Goal: Information Seeking & Learning: Learn about a topic

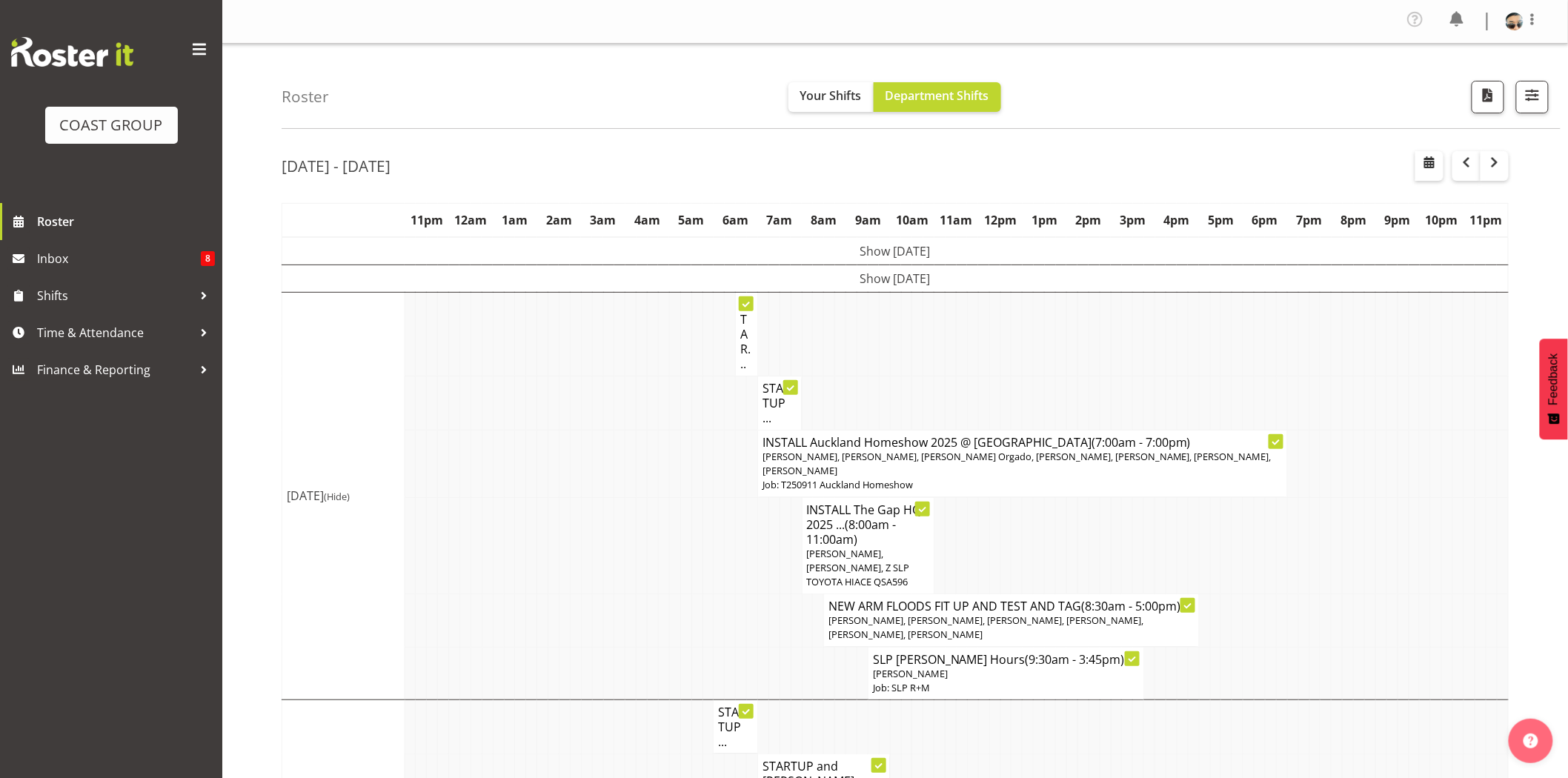
click at [753, 338] on td "STAR..." at bounding box center [746, 335] width 22 height 84
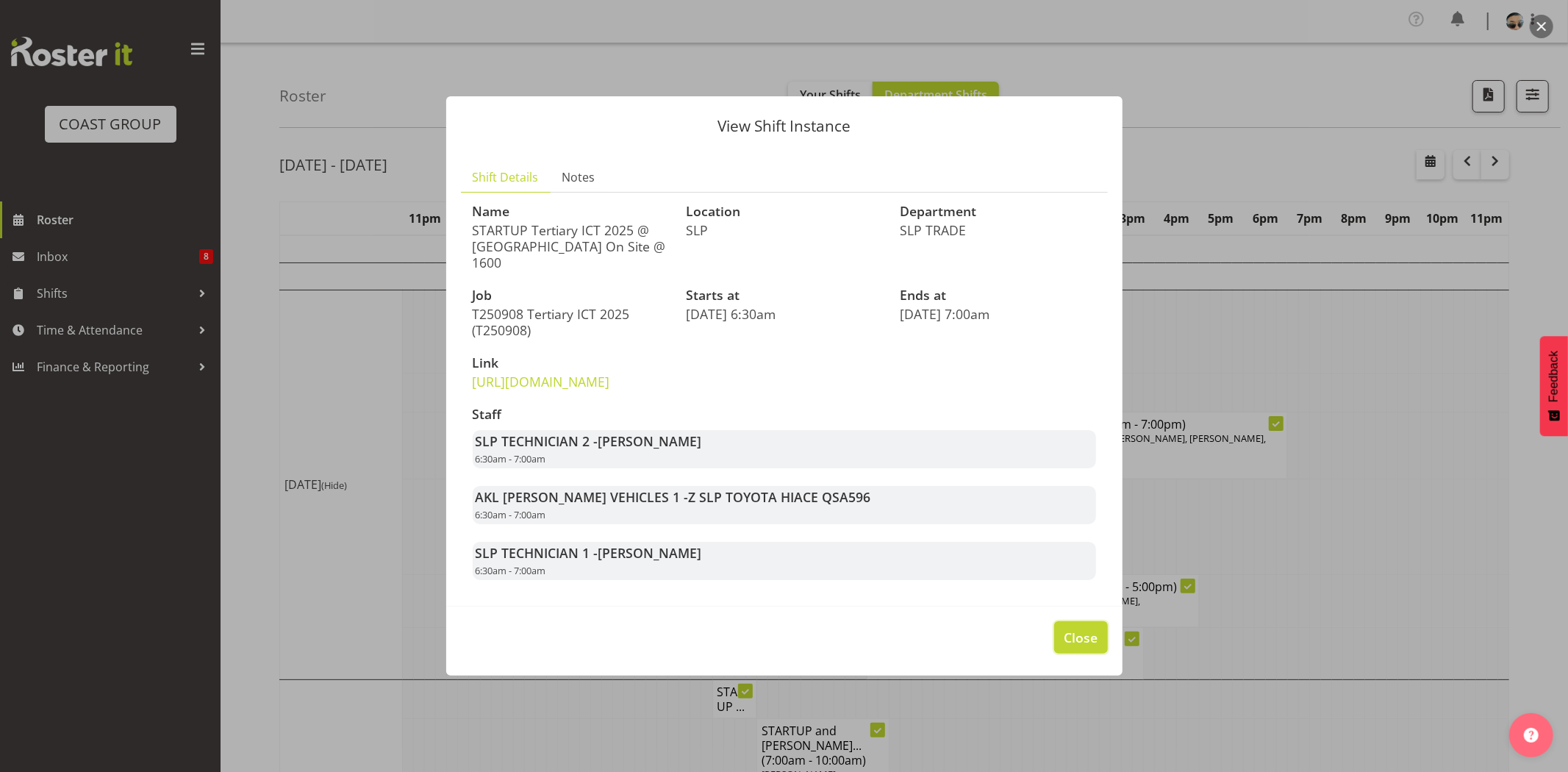
click at [1068, 647] on span "Close" at bounding box center [1080, 637] width 34 height 19
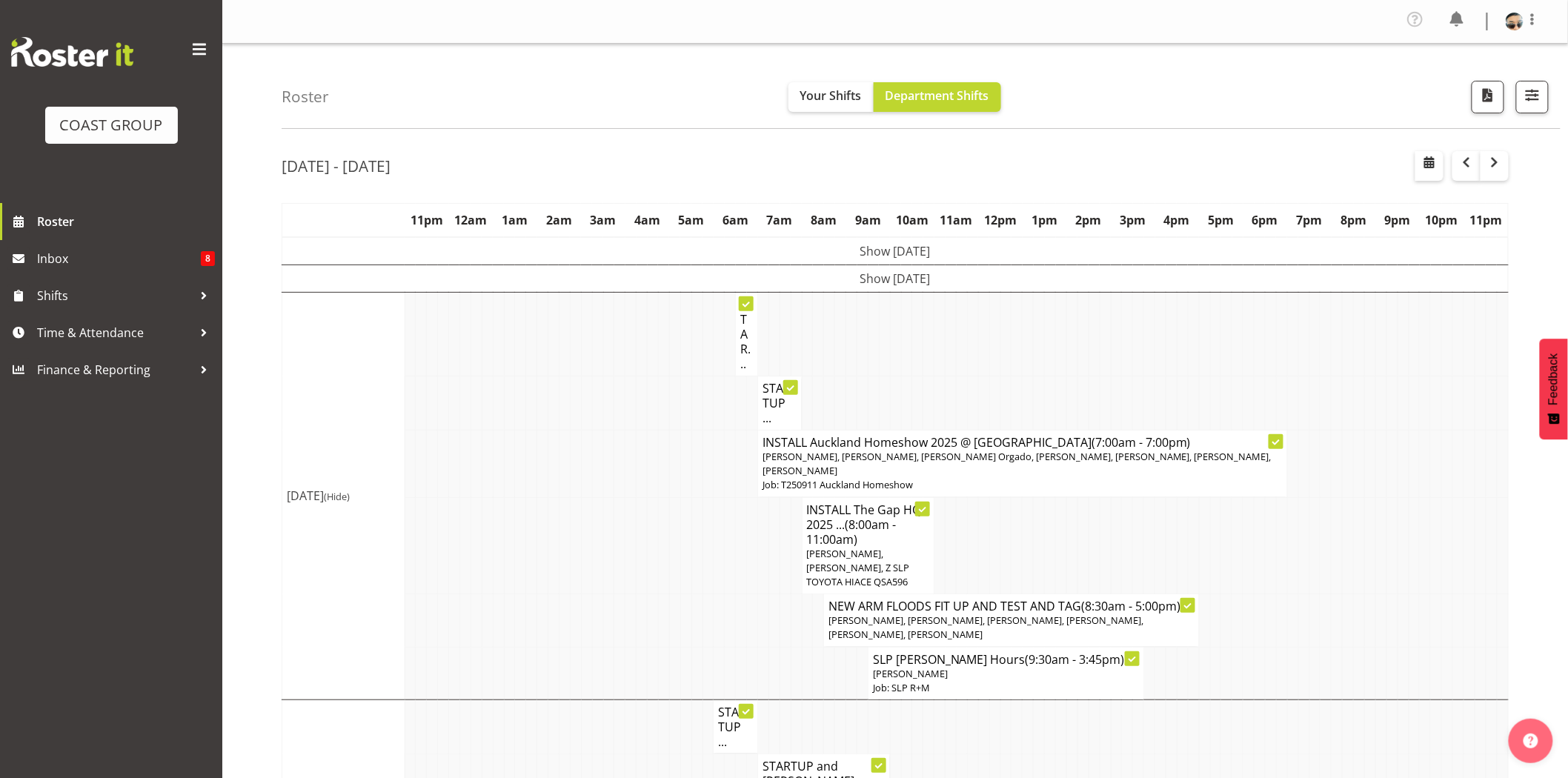
click at [768, 391] on h4 "STARTUP ..." at bounding box center [780, 403] width 35 height 44
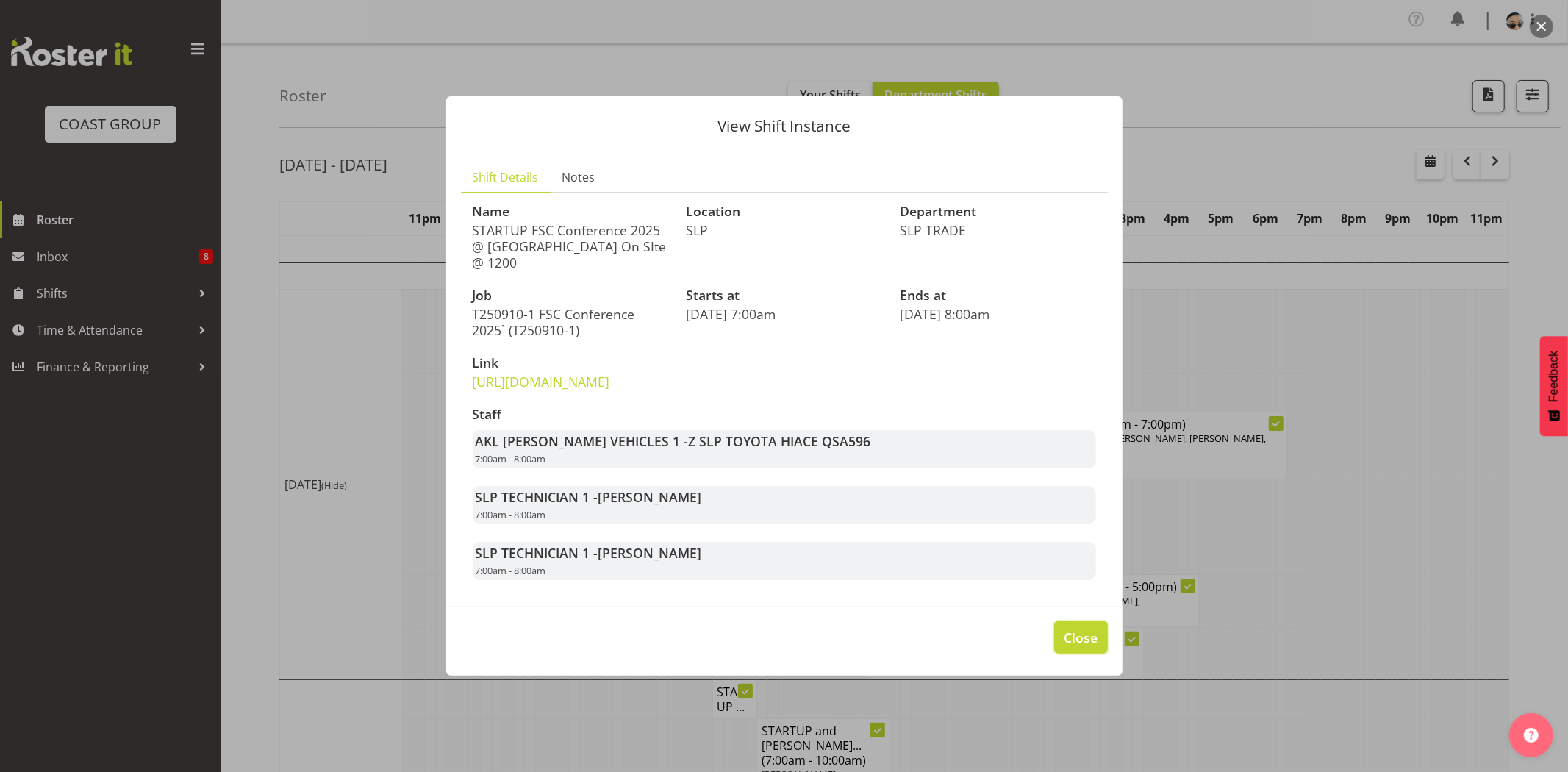
click at [1084, 647] on span "Close" at bounding box center [1080, 637] width 34 height 19
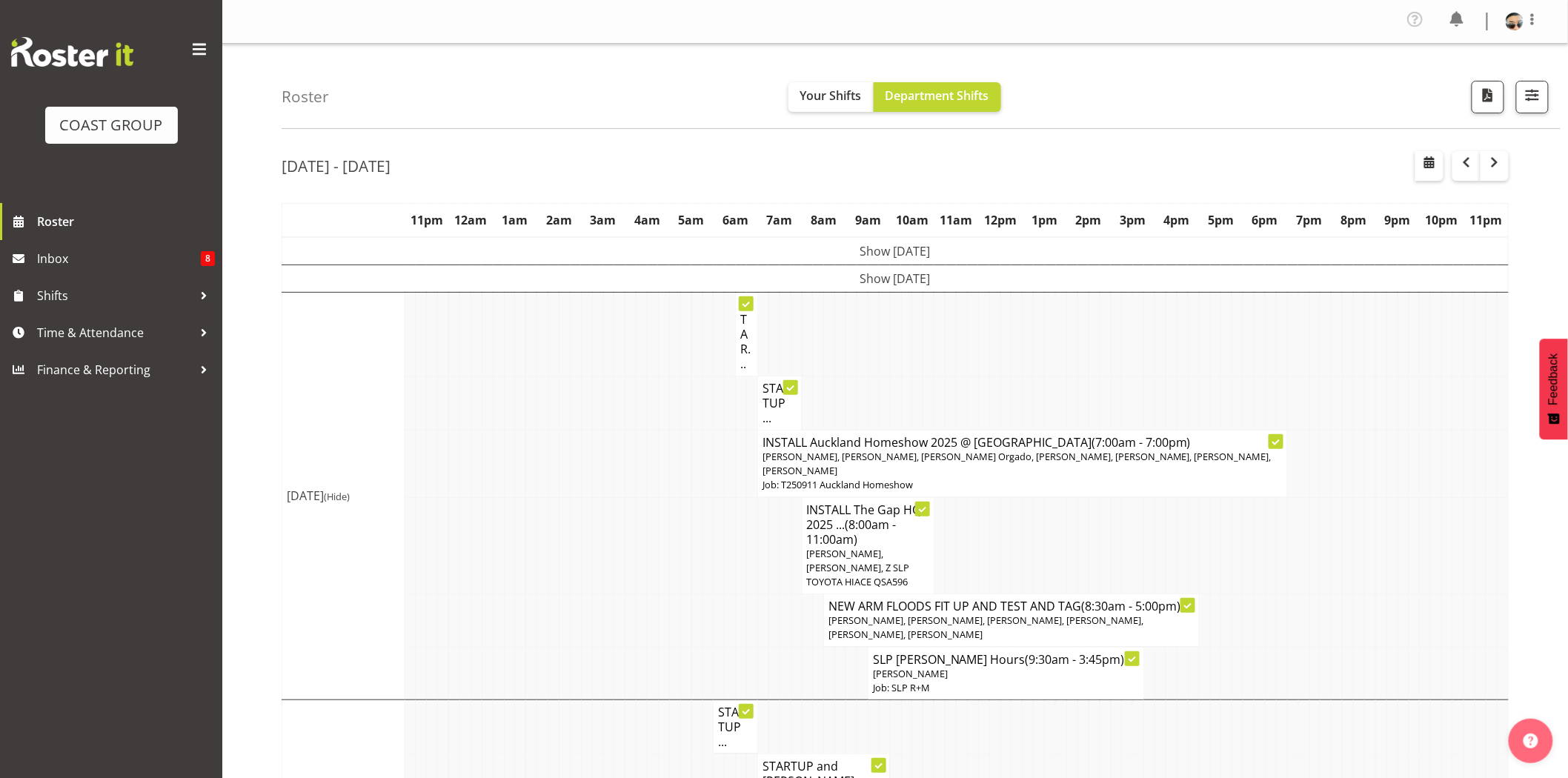
click at [737, 349] on td "STAR..." at bounding box center [746, 335] width 22 height 84
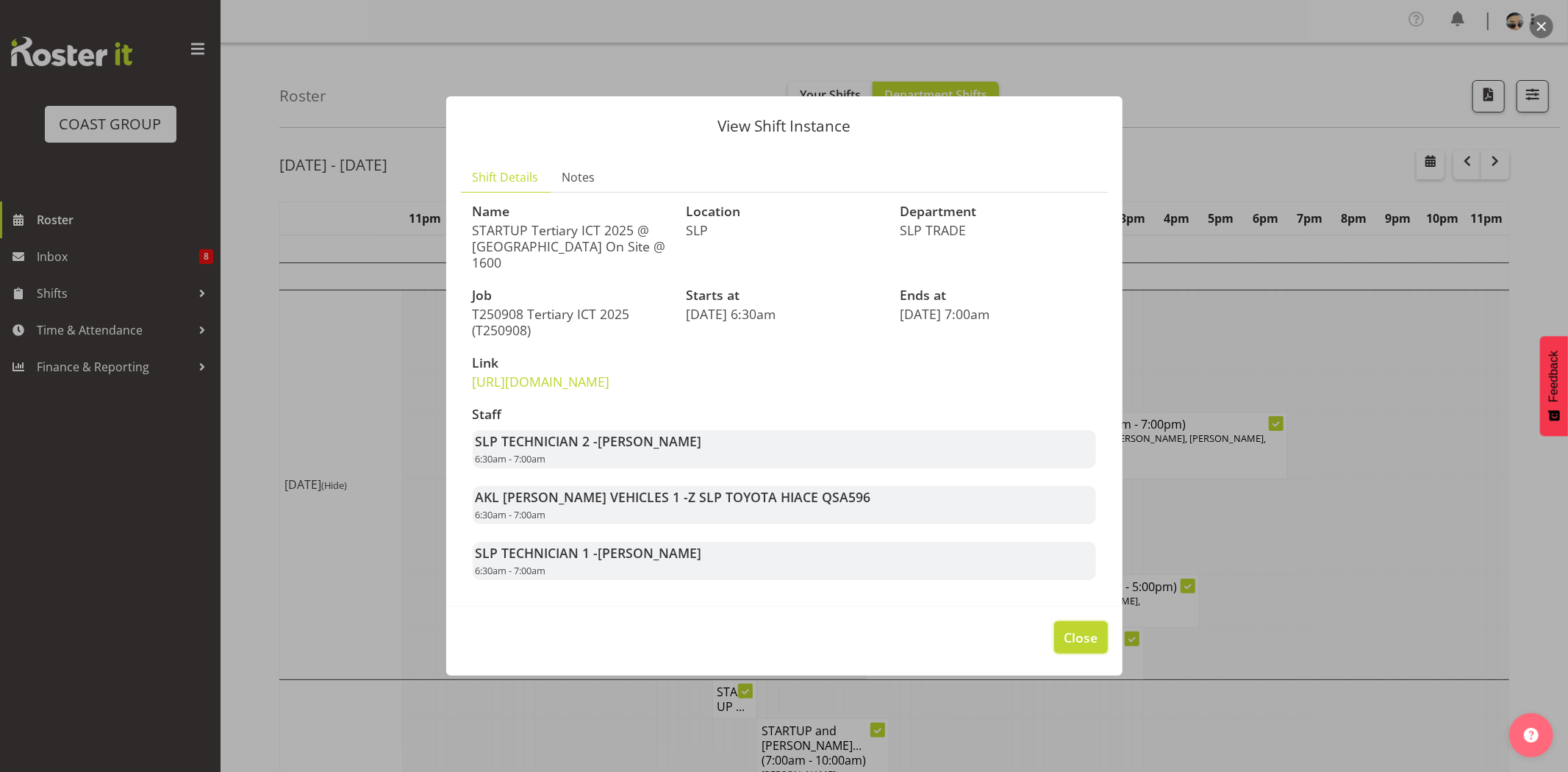
click at [1074, 647] on span "Close" at bounding box center [1080, 637] width 34 height 19
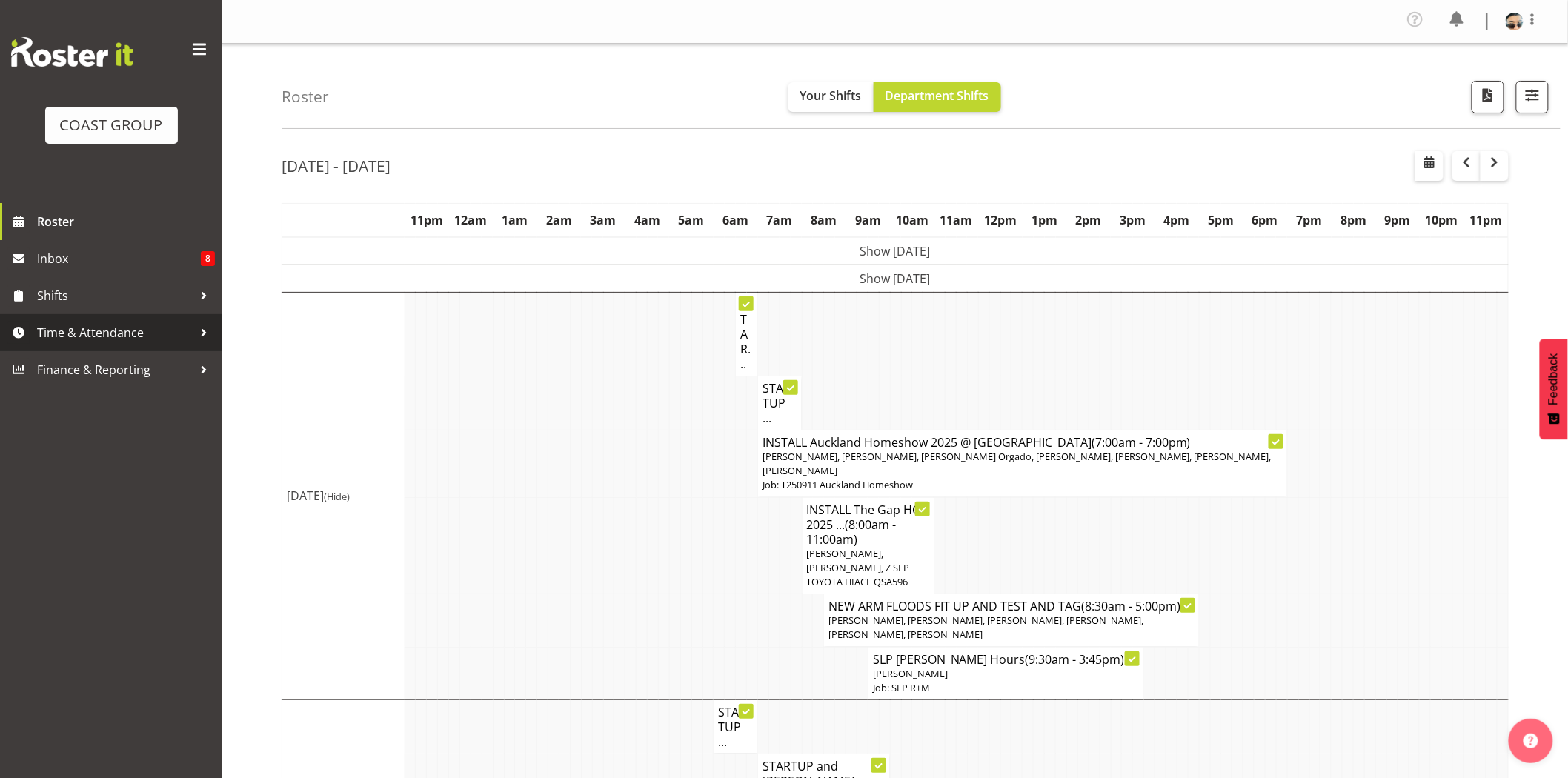
click at [170, 343] on span "Time & Attendance" at bounding box center [115, 332] width 156 height 22
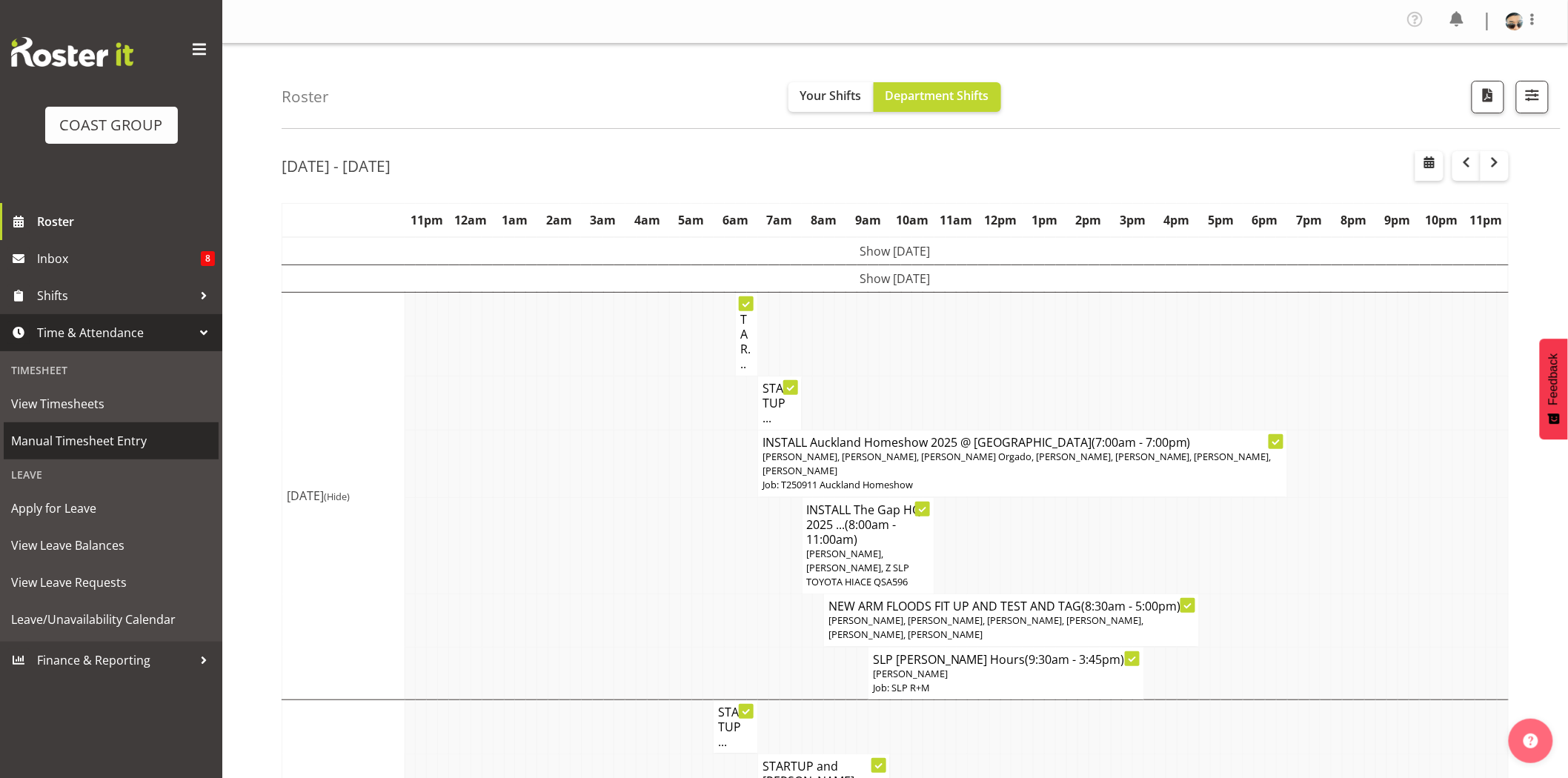
click at [99, 446] on span "Manual Timesheet Entry" at bounding box center [111, 440] width 200 height 22
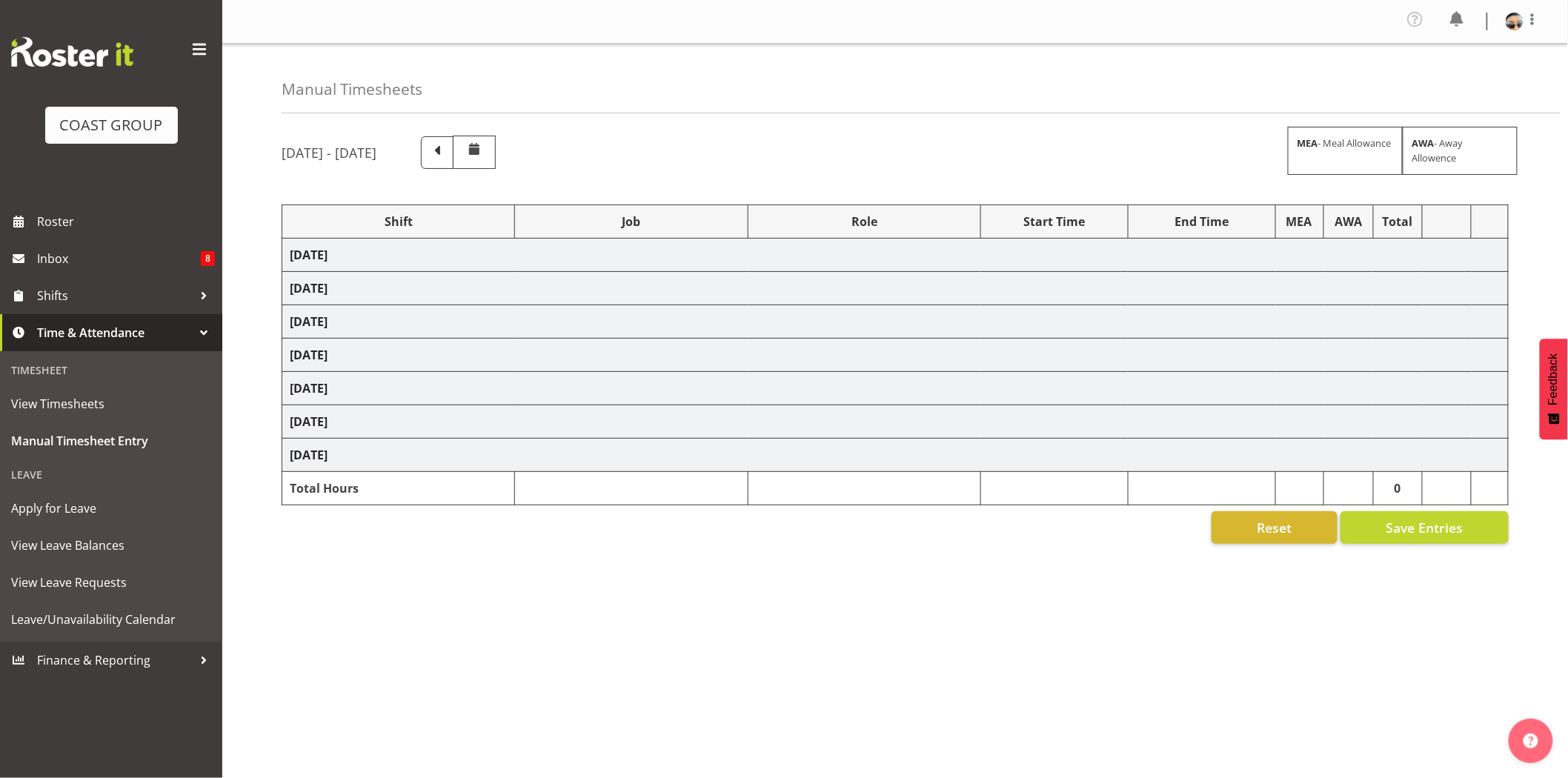
select select "72281"
select select "9757"
select select "72393"
select select "9759"
select select "80831"
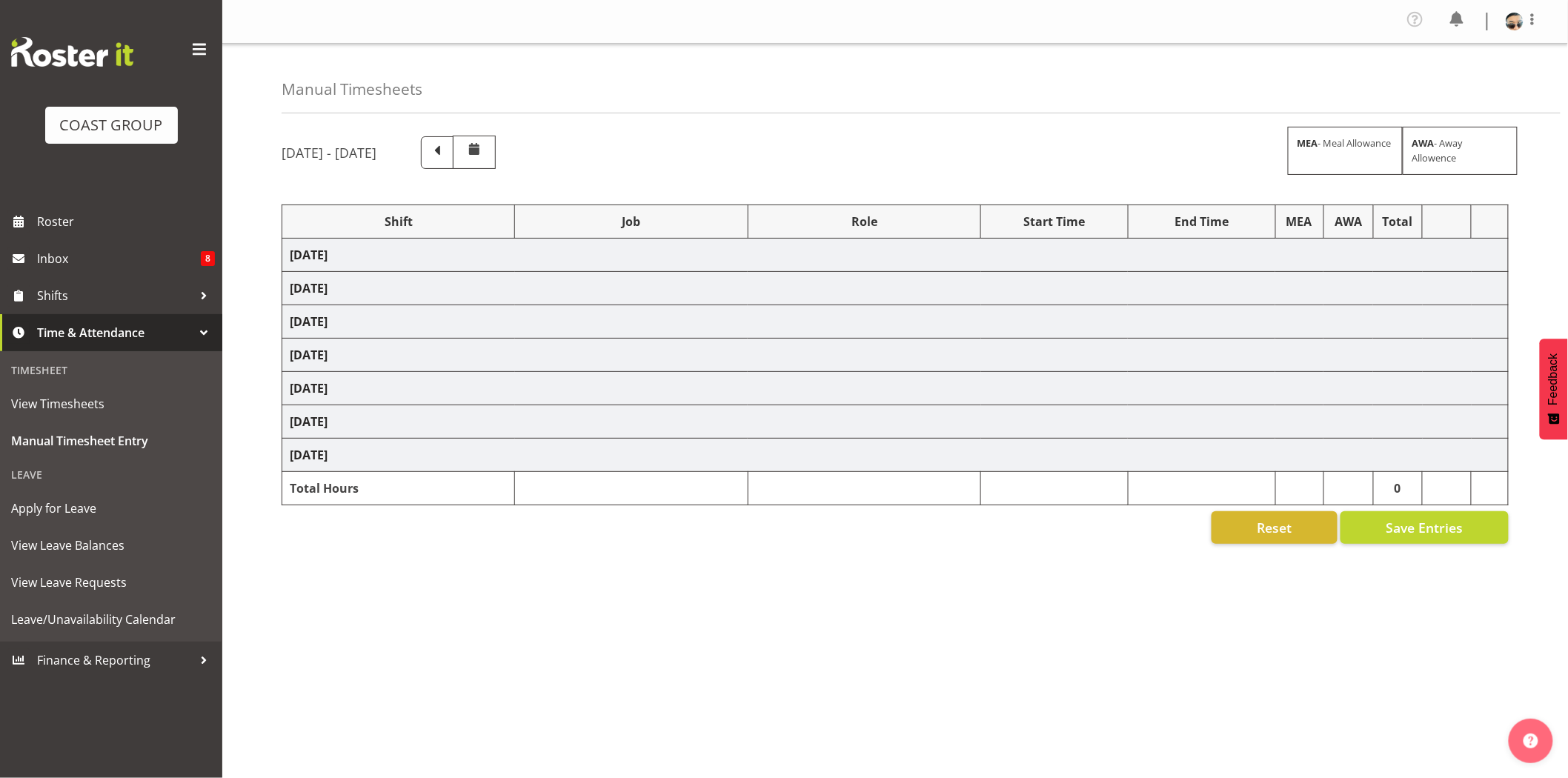
select select "10541"
select select "81552"
select select "72393"
select select "9759"
select select "80831"
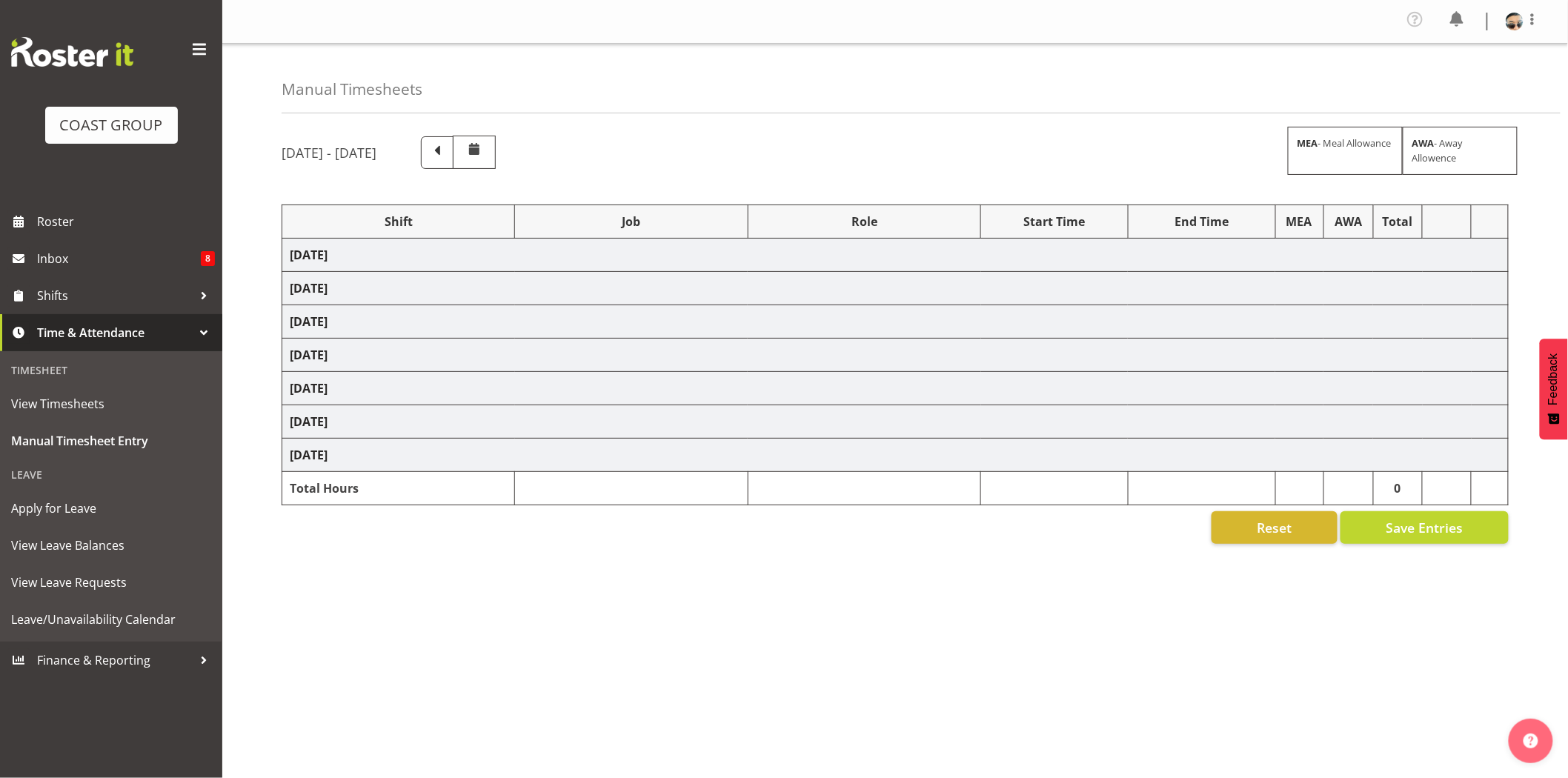
select select "10541"
select select "79707"
select select "10453"
select select "81908"
select select "15"
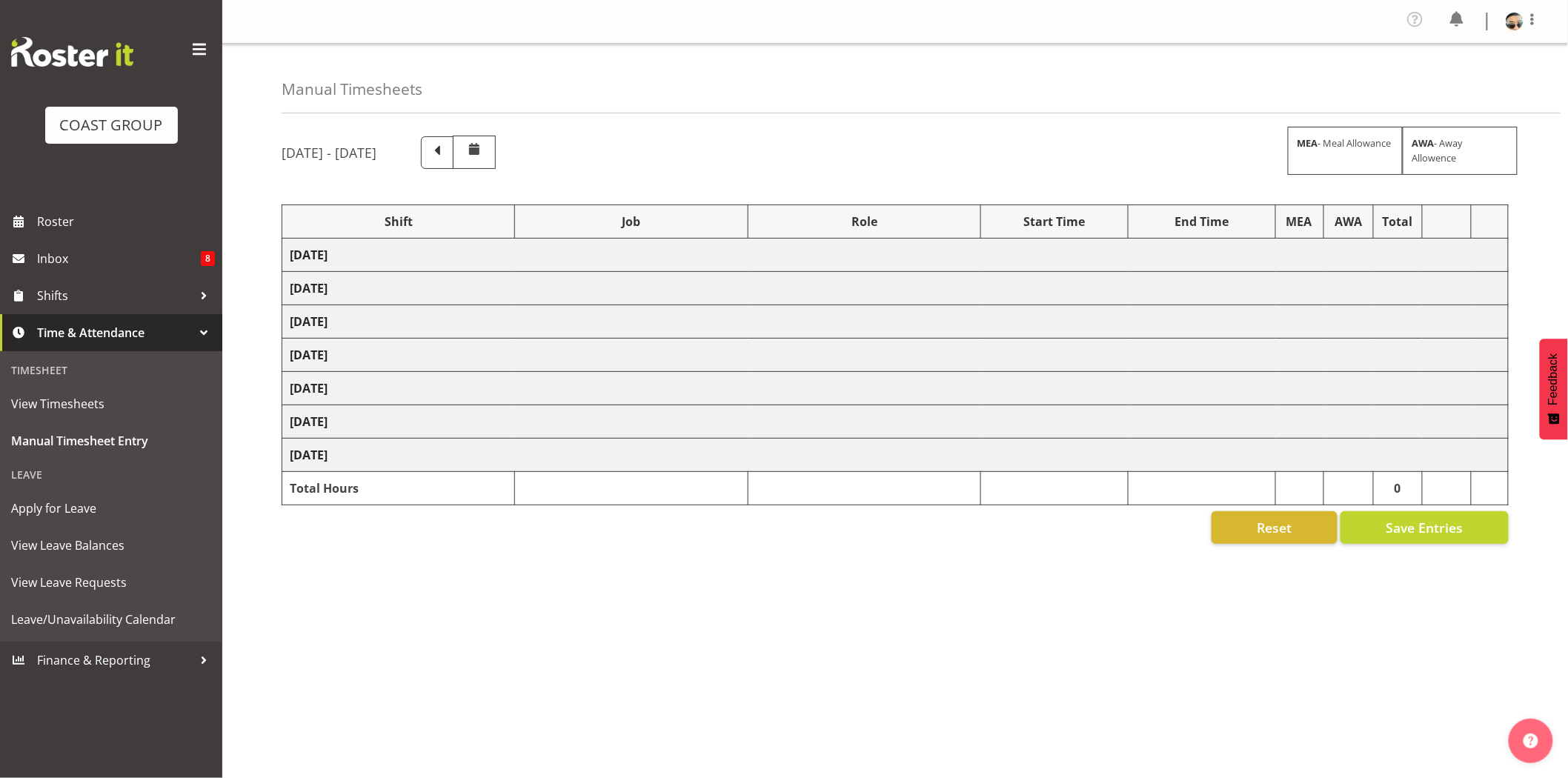
select select "72393"
select select "9759"
select select "80831"
select select "10541"
select select "73746"
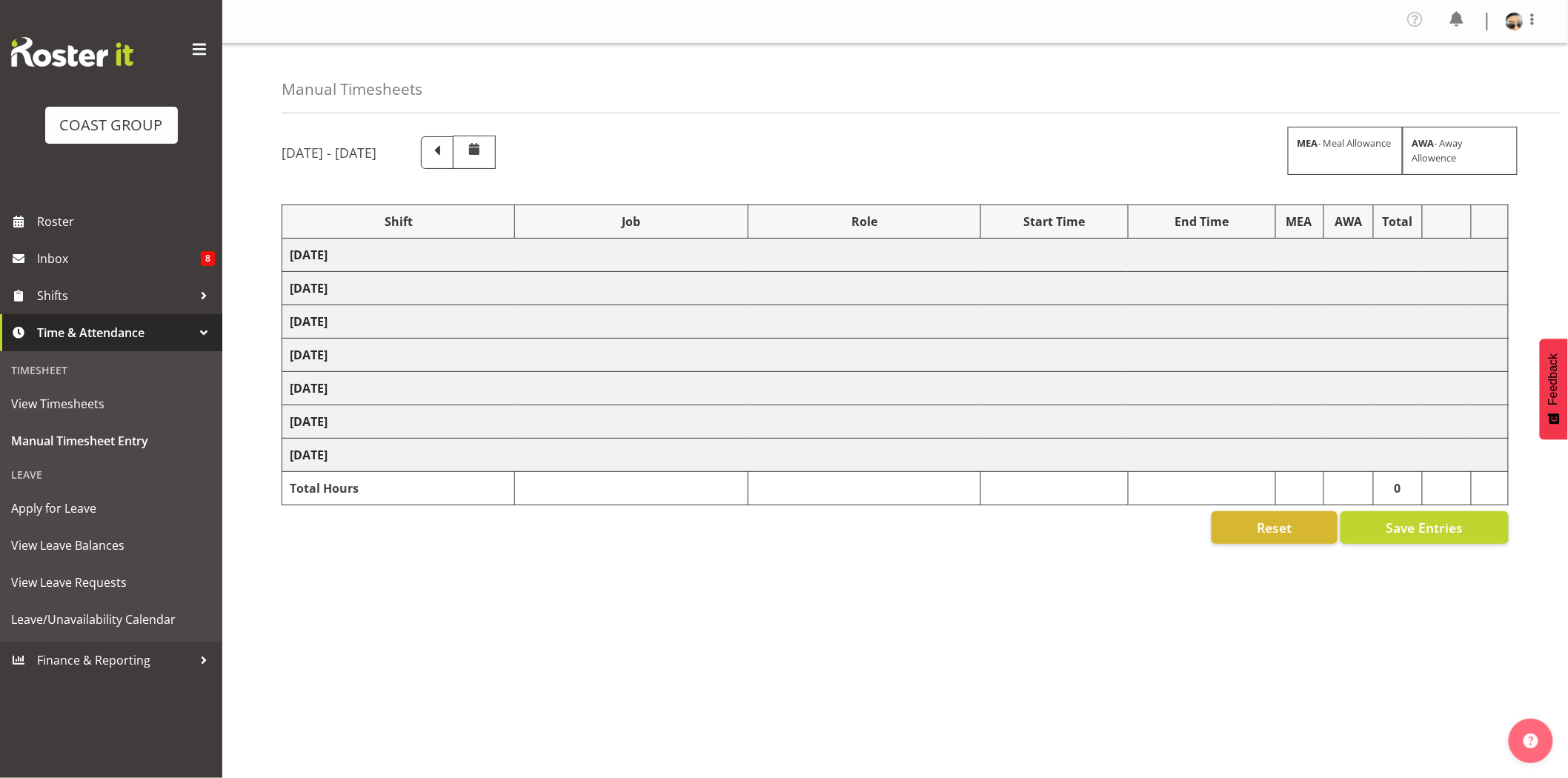
select select "9869"
select select "68716"
select select "9403"
select select "74313"
select select "9928"
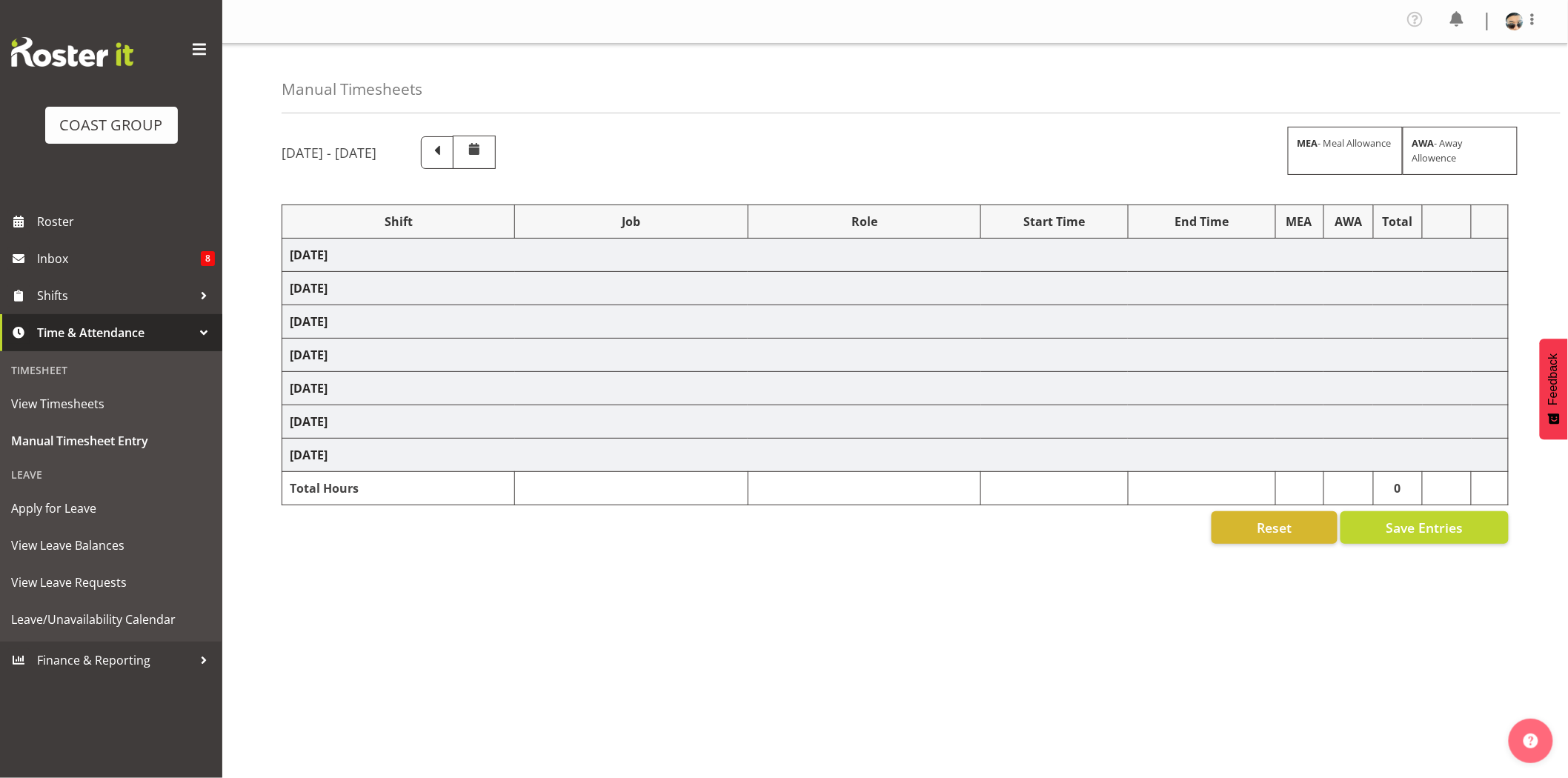
select select "80831"
select select "10541"
select select "68716"
select select "9403"
select select "68716"
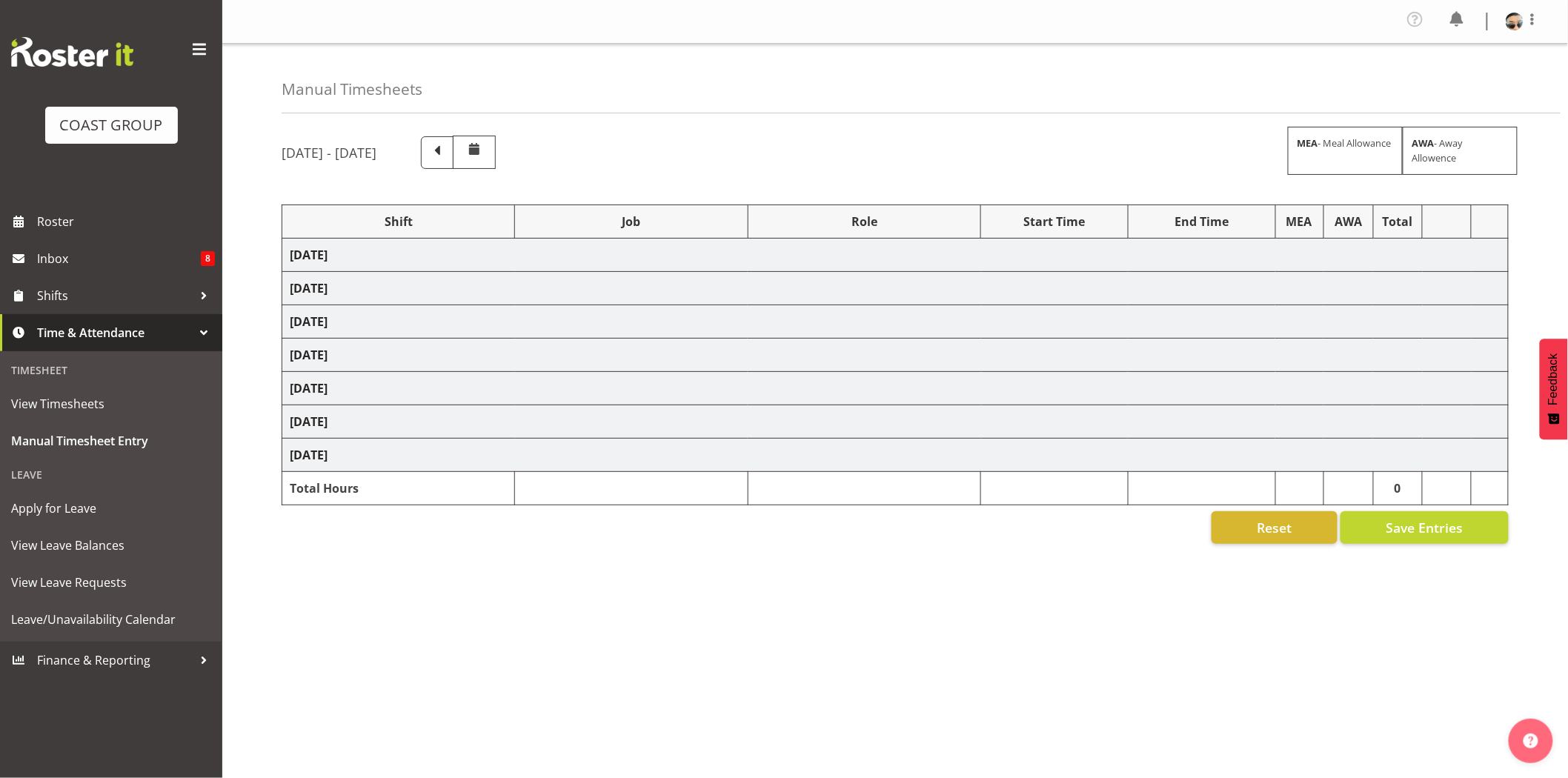
select select "9403"
select select "73746"
select select "9869"
select select "73746"
select select "9869"
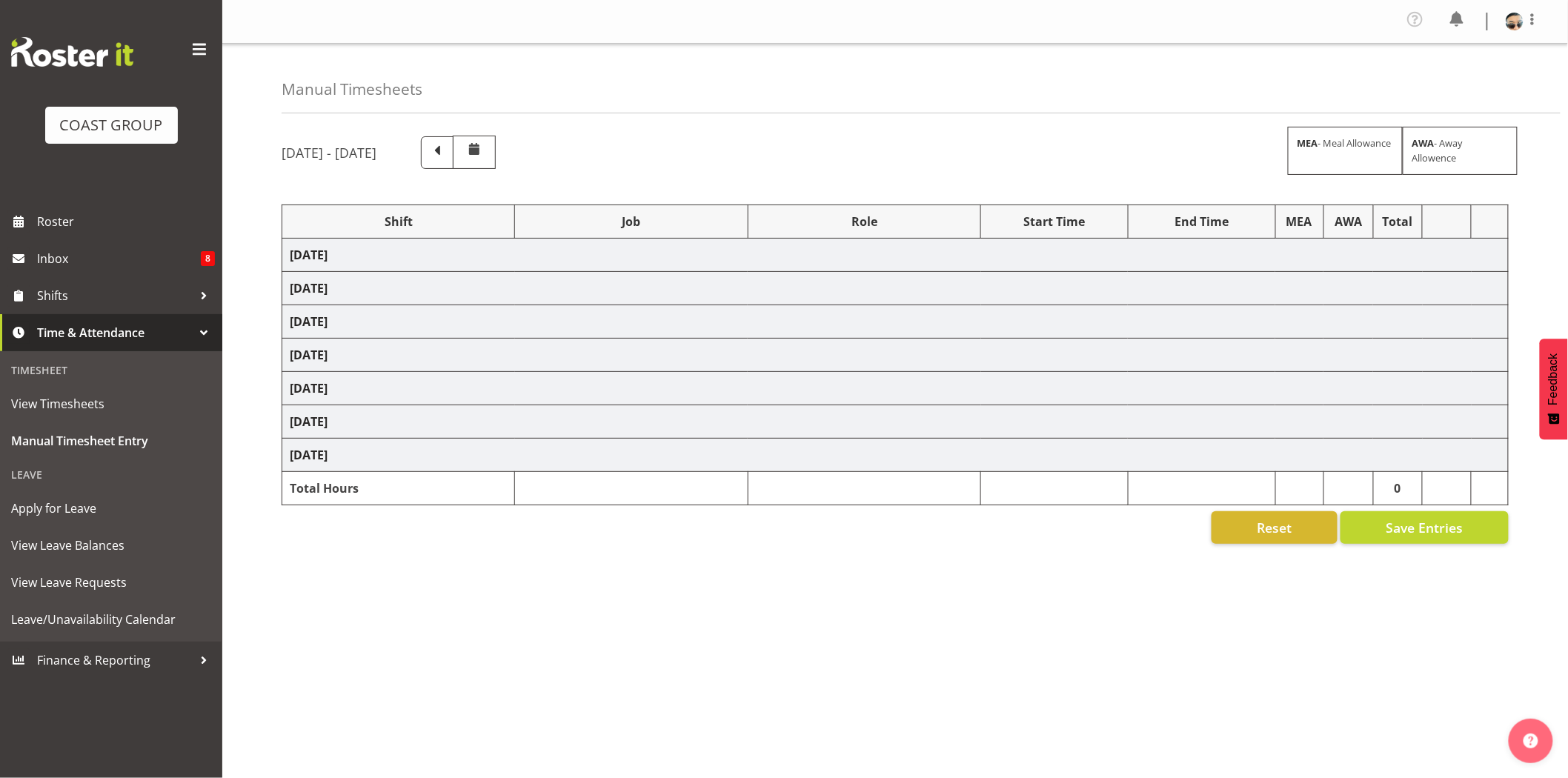
select select "79707"
select select "10453"
select select "78452"
select select "10280"
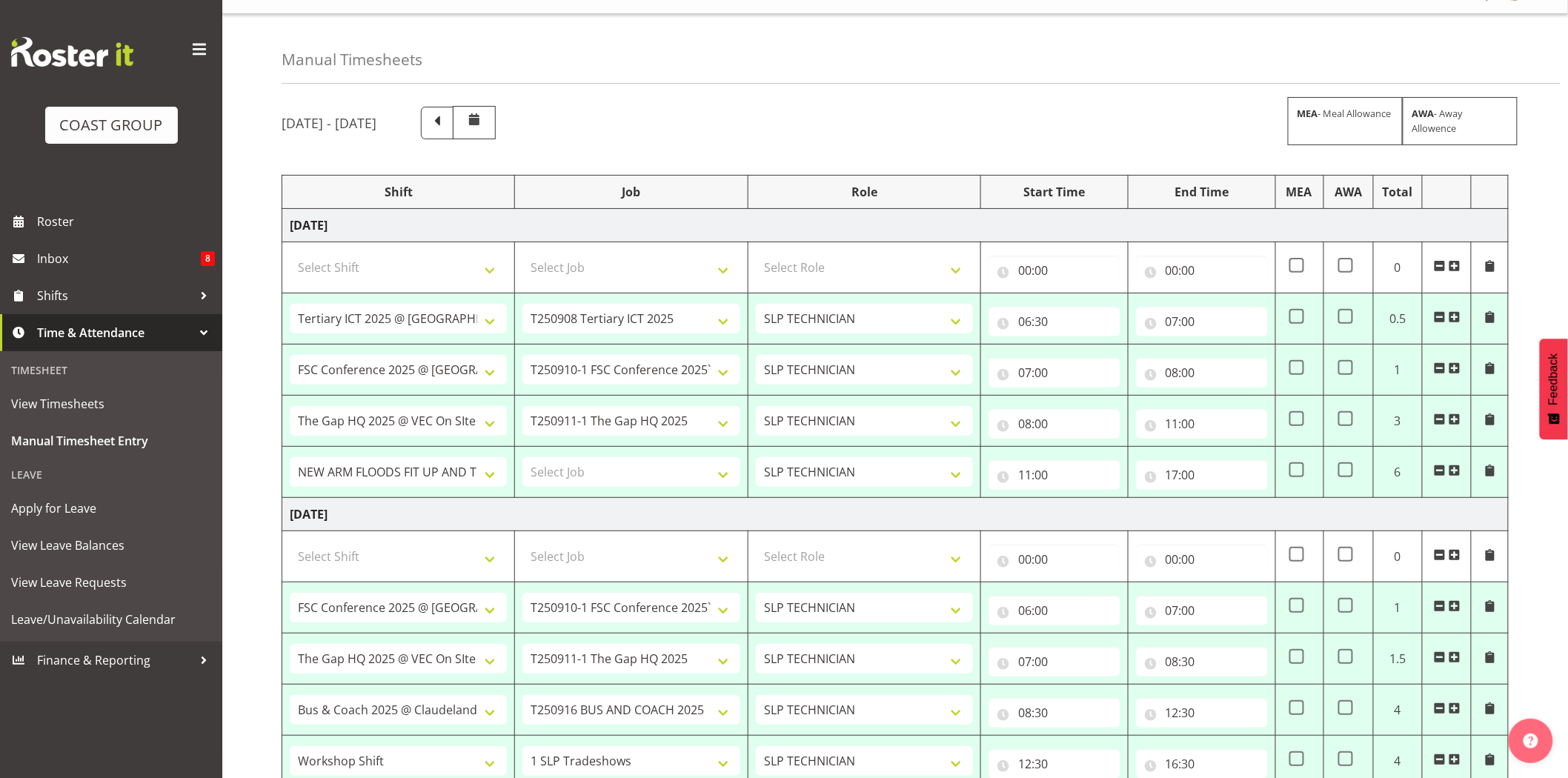
scroll to position [18, 0]
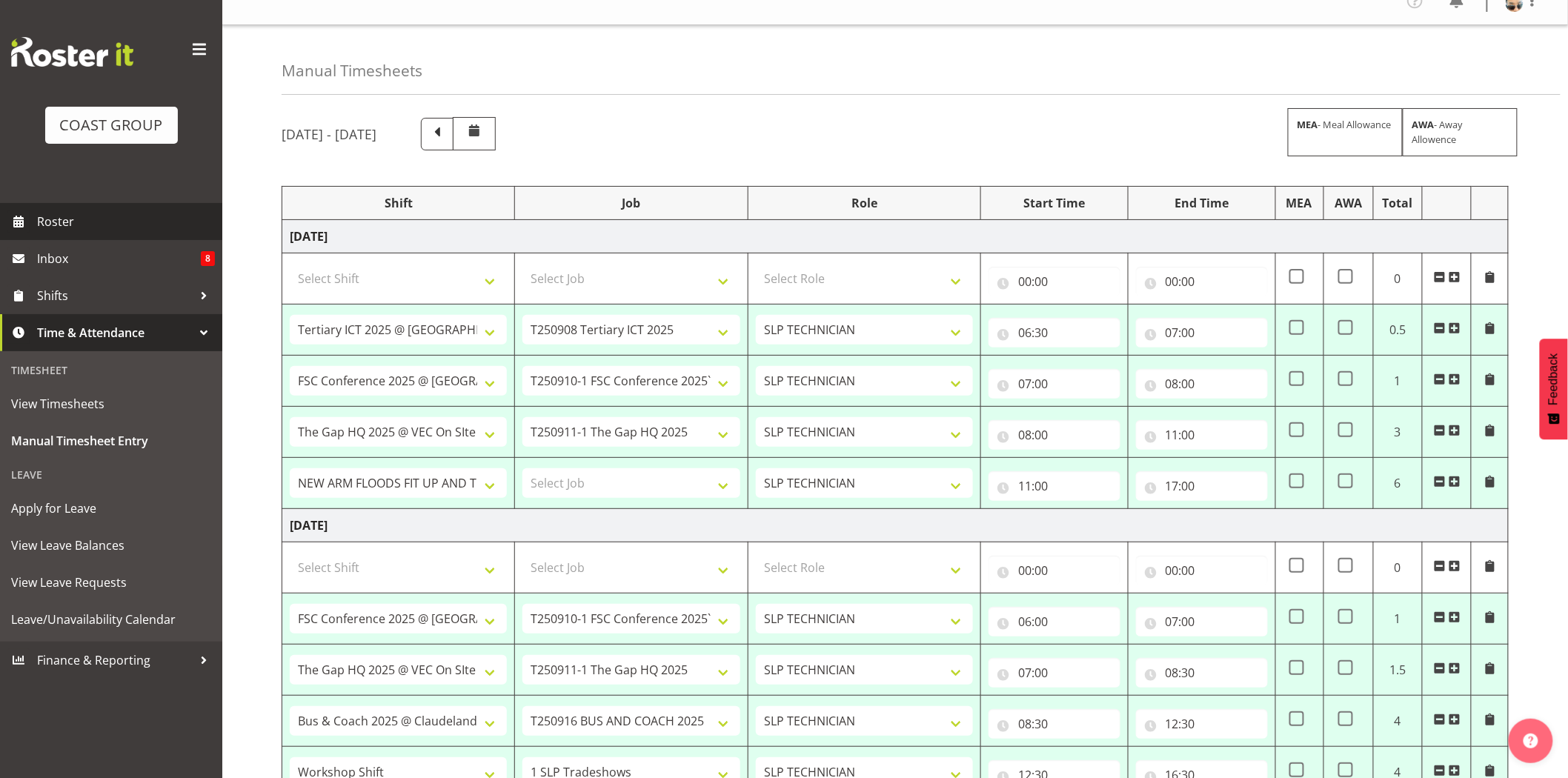
click at [72, 218] on span "Roster" at bounding box center [126, 221] width 178 height 22
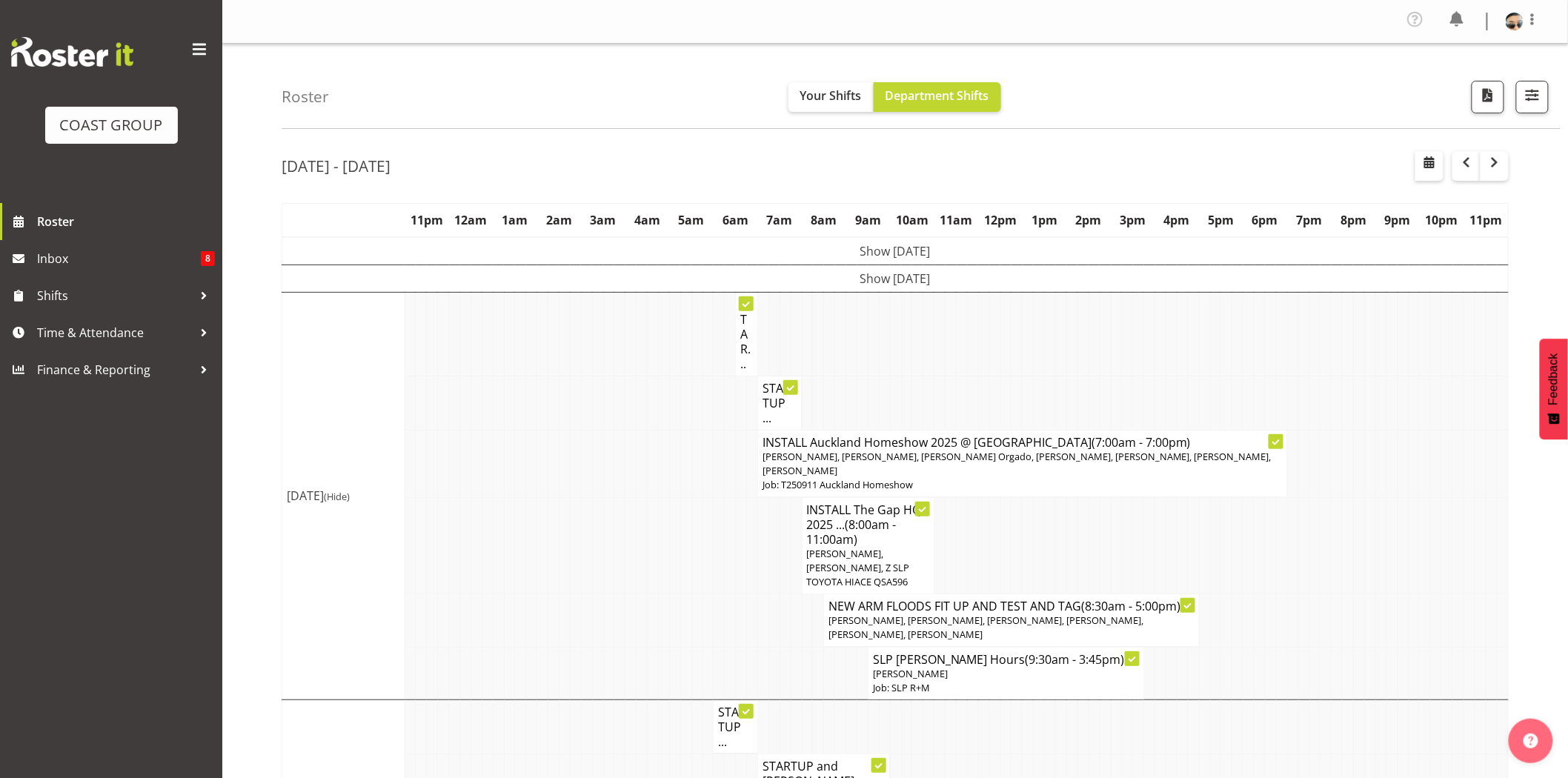
click at [868, 521] on h4 "INSTALL The Gap HQ 2025 ... (8:00am - 11:00am)" at bounding box center [869, 524] width 123 height 44
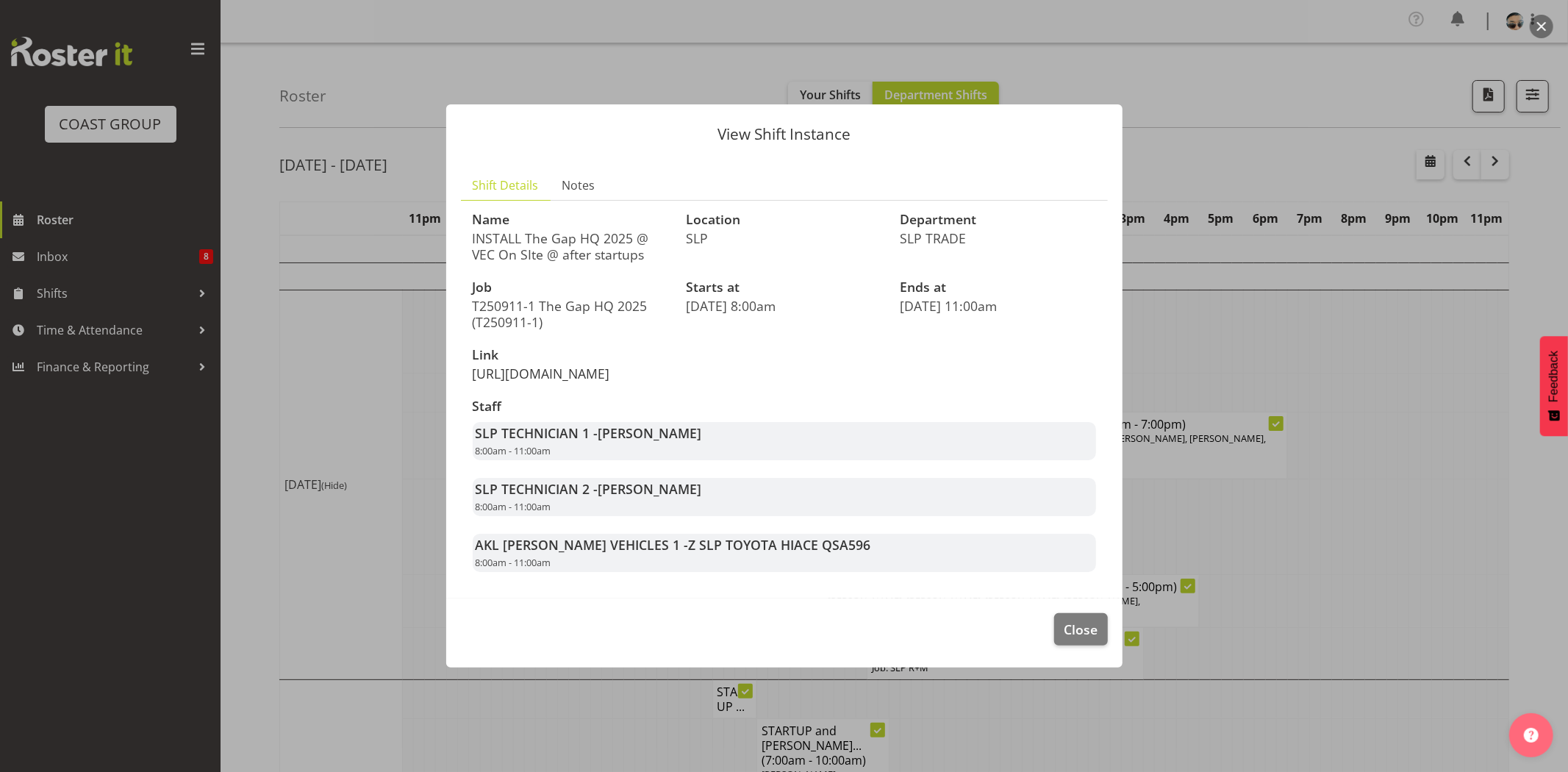
click at [568, 373] on link "[URL][DOMAIN_NAME]" at bounding box center [541, 373] width 137 height 17
click at [1092, 638] on span "Close" at bounding box center [1080, 629] width 34 height 19
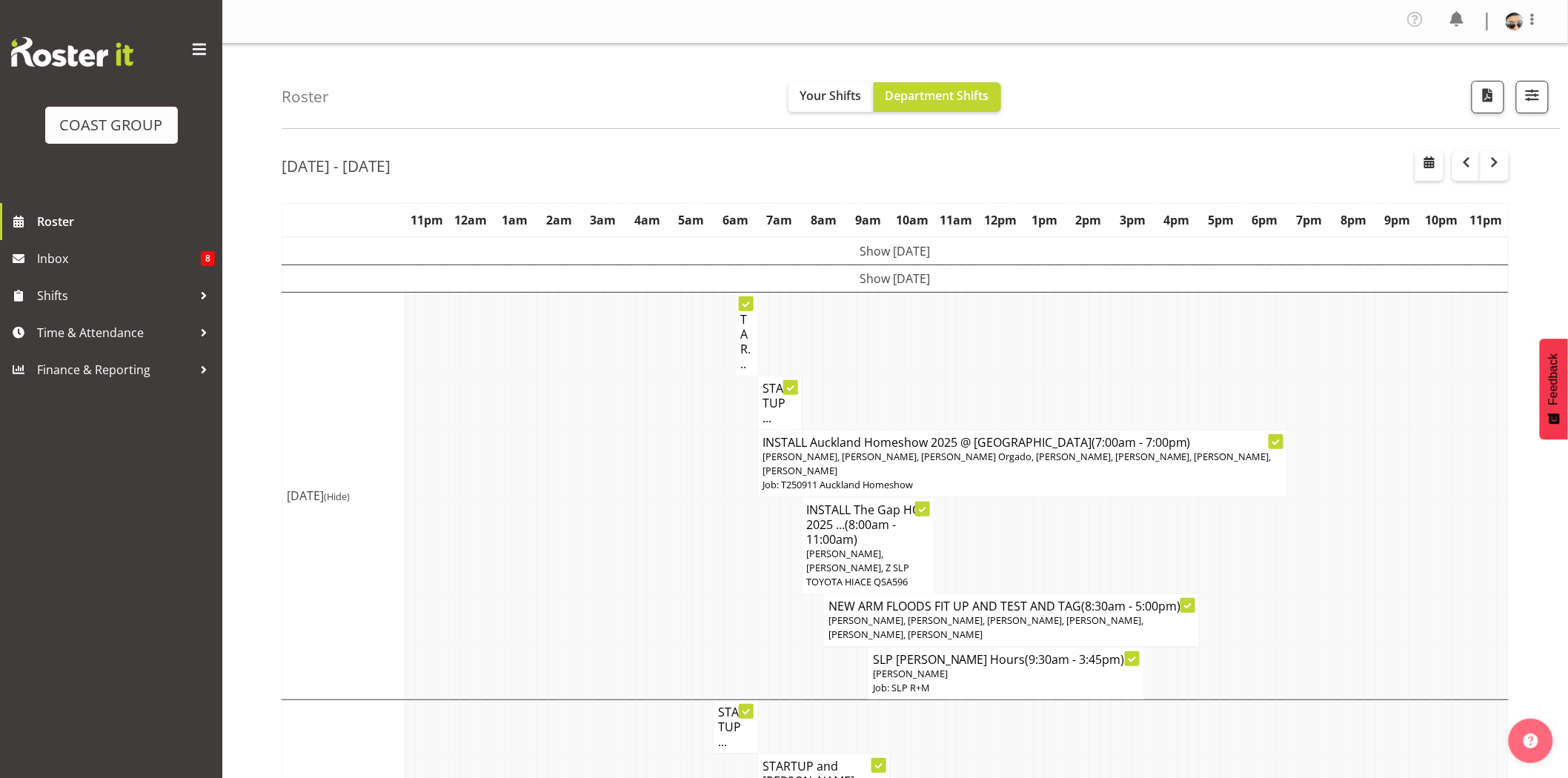
click at [565, 471] on td at bounding box center [564, 464] width 11 height 68
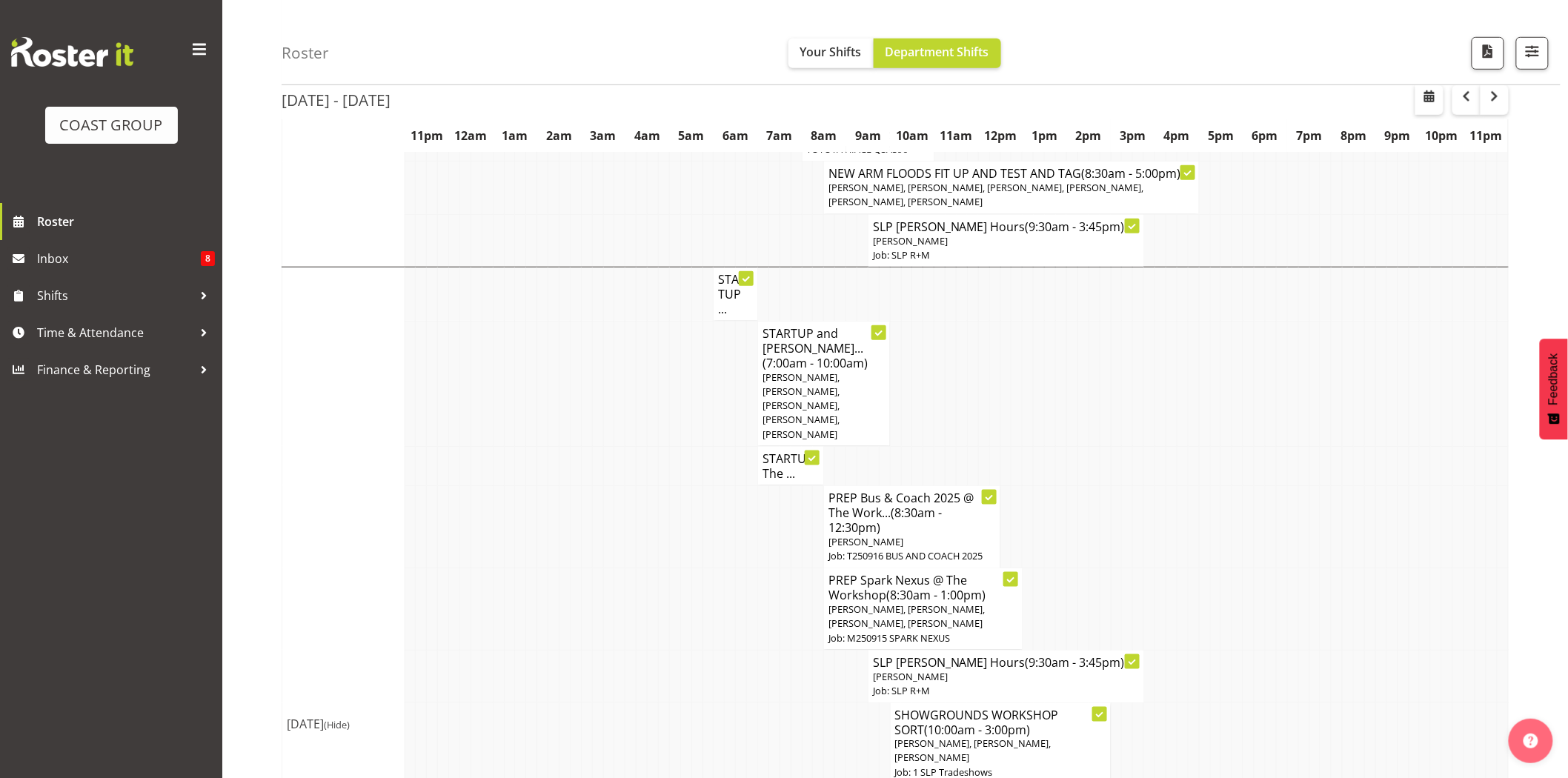
scroll to position [442, 0]
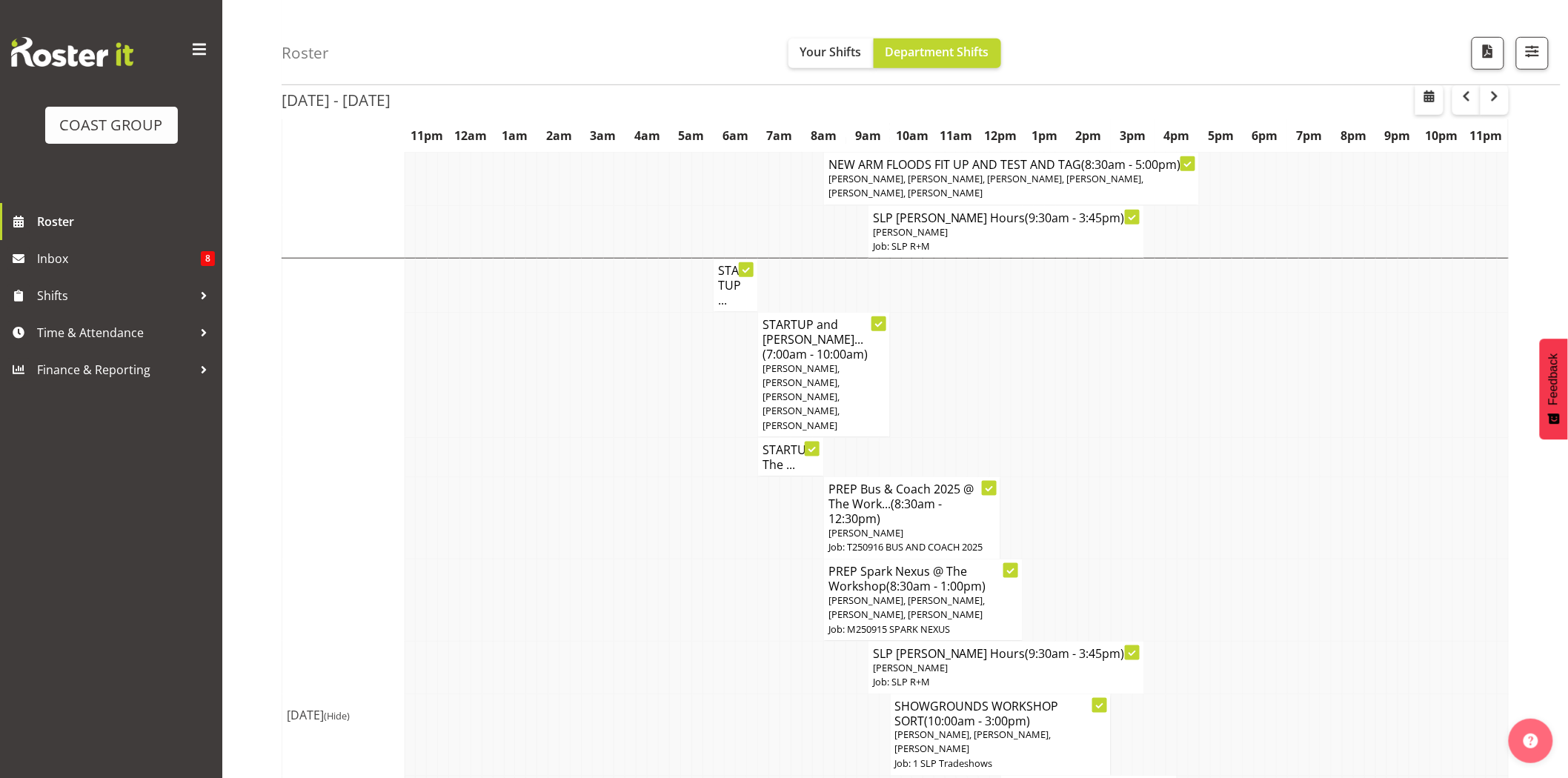
click at [946, 345] on td at bounding box center [951, 374] width 11 height 125
click at [1550, 50] on div "Roster Your Shifts Department Shifts 1 Locations Clear CARLTON EVENTS Carlton H…" at bounding box center [921, 43] width 1279 height 85
drag, startPoint x: 1544, startPoint y: 56, endPoint x: 1536, endPoint y: 71, distance: 17.0
click at [1544, 57] on button "button" at bounding box center [1532, 53] width 33 height 33
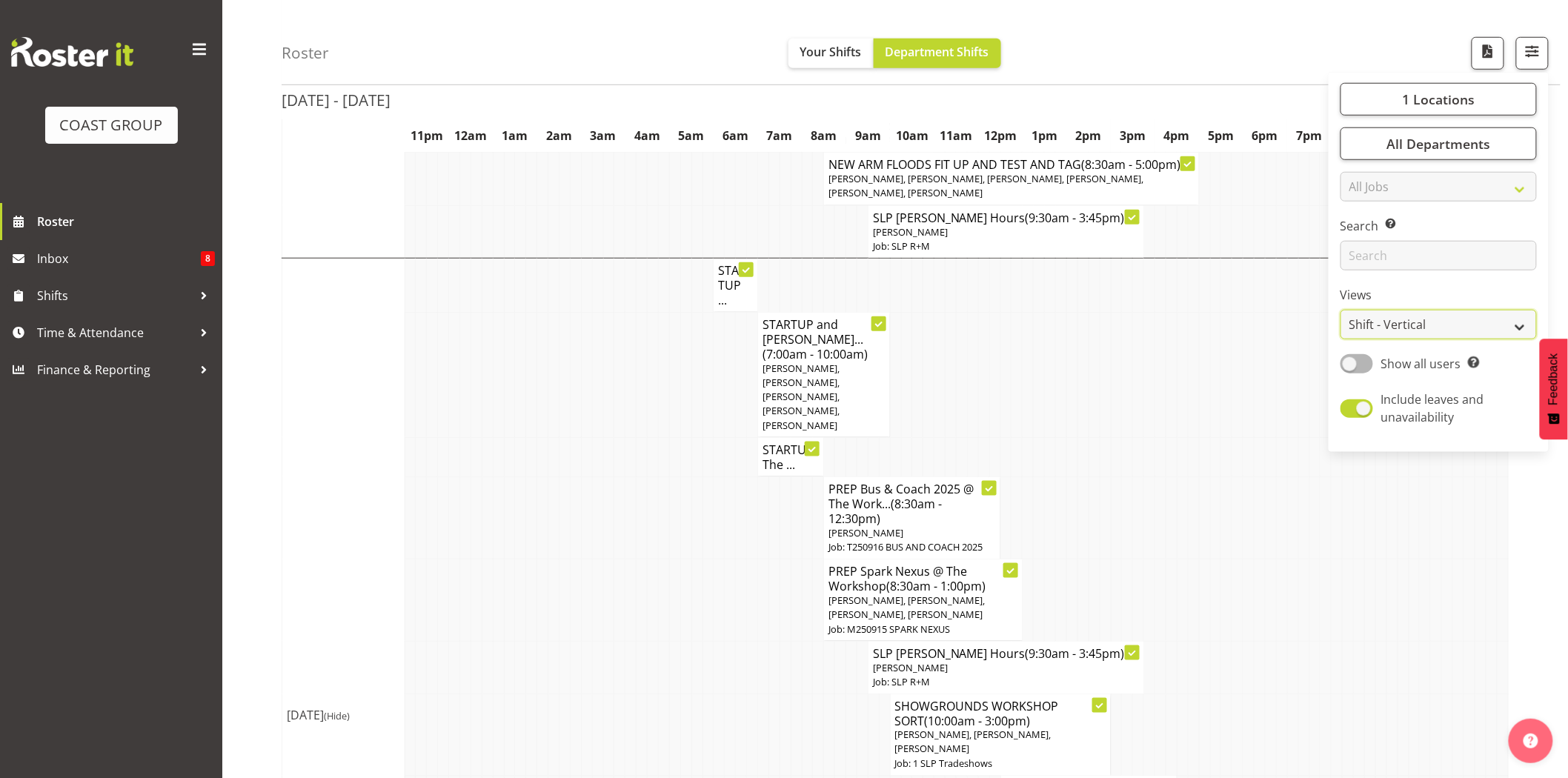
click at [1432, 327] on select "Staff Role Shift - Horizontal Shift - Vertical Staff - Location" at bounding box center [1439, 324] width 196 height 30
select select "staff"
click at [1341, 339] on select "Staff Role Shift - Horizontal Shift - Vertical Staff - Location" at bounding box center [1439, 324] width 196 height 30
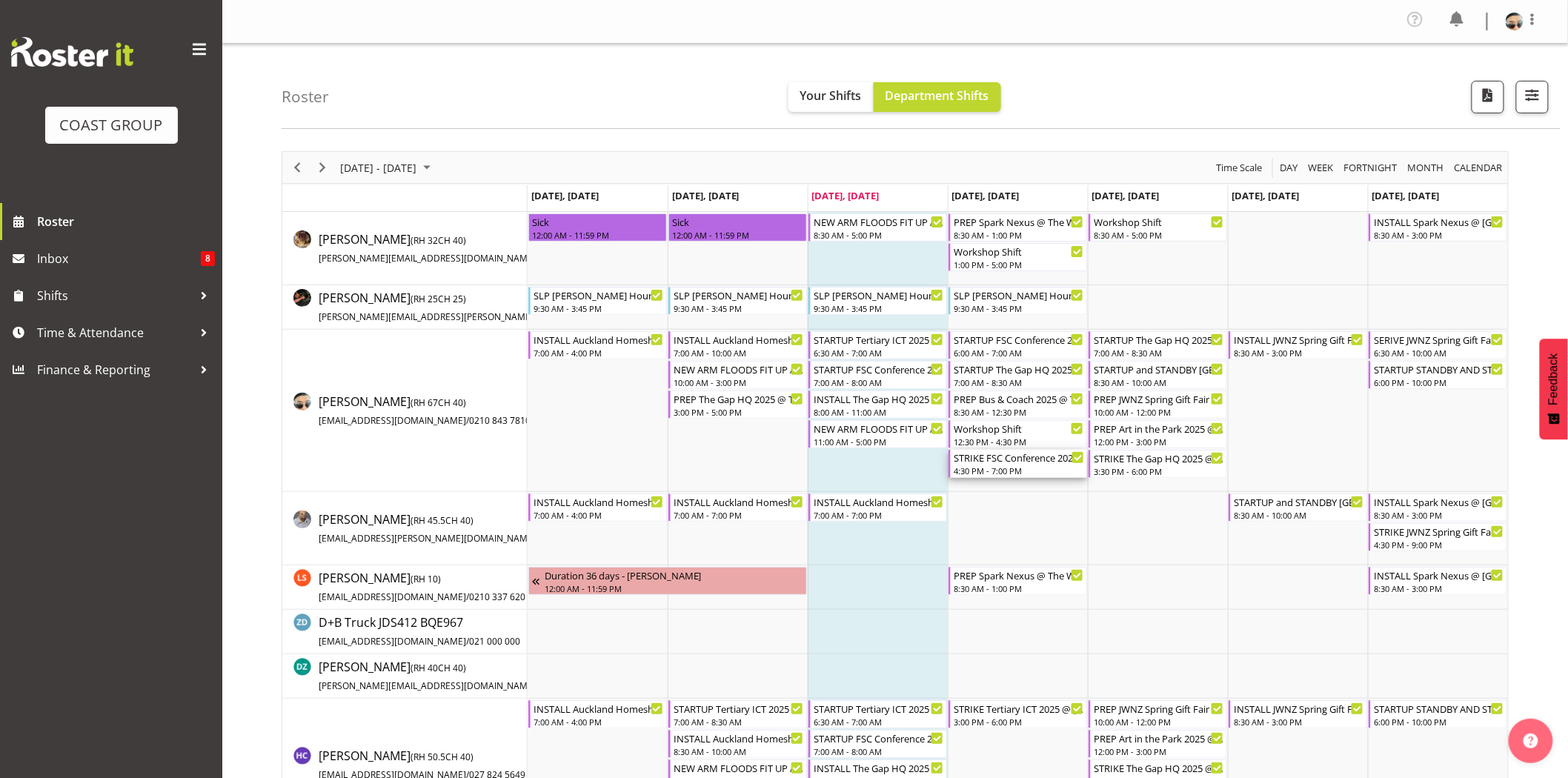
click at [1025, 465] on div "4:30 PM - 7:00 PM" at bounding box center [1019, 471] width 130 height 12
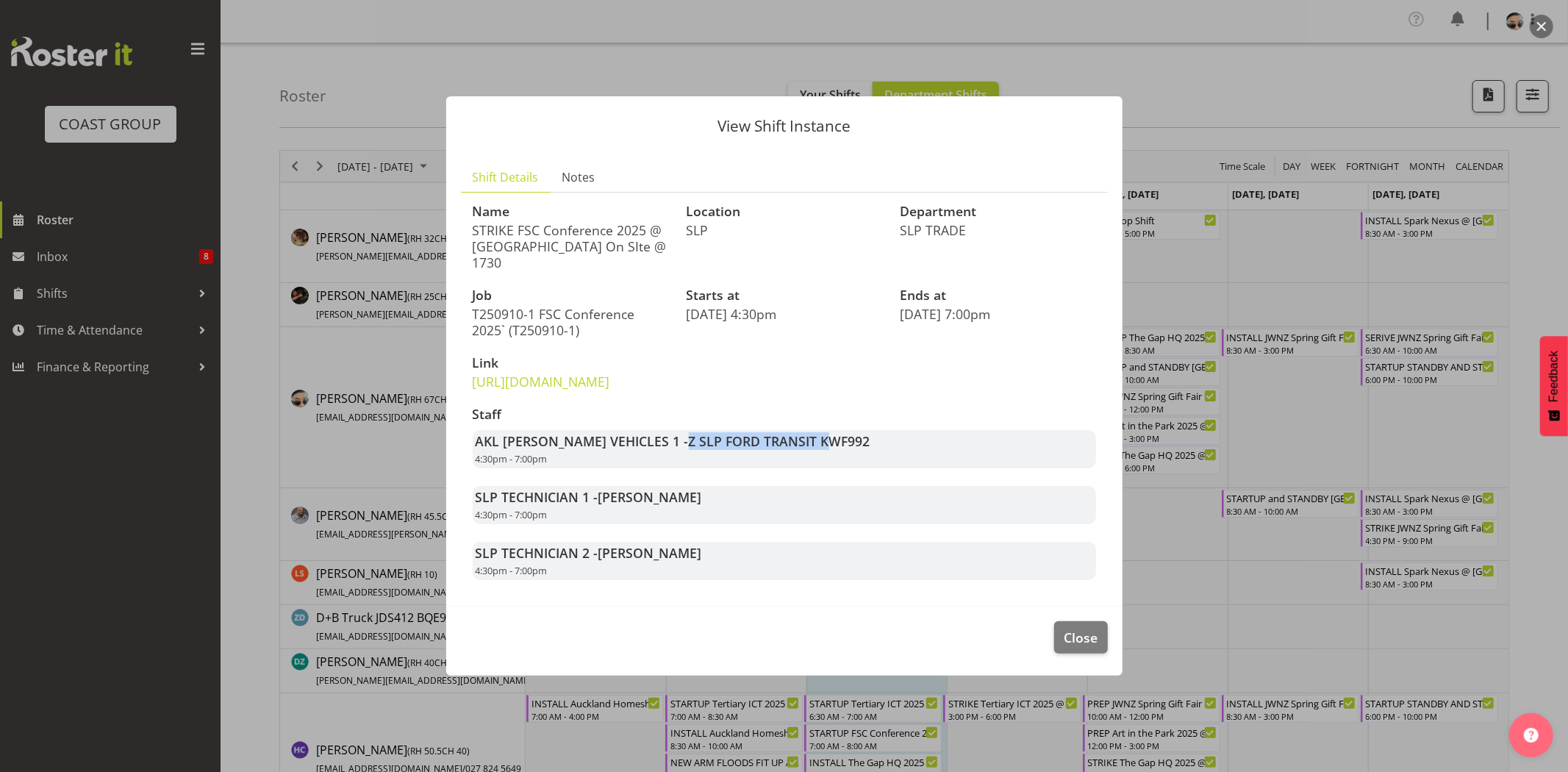
drag, startPoint x: 631, startPoint y: 448, endPoint x: 769, endPoint y: 444, distance: 138.1
click at [769, 444] on span "Z SLP FORD TRANSIT KWF992" at bounding box center [779, 441] width 182 height 17
drag, startPoint x: 626, startPoint y: 444, endPoint x: 733, endPoint y: 449, distance: 107.1
click at [733, 449] on strong "AKL RYMER VEHICLES 1 - Z SLP FORD TRANSIT KWF992" at bounding box center [672, 441] width 395 height 17
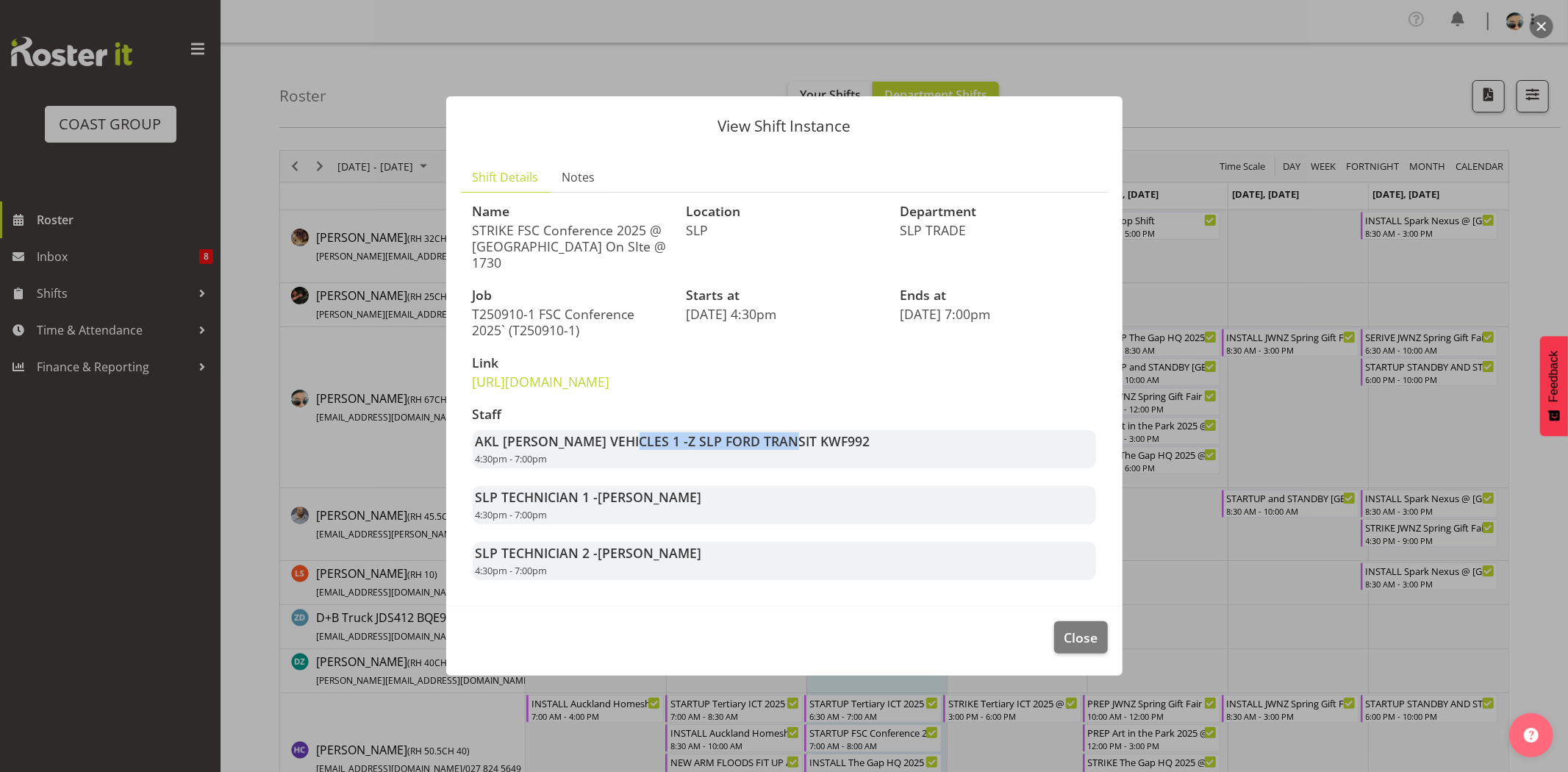
click at [733, 449] on span "Z SLP FORD TRANSIT KWF992" at bounding box center [779, 441] width 182 height 17
click at [1068, 633] on button "Close" at bounding box center [1081, 637] width 53 height 32
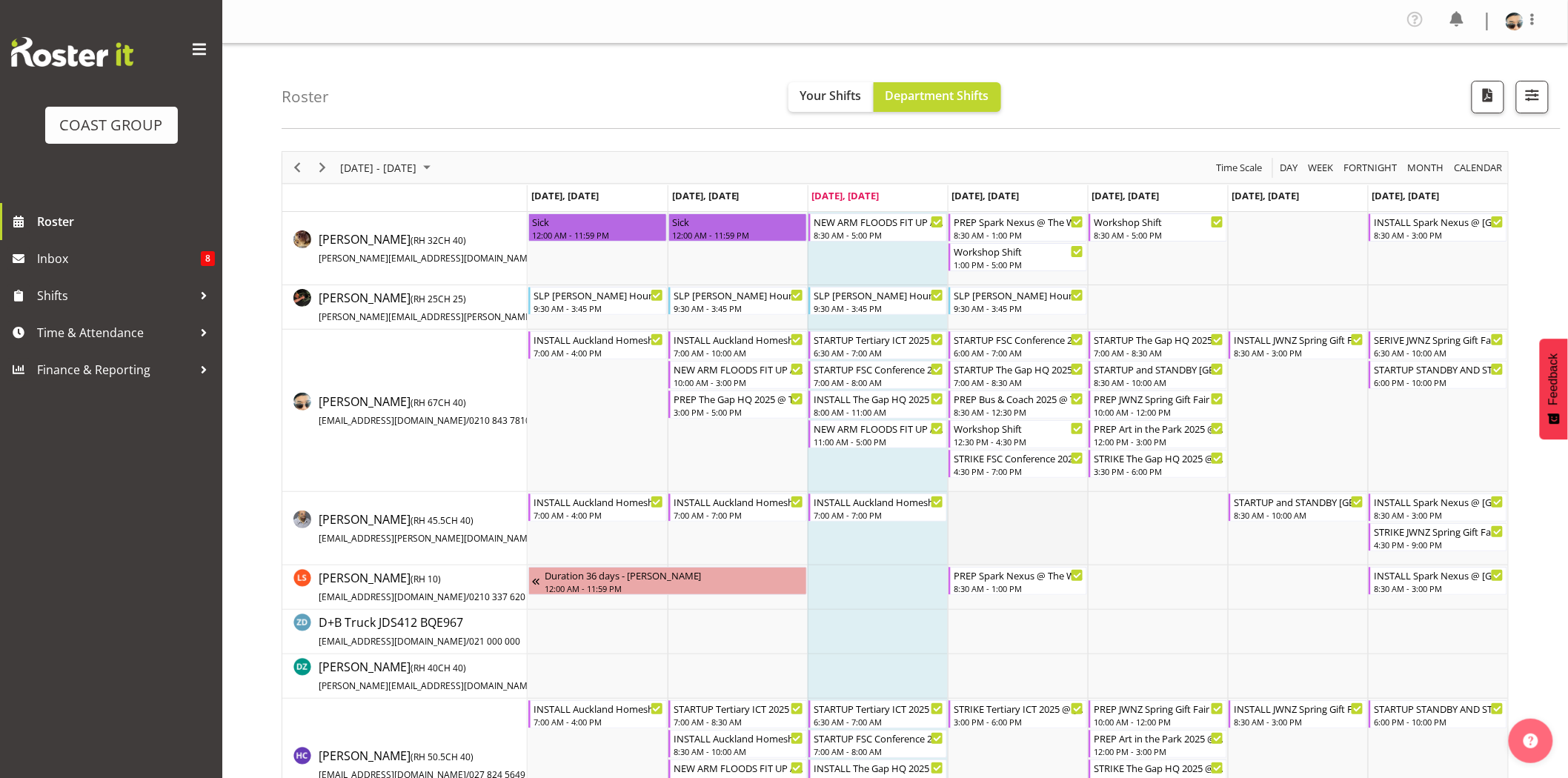
click at [1036, 537] on td "Timeline Week of September 10, 2025" at bounding box center [1018, 529] width 140 height 73
click at [1036, 457] on div "STRIKE FSC Conference 2025 @ Cordis Hotel On SIte @ 1730" at bounding box center [1019, 456] width 130 height 14
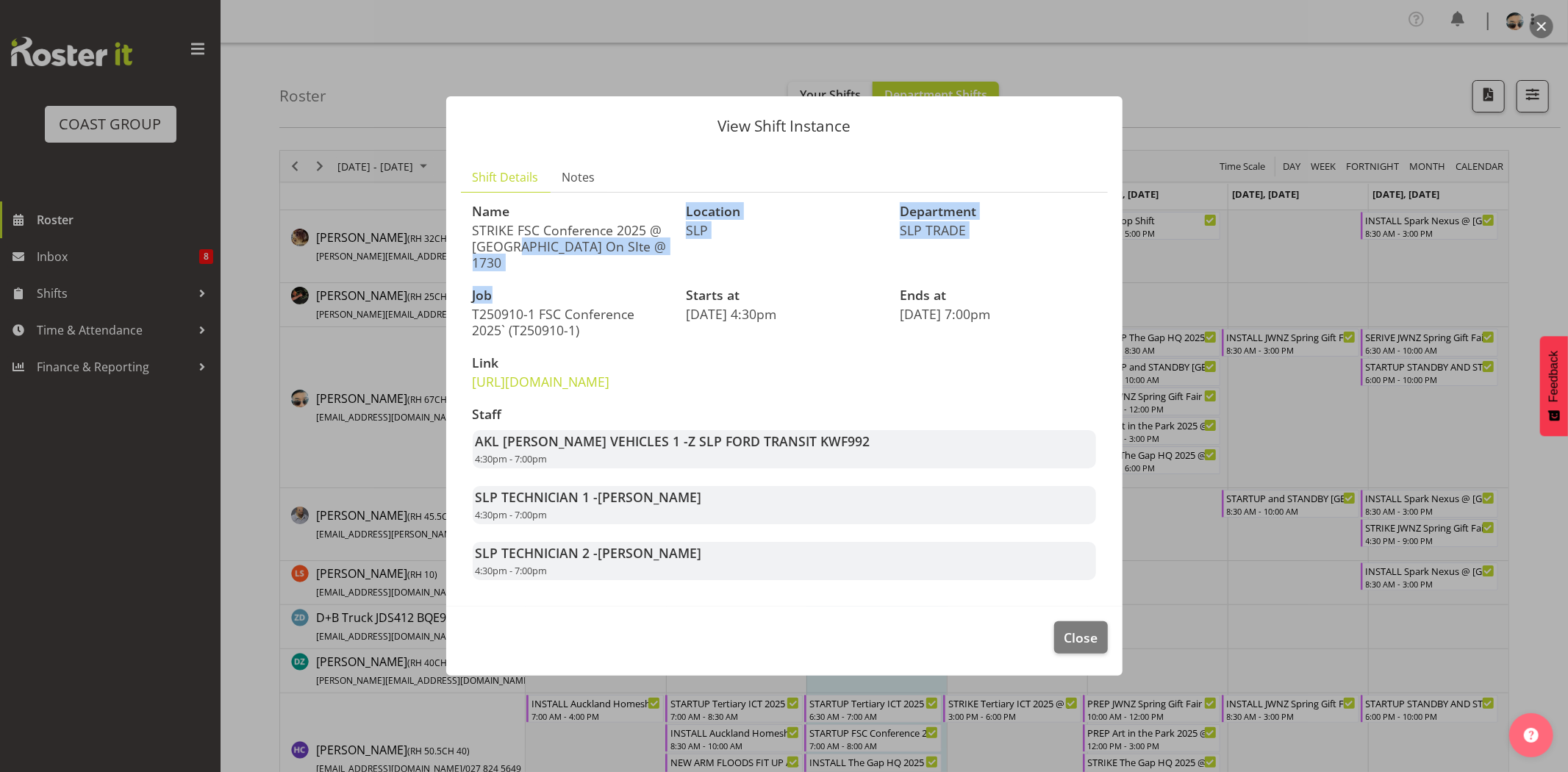
drag, startPoint x: 512, startPoint y: 226, endPoint x: 640, endPoint y: 268, distance: 134.7
click at [639, 268] on div "Name STRIKE FSC Conference 2025 @ Cordis Hotel On SIte @ 1730 Location SLP Depa…" at bounding box center [784, 392] width 641 height 393
click at [645, 288] on h3 "Job" at bounding box center [570, 295] width 196 height 14
click at [1088, 643] on span "Close" at bounding box center [1080, 637] width 34 height 19
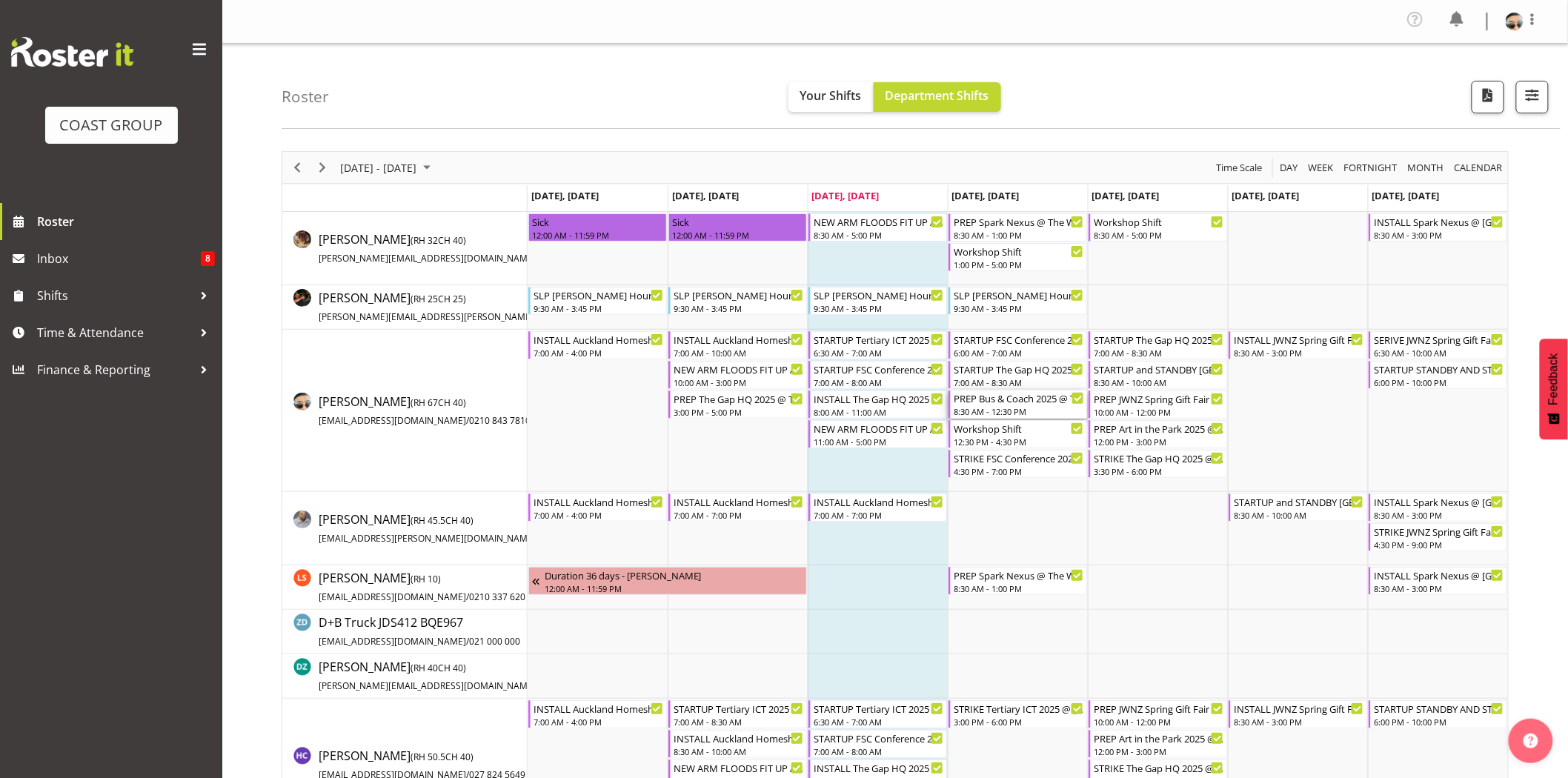
click at [1036, 405] on div "PREP Bus & Coach 2025 @ The Workshop" at bounding box center [1019, 397] width 130 height 14
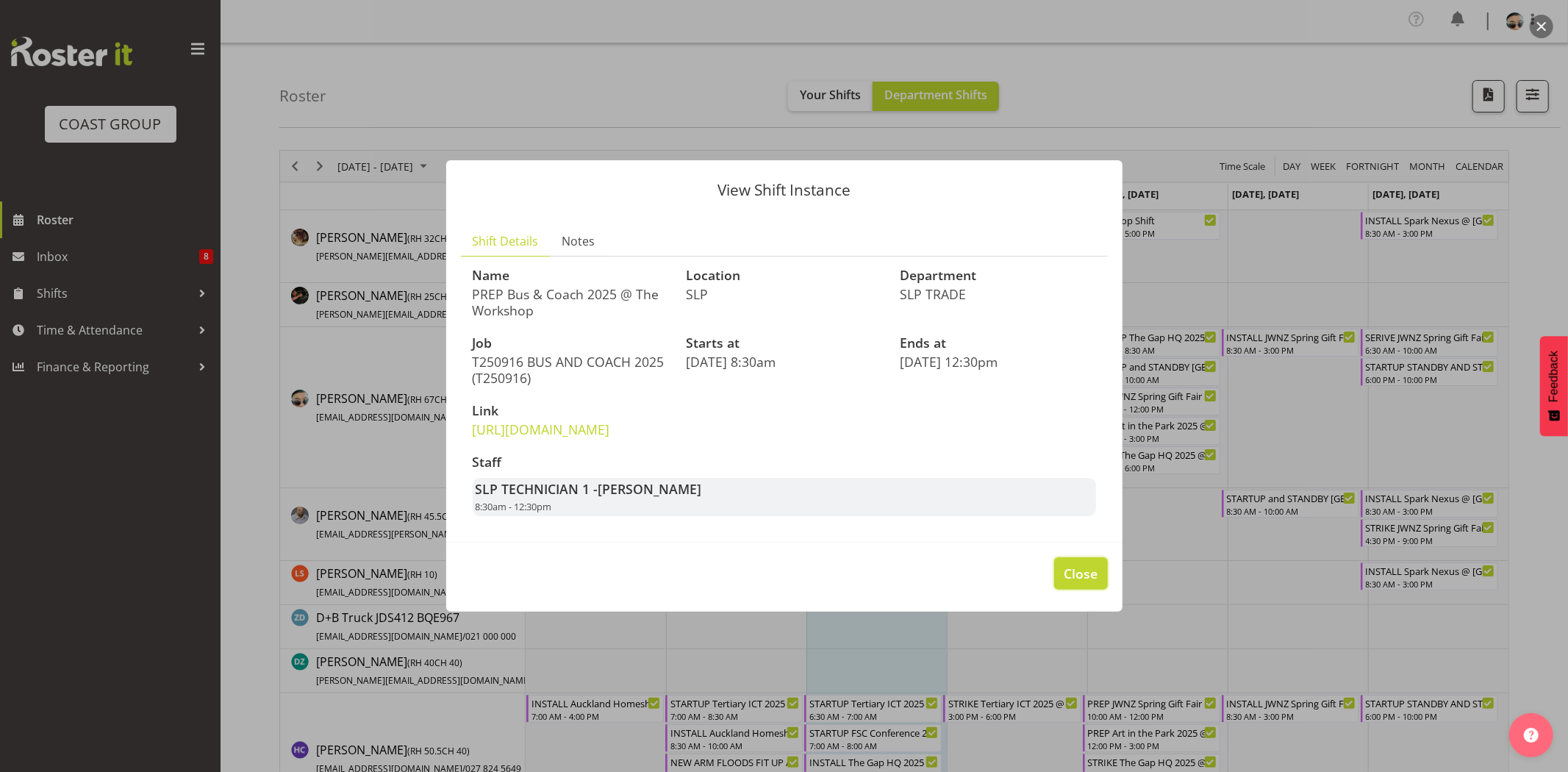
click at [1093, 577] on button "Close" at bounding box center [1081, 573] width 53 height 32
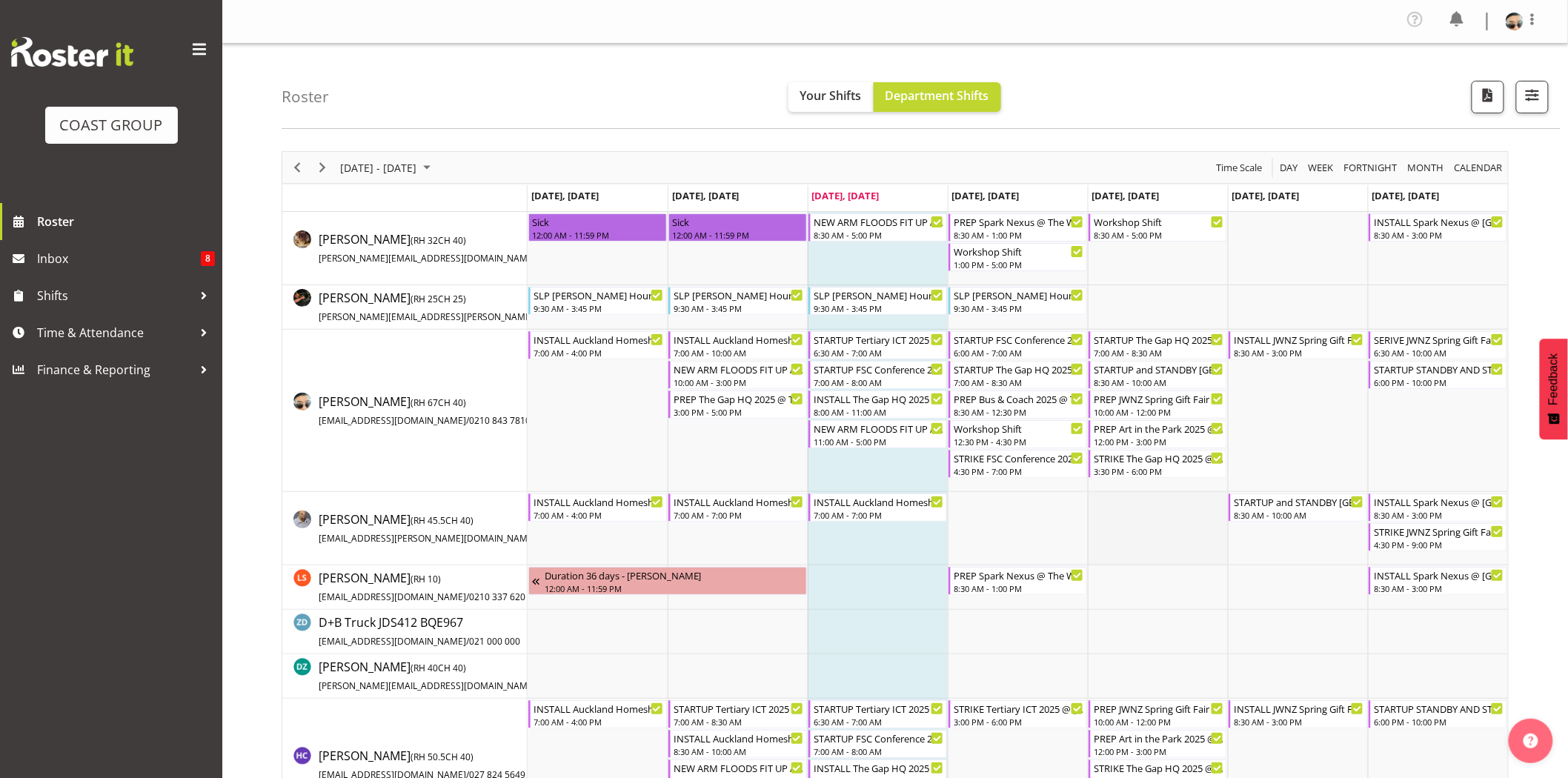
click at [1093, 550] on td "Timeline Week of September 10, 2025" at bounding box center [1158, 529] width 140 height 73
click at [1072, 538] on td "Timeline Week of September 10, 2025" at bounding box center [1018, 529] width 140 height 73
click at [1294, 100] on div "Roster Your Shifts Department Shifts 1 Locations Clear CARLTON EVENTS Carlton H…" at bounding box center [921, 86] width 1279 height 85
click at [1323, 354] on div "8:30 AM - 3:00 PM" at bounding box center [1299, 352] width 130 height 12
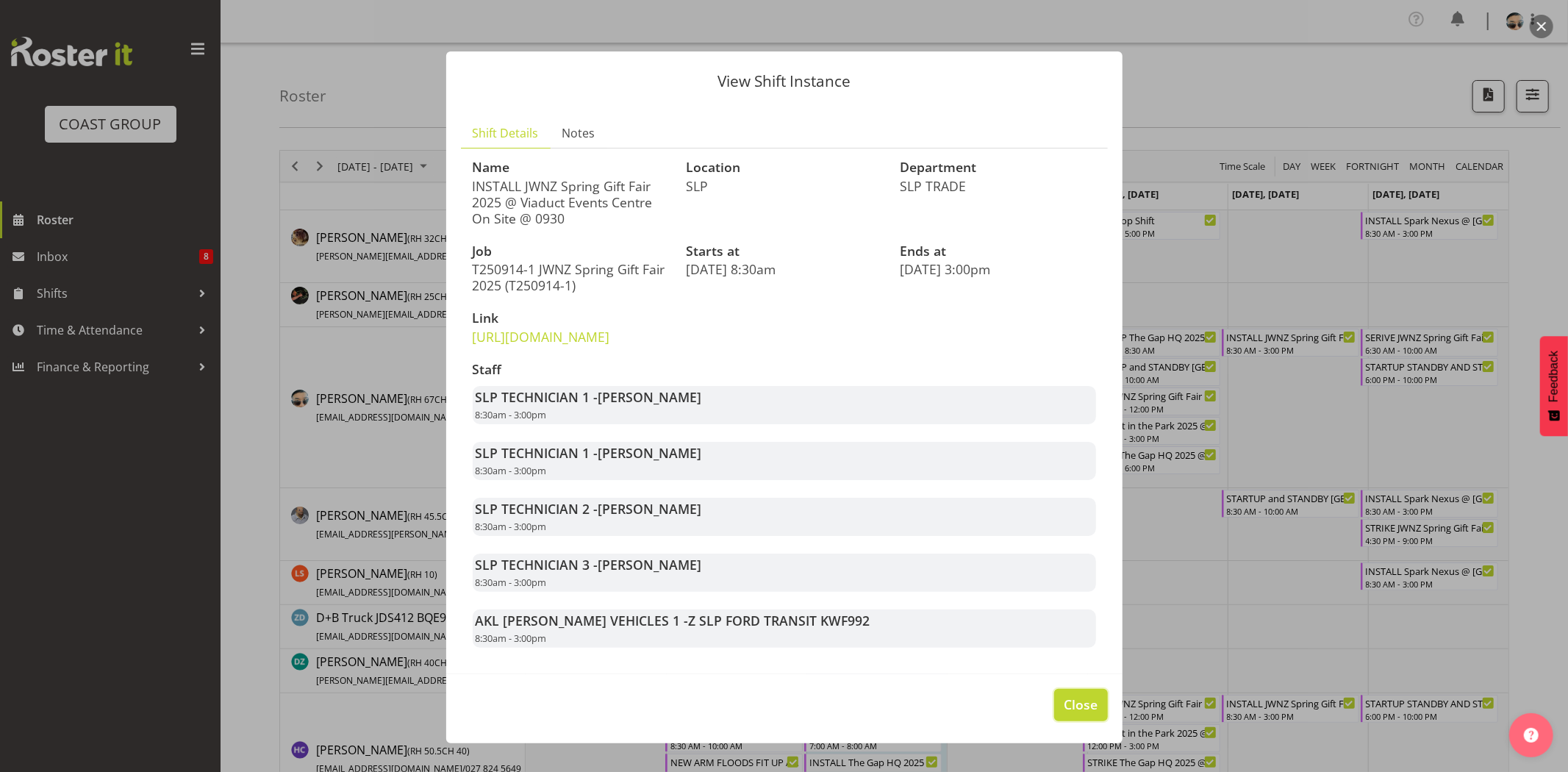
click at [1068, 714] on span "Close" at bounding box center [1080, 703] width 34 height 19
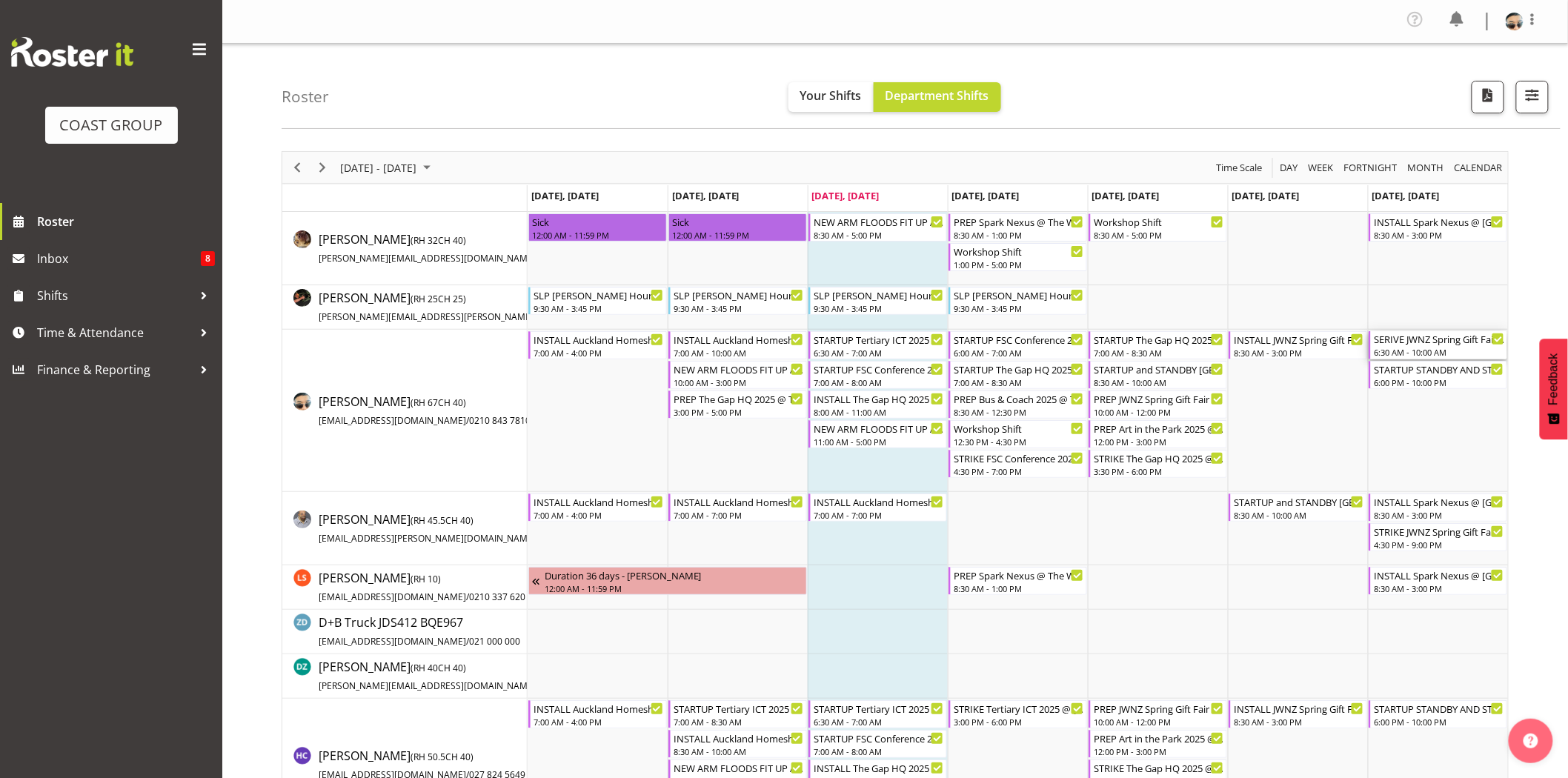
click at [1447, 345] on div "SERIVE JWNZ Spring Gift Fair 2025 @ Viaduct Events Centre On Site @ 0700" at bounding box center [1439, 338] width 130 height 14
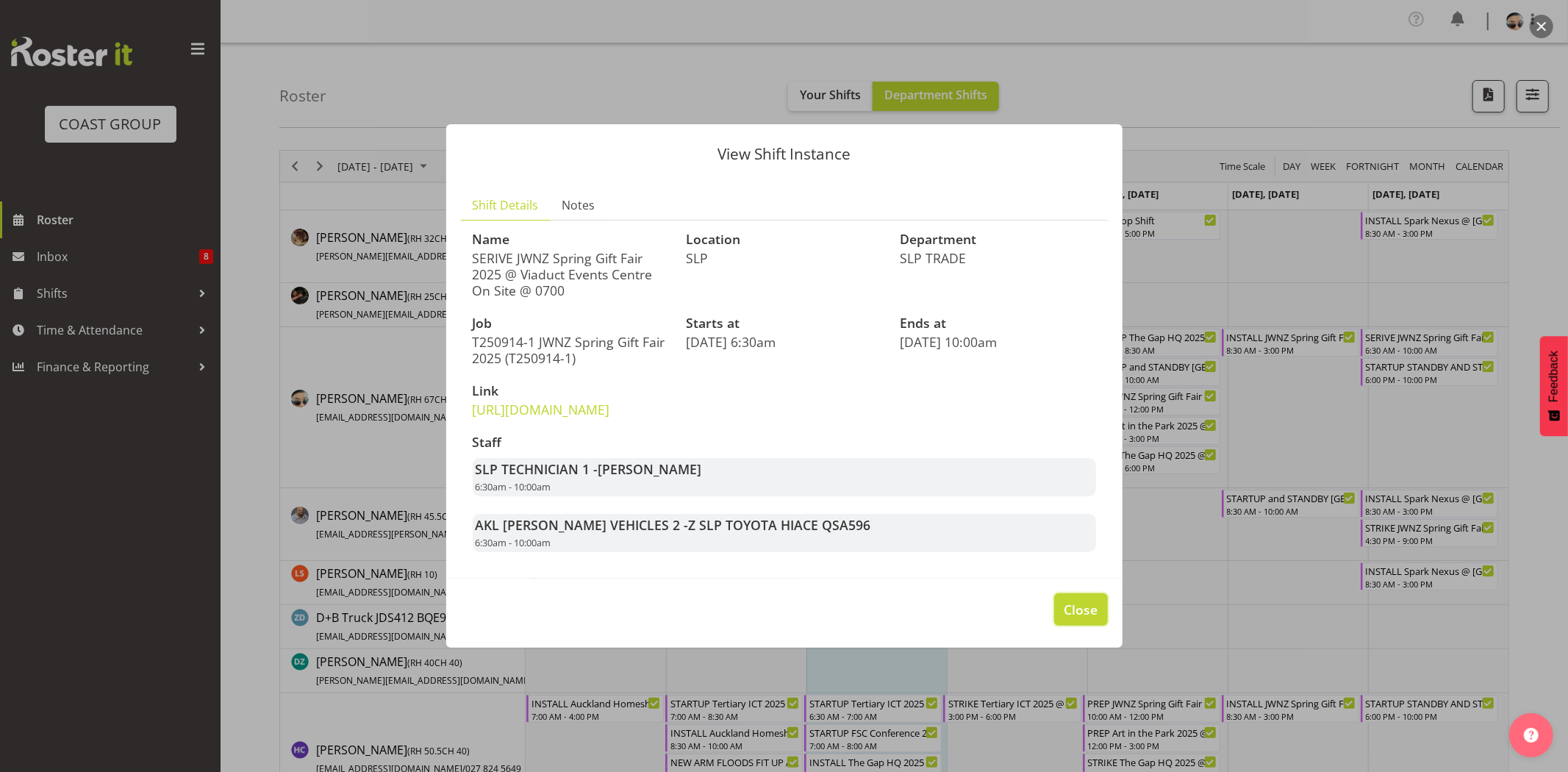
click at [1071, 619] on span "Close" at bounding box center [1080, 609] width 34 height 19
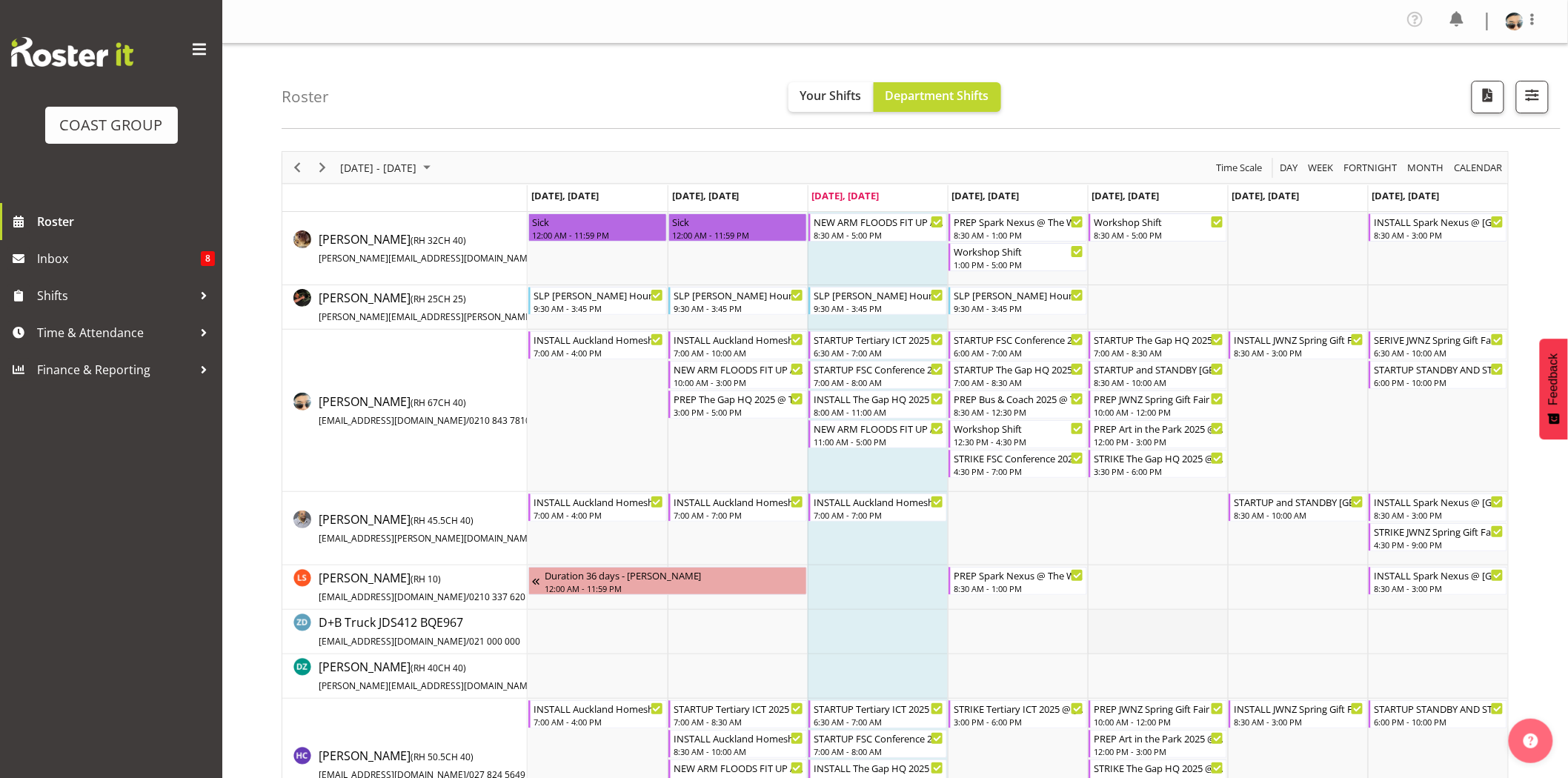
click at [1122, 623] on td "Timeline Week of September 10, 2025" at bounding box center [1158, 632] width 140 height 44
click at [1420, 300] on td "Timeline Week of September 10, 2025" at bounding box center [1438, 307] width 140 height 44
click at [1423, 374] on div "STARTUP STANDBY AND STRIKE [GEOGRAPHIC_DATA] Homeshow 2025 @ [GEOGRAPHIC_DATA]" at bounding box center [1439, 367] width 130 height 14
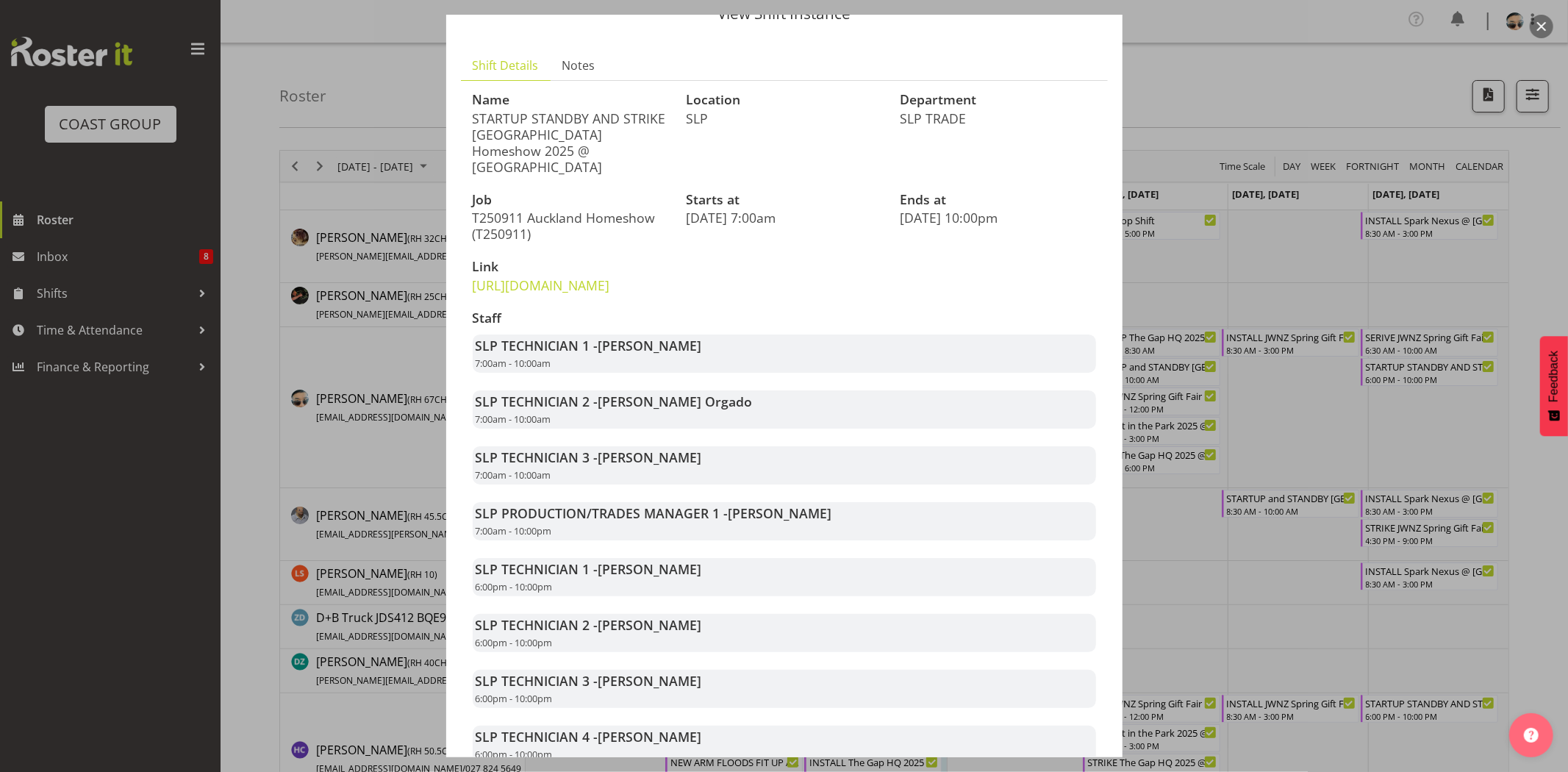
scroll to position [241, 0]
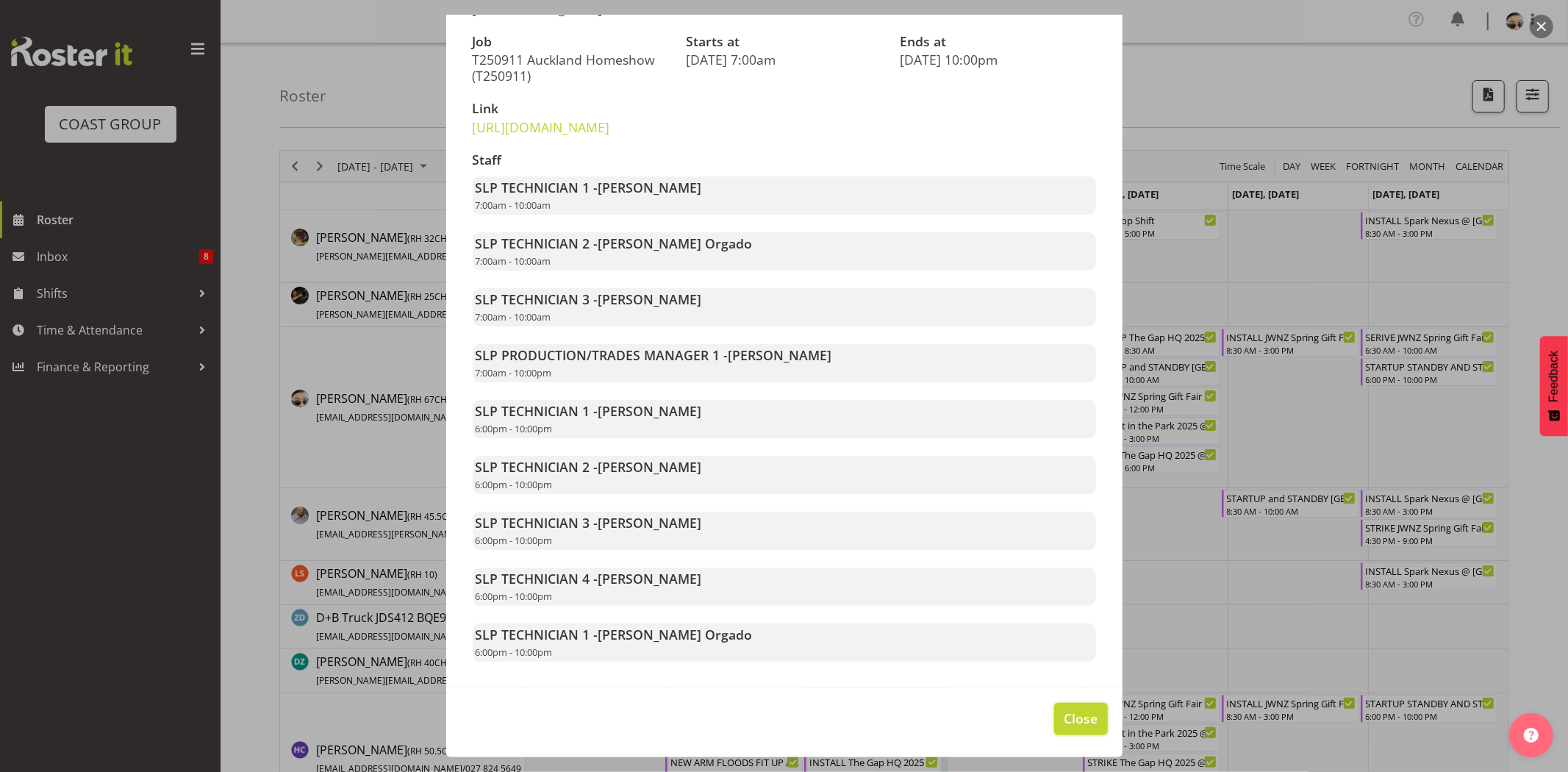
click at [1063, 722] on span "Close" at bounding box center [1080, 718] width 34 height 19
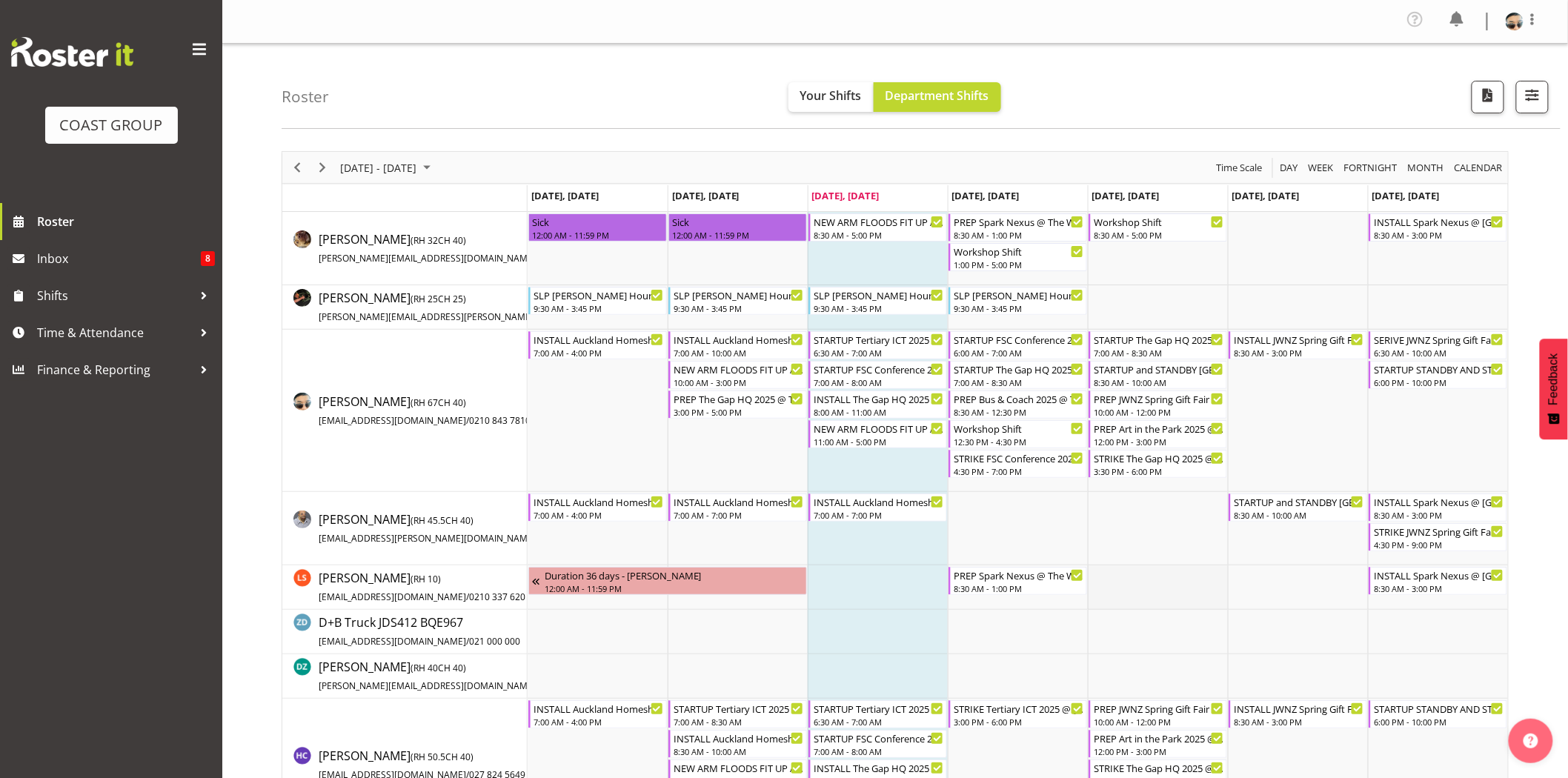
click at [1139, 570] on td "Timeline Week of September 10, 2025" at bounding box center [1158, 587] width 140 height 44
click at [1153, 386] on div "8:30 AM - 10:00 AM" at bounding box center [1159, 382] width 130 height 12
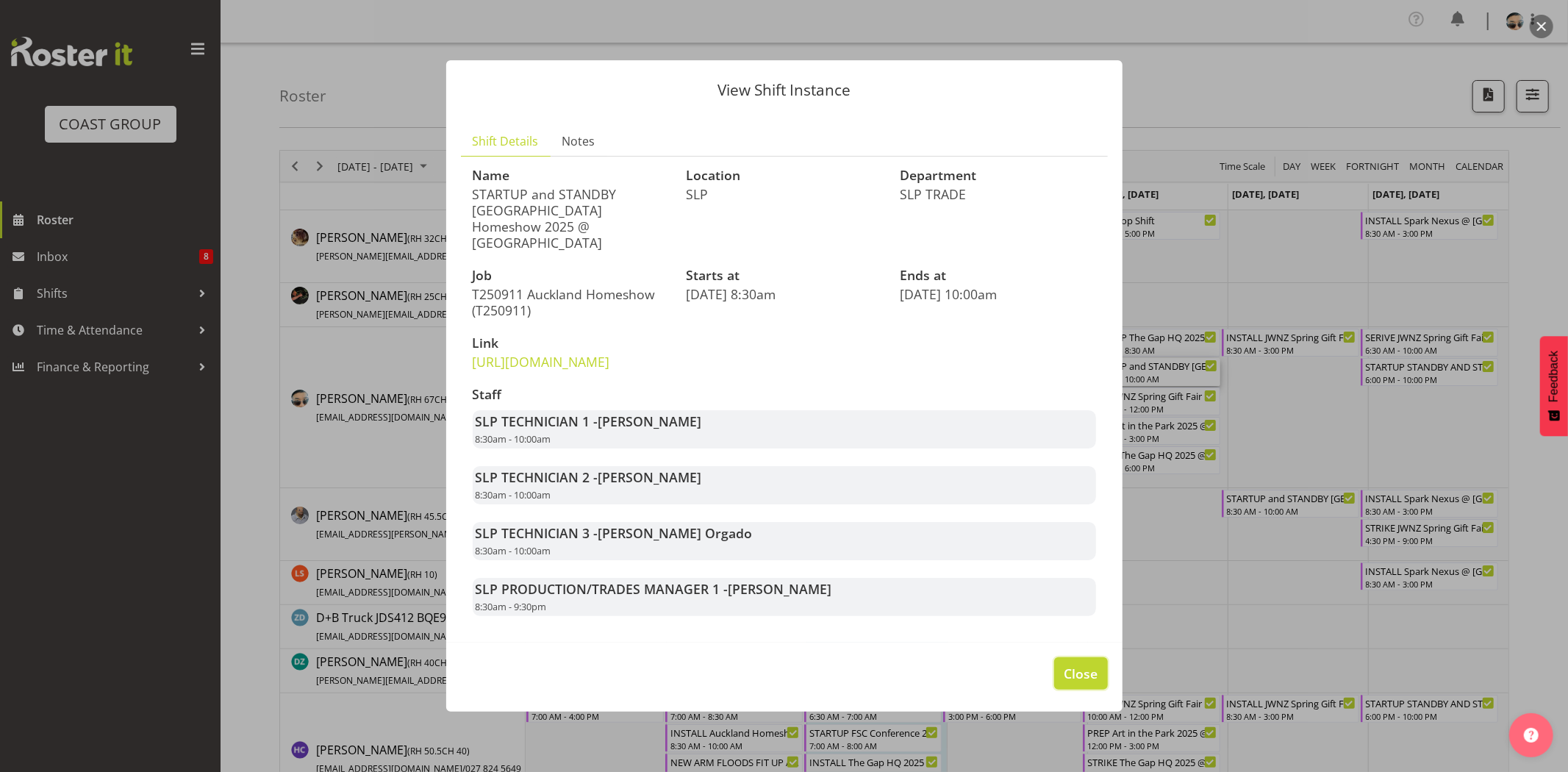
click at [1081, 675] on span "Close" at bounding box center [1080, 673] width 34 height 19
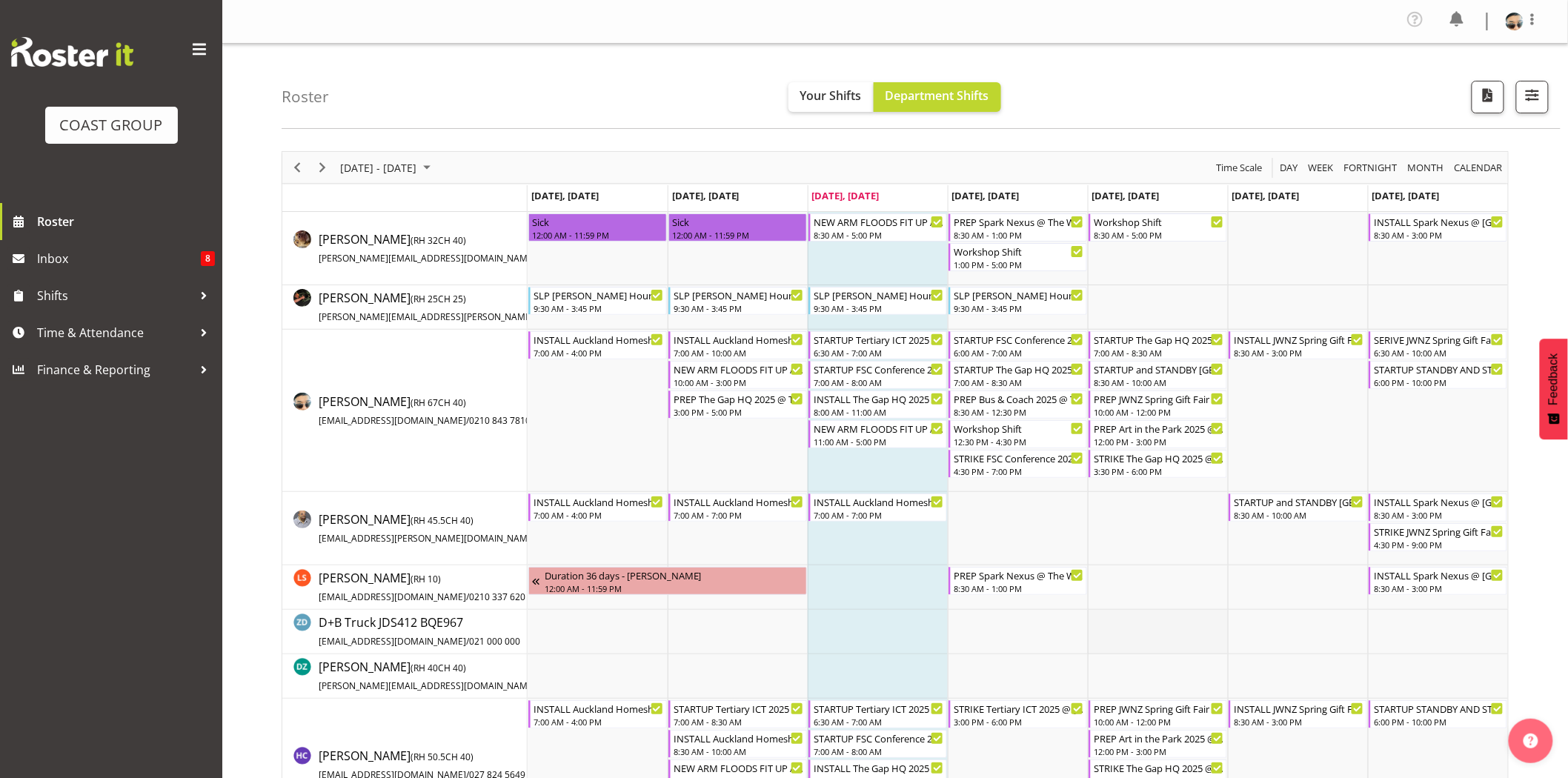
click at [1168, 621] on td "Timeline Week of September 10, 2025" at bounding box center [1158, 632] width 140 height 44
click at [1182, 338] on div "STARTUP The Gap HQ 2025 @ VEC On SIte @ 0730" at bounding box center [1159, 338] width 130 height 14
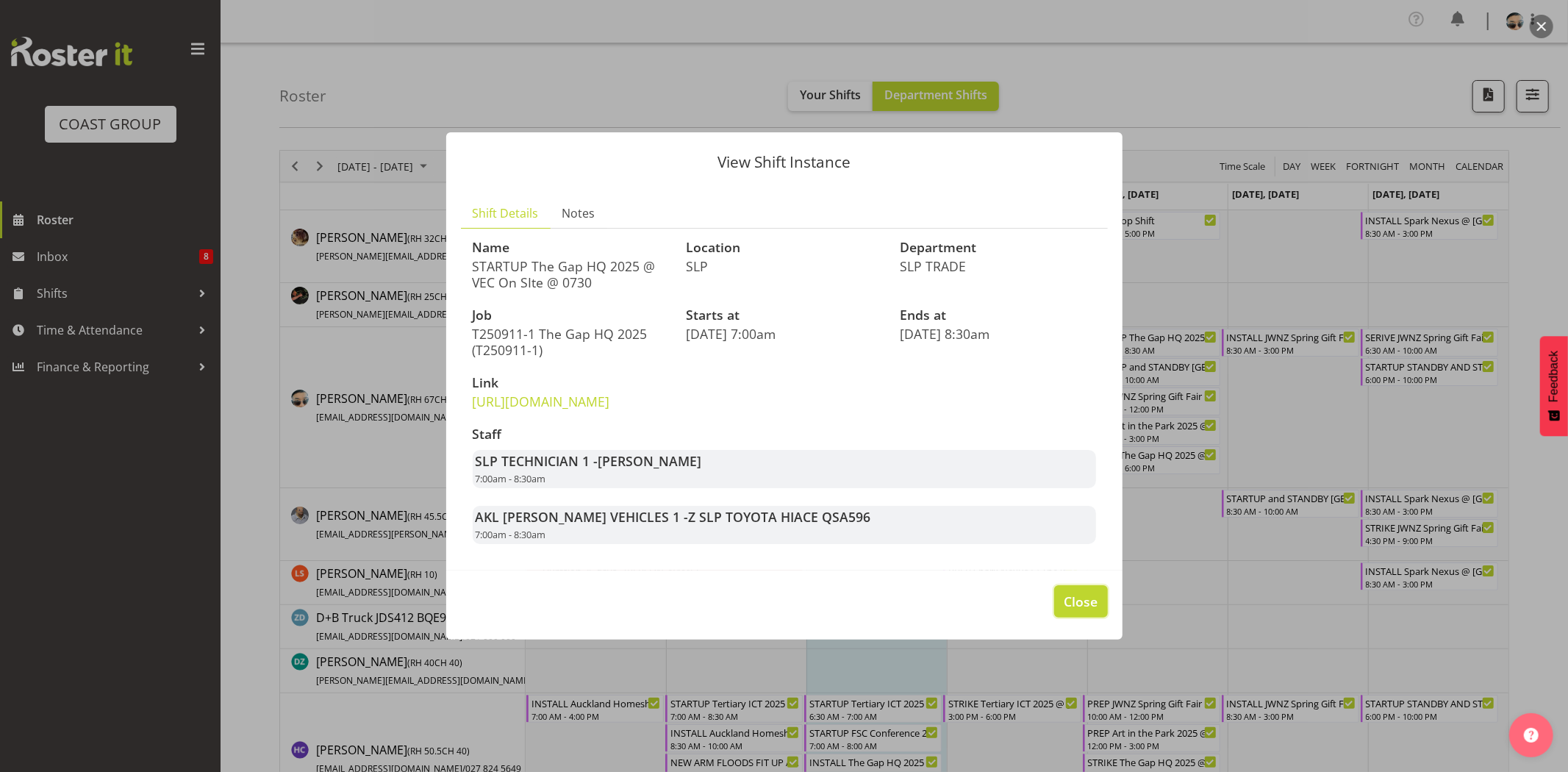
click at [1089, 611] on span "Close" at bounding box center [1080, 601] width 34 height 19
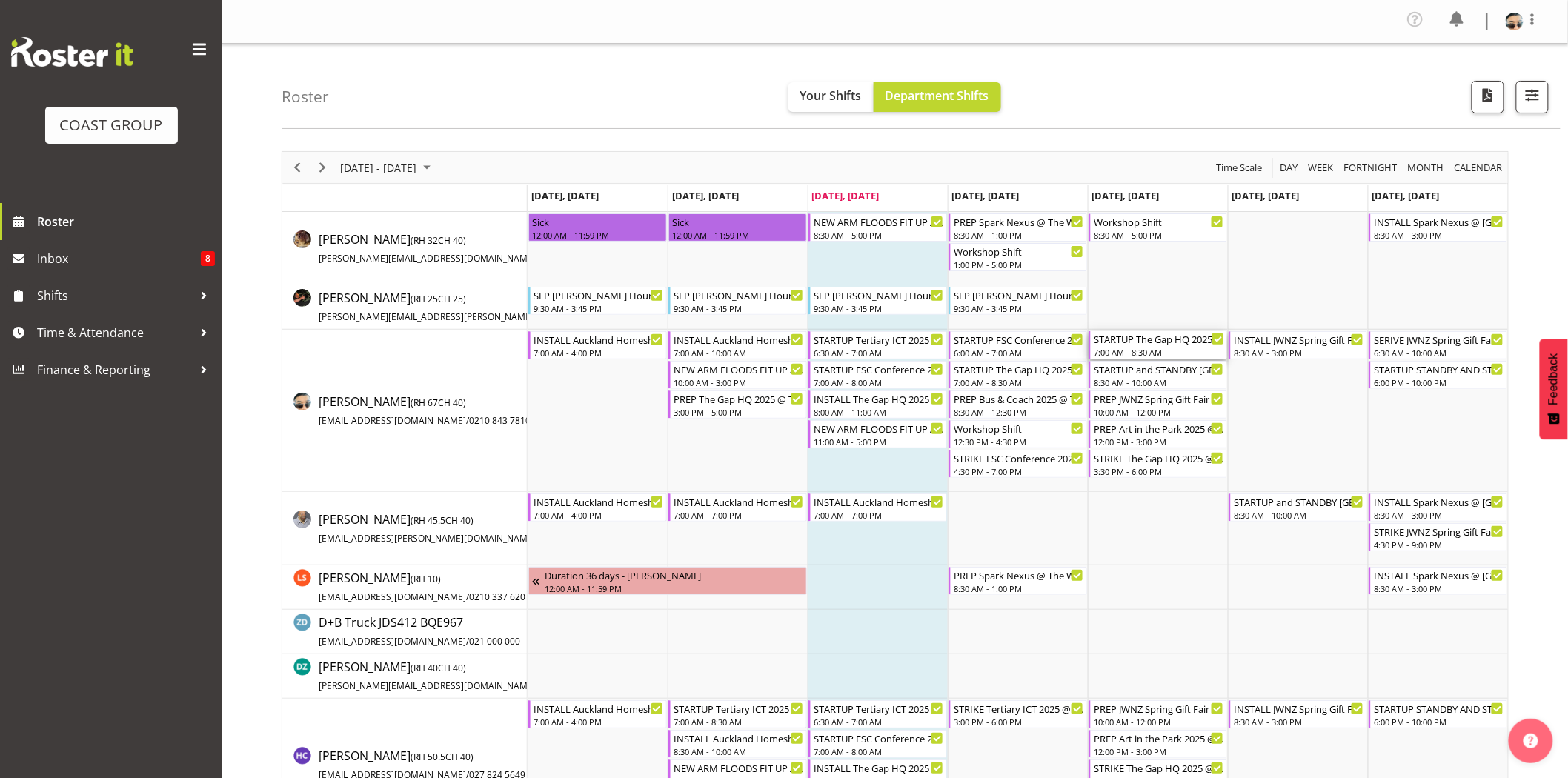
click at [1169, 350] on div "7:00 AM - 8:30 AM" at bounding box center [1159, 352] width 130 height 12
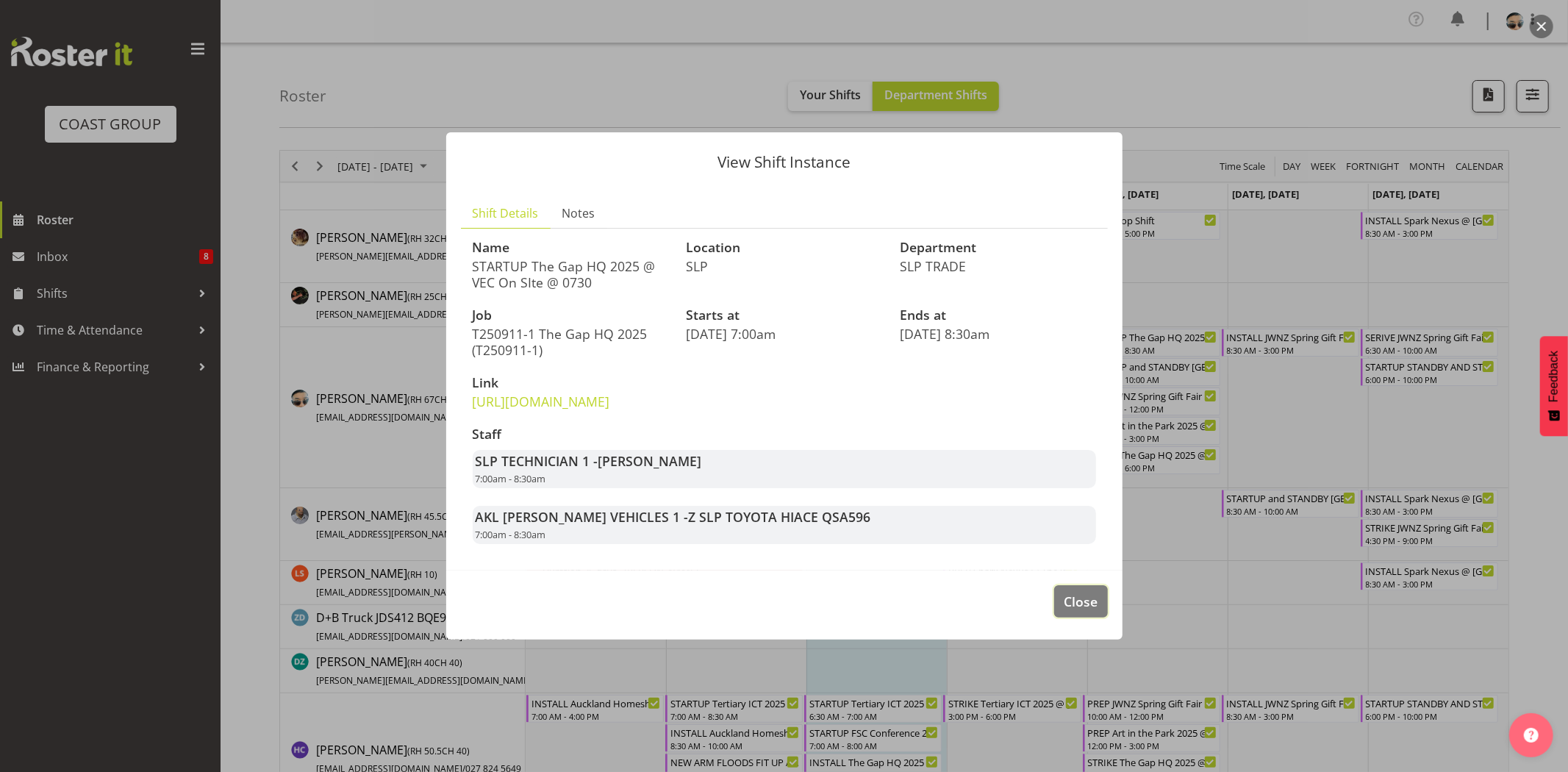
drag, startPoint x: 1068, startPoint y: 628, endPoint x: 1085, endPoint y: 546, distance: 83.7
click at [1068, 611] on span "Close" at bounding box center [1080, 601] width 34 height 19
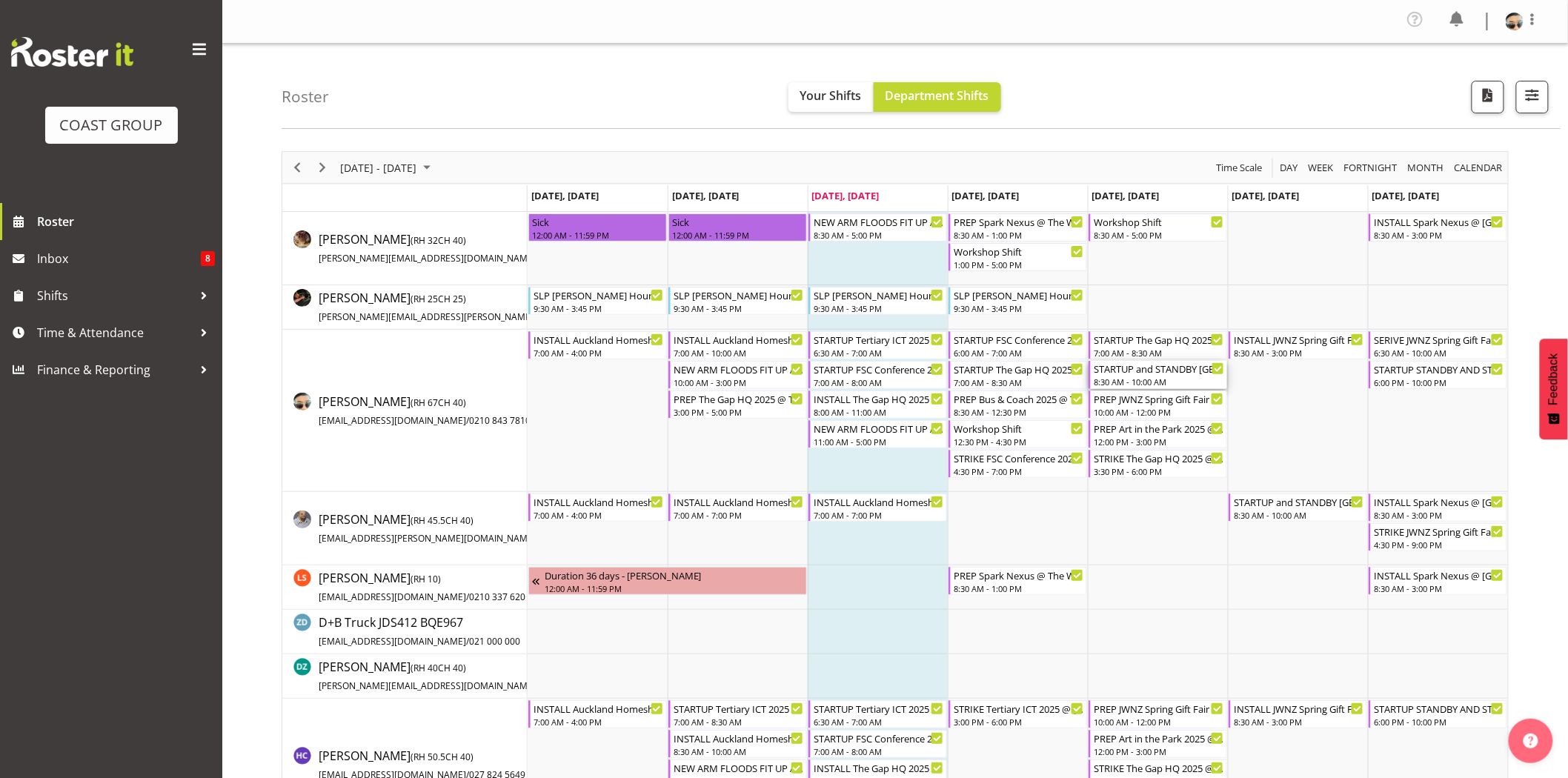
click at [1140, 383] on div "8:30 AM - 10:00 AM" at bounding box center [1159, 382] width 130 height 12
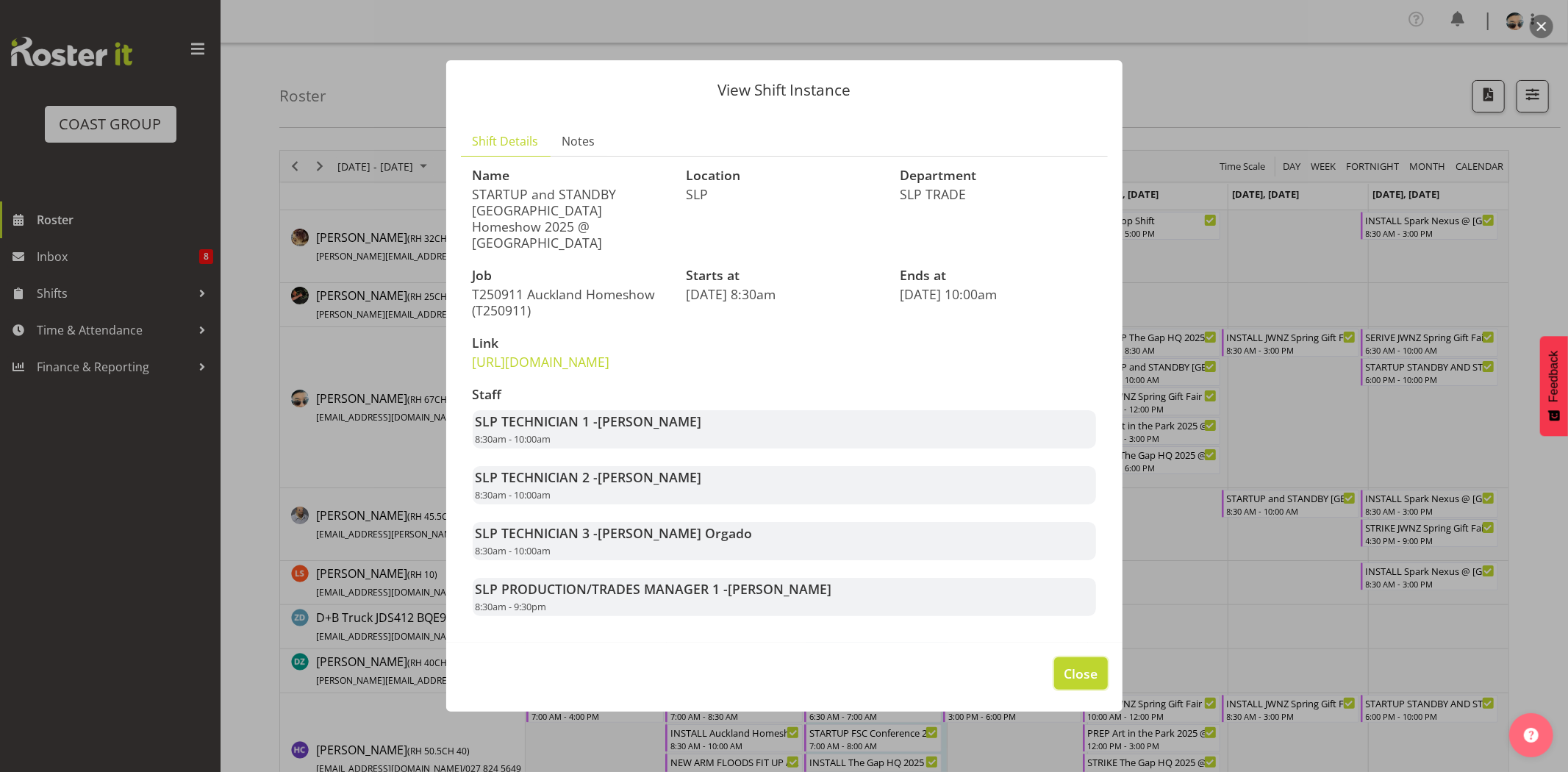
click at [1075, 683] on span "Close" at bounding box center [1080, 673] width 34 height 19
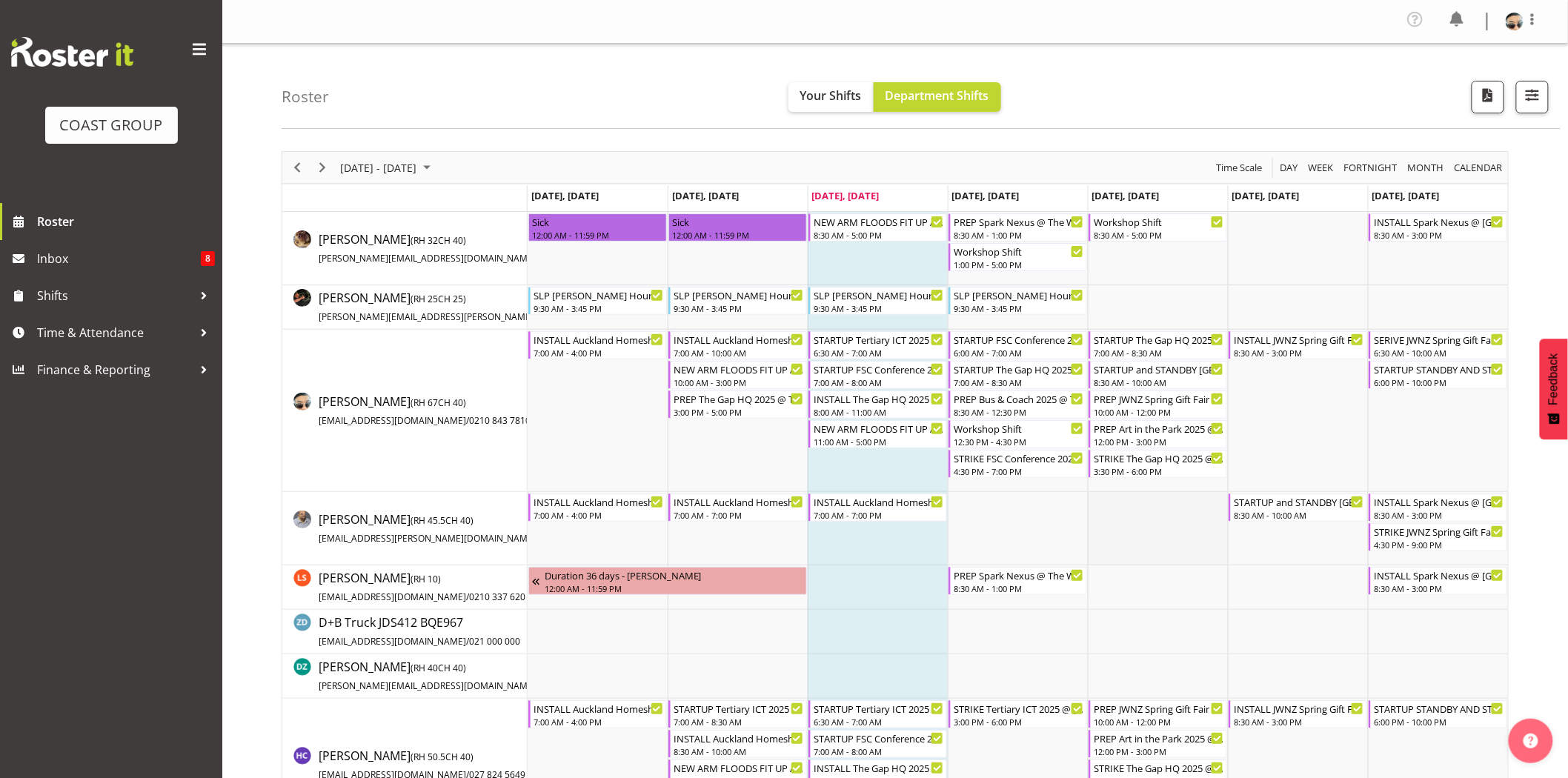
click at [1159, 538] on td "Timeline Week of September 10, 2025" at bounding box center [1158, 529] width 140 height 73
click at [1182, 411] on div "10:00 AM - 12:00 PM" at bounding box center [1159, 411] width 130 height 12
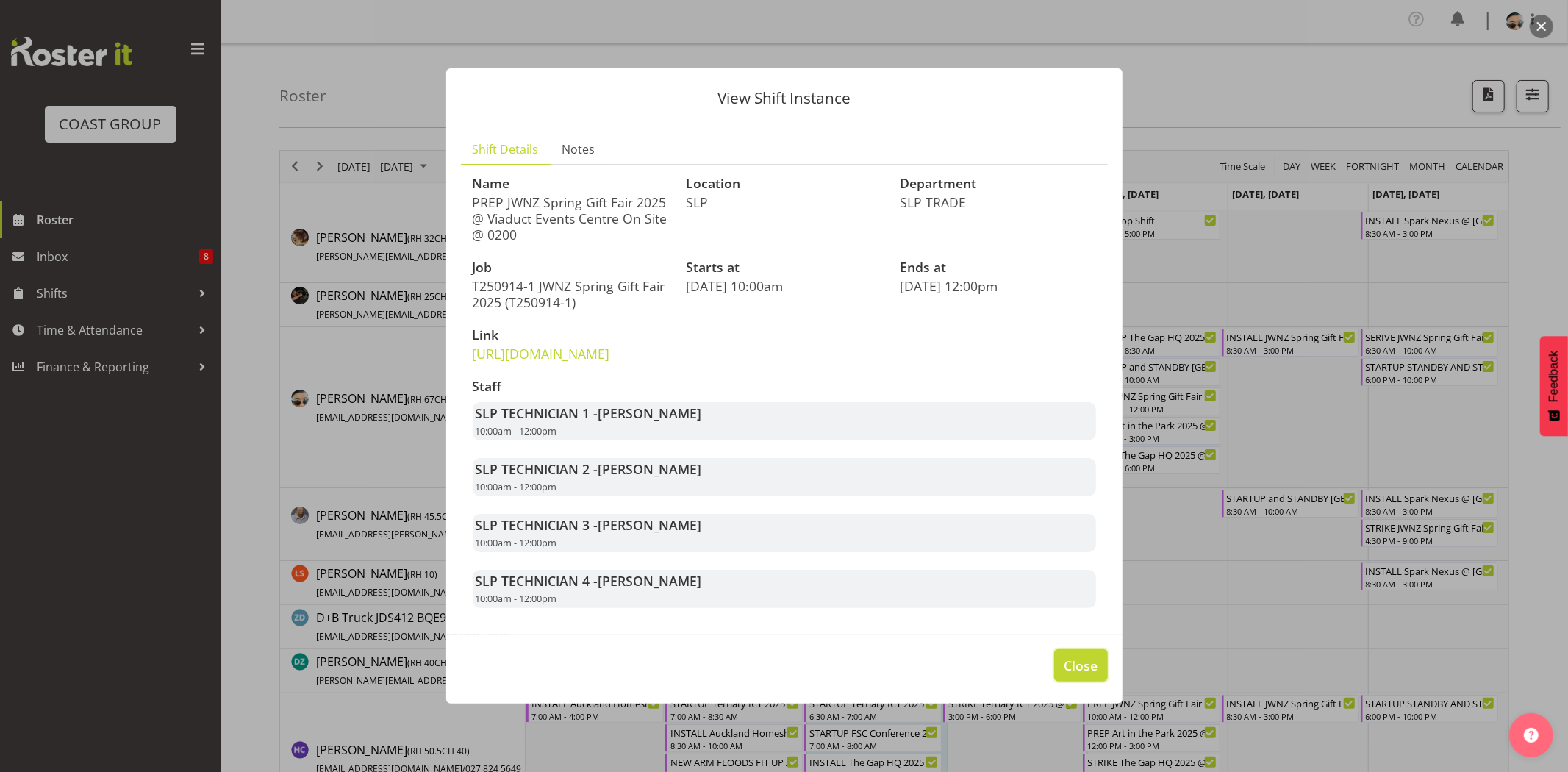
click at [1087, 675] on span "Close" at bounding box center [1080, 665] width 34 height 19
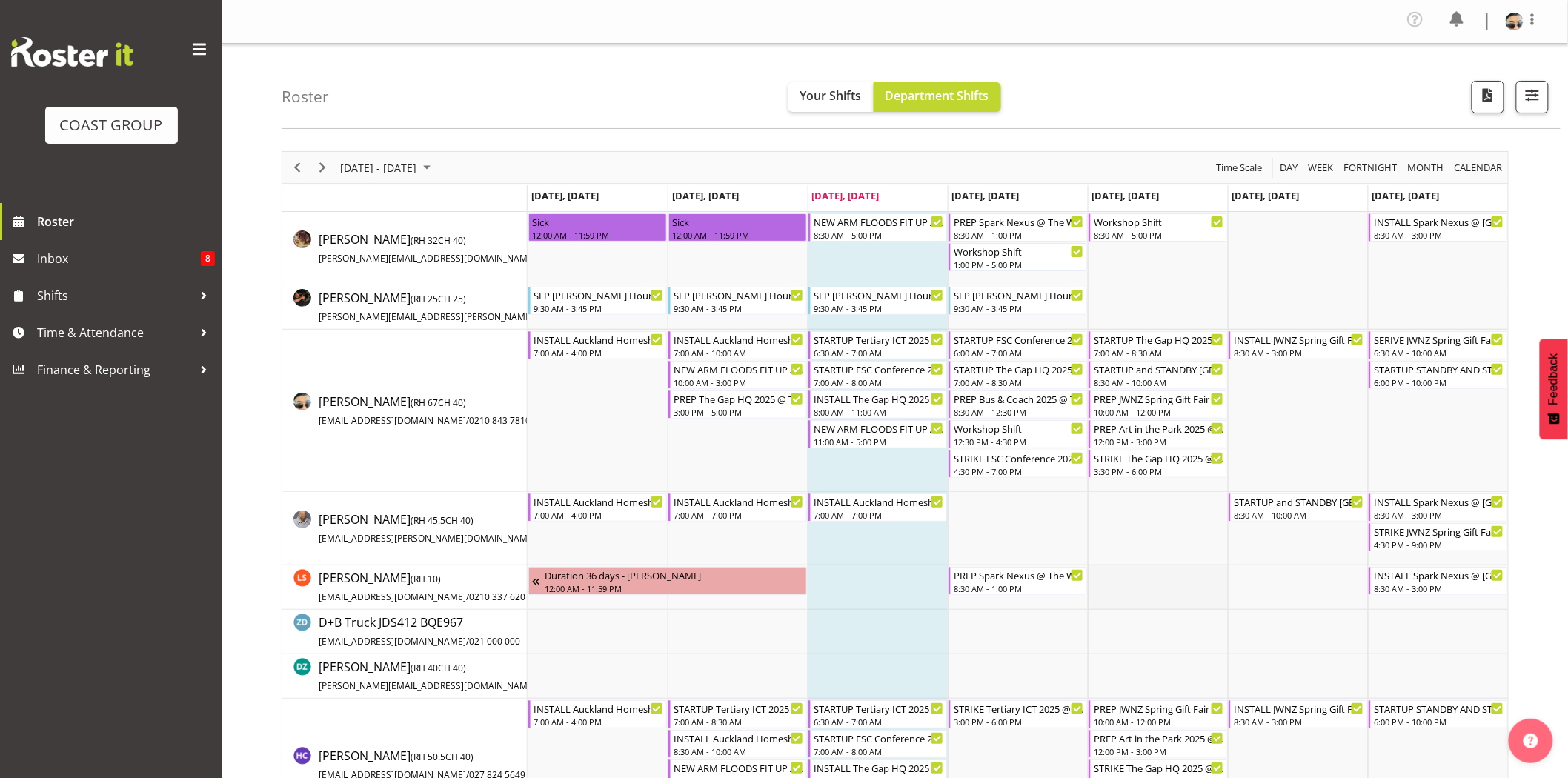
click at [1160, 589] on td "Timeline Week of September 10, 2025" at bounding box center [1158, 587] width 140 height 44
click at [1160, 439] on div "12:00 PM - 3:00 PM" at bounding box center [1159, 441] width 130 height 12
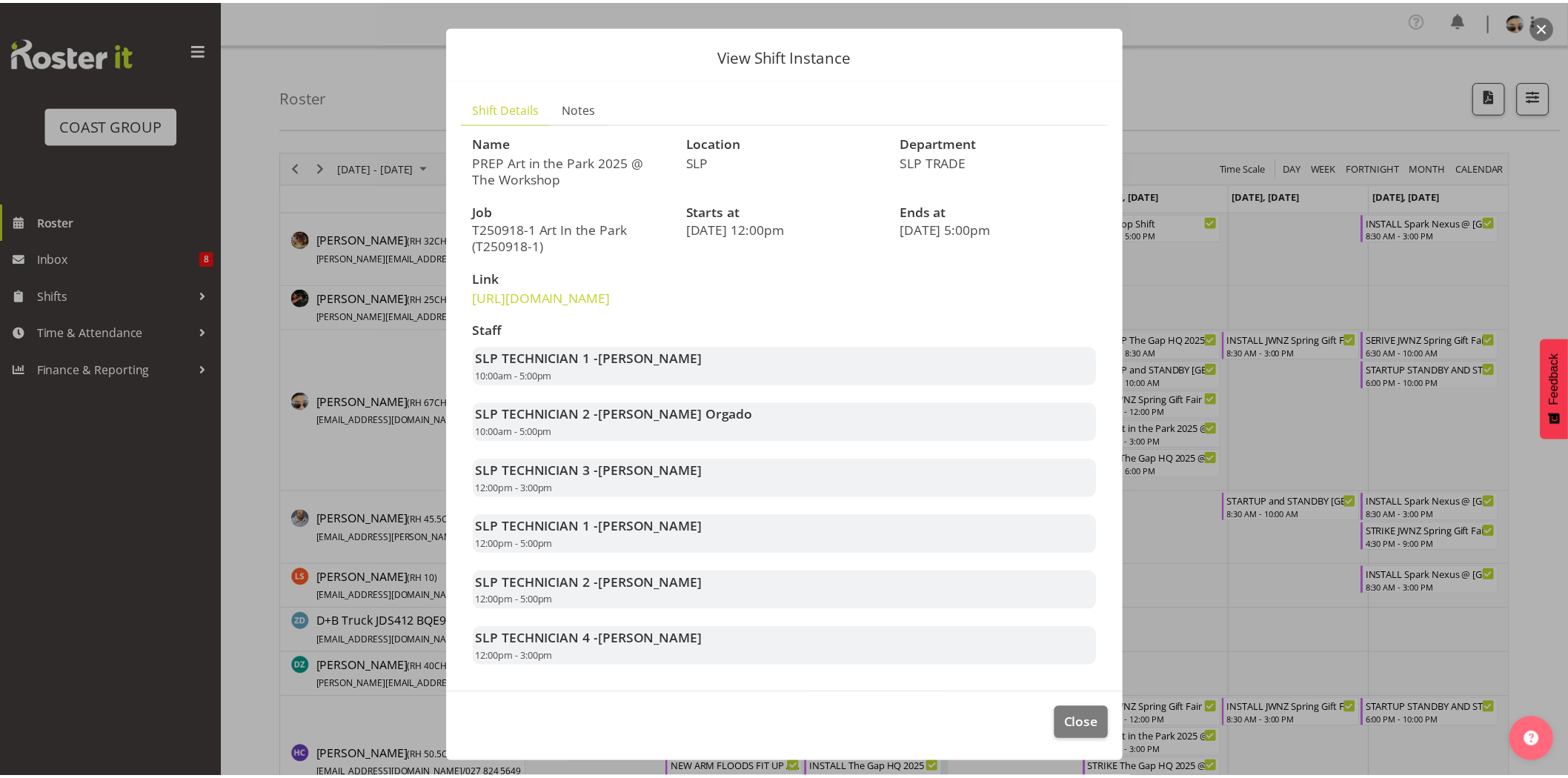
scroll to position [58, 0]
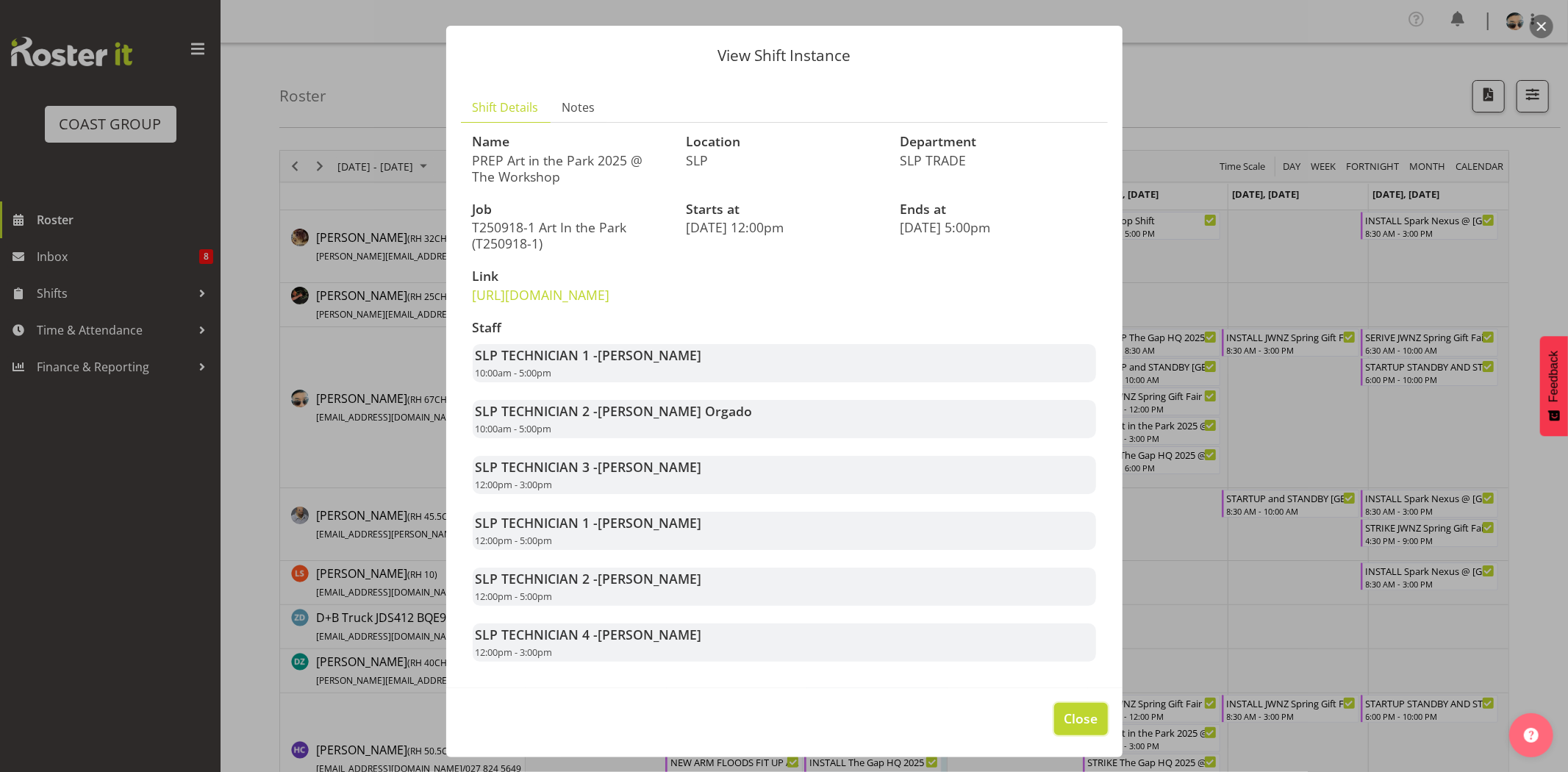
click at [1081, 729] on button "Close" at bounding box center [1081, 718] width 53 height 32
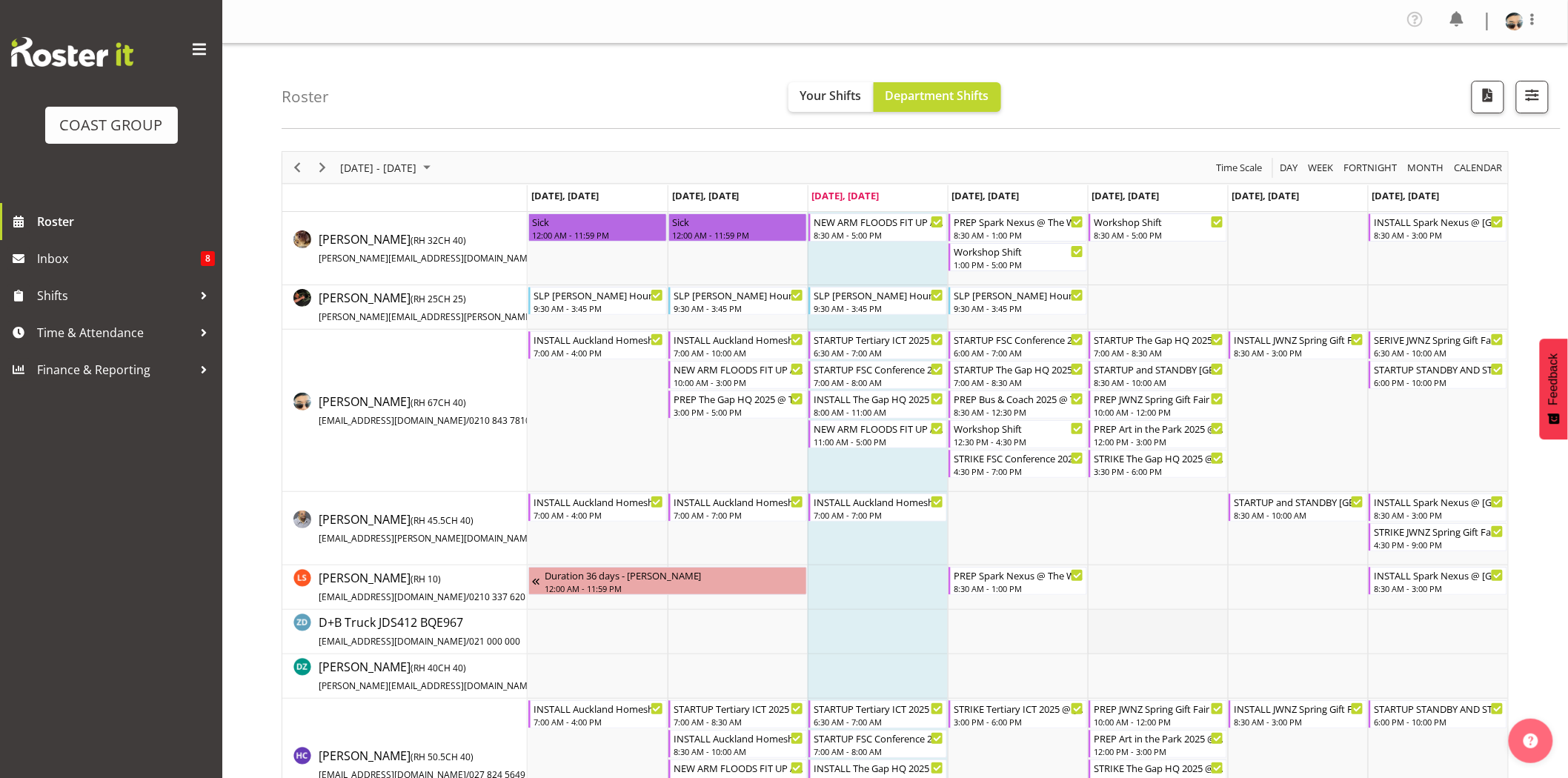
click at [1137, 623] on td "Timeline Week of September 10, 2025" at bounding box center [1158, 632] width 140 height 44
click at [1105, 556] on td "Timeline Week of September 10, 2025" at bounding box center [1158, 529] width 140 height 73
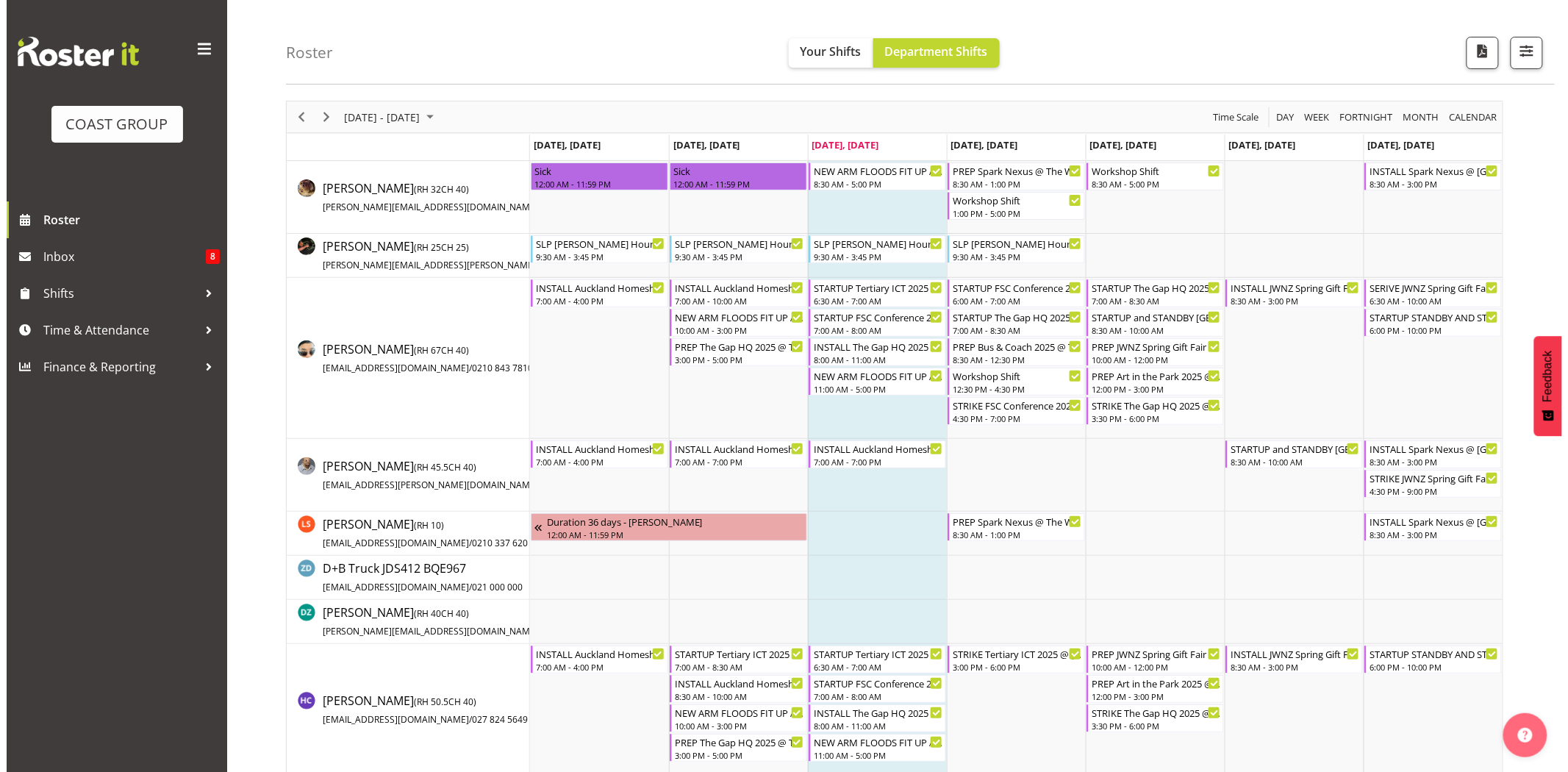
scroll to position [78, 0]
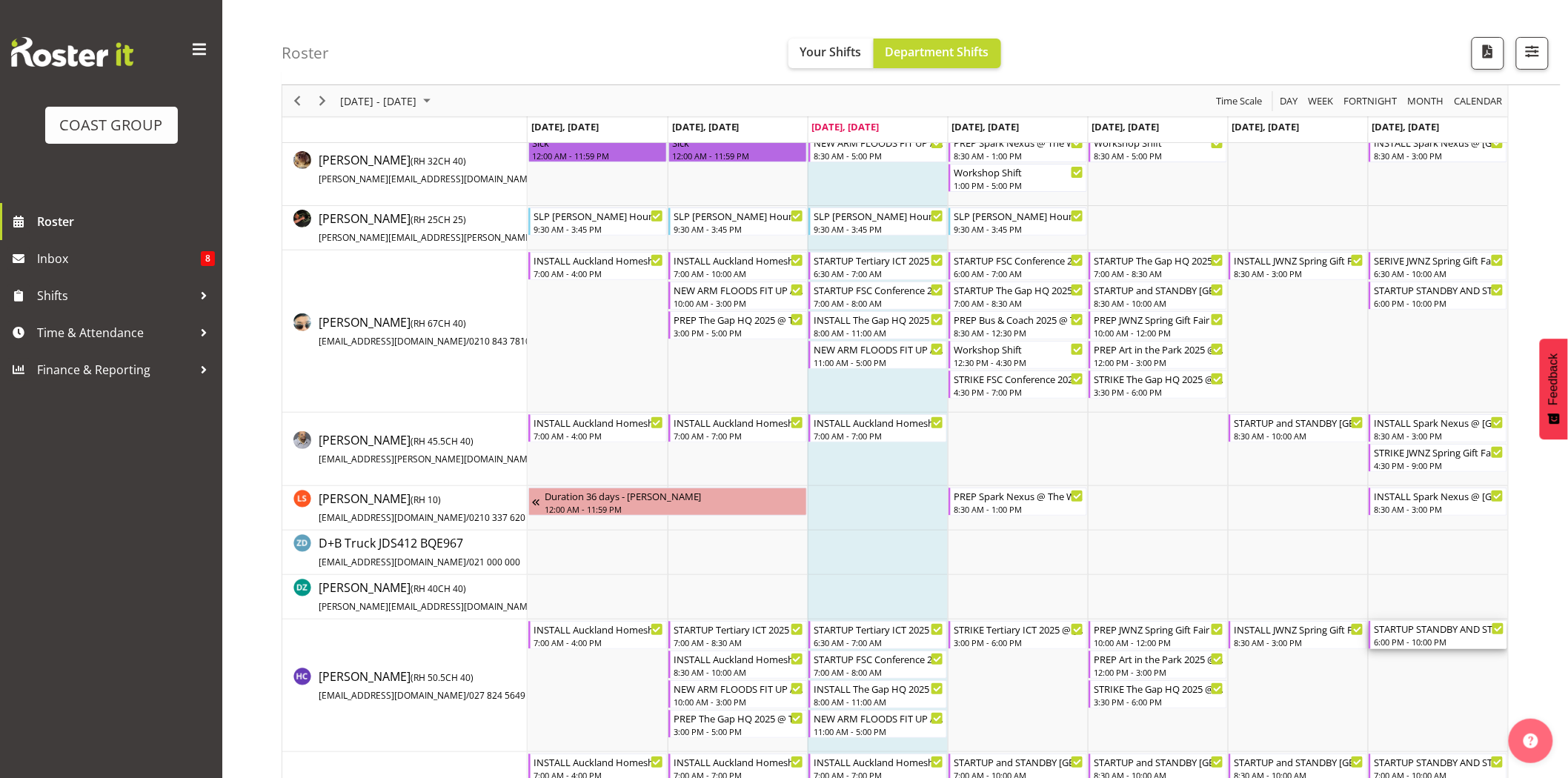
click at [1463, 634] on div "STARTUP STANDBY AND STRIKE [GEOGRAPHIC_DATA] Homeshow 2025 @ [GEOGRAPHIC_DATA]" at bounding box center [1439, 627] width 130 height 14
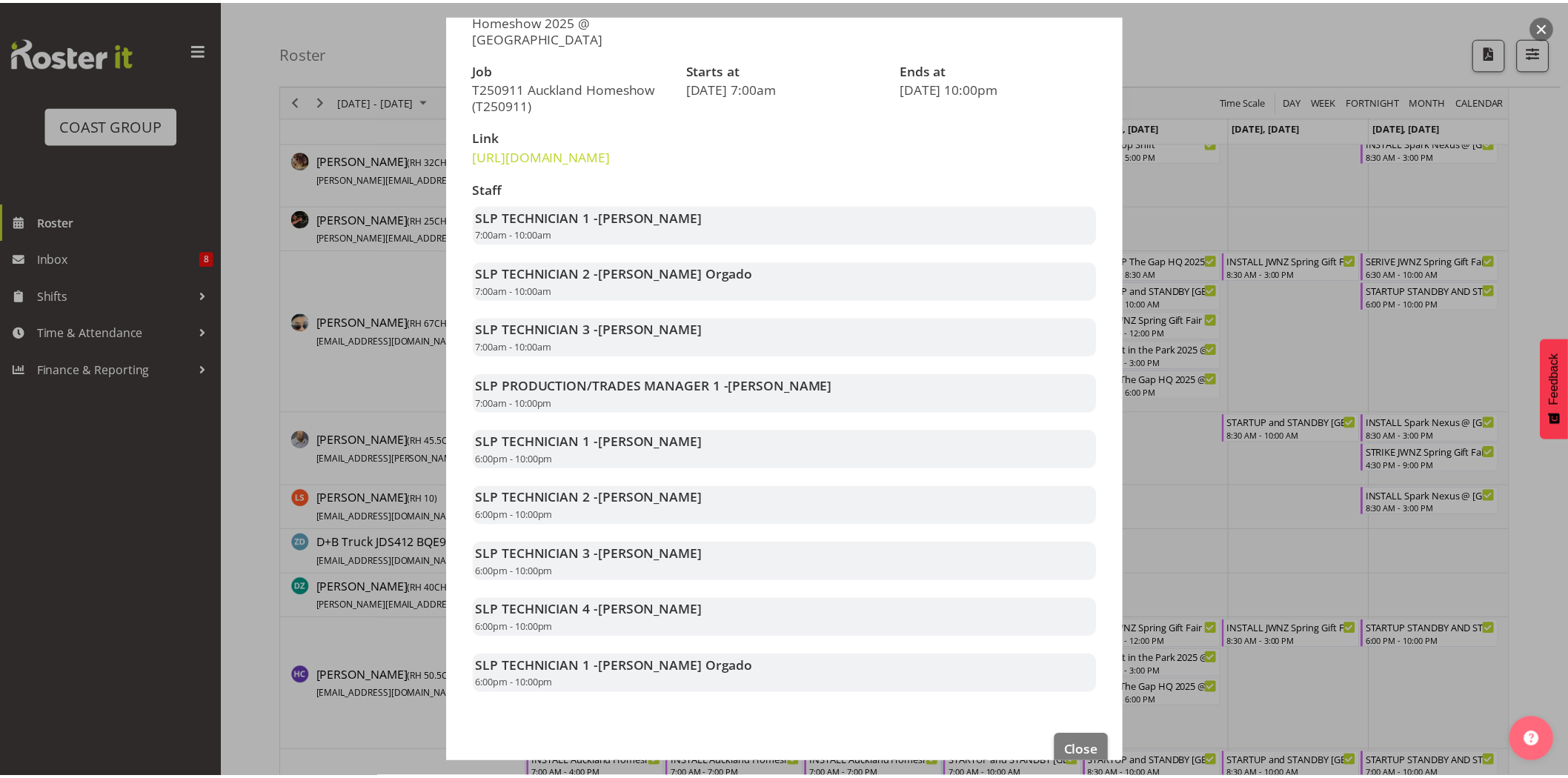
scroll to position [205, 0]
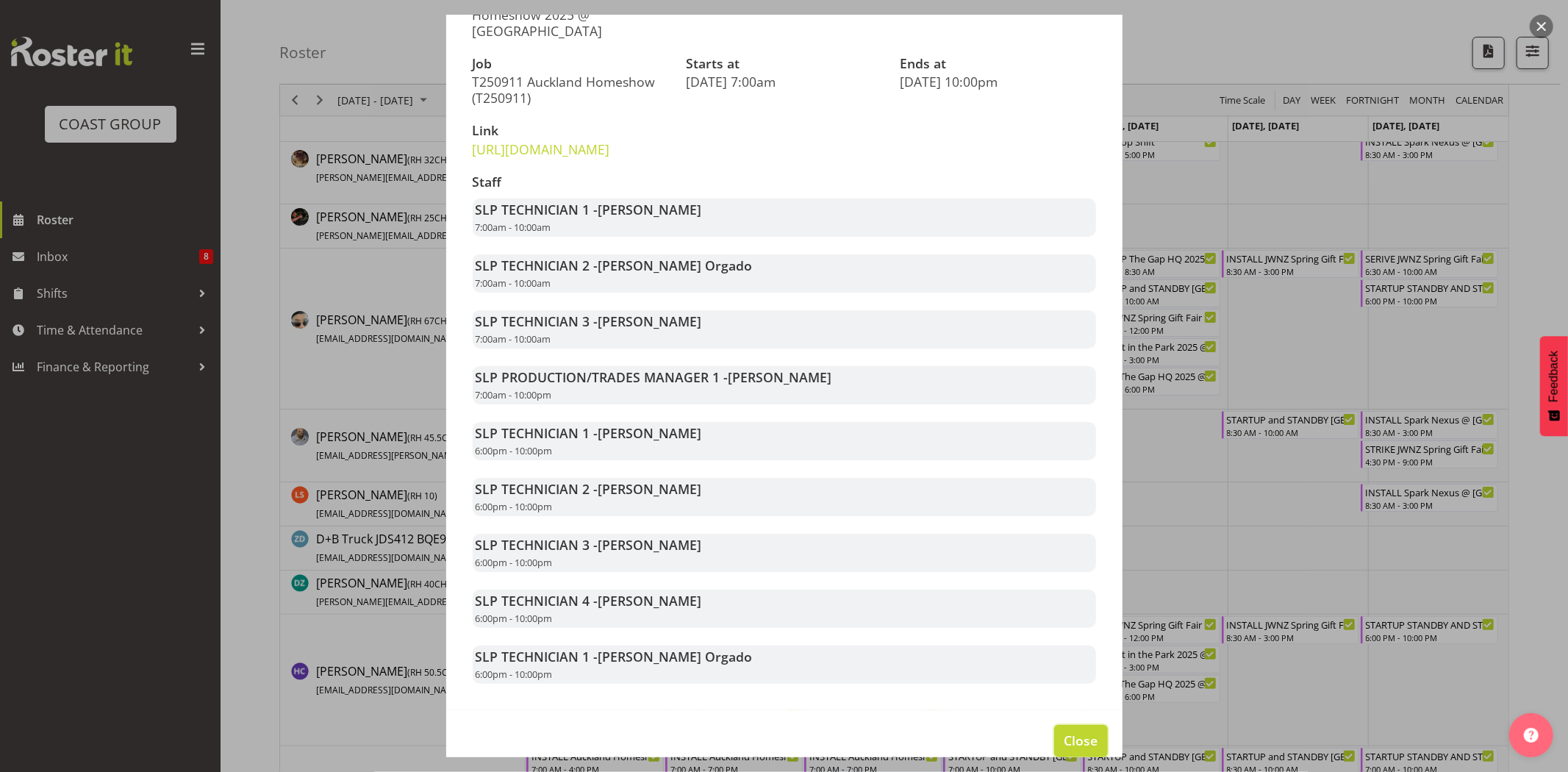
click at [1084, 746] on span "Close" at bounding box center [1080, 740] width 34 height 19
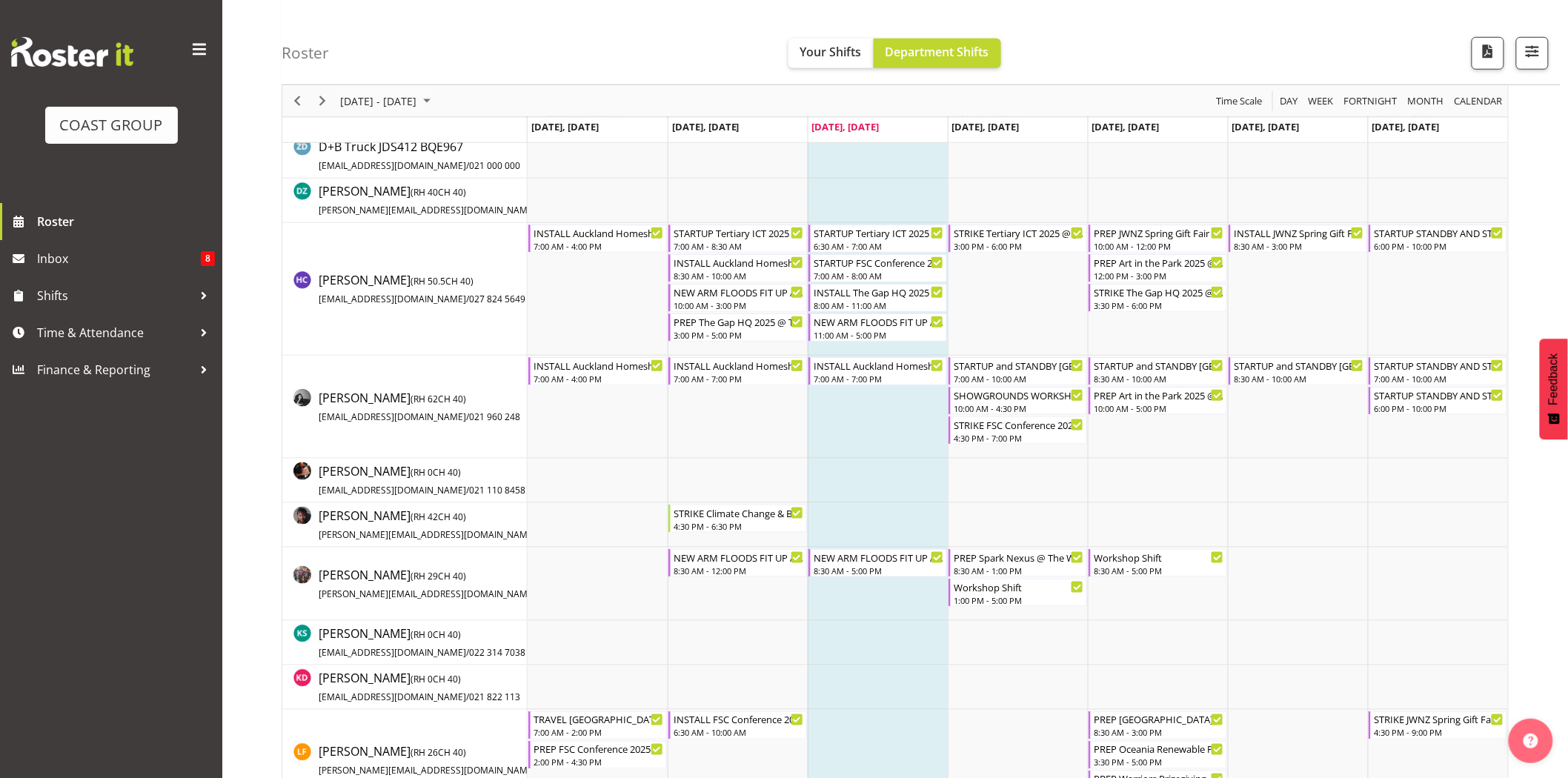
scroll to position [480, 0]
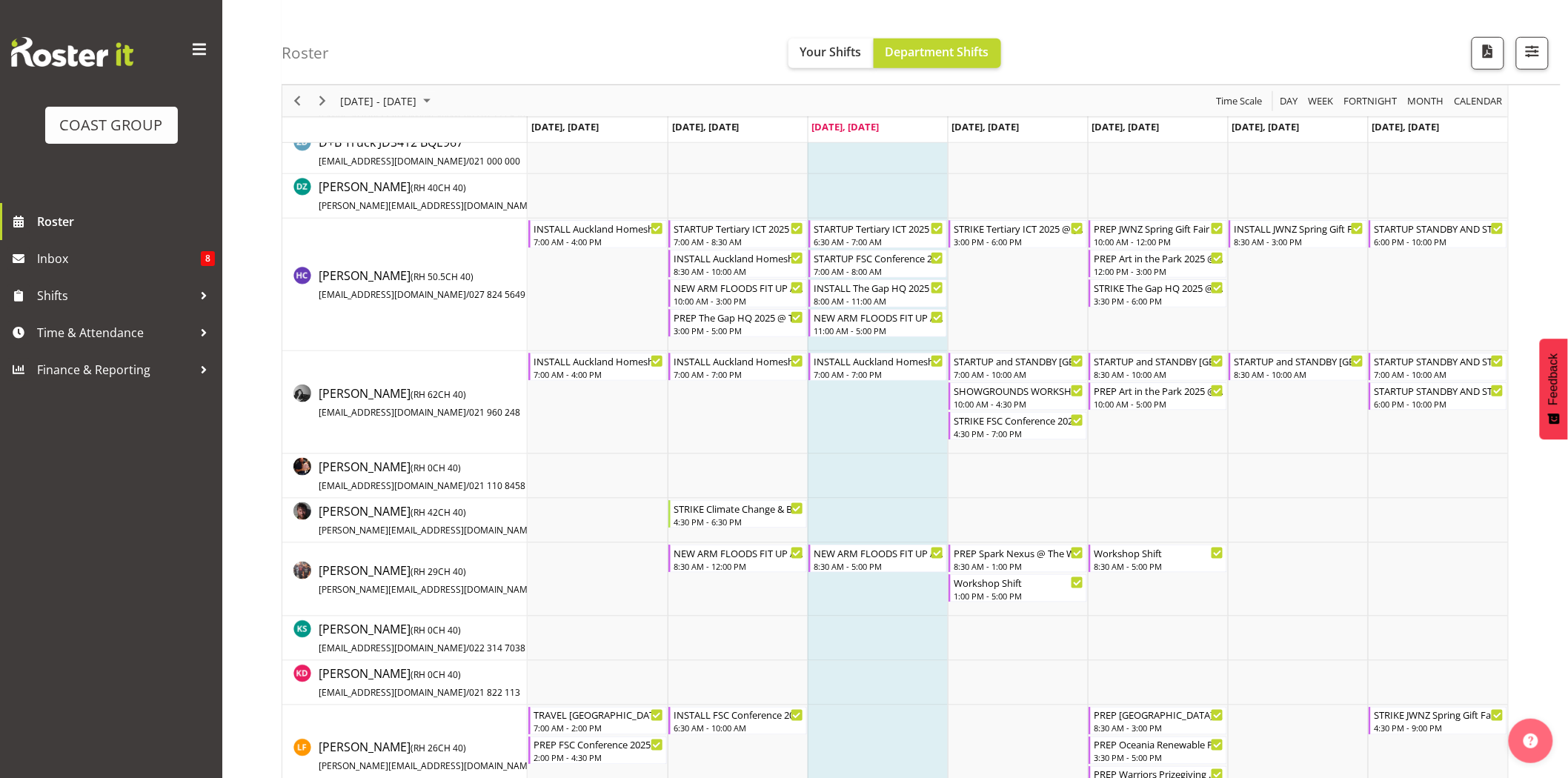
click at [879, 503] on td "Timeline Week of September 10, 2025" at bounding box center [878, 521] width 140 height 44
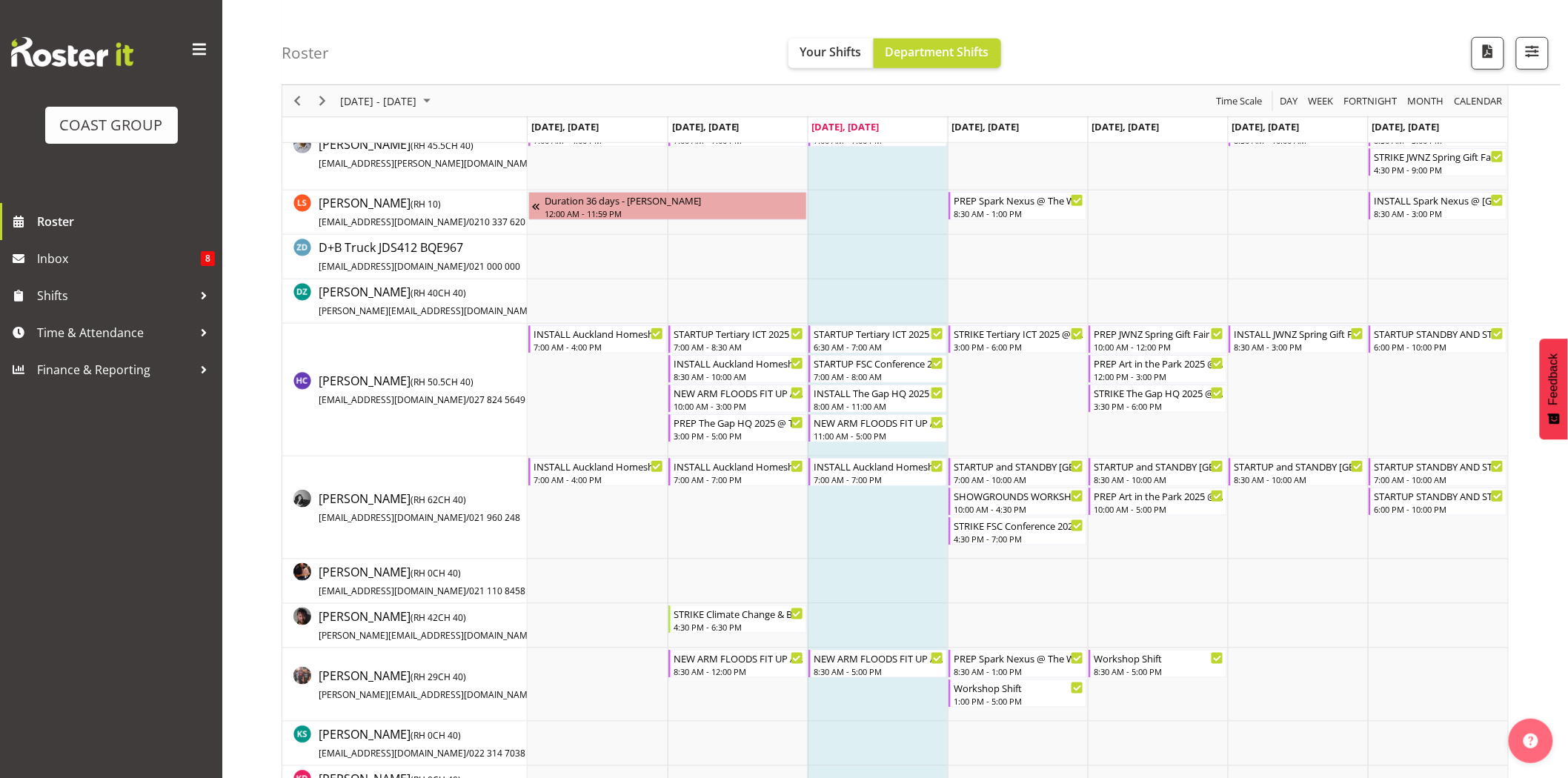
scroll to position [370, 0]
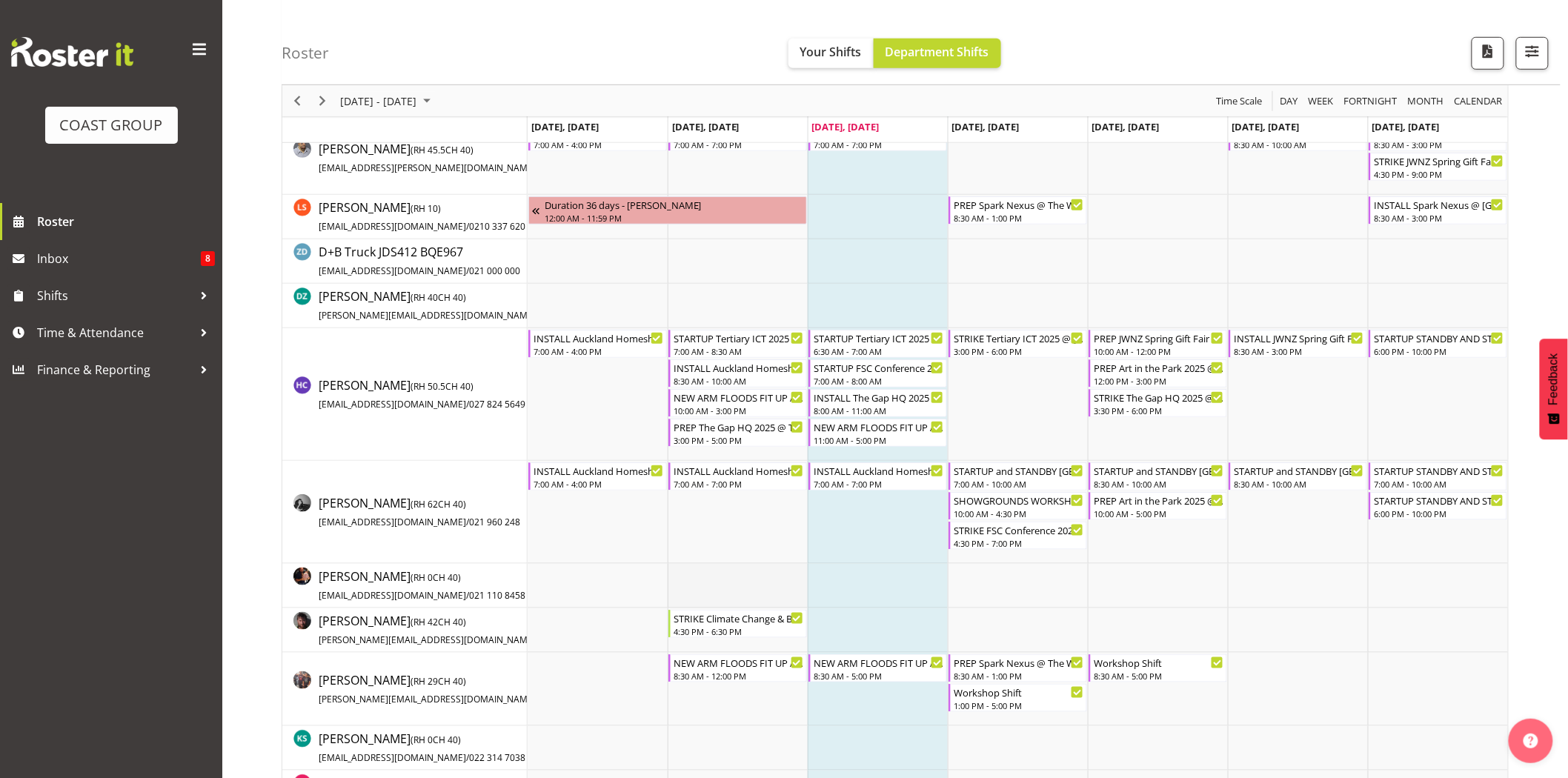
click at [801, 586] on td "Timeline Week of September 10, 2025" at bounding box center [738, 586] width 140 height 44
click at [756, 660] on div "NEW ARM FLOODS FIT UP AND TEST AND TAG" at bounding box center [738, 661] width 130 height 14
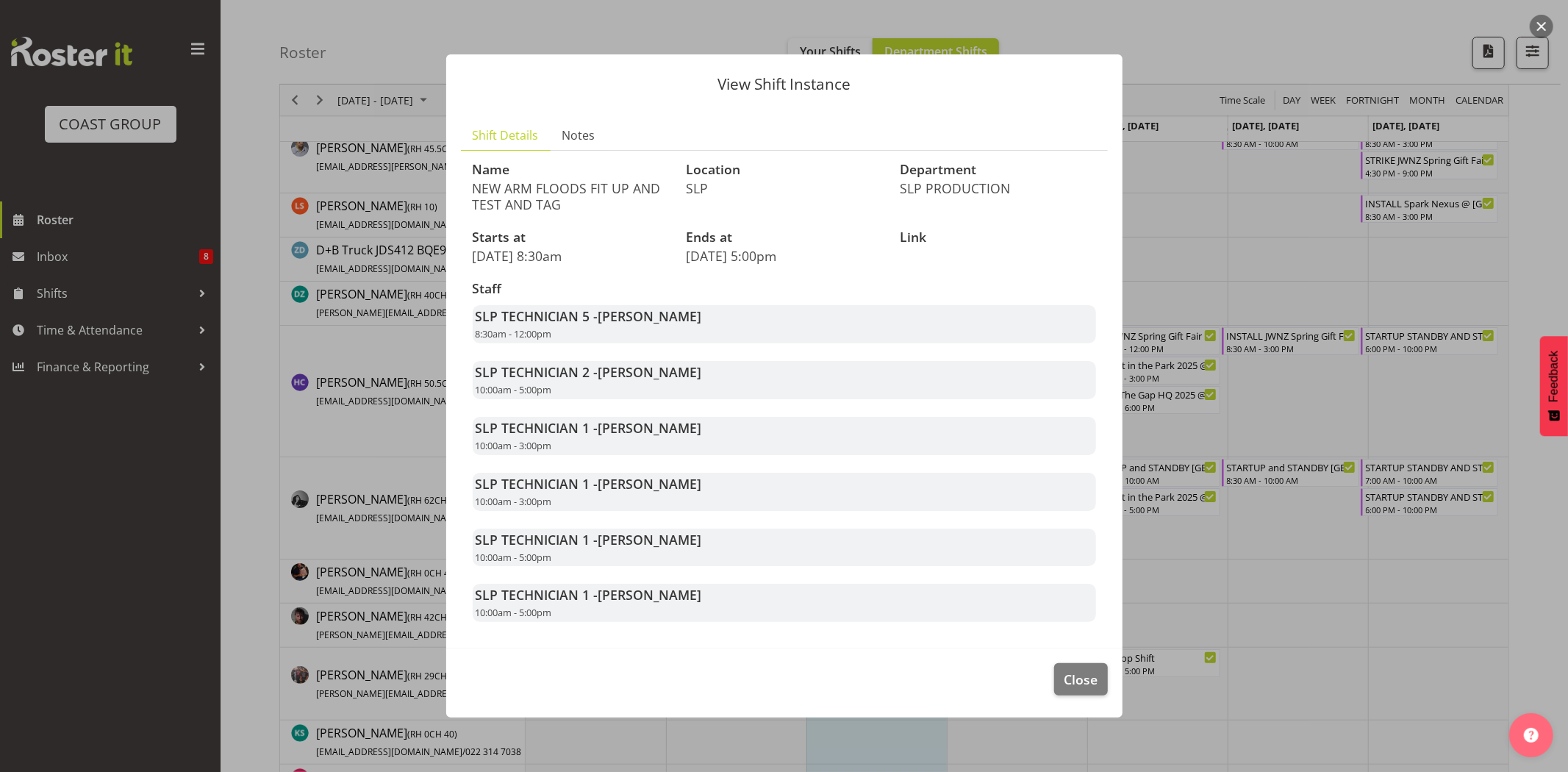
drag, startPoint x: 539, startPoint y: 184, endPoint x: 604, endPoint y: 182, distance: 65.0
click at [604, 182] on p "NEW ARM FLOODS FIT UP AND TEST AND TAG" at bounding box center [570, 196] width 196 height 32
drag, startPoint x: 503, startPoint y: 182, endPoint x: 669, endPoint y: 180, distance: 166.0
click at [640, 180] on p "NEW ARM FLOODS FIT UP AND TEST AND TAG" at bounding box center [570, 196] width 196 height 32
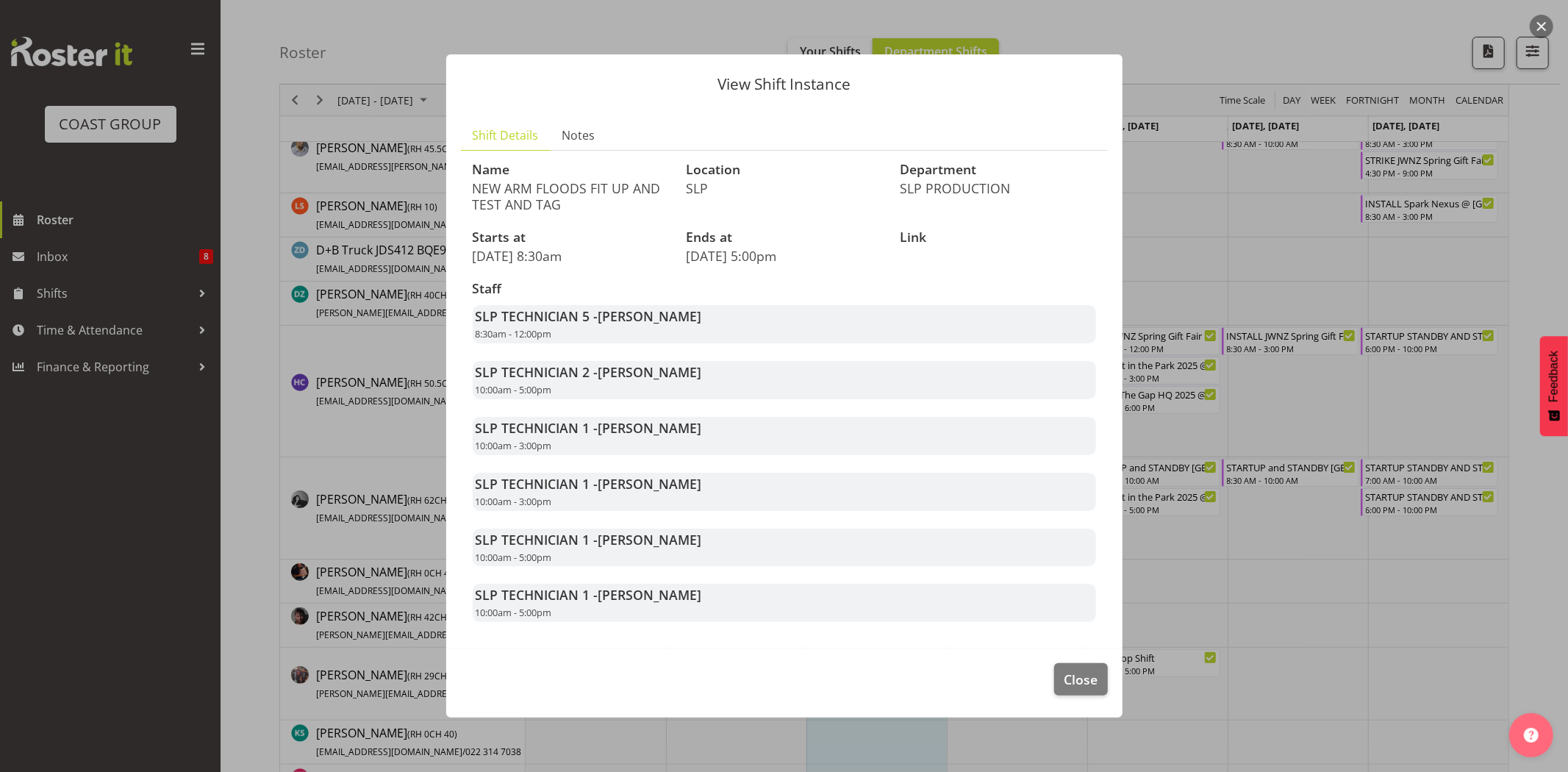
click at [693, 180] on p "SLP" at bounding box center [784, 188] width 196 height 16
drag, startPoint x: 476, startPoint y: 186, endPoint x: 669, endPoint y: 185, distance: 193.0
click at [669, 185] on div "Name NEW ARM FLOODS FIT UP AND TEST AND TAG" at bounding box center [570, 188] width 214 height 68
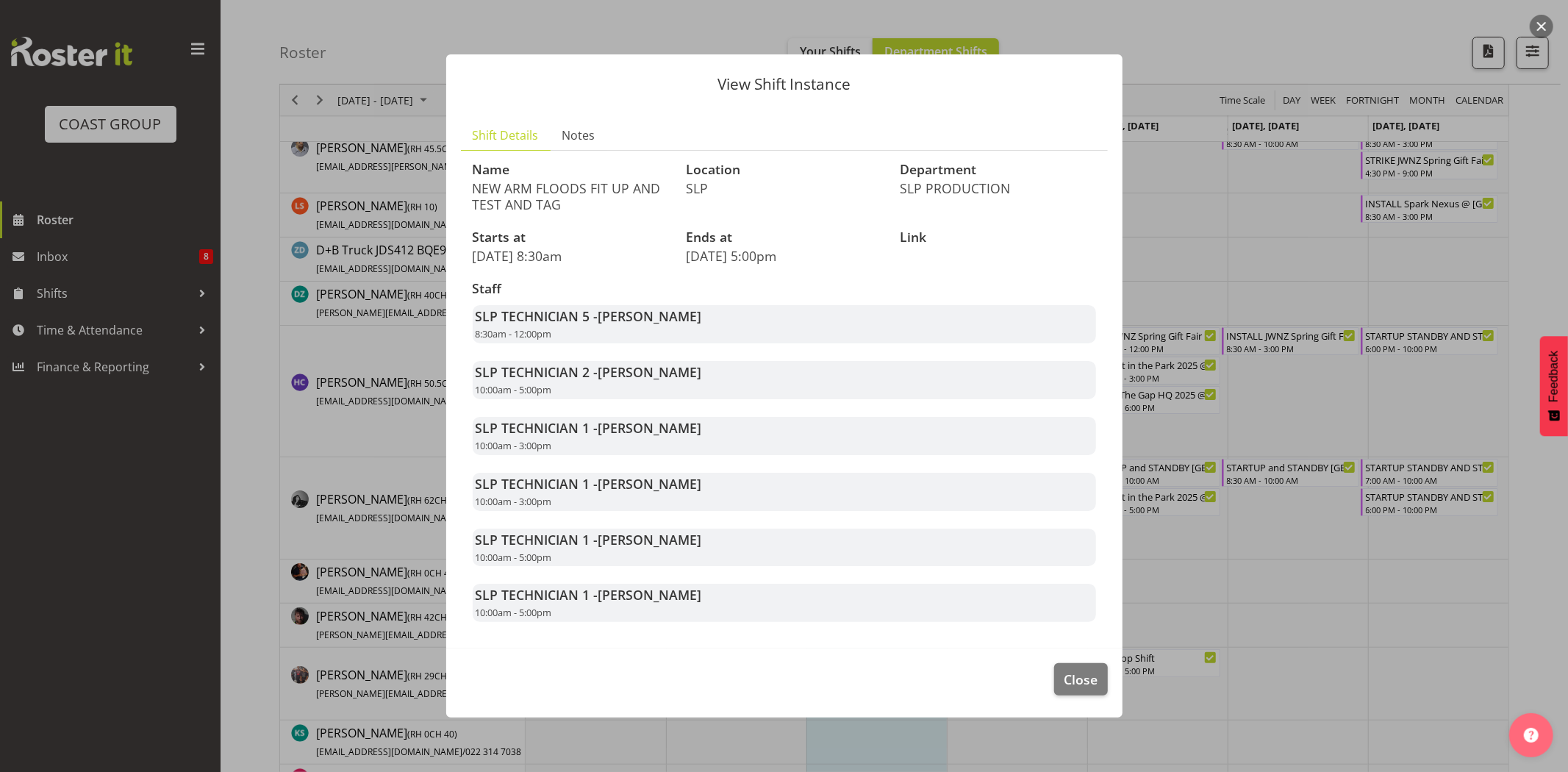
drag, startPoint x: 484, startPoint y: 202, endPoint x: 613, endPoint y: 202, distance: 129.0
click at [613, 202] on p "NEW ARM FLOODS FIT UP AND TEST AND TAG" at bounding box center [570, 196] width 196 height 32
click at [614, 202] on p "NEW ARM FLOODS FIT UP AND TEST AND TAG" at bounding box center [570, 196] width 196 height 32
click at [1101, 692] on button "Close" at bounding box center [1081, 679] width 53 height 32
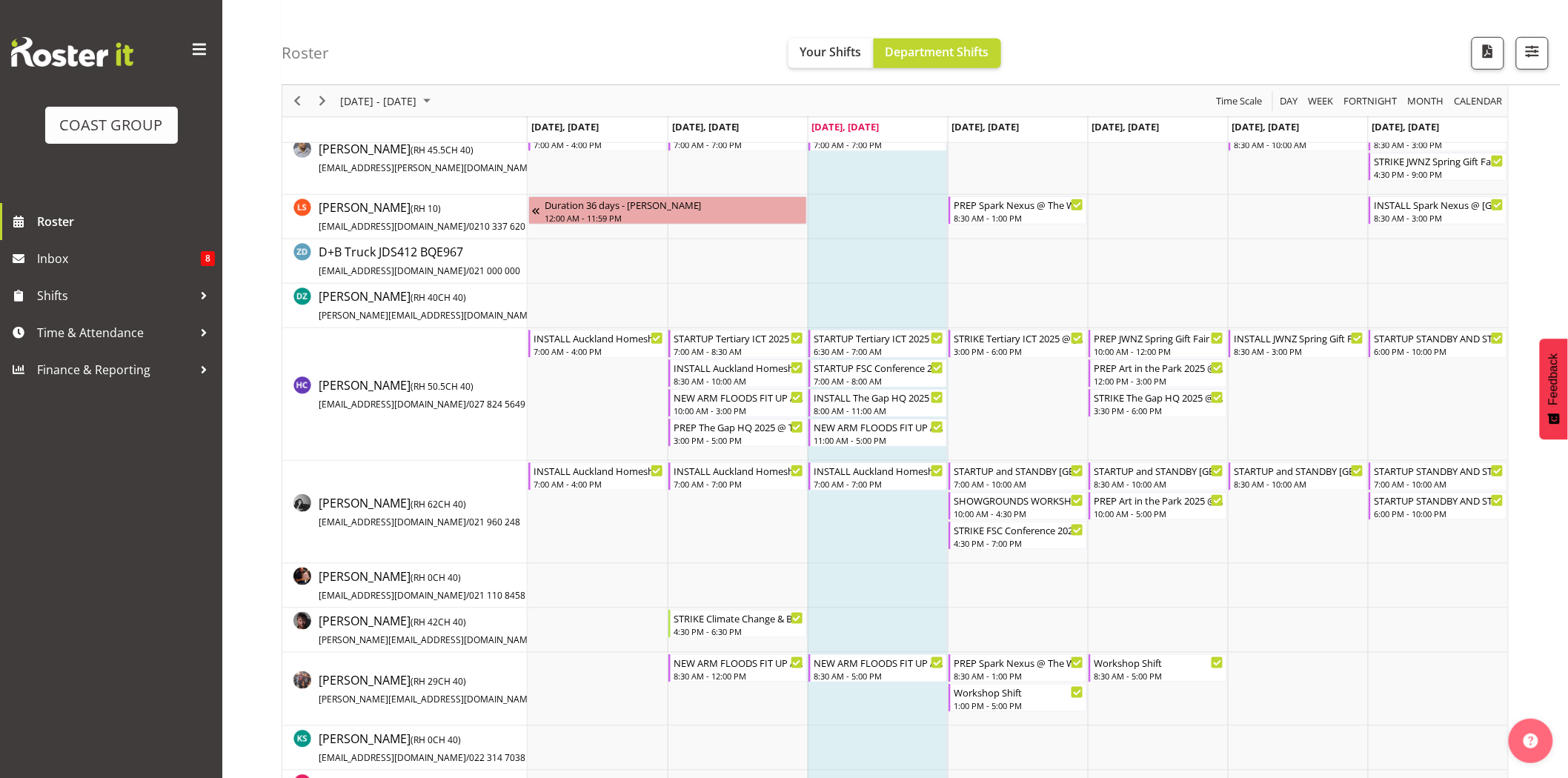
click at [946, 304] on td "Timeline Week of September 10, 2025" at bounding box center [878, 306] width 140 height 44
click at [1013, 675] on div "8:30 AM - 1:00 PM" at bounding box center [1019, 675] width 130 height 12
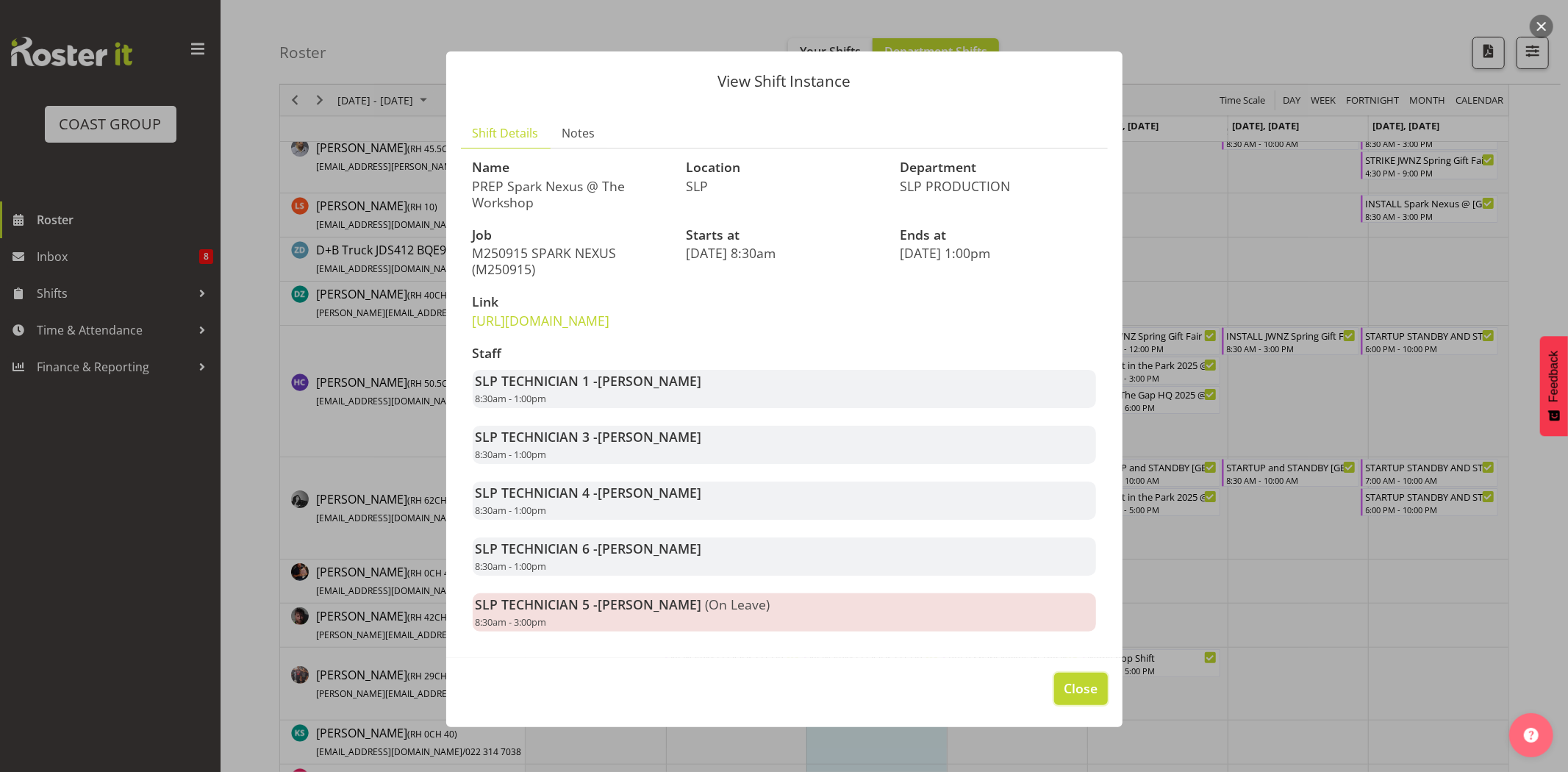
click at [1075, 697] on span "Close" at bounding box center [1080, 687] width 34 height 19
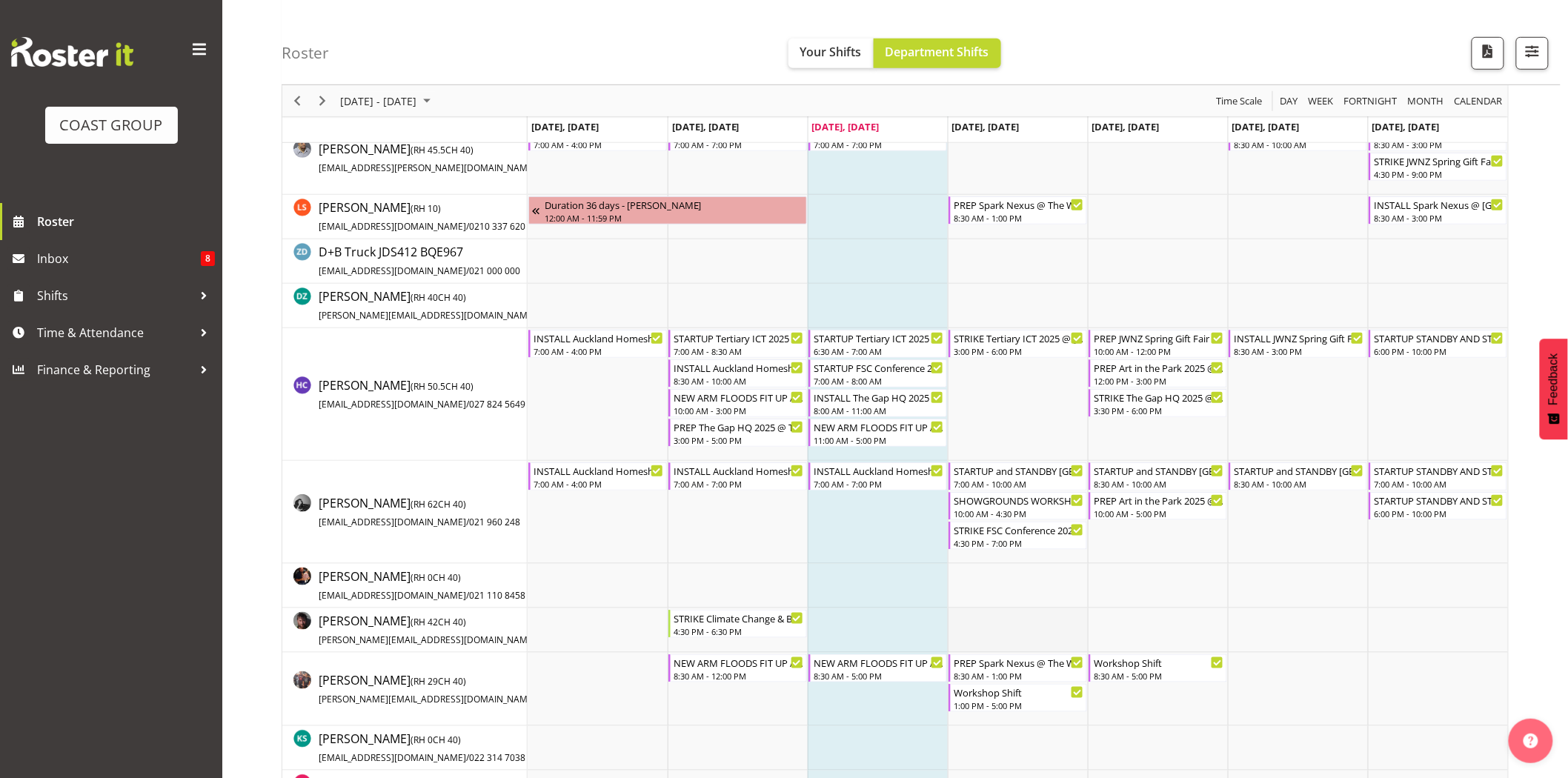
click at [1030, 626] on td "Timeline Week of September 10, 2025" at bounding box center [1018, 630] width 140 height 44
click at [1048, 698] on div "Workshop Shift 1:00 PM - 5:00 PM" at bounding box center [1019, 697] width 130 height 28
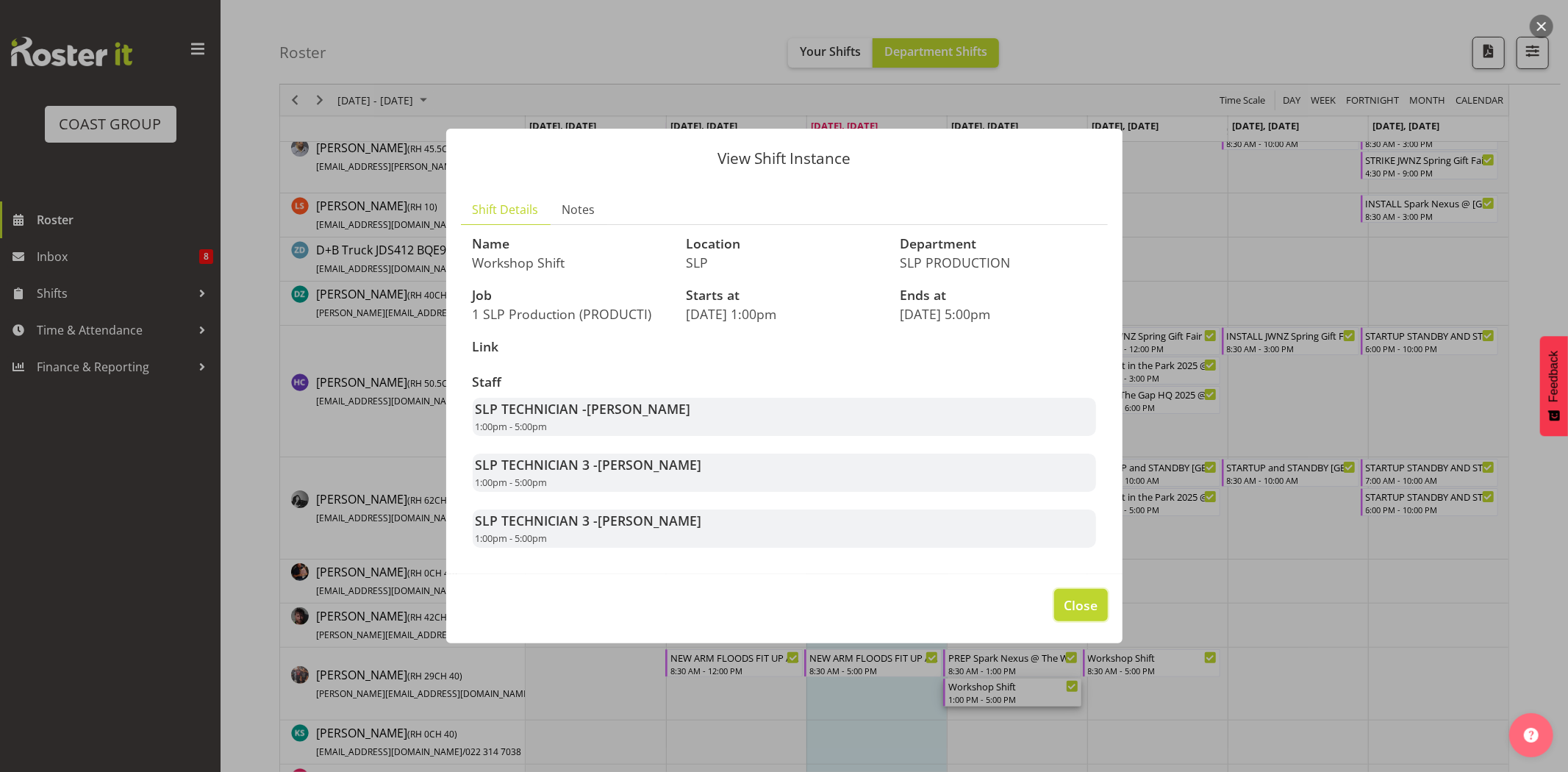
click at [1075, 589] on button "Close" at bounding box center [1081, 604] width 53 height 32
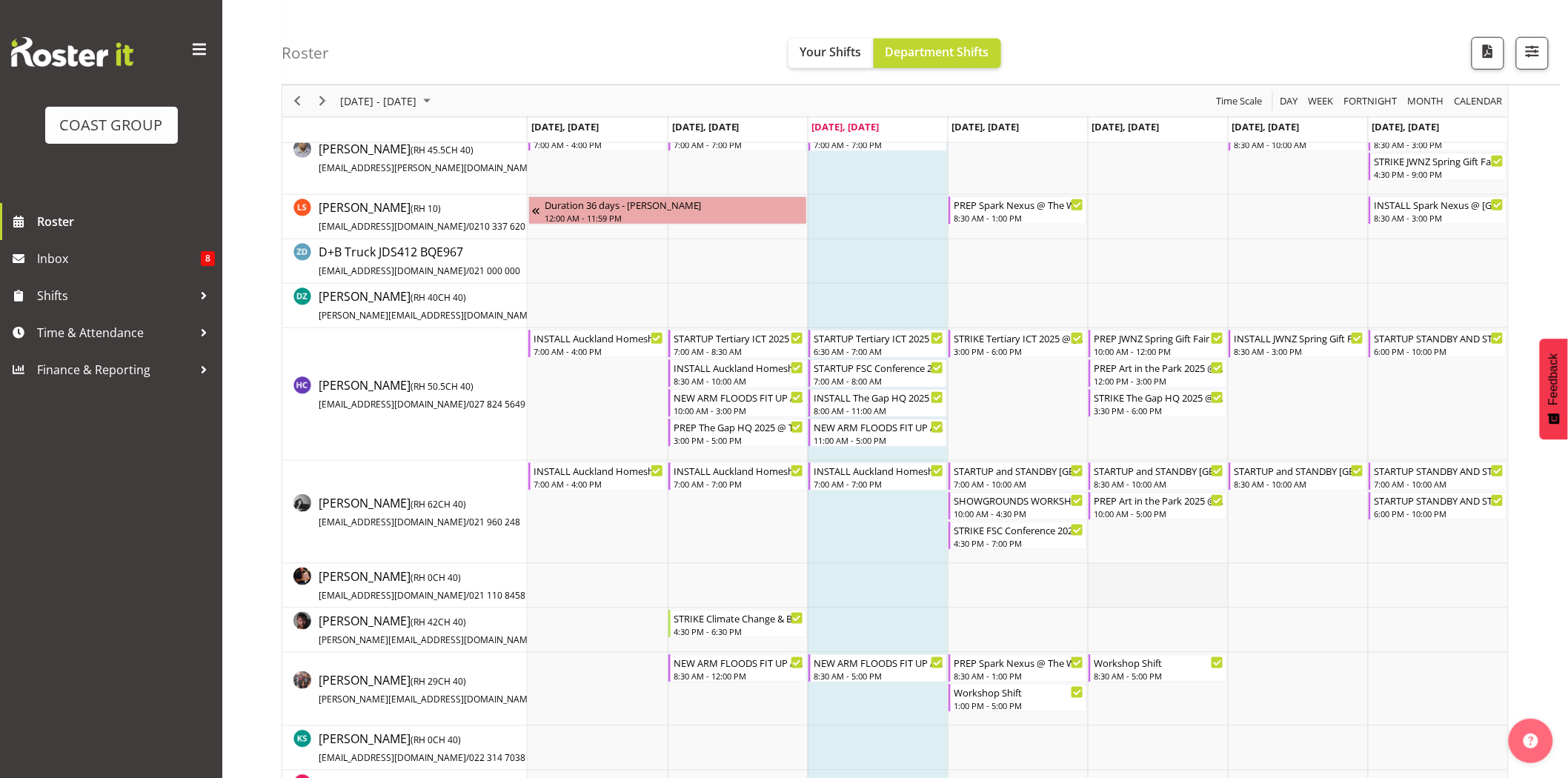
click at [1089, 608] on td "Timeline Week of September 10, 2025" at bounding box center [1158, 586] width 140 height 44
click at [1152, 668] on div "Workshop Shift" at bounding box center [1159, 661] width 130 height 14
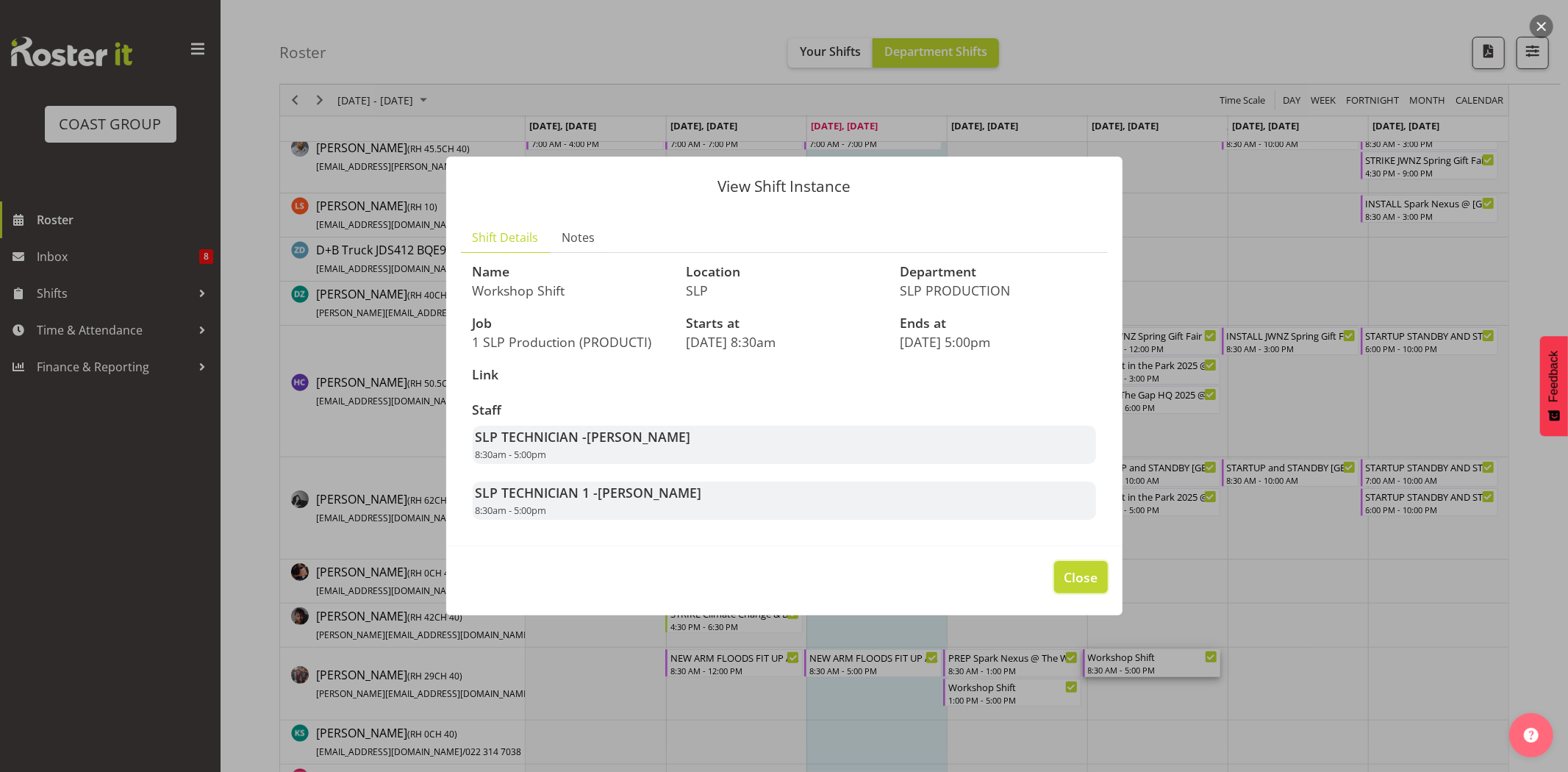
click at [1090, 586] on span "Close" at bounding box center [1080, 577] width 34 height 19
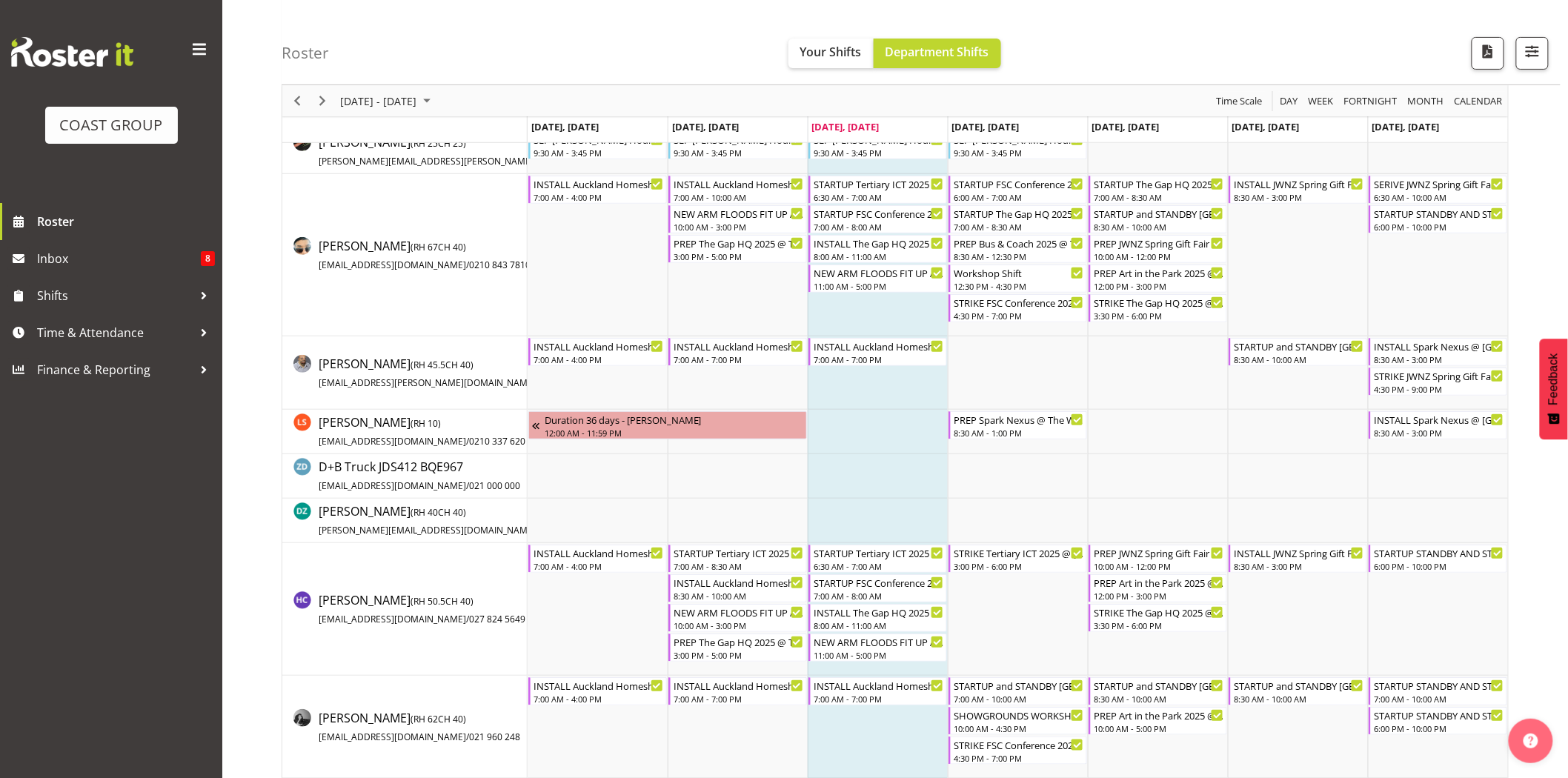
scroll to position [0, 0]
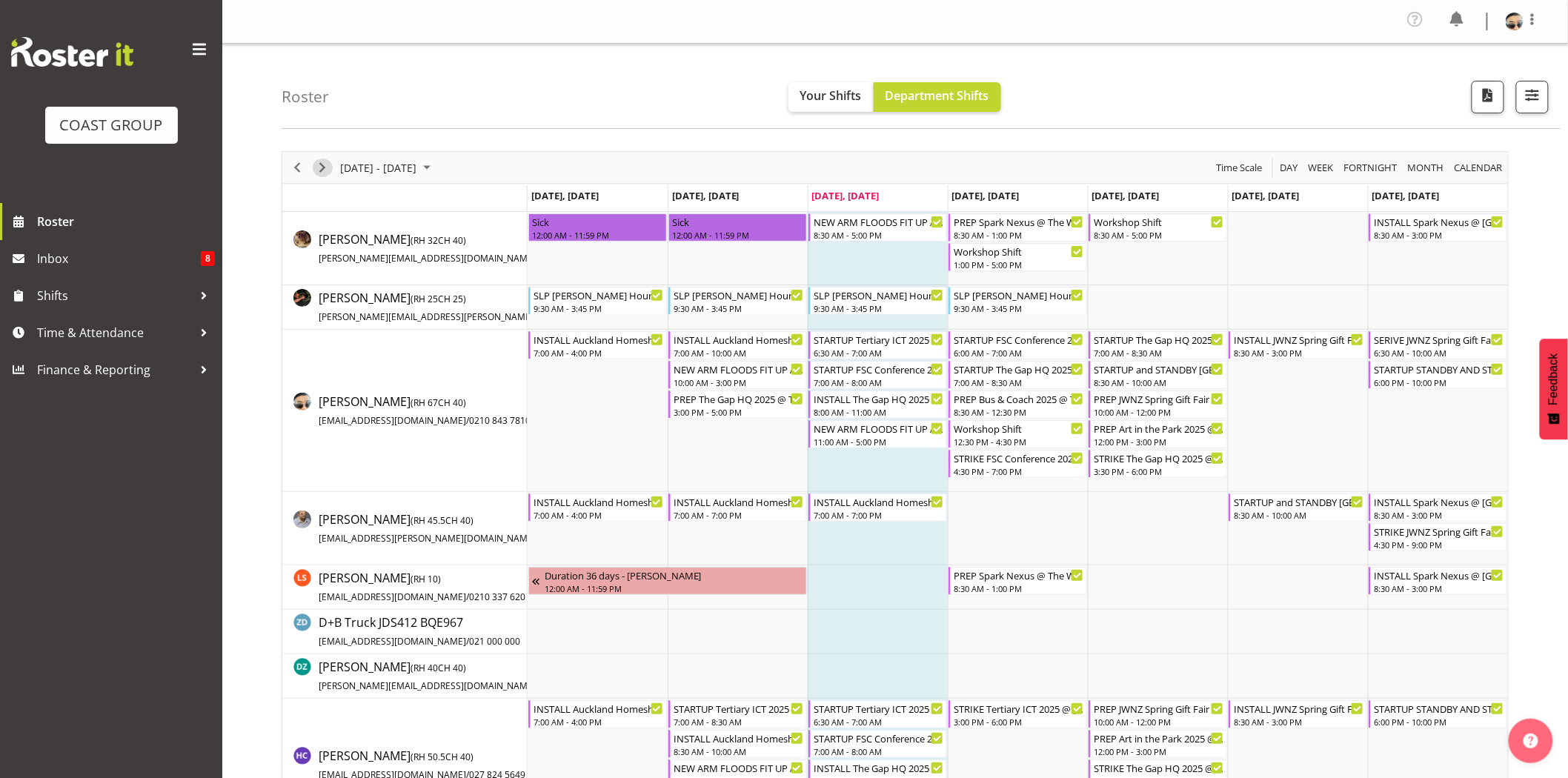
click at [319, 164] on span "Next" at bounding box center [322, 167] width 17 height 18
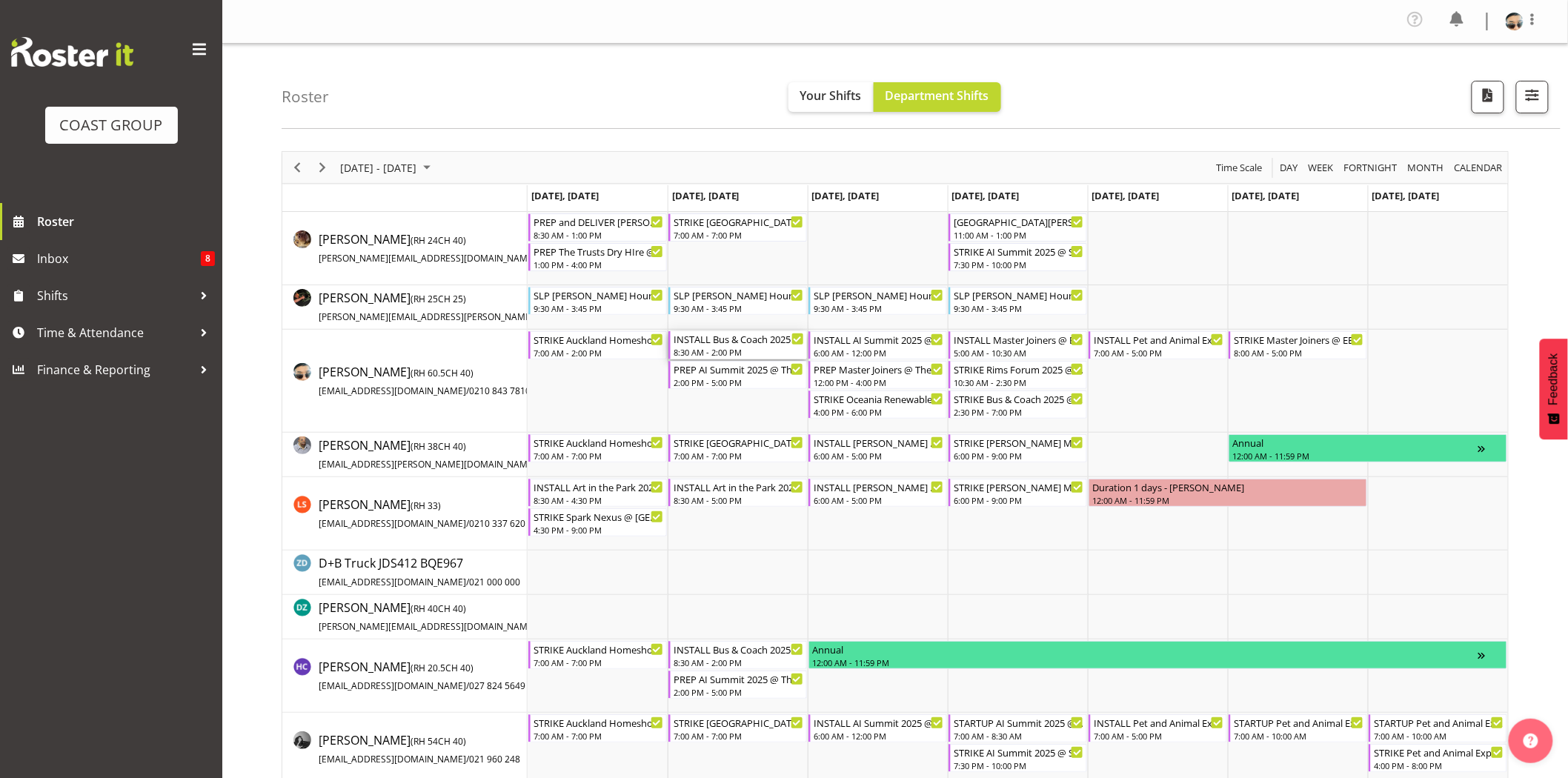
click at [756, 338] on div "INSTALL Bus & Coach 2025 @ Claudelands On Site @ 1000" at bounding box center [738, 338] width 130 height 14
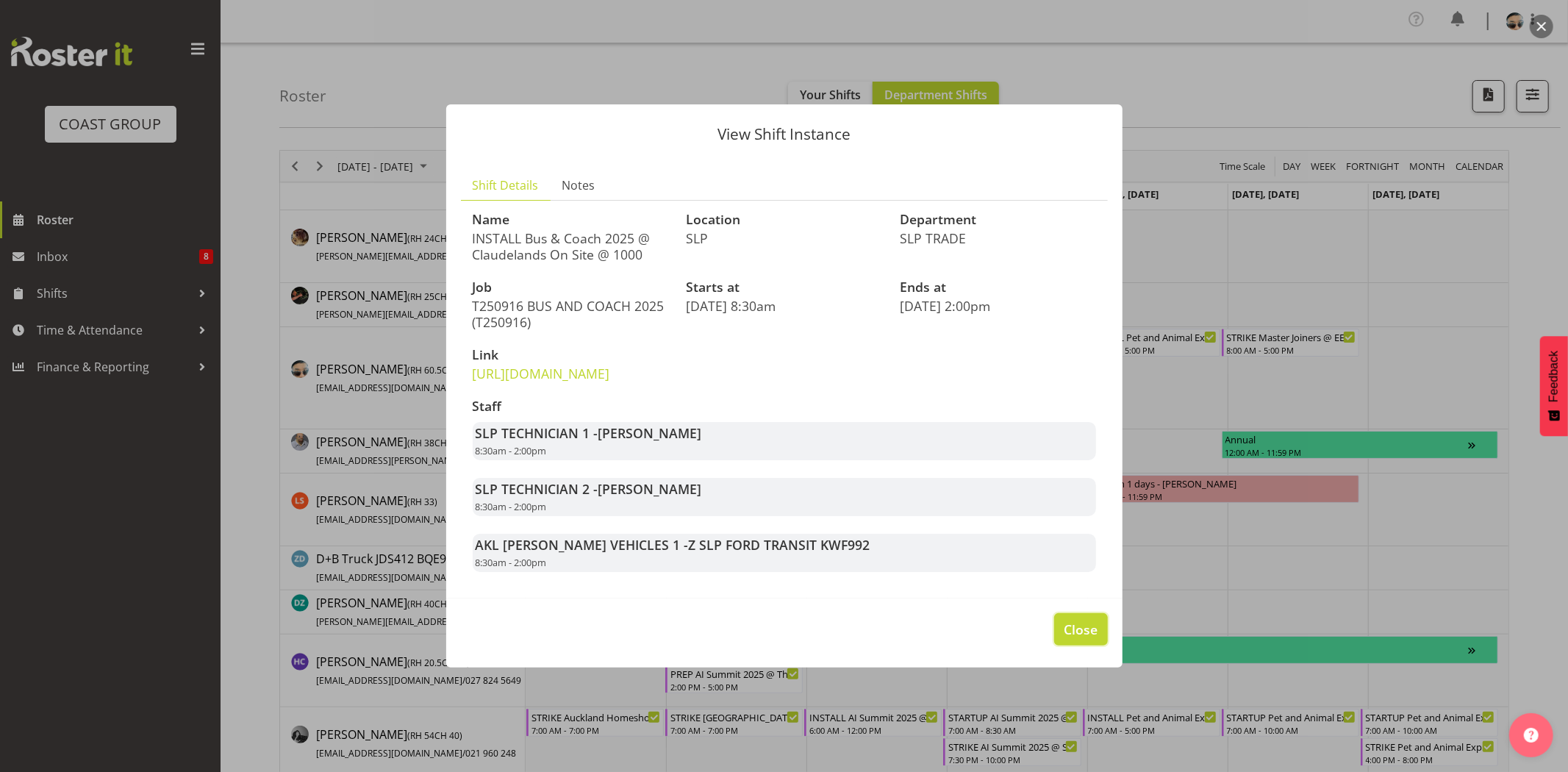
click at [1060, 645] on button "Close" at bounding box center [1081, 629] width 53 height 32
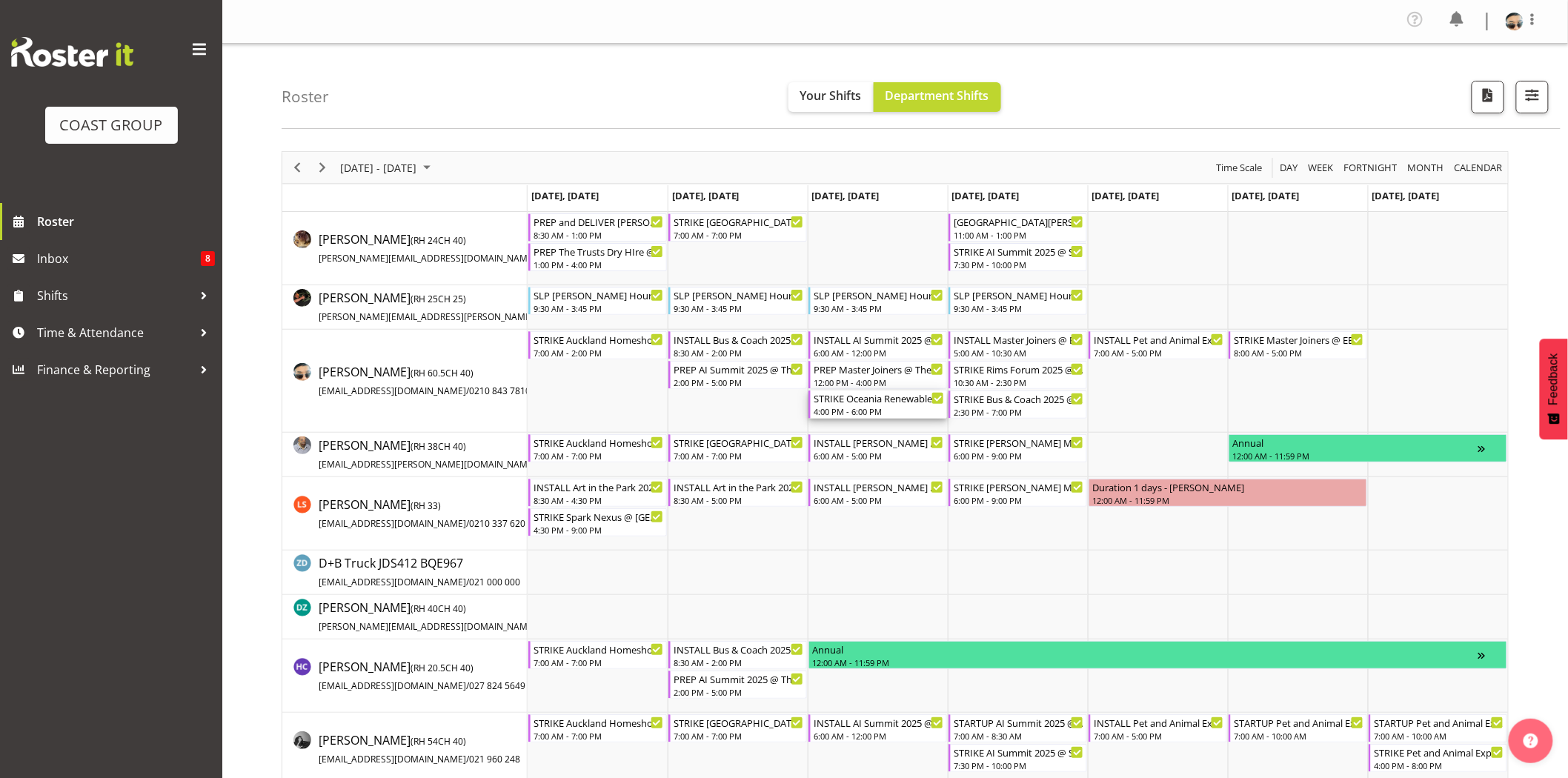
click at [835, 405] on div "4:00 PM - 6:00 PM" at bounding box center [879, 411] width 130 height 12
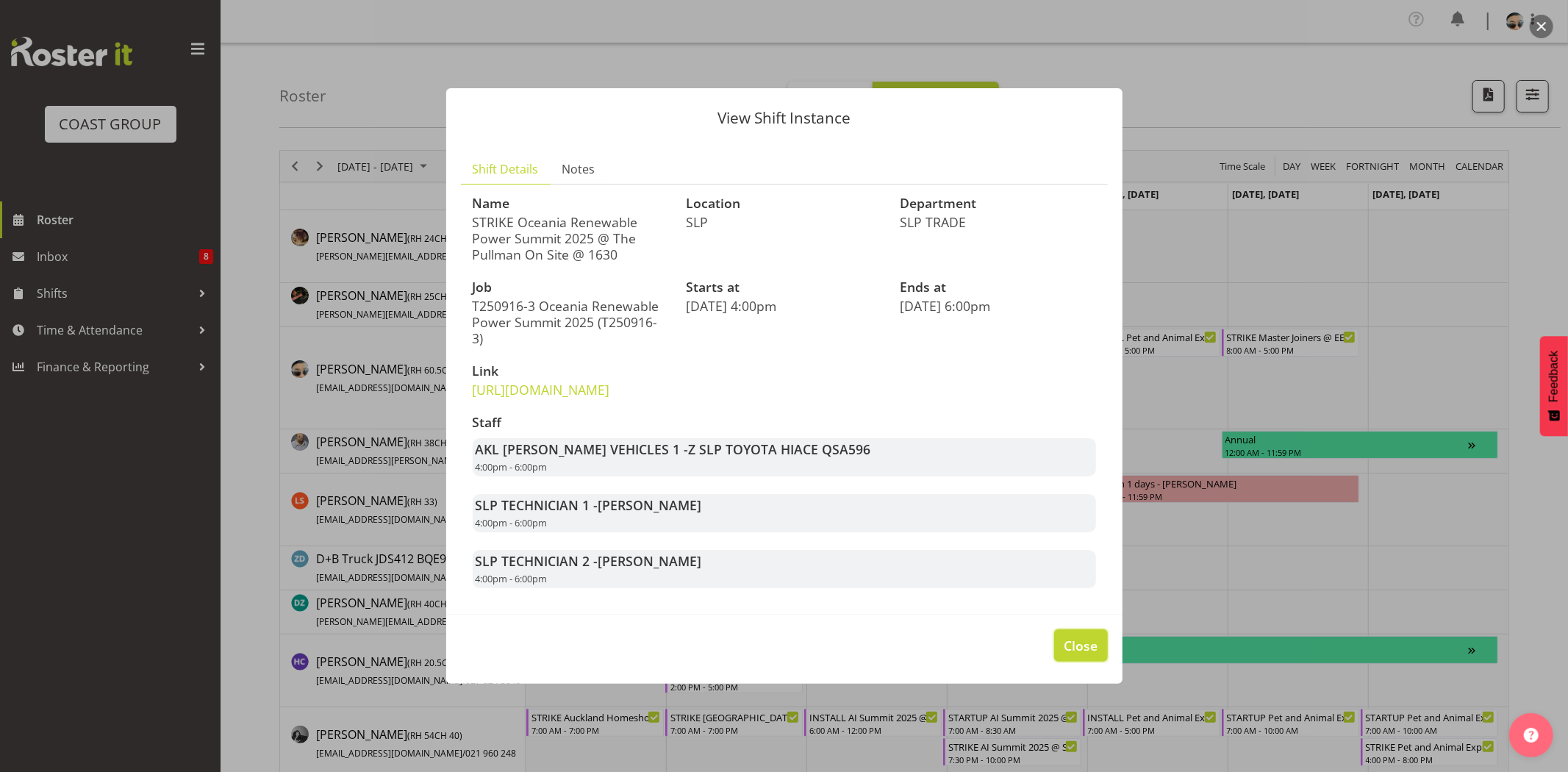
click at [1073, 655] on span "Close" at bounding box center [1080, 645] width 34 height 19
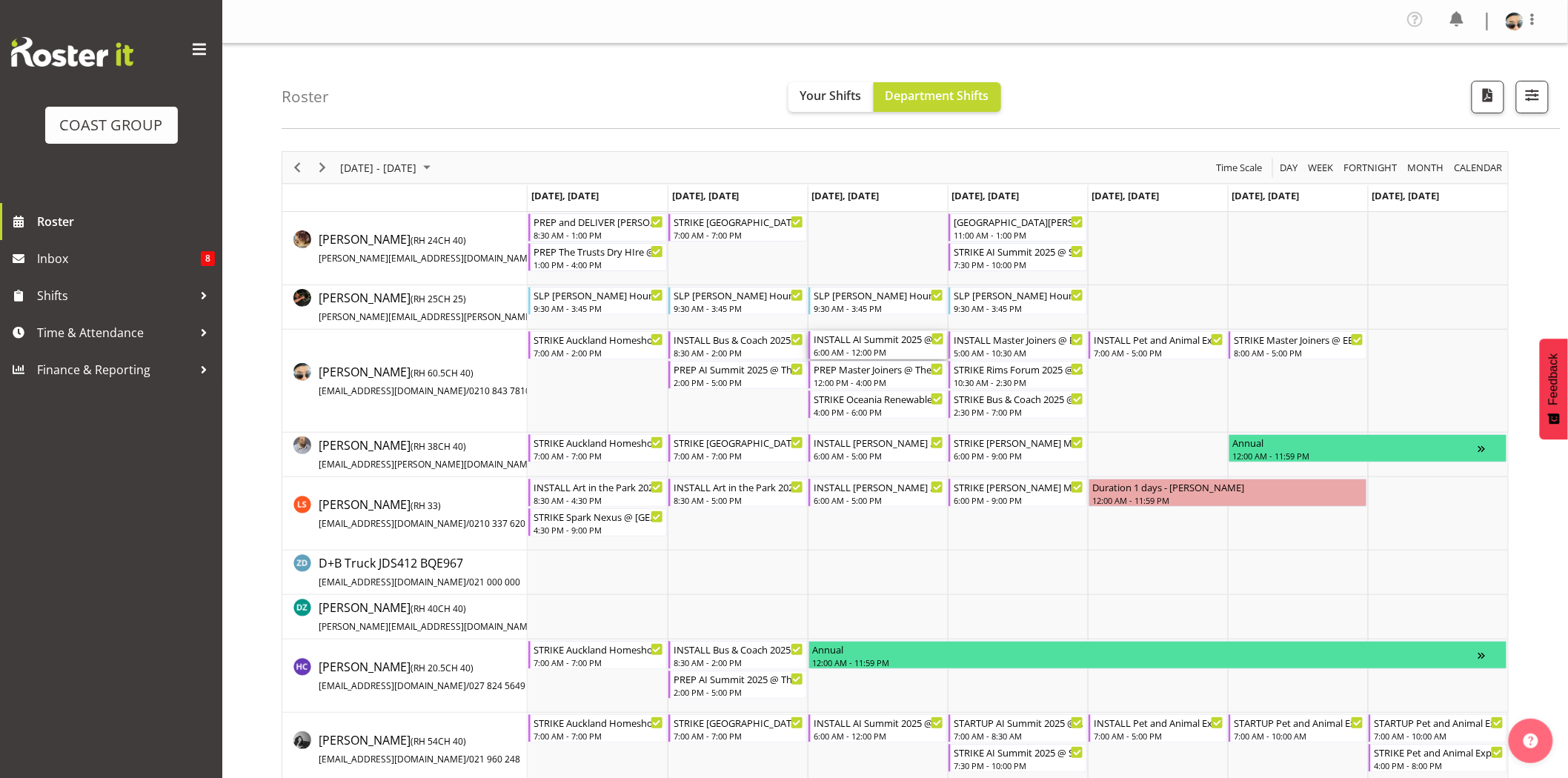
click at [878, 348] on div "6:00 AM - 12:00 PM" at bounding box center [879, 352] width 130 height 12
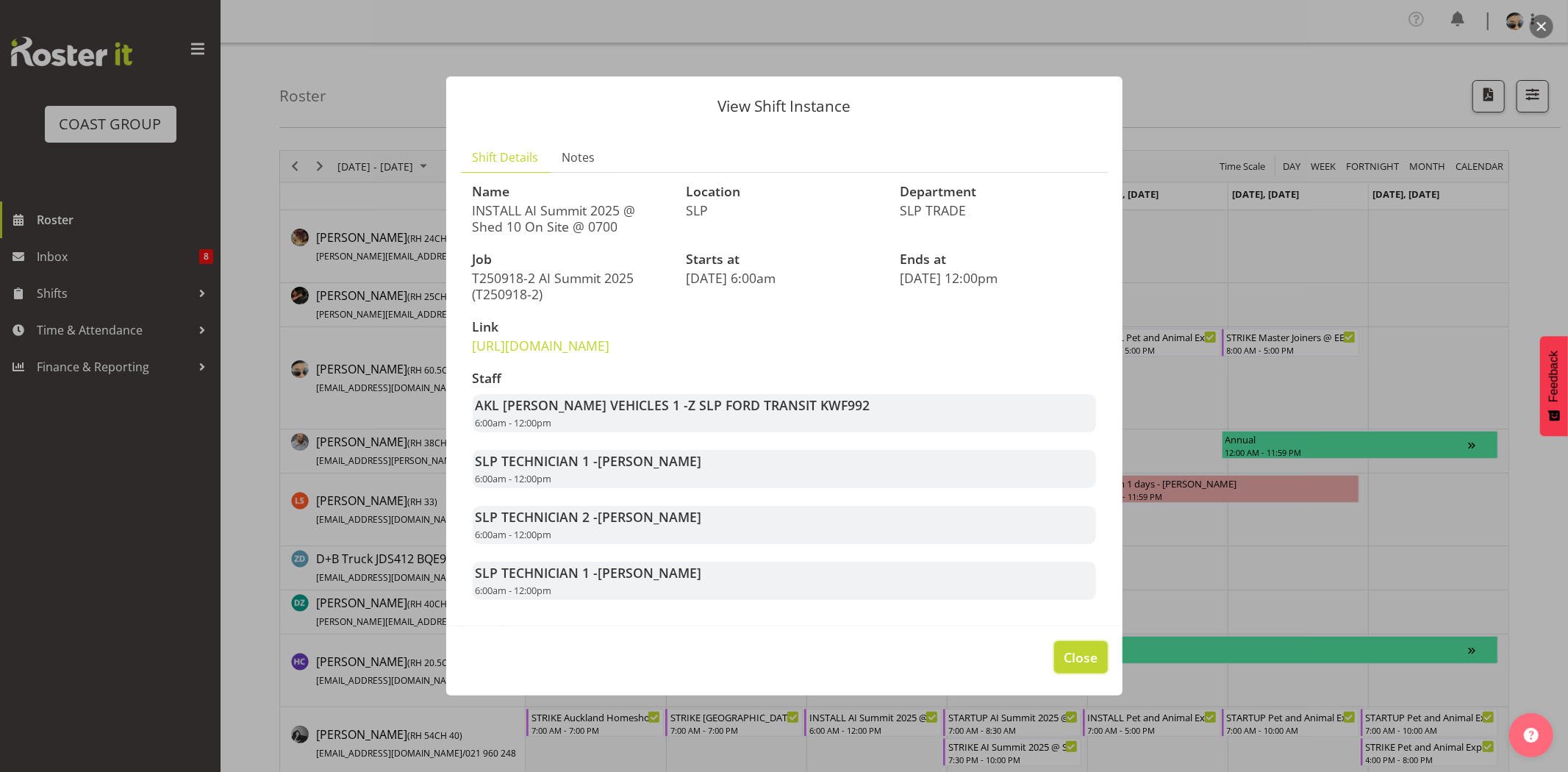
click at [1064, 664] on span "Close" at bounding box center [1080, 657] width 34 height 19
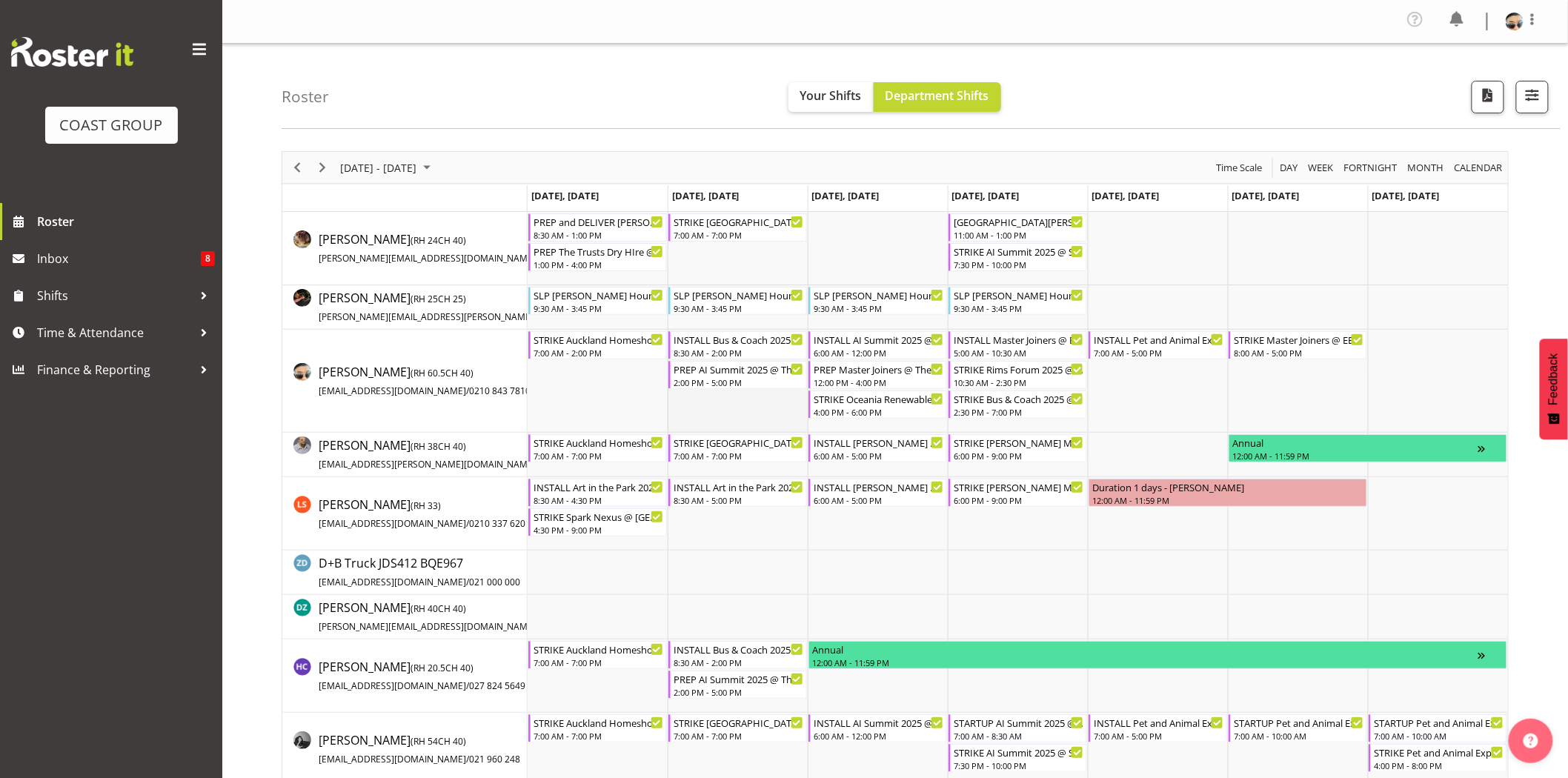
click at [778, 415] on td "Timeline Week of September 17, 2025" at bounding box center [738, 380] width 140 height 103
click at [853, 366] on div "PREP Master Joiners @ The Workshop" at bounding box center [879, 367] width 130 height 14
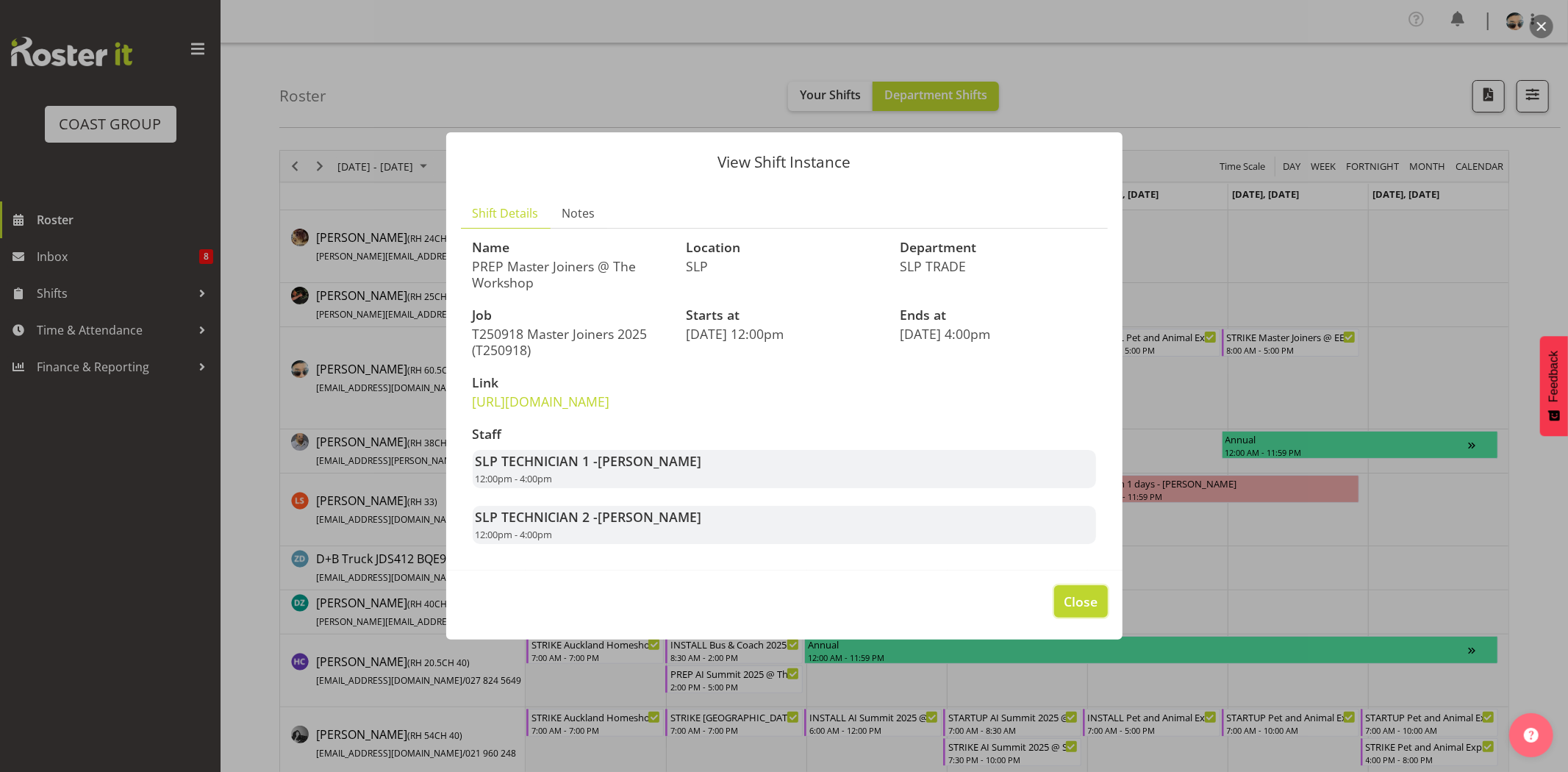
click at [1078, 617] on button "Close" at bounding box center [1081, 601] width 53 height 32
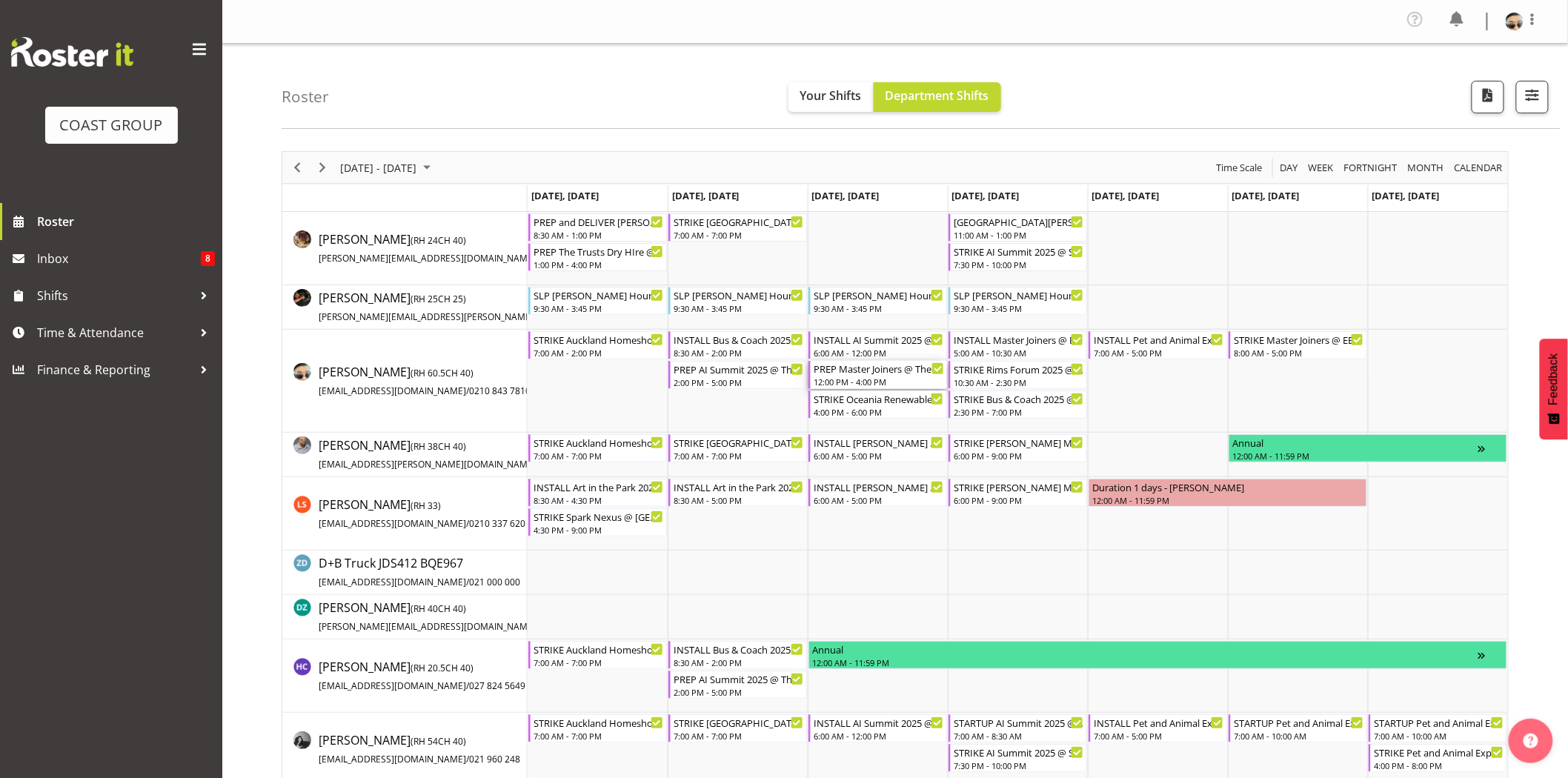
click at [911, 364] on div "PREP Master Joiners @ The Workshop" at bounding box center [879, 367] width 130 height 14
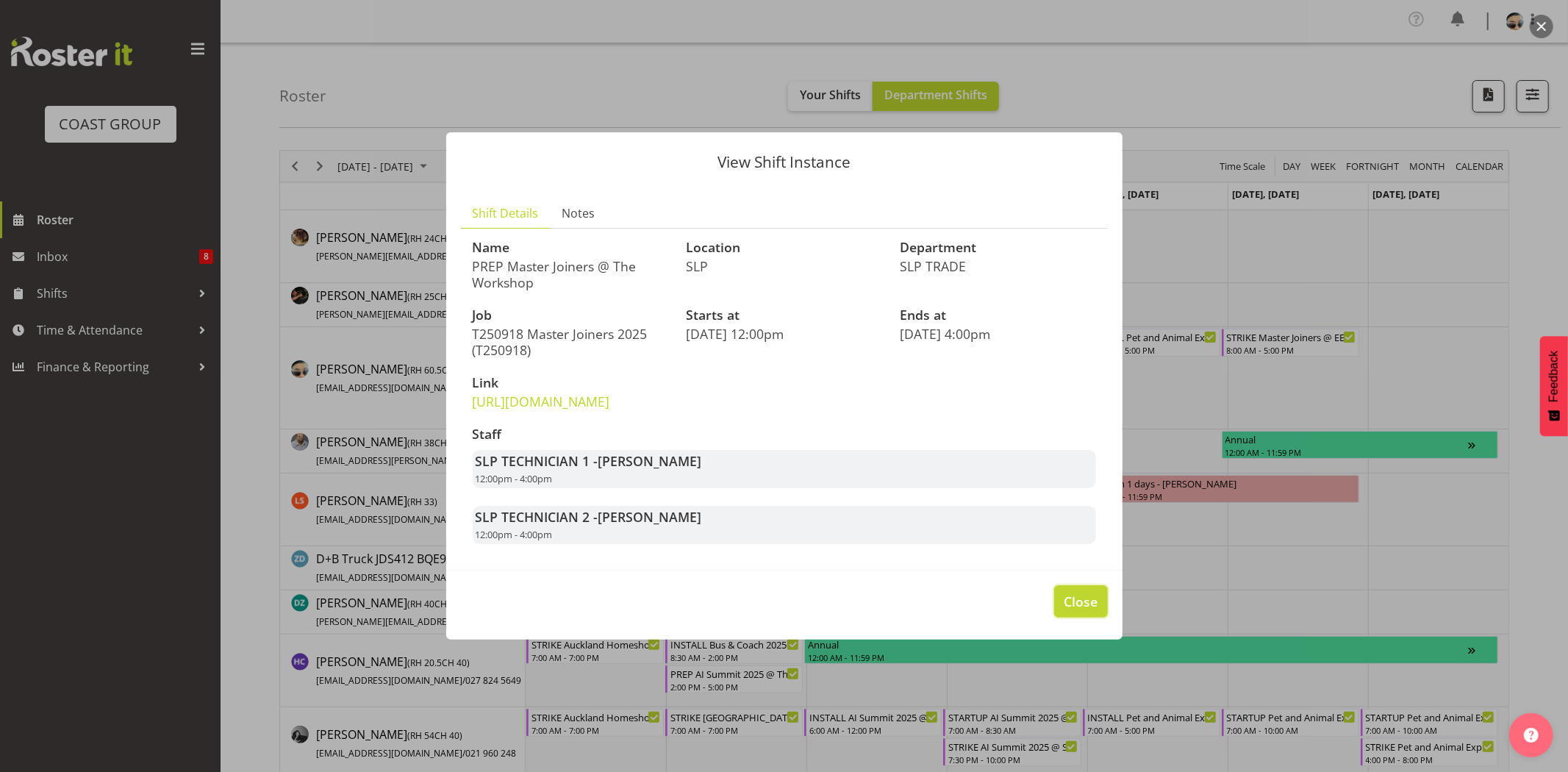
click at [1090, 605] on button "Close" at bounding box center [1081, 601] width 53 height 32
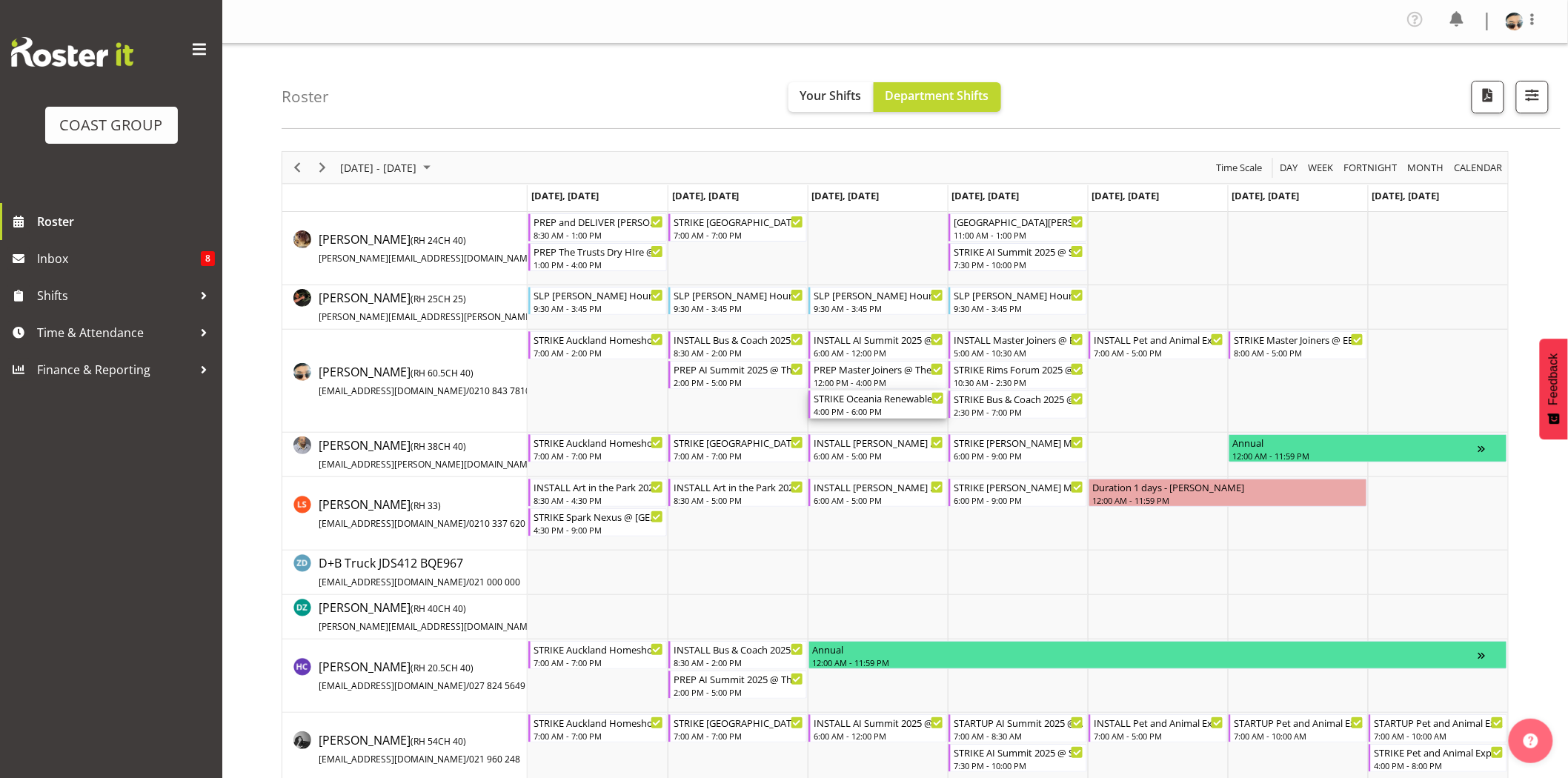
click at [880, 400] on div "STRIKE Oceania Renewable Power Summit 2025 @ The Pullman On Site @ 1630" at bounding box center [879, 397] width 130 height 14
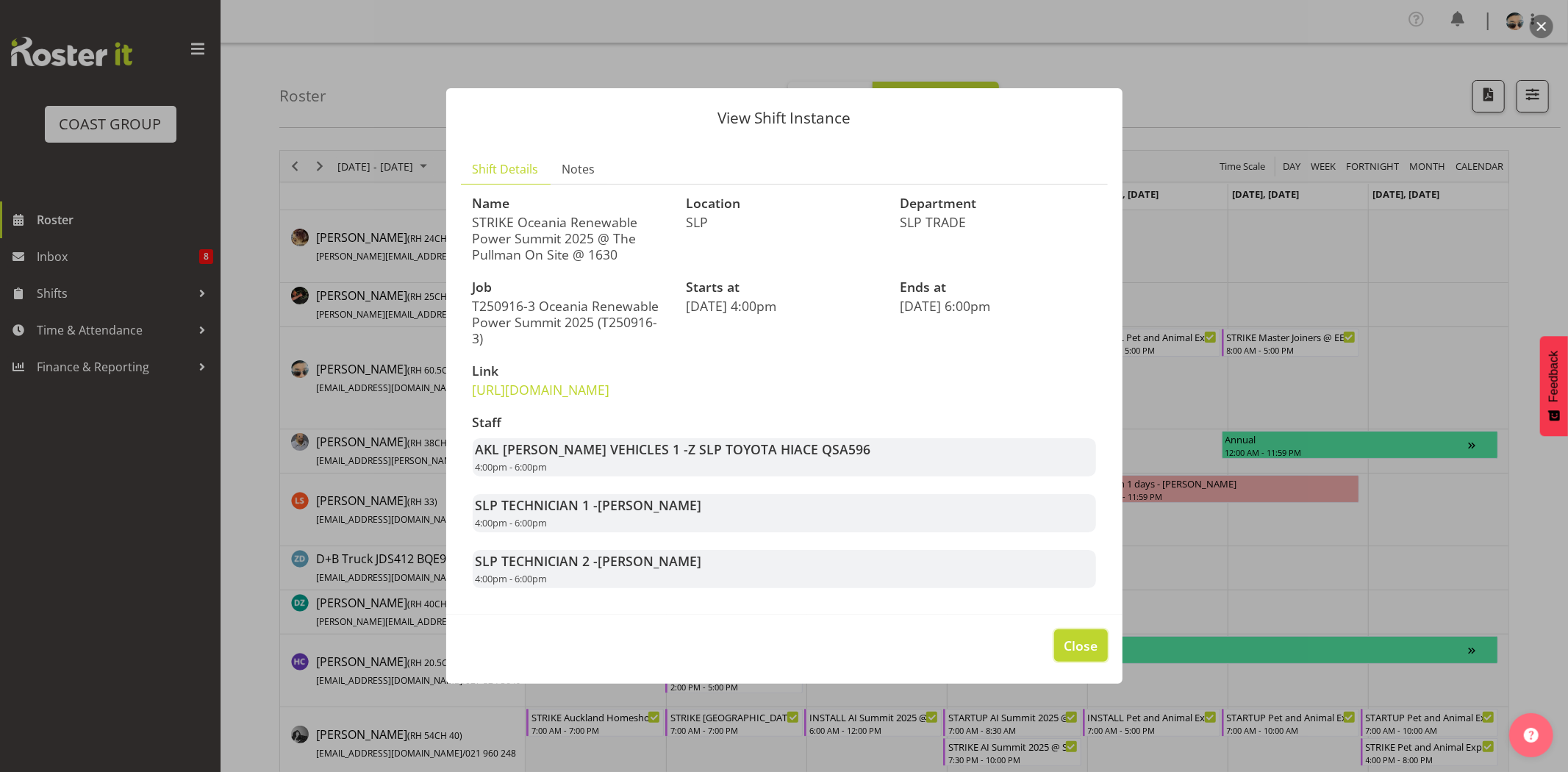
click at [1091, 655] on span "Close" at bounding box center [1080, 645] width 34 height 19
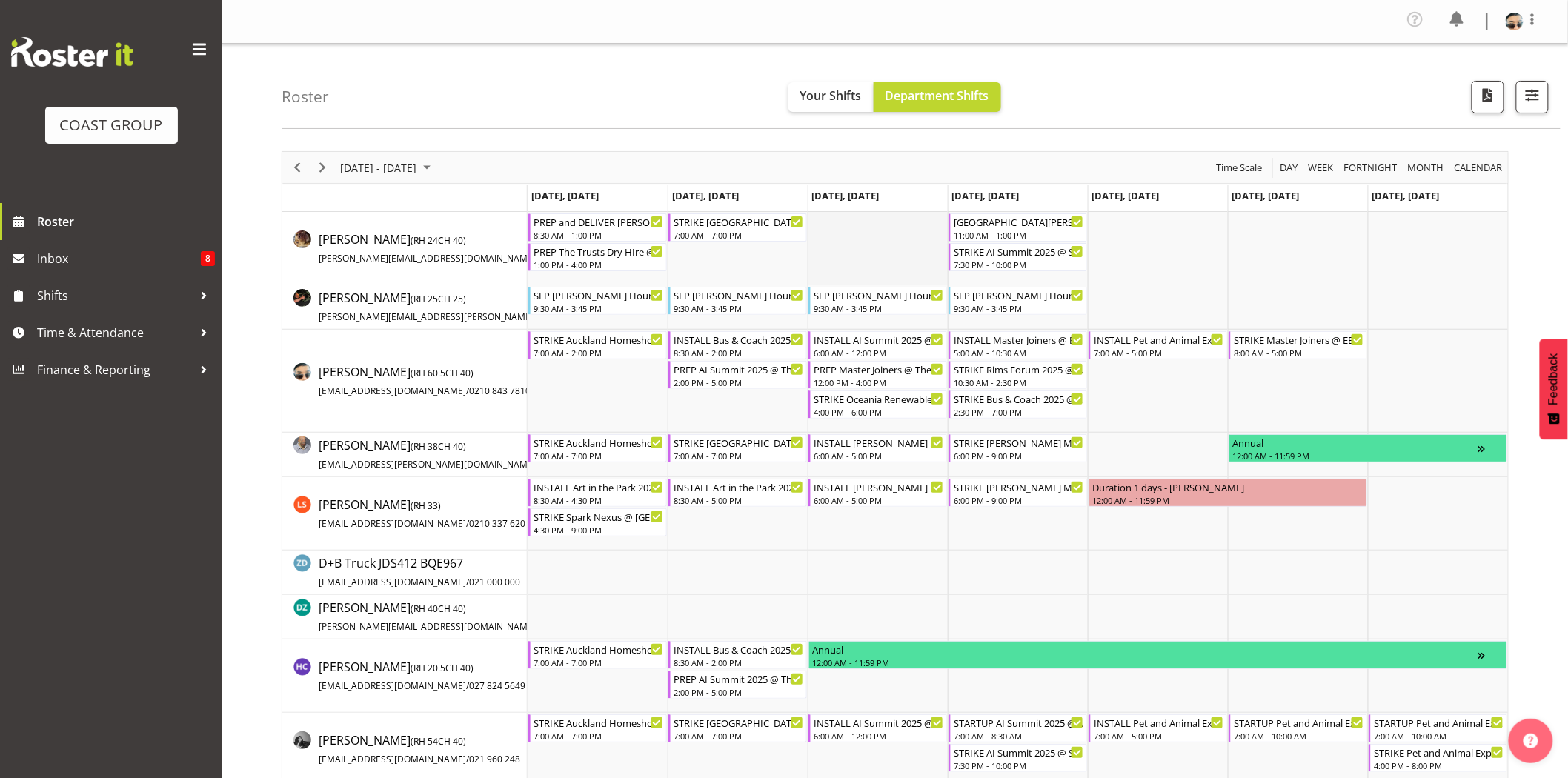
click at [892, 259] on td "Timeline Week of September 17, 2025" at bounding box center [878, 249] width 140 height 73
click at [1032, 351] on div "5:00 AM - 10:30 AM" at bounding box center [1019, 352] width 130 height 12
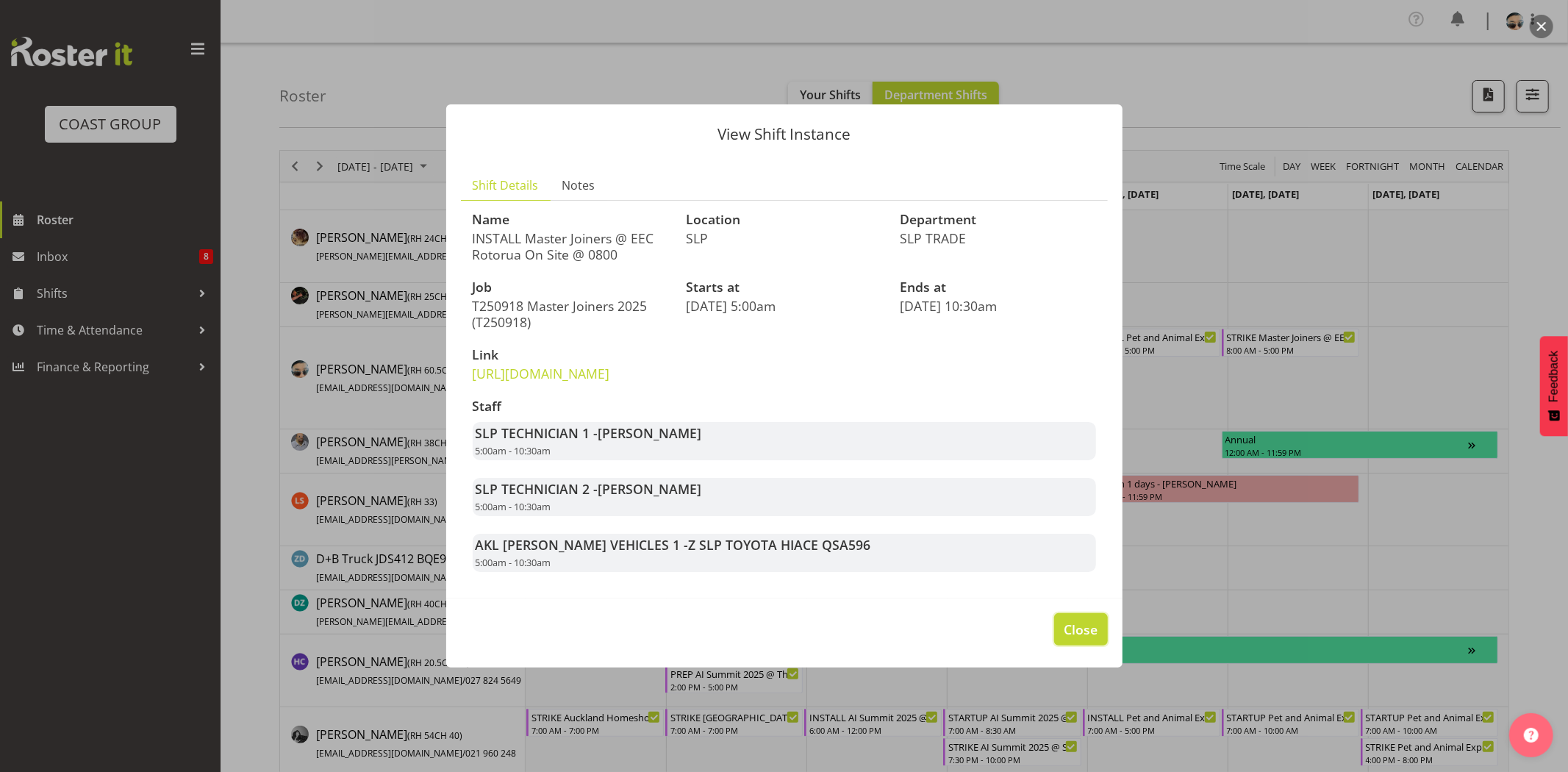
click at [1090, 638] on span "Close" at bounding box center [1080, 629] width 34 height 19
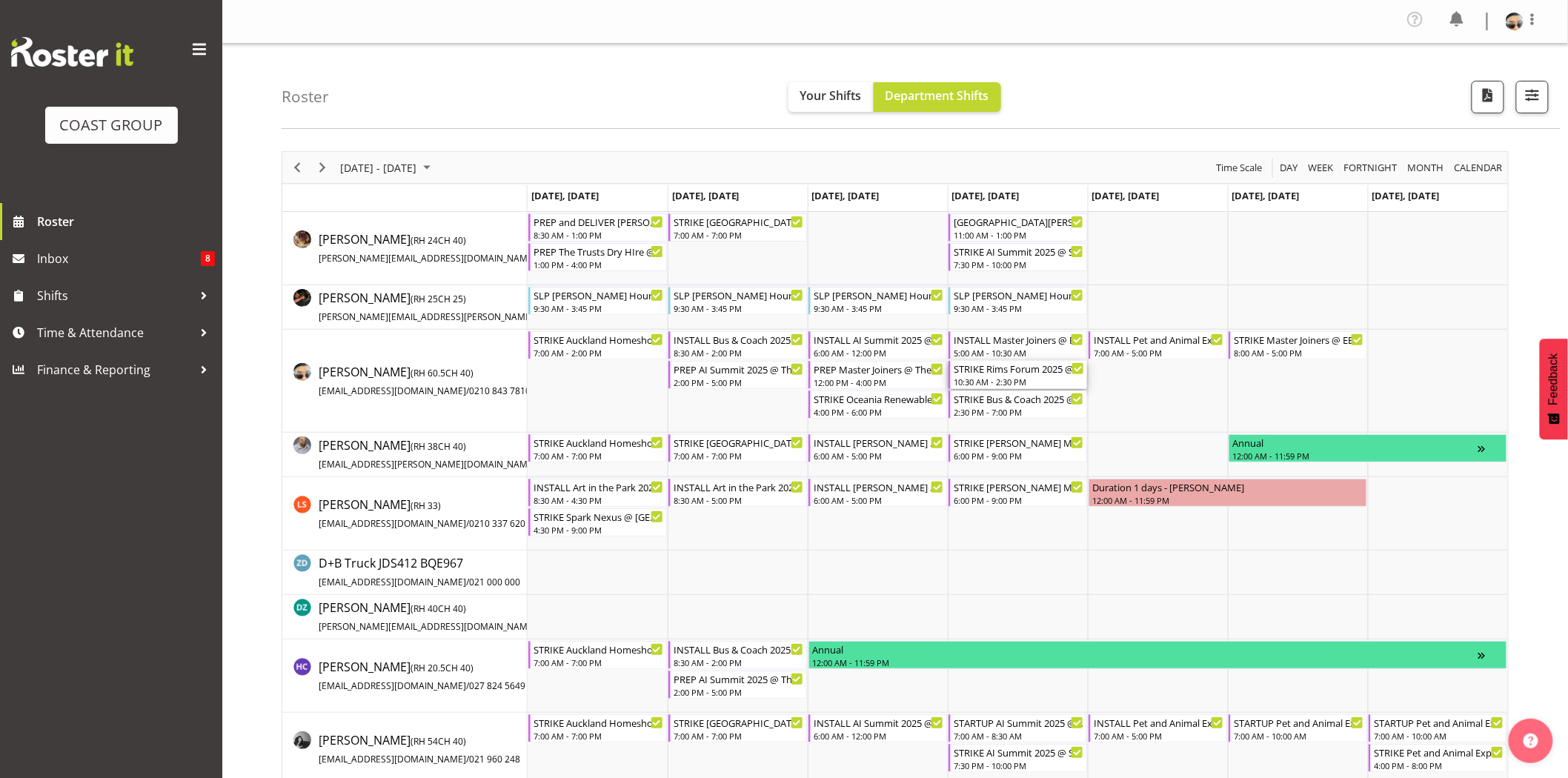
click at [1048, 374] on div "STRIKE Rims Forum 2025 @ Energy Events Center On Site @ 1330" at bounding box center [1019, 367] width 130 height 14
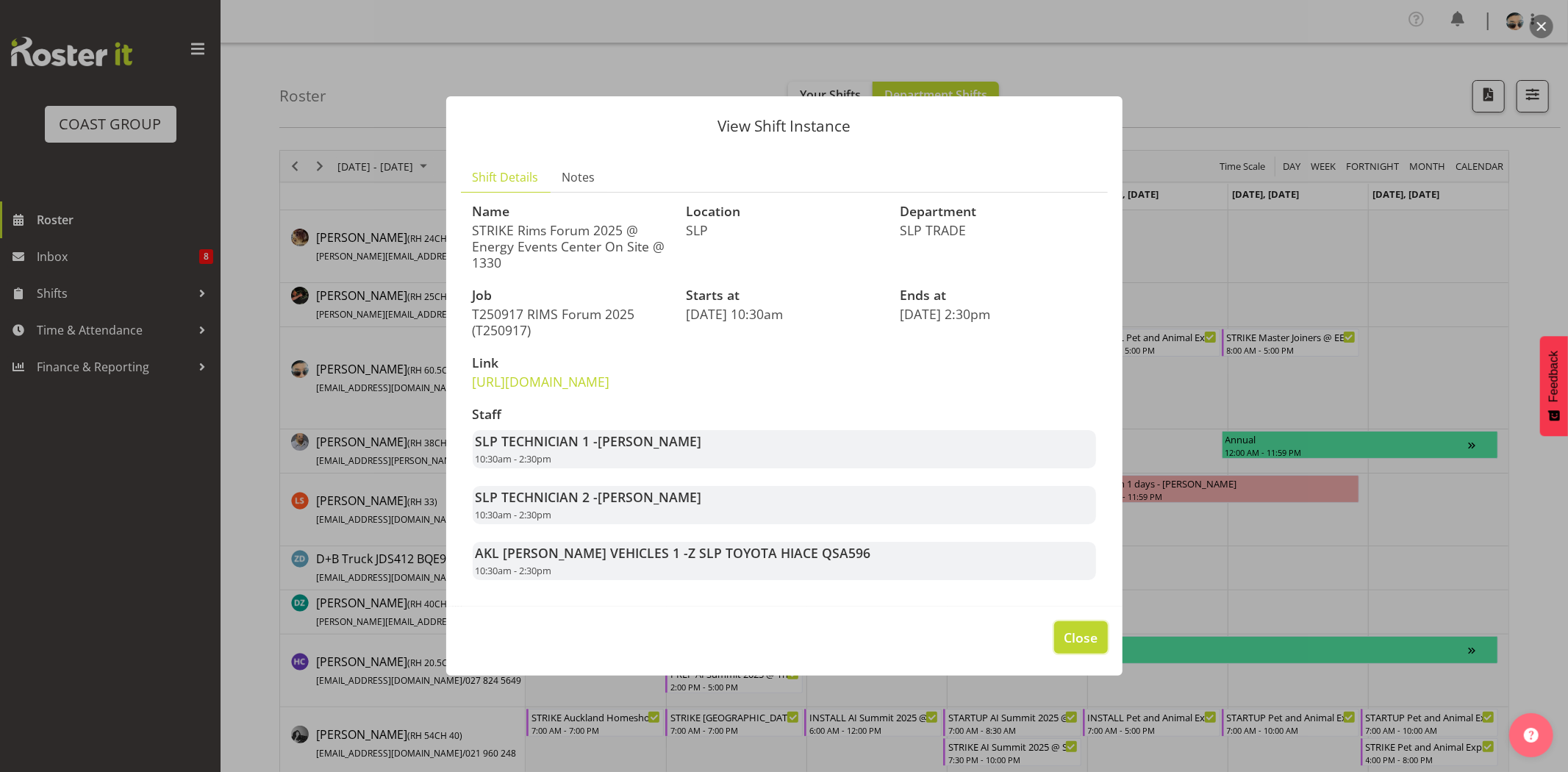
click at [1091, 647] on span "Close" at bounding box center [1080, 637] width 34 height 19
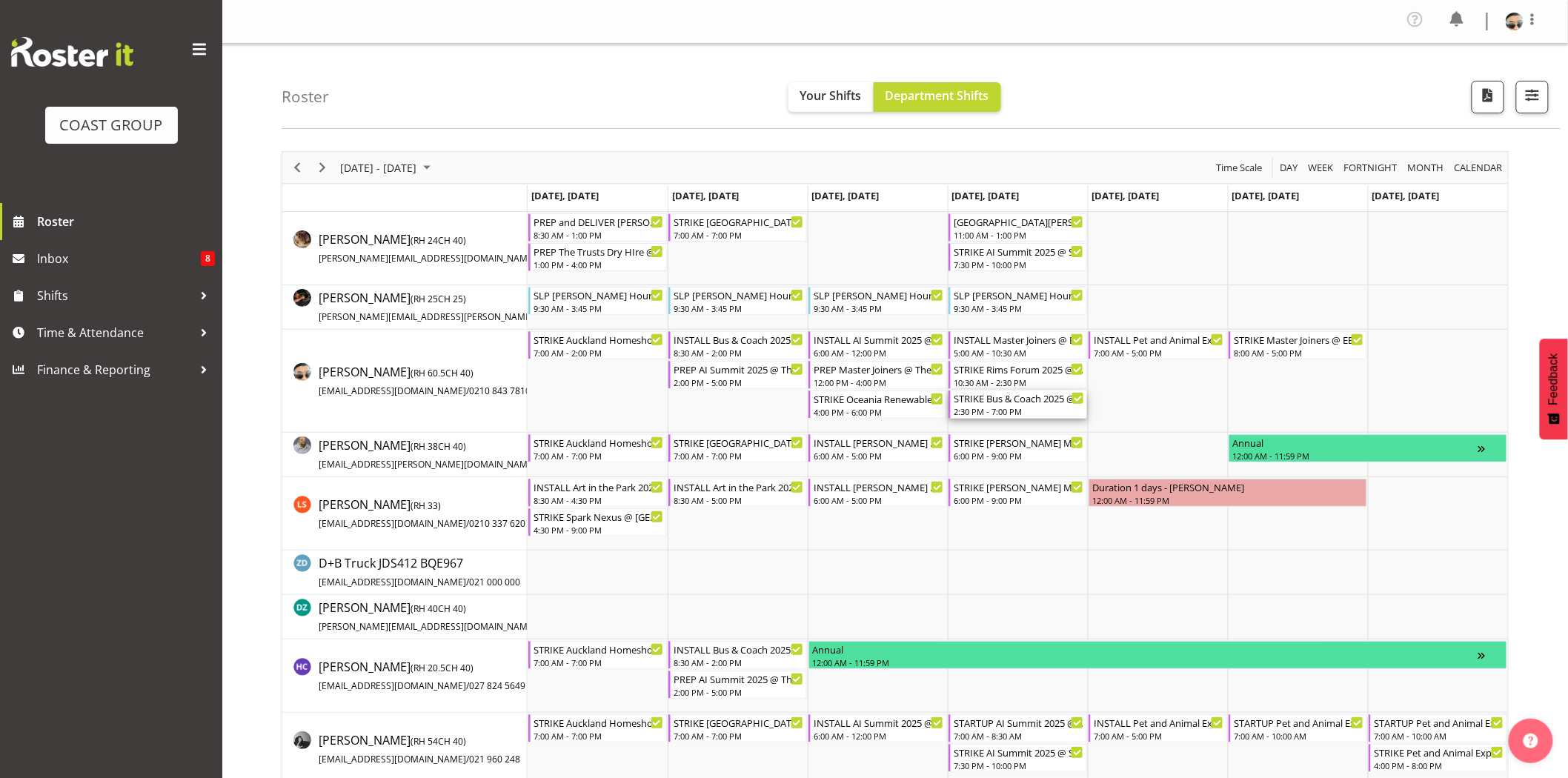
click at [1036, 410] on div "2:30 PM - 7:00 PM" at bounding box center [1019, 411] width 130 height 12
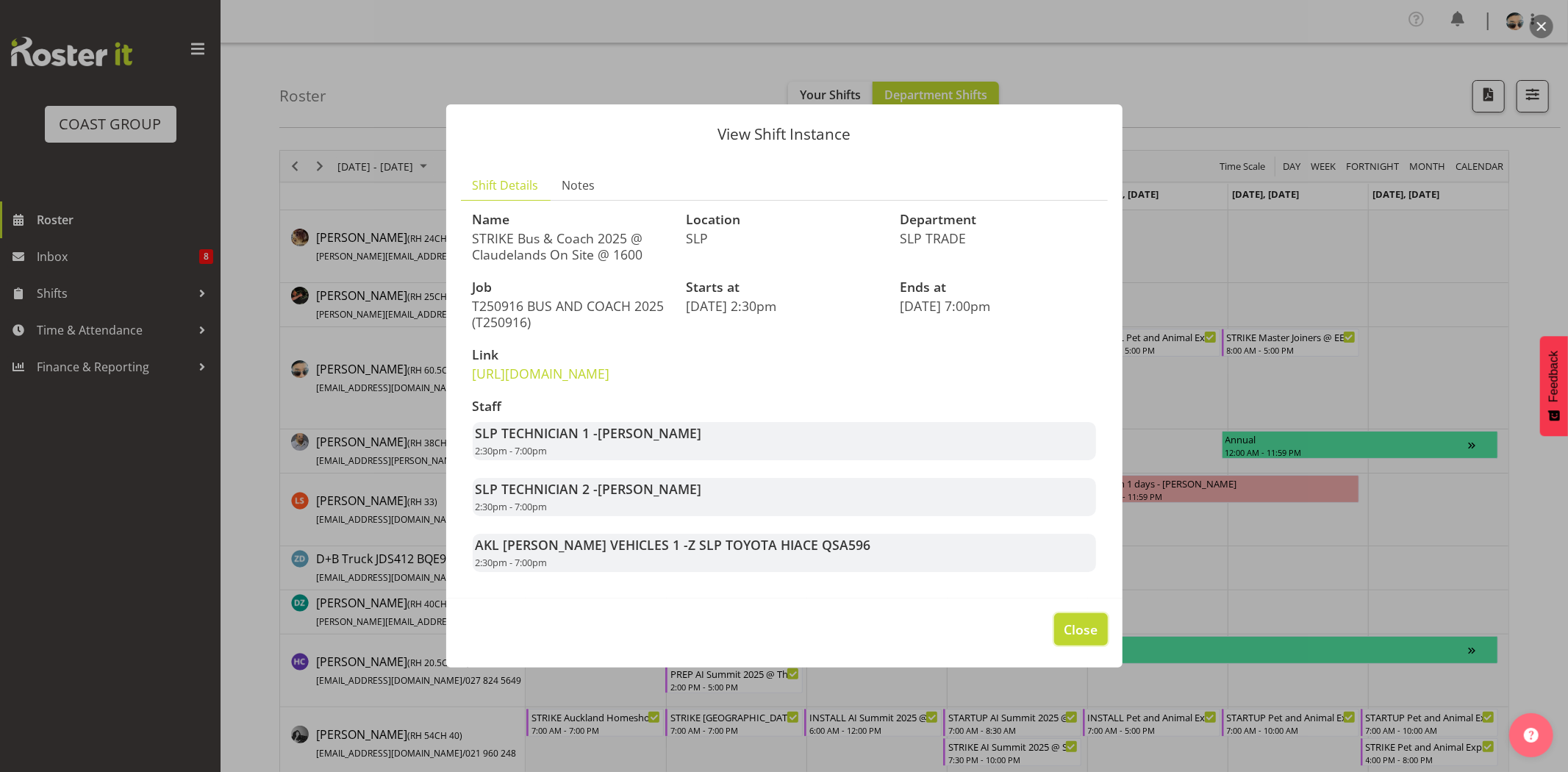
click at [1064, 638] on span "Close" at bounding box center [1080, 629] width 34 height 19
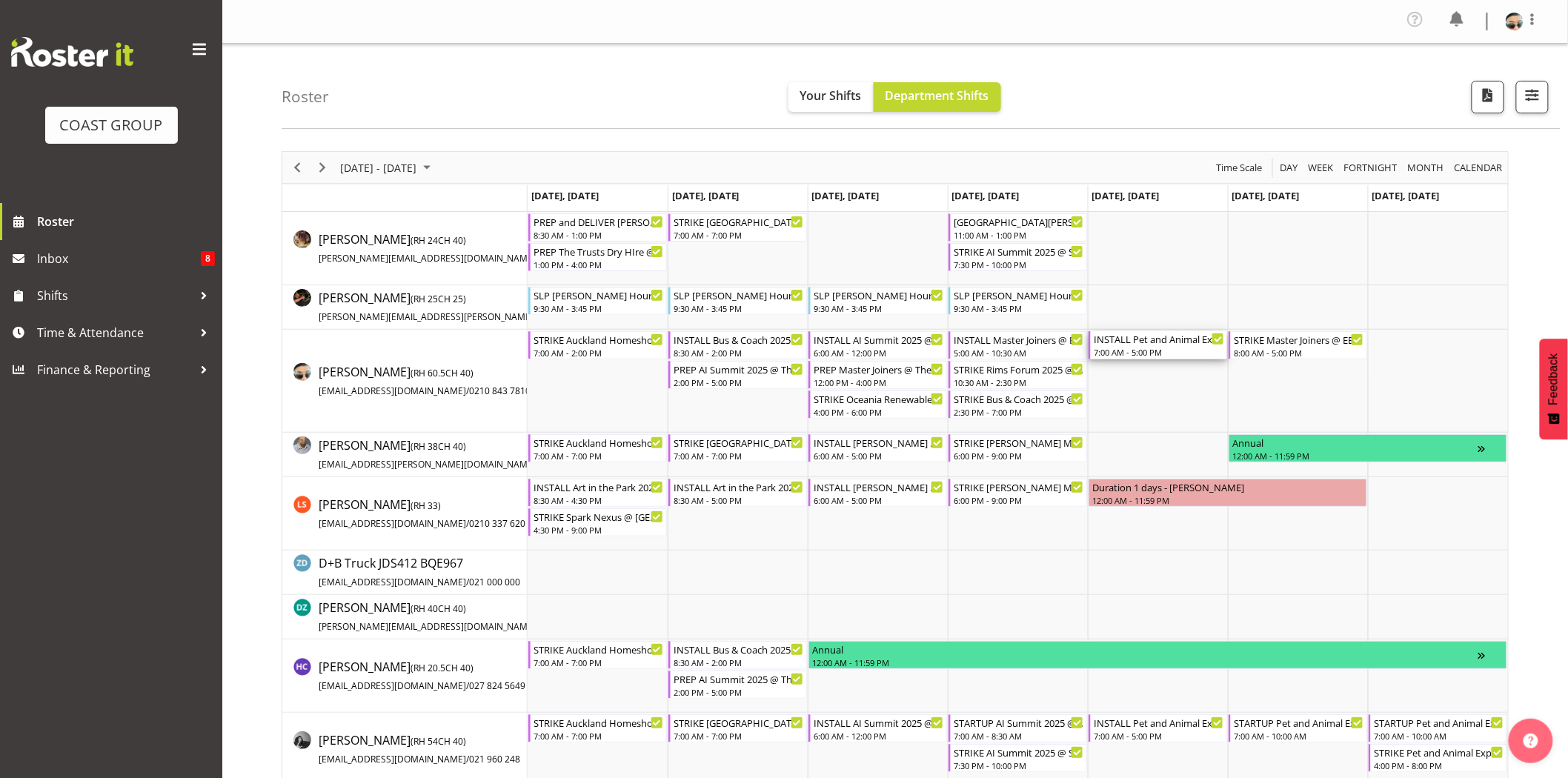
click at [1162, 351] on div "7:00 AM - 5:00 PM" at bounding box center [1159, 352] width 130 height 12
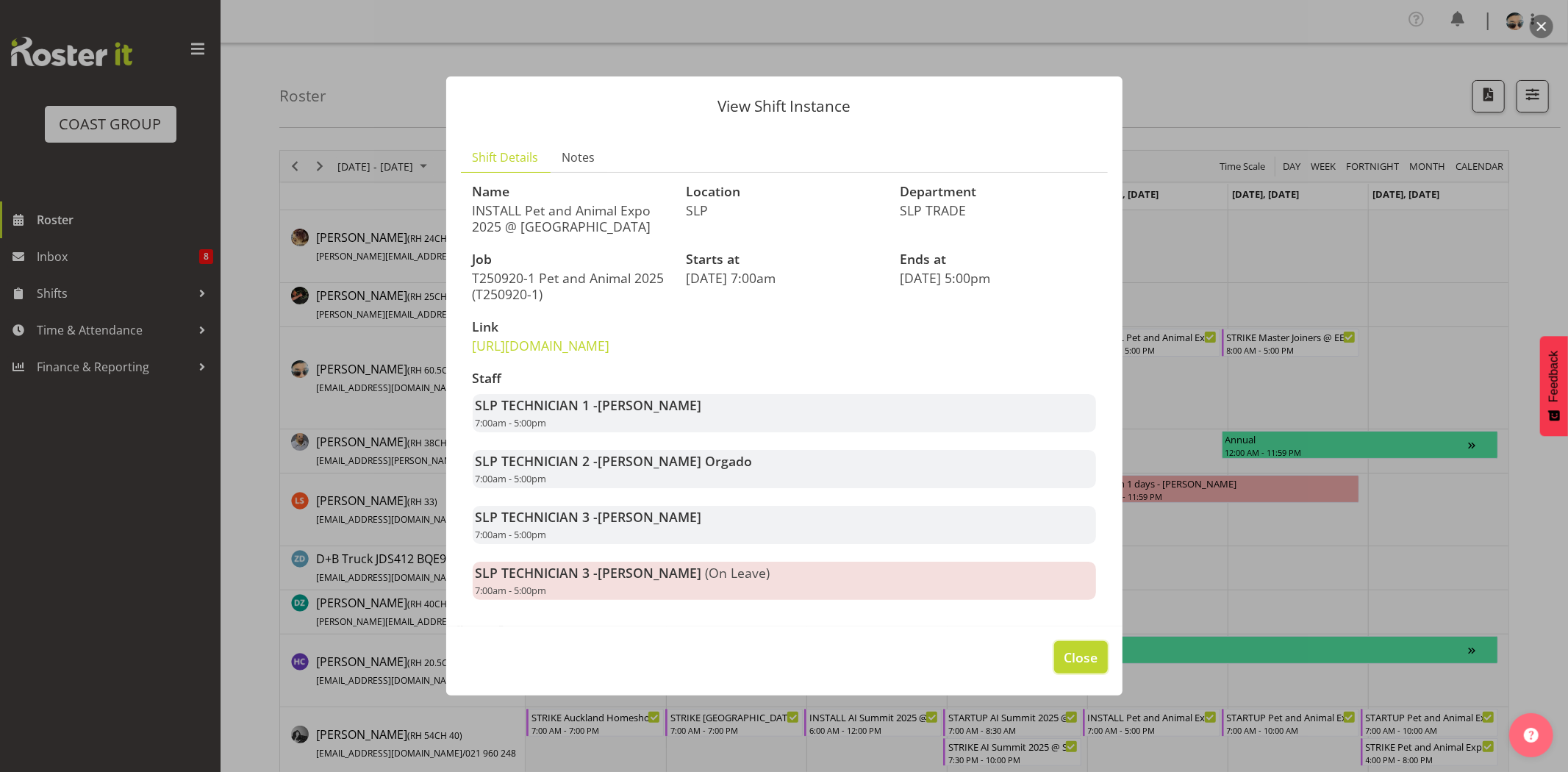
click at [1081, 666] on span "Close" at bounding box center [1080, 657] width 34 height 19
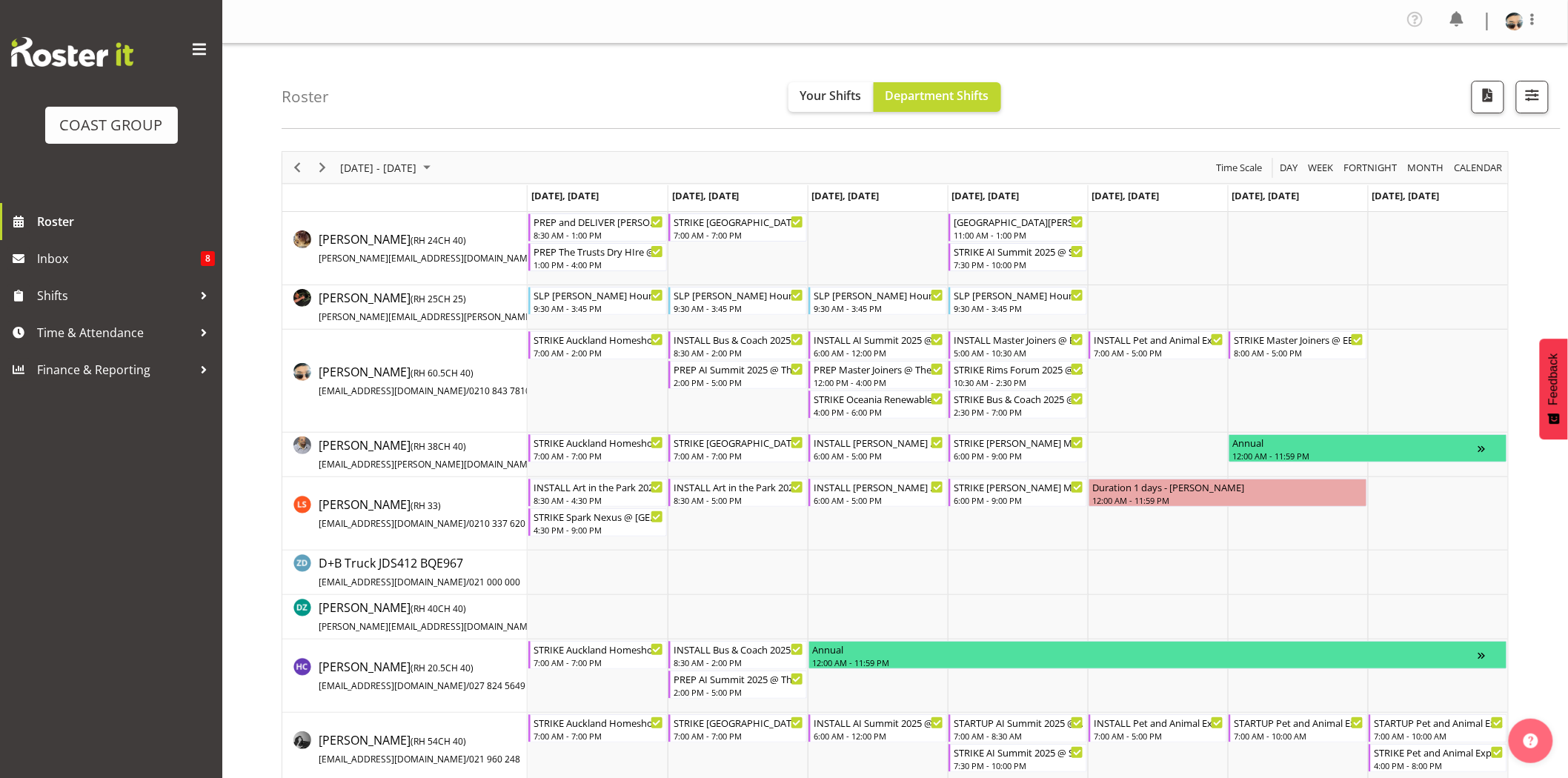
click at [745, 170] on div "September 15 - 21, 2025 Today Day Week Fortnight Month calendar Month Agenda Ti…" at bounding box center [895, 167] width 1226 height 31
click at [750, 350] on div "8:30 AM - 2:00 PM" at bounding box center [738, 352] width 130 height 12
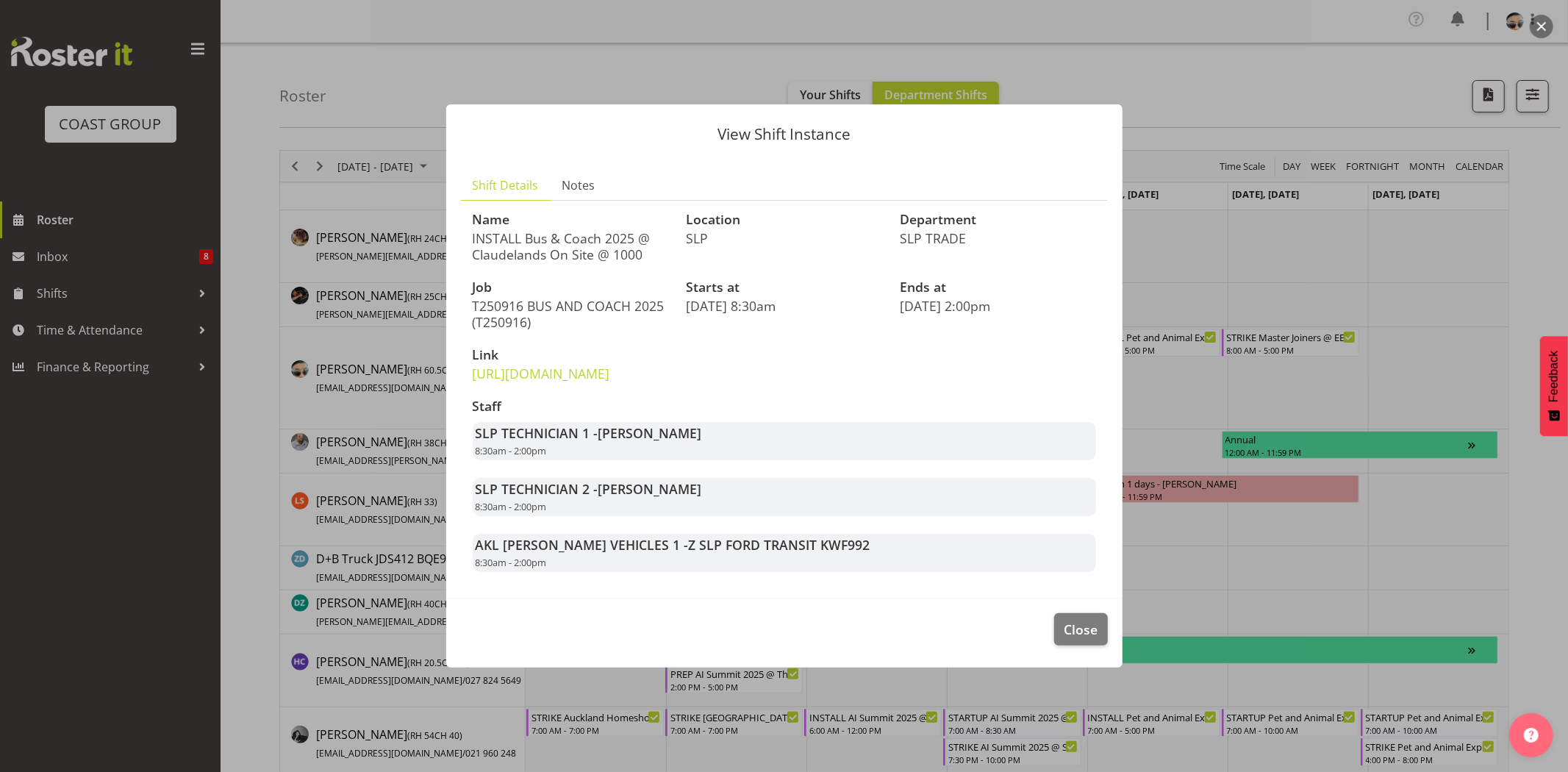
drag, startPoint x: 552, startPoint y: 233, endPoint x: 561, endPoint y: 234, distance: 9.1
click at [554, 234] on p "INSTALL Bus & Coach 2025 @ Claudelands On Site @ 1000" at bounding box center [570, 246] width 196 height 32
click at [561, 234] on p "INSTALL Bus & Coach 2025 @ Claudelands On Site @ 1000" at bounding box center [570, 246] width 196 height 32
drag, startPoint x: 496, startPoint y: 223, endPoint x: 589, endPoint y: 219, distance: 93.1
click at [589, 230] on p "INSTALL Bus & Coach 2025 @ Claudelands On Site @ 1000" at bounding box center [570, 246] width 196 height 32
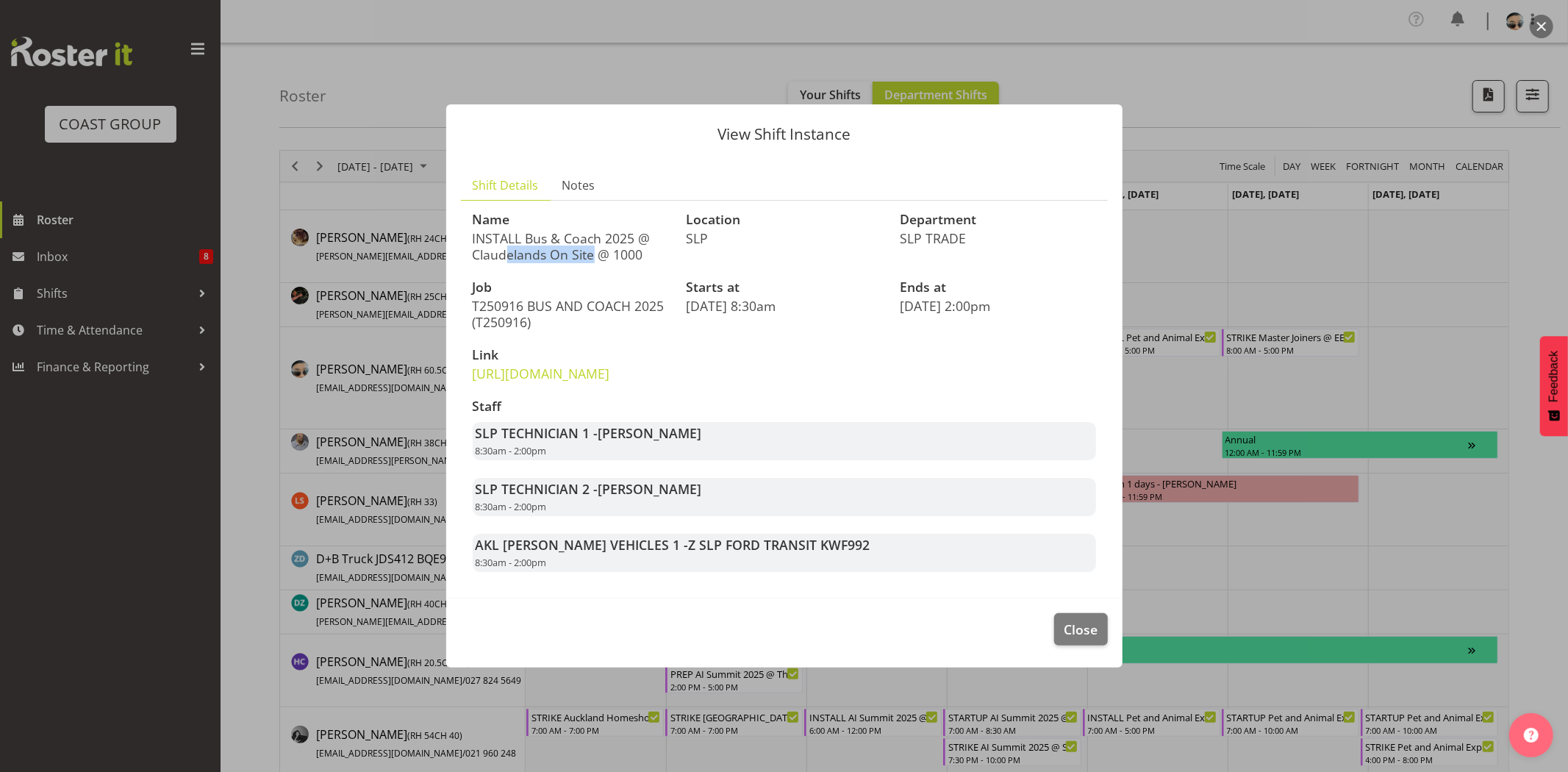
click at [589, 230] on p "INSTALL Bus & Coach 2025 @ Claudelands On Site @ 1000" at bounding box center [570, 246] width 196 height 32
drag, startPoint x: 524, startPoint y: 217, endPoint x: 608, endPoint y: 217, distance: 84.0
click at [608, 230] on p "INSTALL Bus & Coach 2025 @ Claudelands On Site @ 1000" at bounding box center [570, 246] width 196 height 32
drag, startPoint x: 513, startPoint y: 217, endPoint x: 633, endPoint y: 217, distance: 120.0
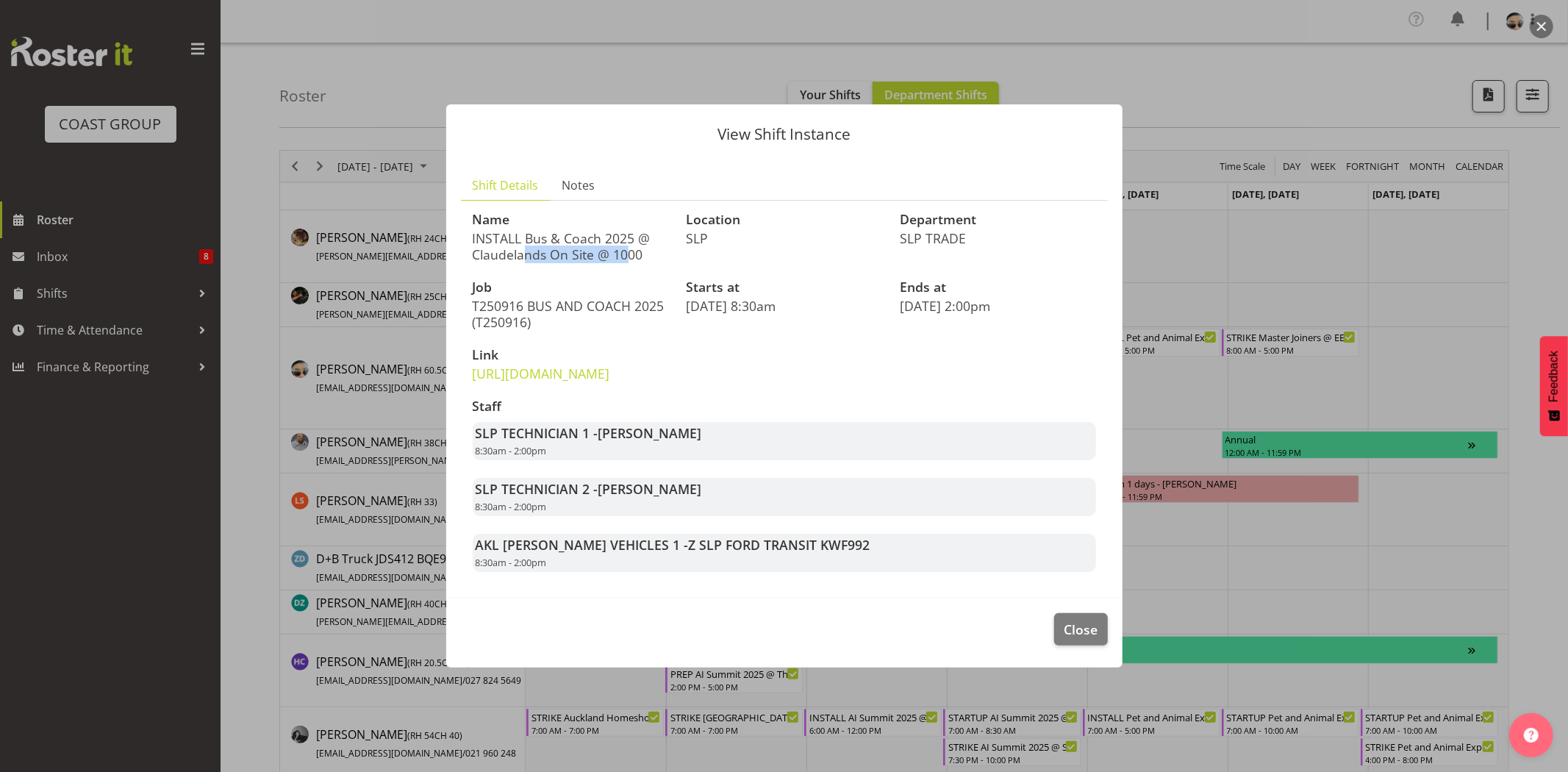
click at [631, 230] on p "INSTALL Bus & Coach 2025 @ Claudelands On Site @ 1000" at bounding box center [570, 246] width 196 height 32
click at [633, 230] on p "INSTALL Bus & Coach 2025 @ Claudelands On Site @ 1000" at bounding box center [570, 246] width 196 height 32
drag, startPoint x: 595, startPoint y: 223, endPoint x: 655, endPoint y: 223, distance: 60.0
click at [653, 230] on p "INSTALL Bus & Coach 2025 @ Claudelands On Site @ 1000" at bounding box center [570, 246] width 196 height 32
click at [655, 230] on p "INSTALL Bus & Coach 2025 @ Claudelands On Site @ 1000" at bounding box center [570, 246] width 196 height 32
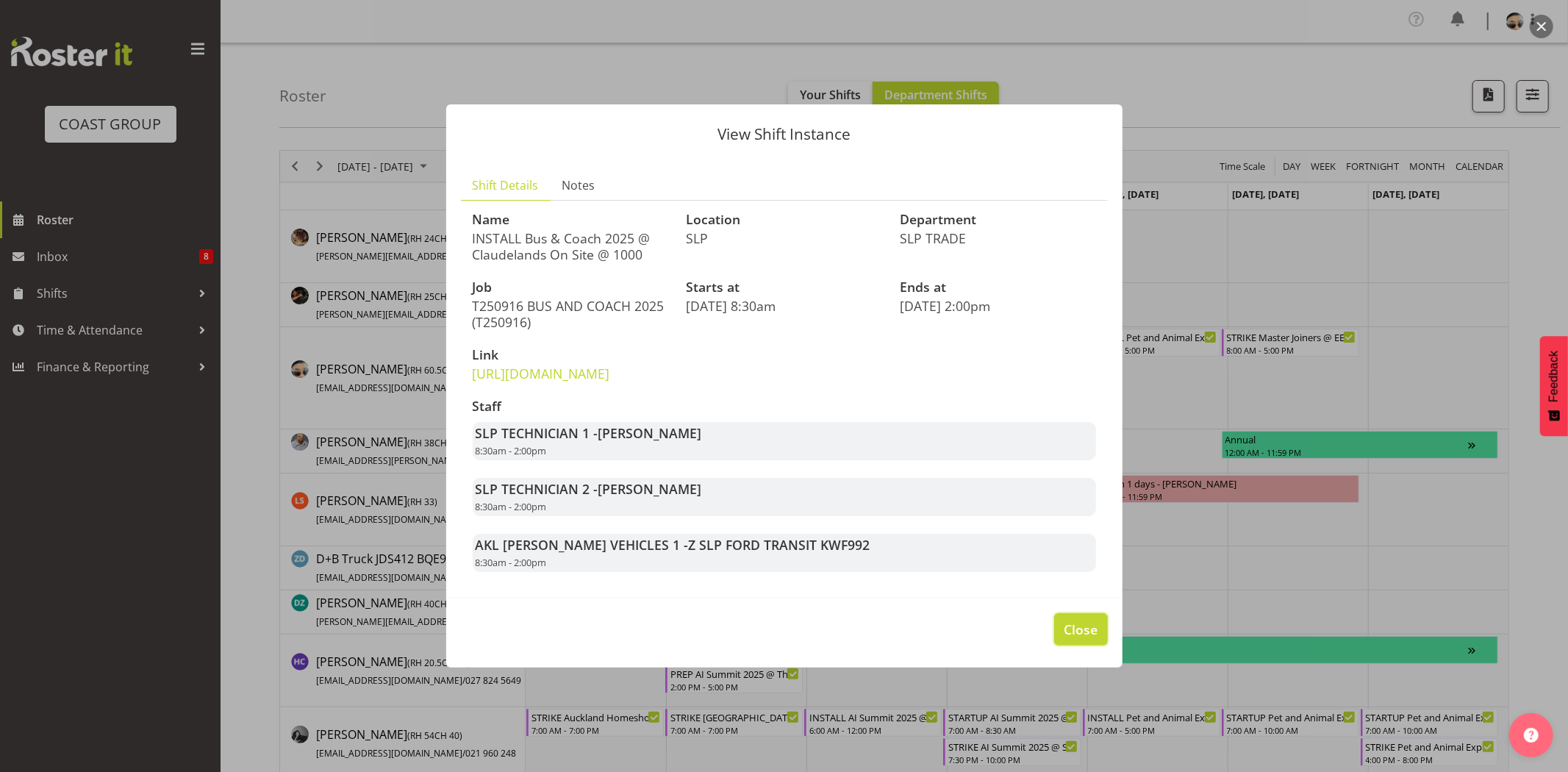
click at [1096, 638] on span "Close" at bounding box center [1080, 629] width 34 height 19
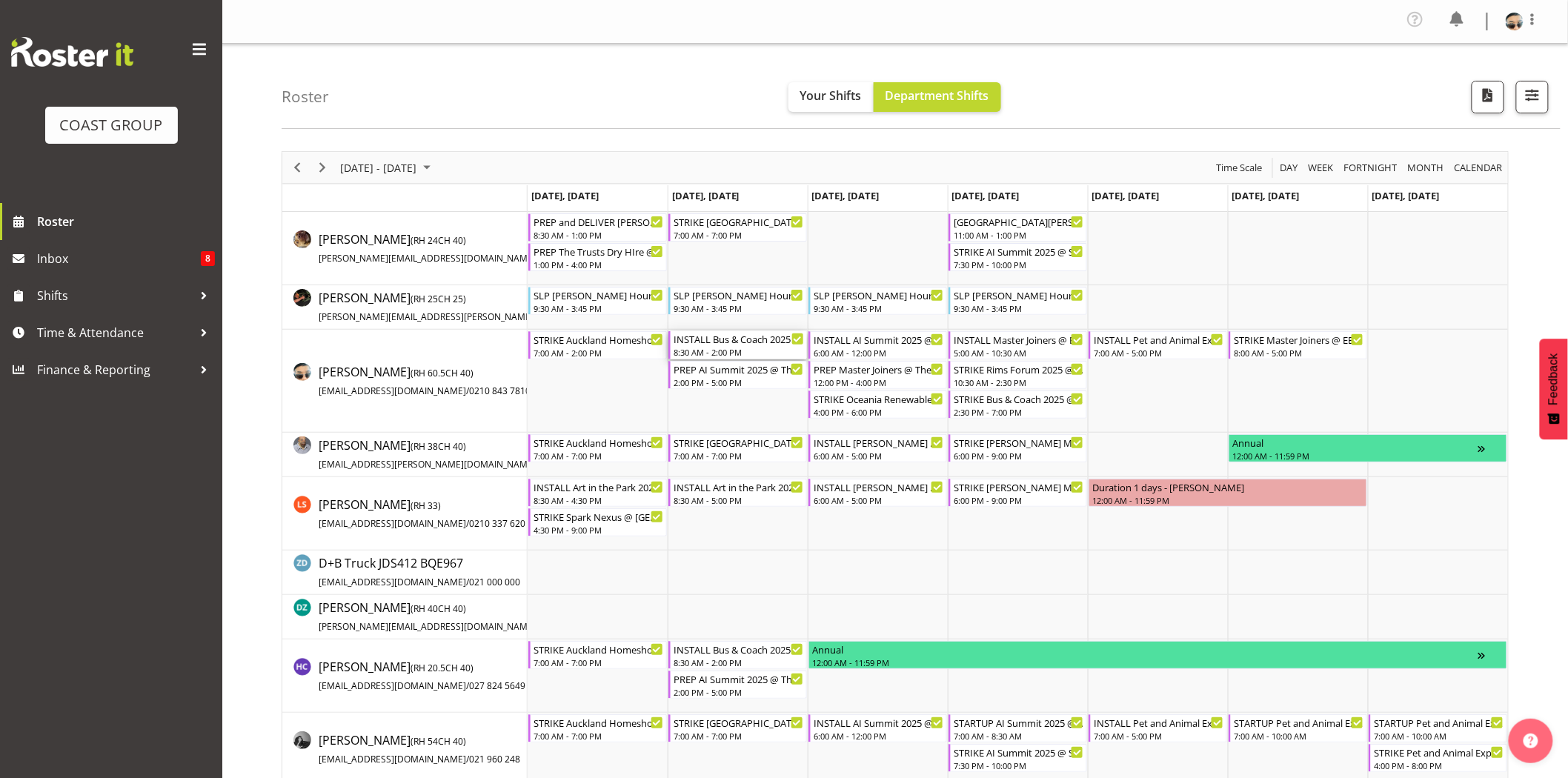
click at [729, 351] on div "8:30 AM - 2:00 PM" at bounding box center [738, 352] width 130 height 12
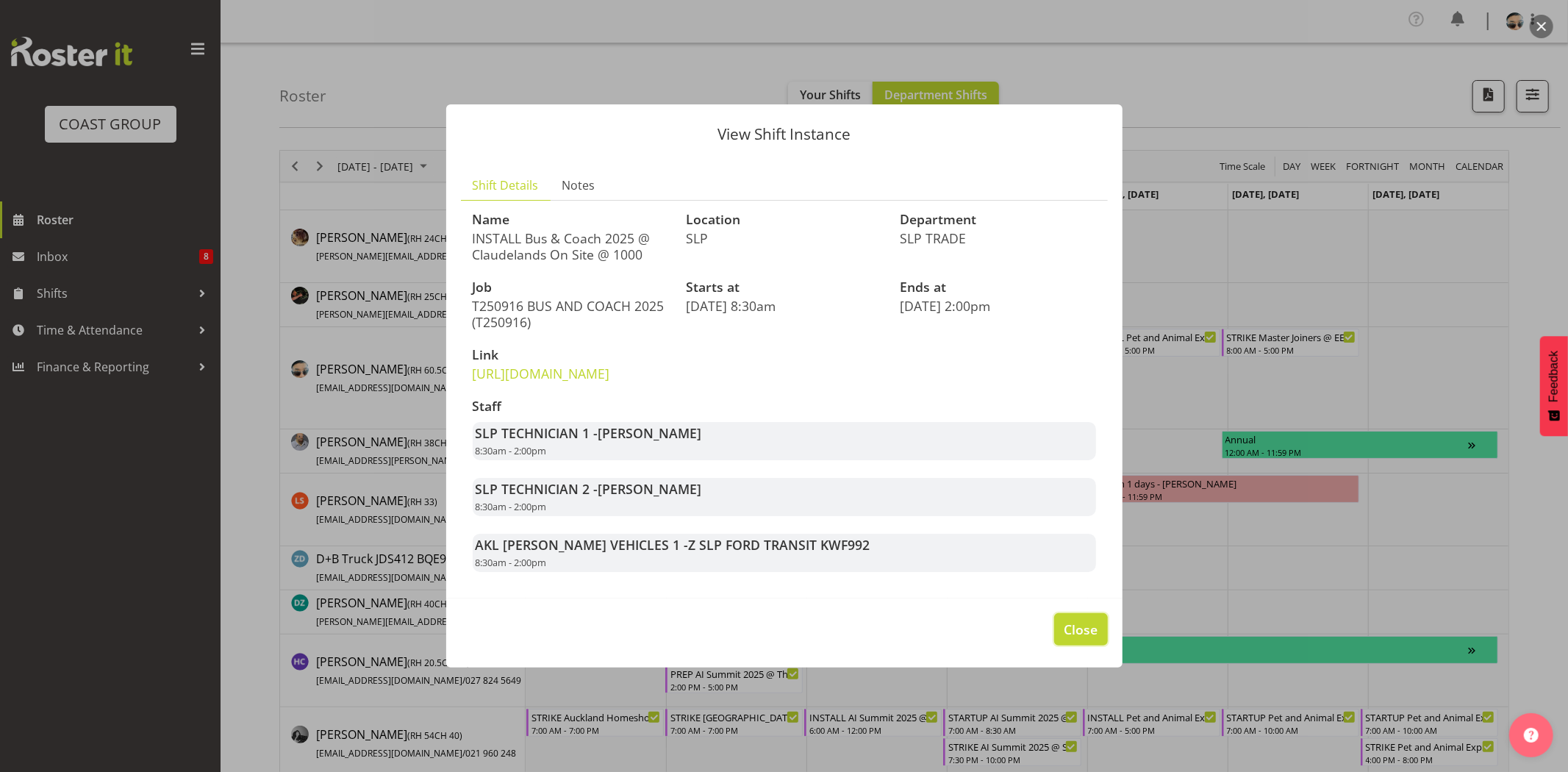
click at [1088, 638] on span "Close" at bounding box center [1080, 629] width 34 height 19
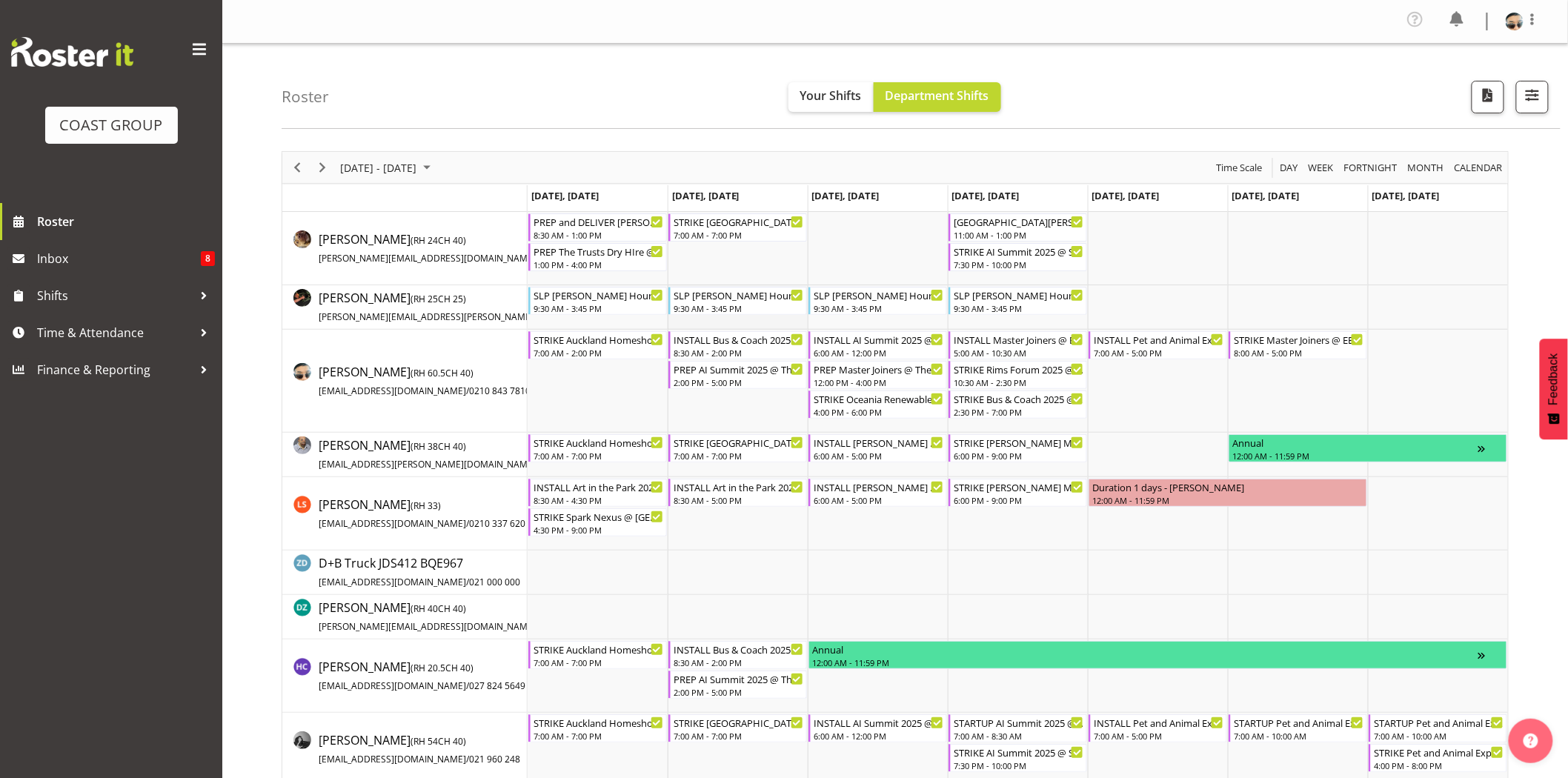
click at [729, 321] on td "Timeline Week of September 17, 2025" at bounding box center [738, 307] width 140 height 44
click at [731, 349] on div "8:30 AM - 2:00 PM" at bounding box center [738, 352] width 130 height 12
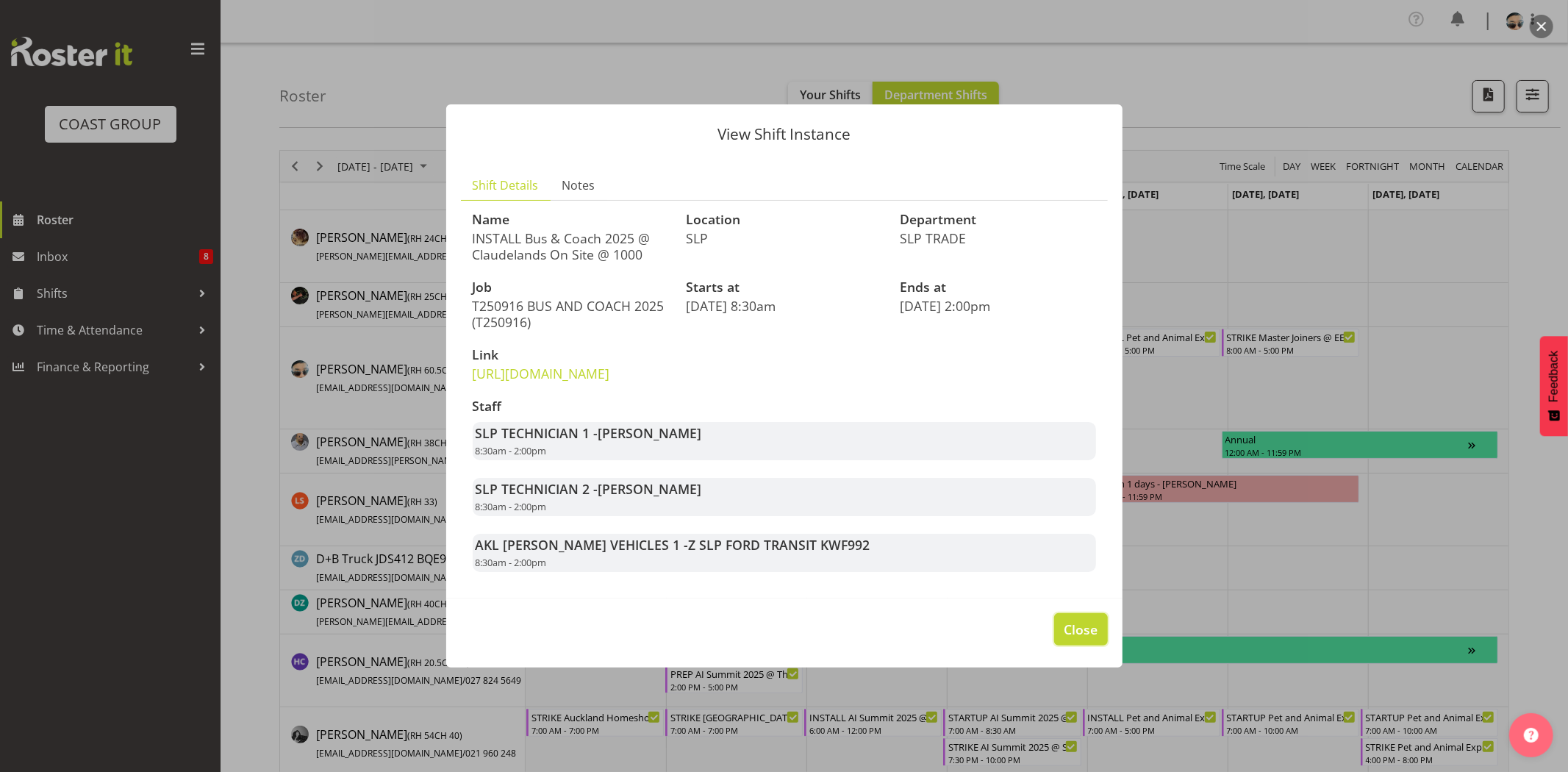
click at [1068, 638] on span "Close" at bounding box center [1080, 629] width 34 height 19
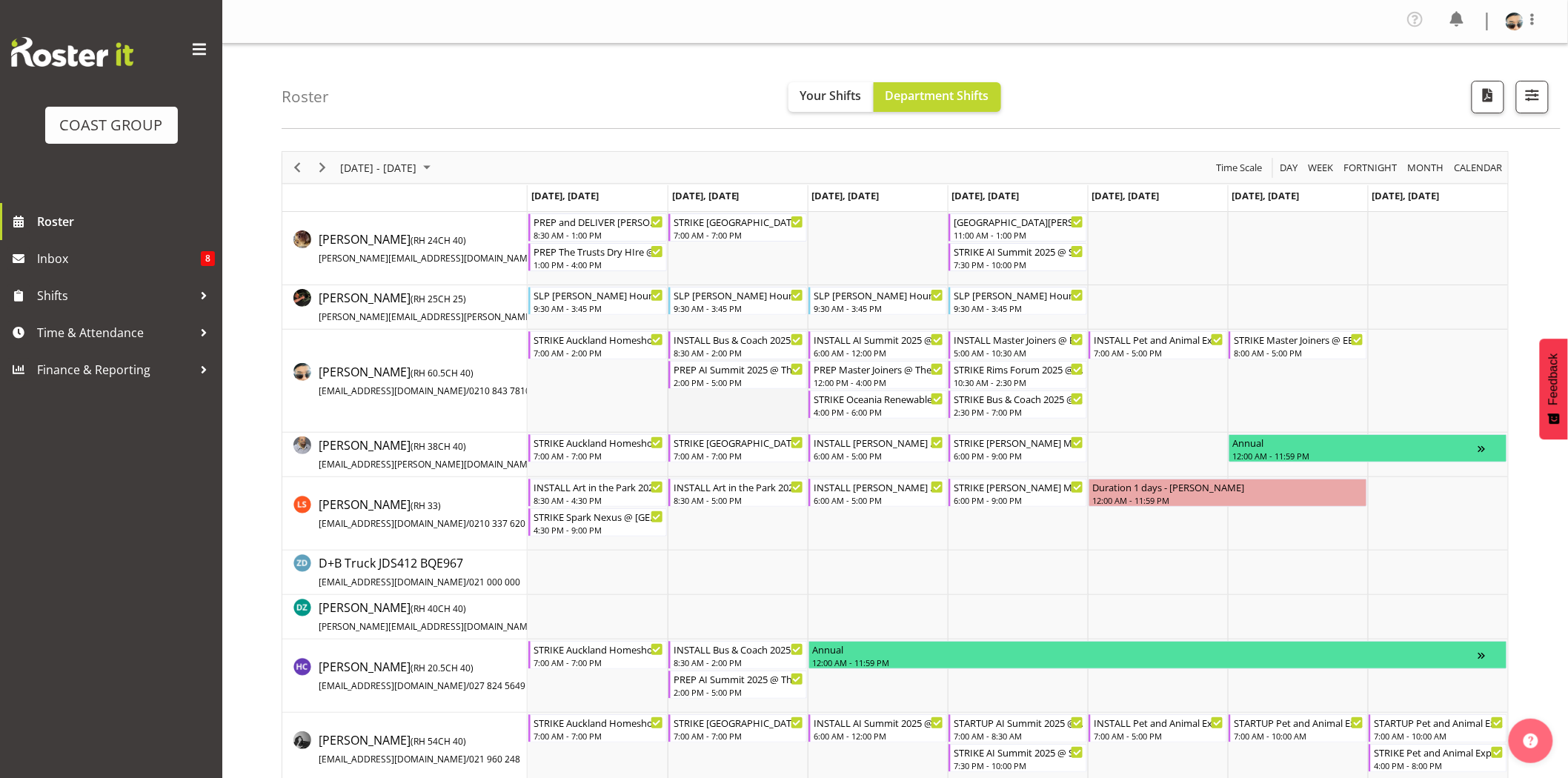
click at [736, 425] on td "Timeline Week of September 17, 2025" at bounding box center [738, 380] width 140 height 103
click at [578, 99] on div "Roster Your Shifts Department Shifts 1 Locations Clear CARLTON EVENTS Carlton H…" at bounding box center [921, 86] width 1279 height 85
drag, startPoint x: 323, startPoint y: 171, endPoint x: 698, endPoint y: 5, distance: 410.1
click at [323, 172] on span "Next" at bounding box center [322, 167] width 17 height 18
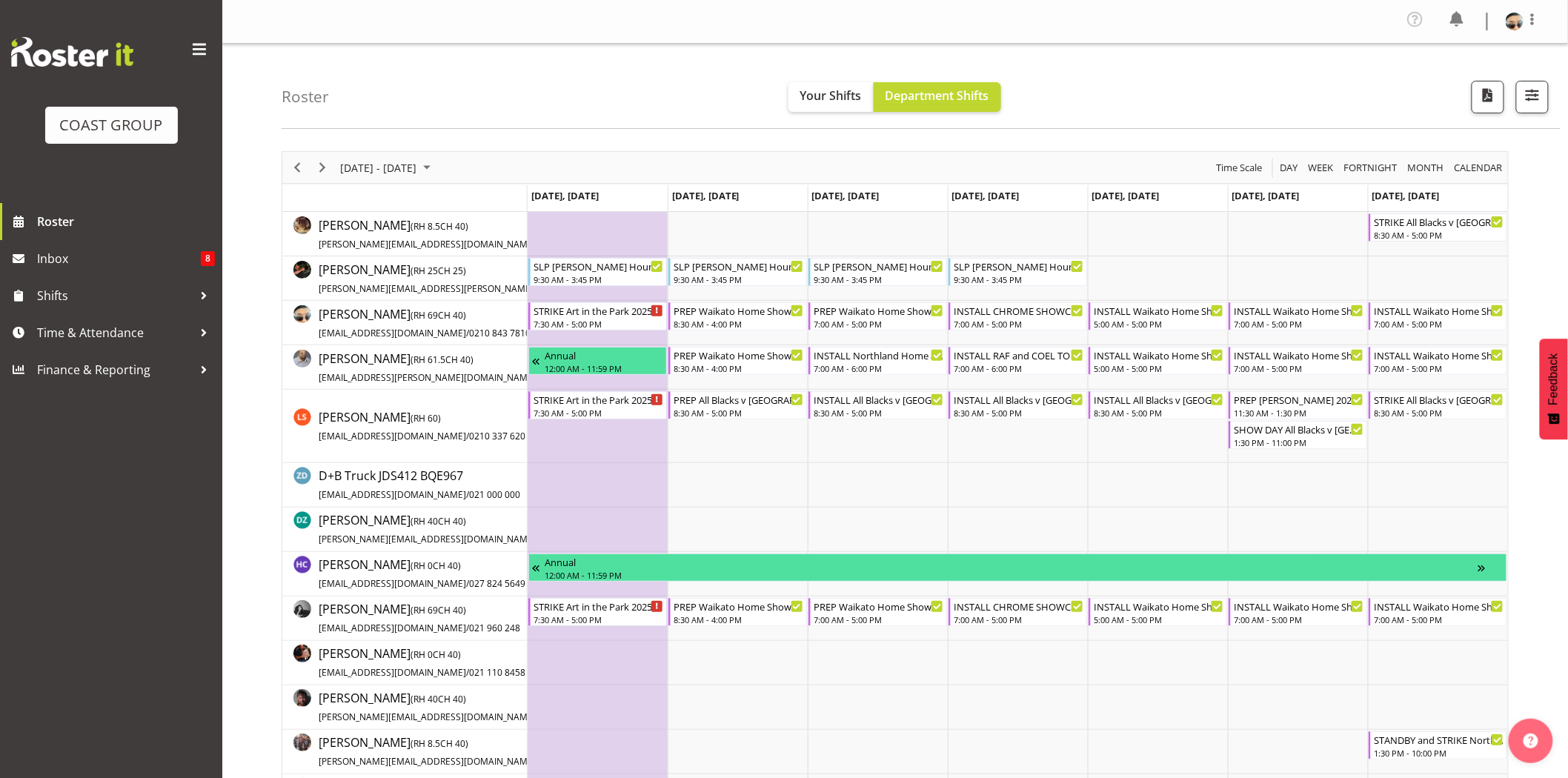
click at [628, 171] on div "September 22 - 28, 2025 Today Day Week Fortnight Month calendar Month Agenda Ti…" at bounding box center [895, 167] width 1226 height 31
click at [603, 319] on div "7:30 AM - 5:00 PM" at bounding box center [598, 323] width 130 height 12
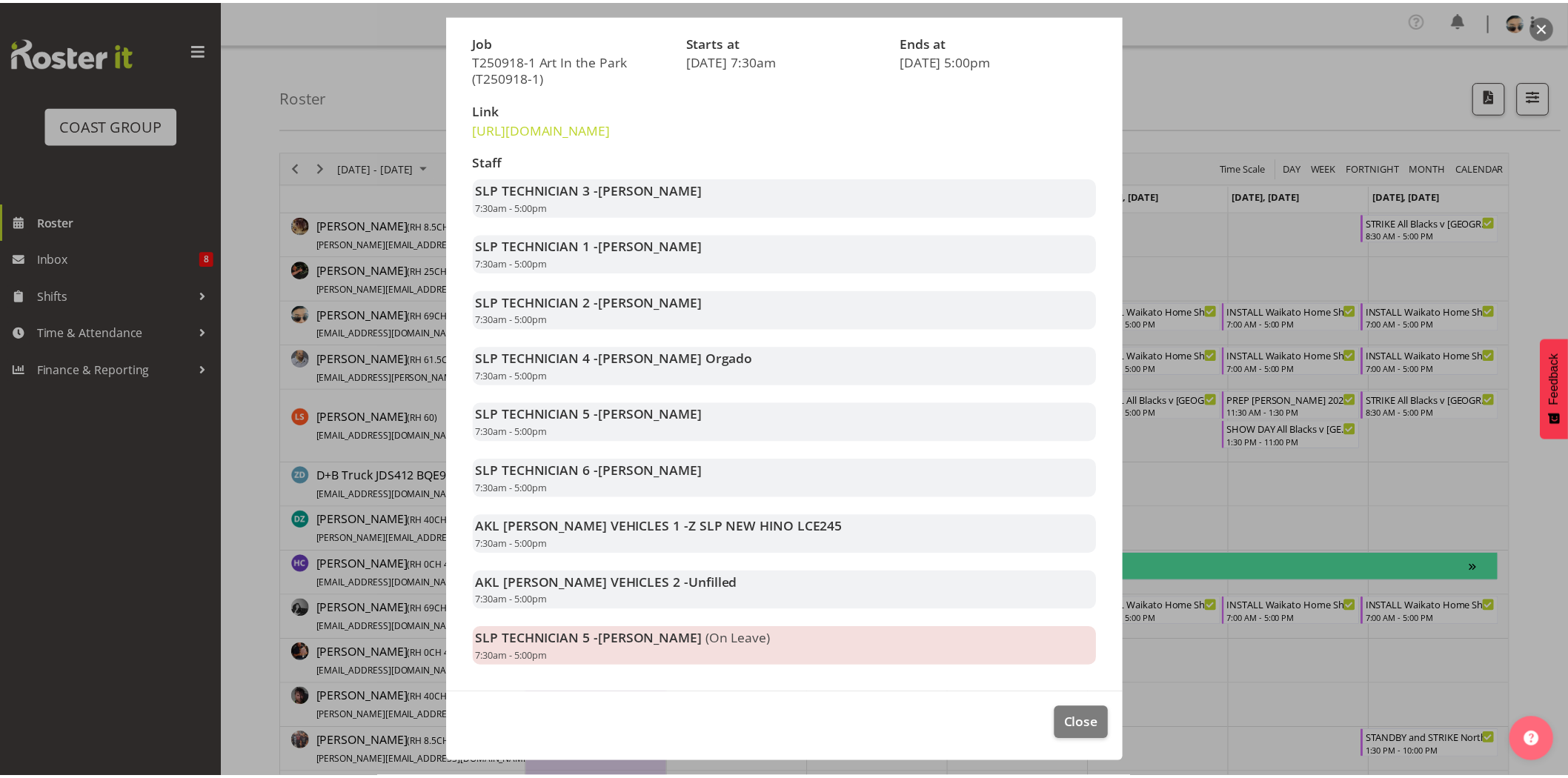
scroll to position [227, 0]
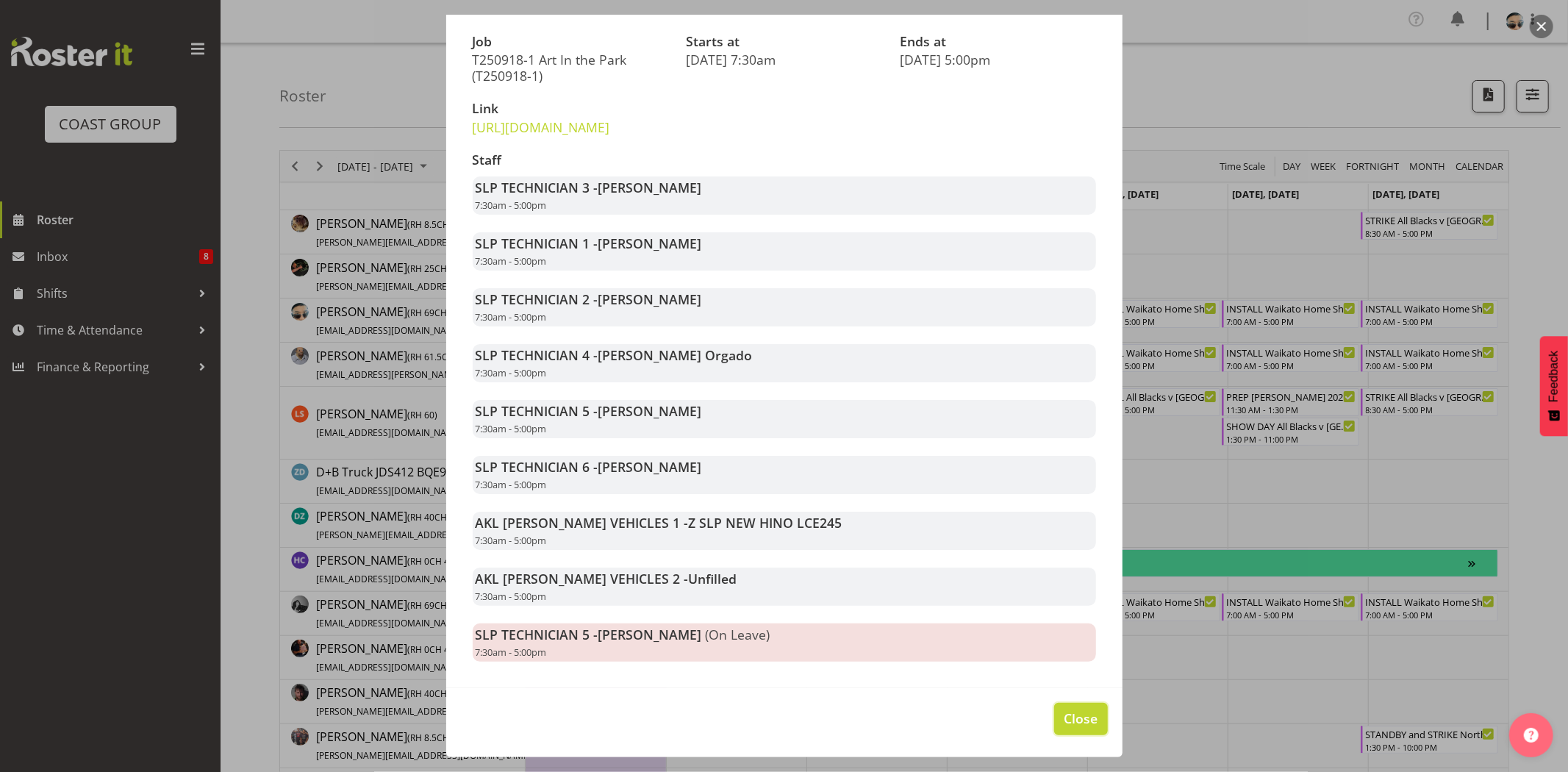
click at [1063, 726] on span "Close" at bounding box center [1080, 718] width 34 height 19
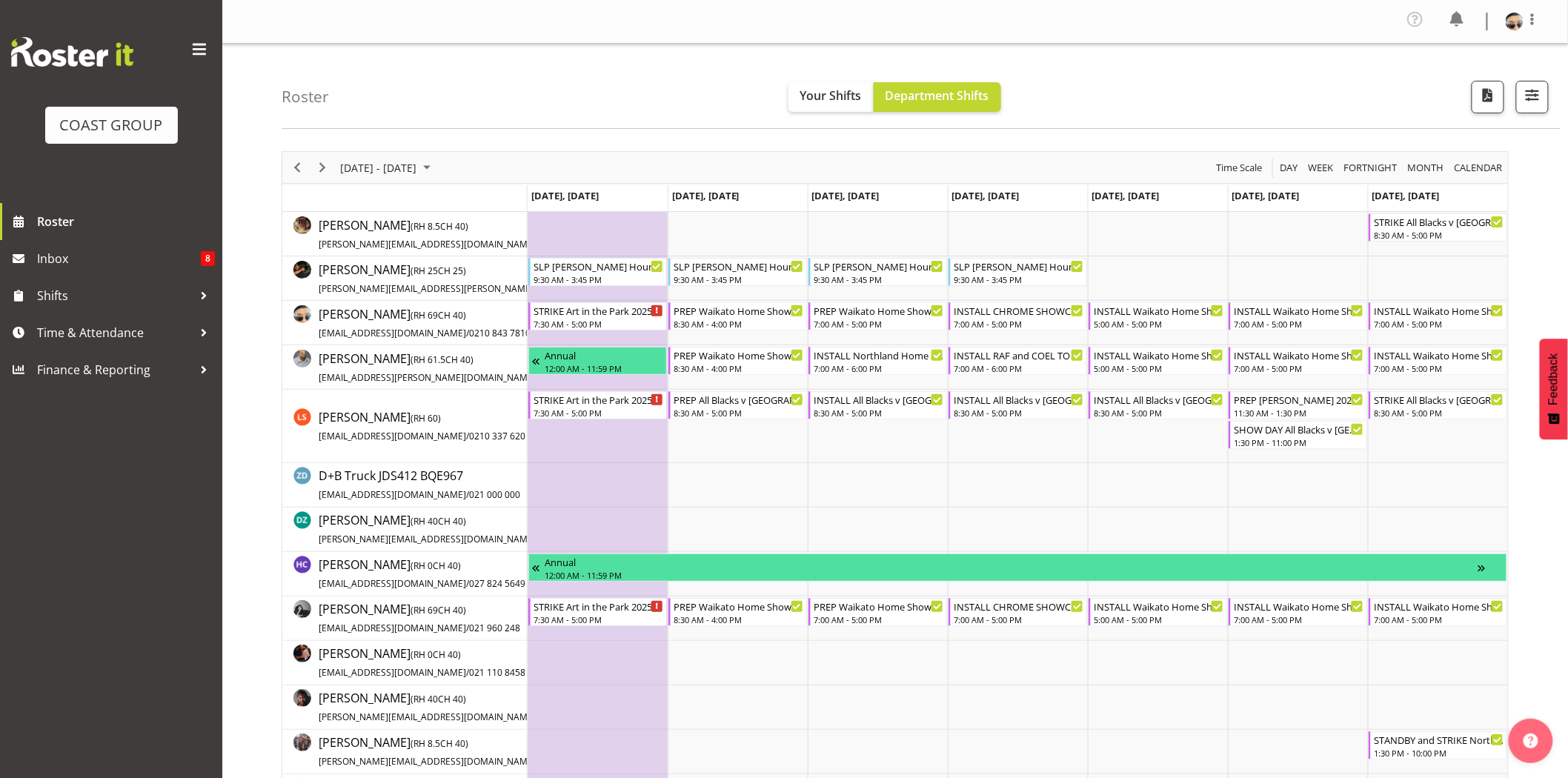
click at [850, 157] on div "September 22 - 28, 2025 Today Day Week Fortnight Month calendar Month Agenda Ti…" at bounding box center [895, 167] width 1226 height 31
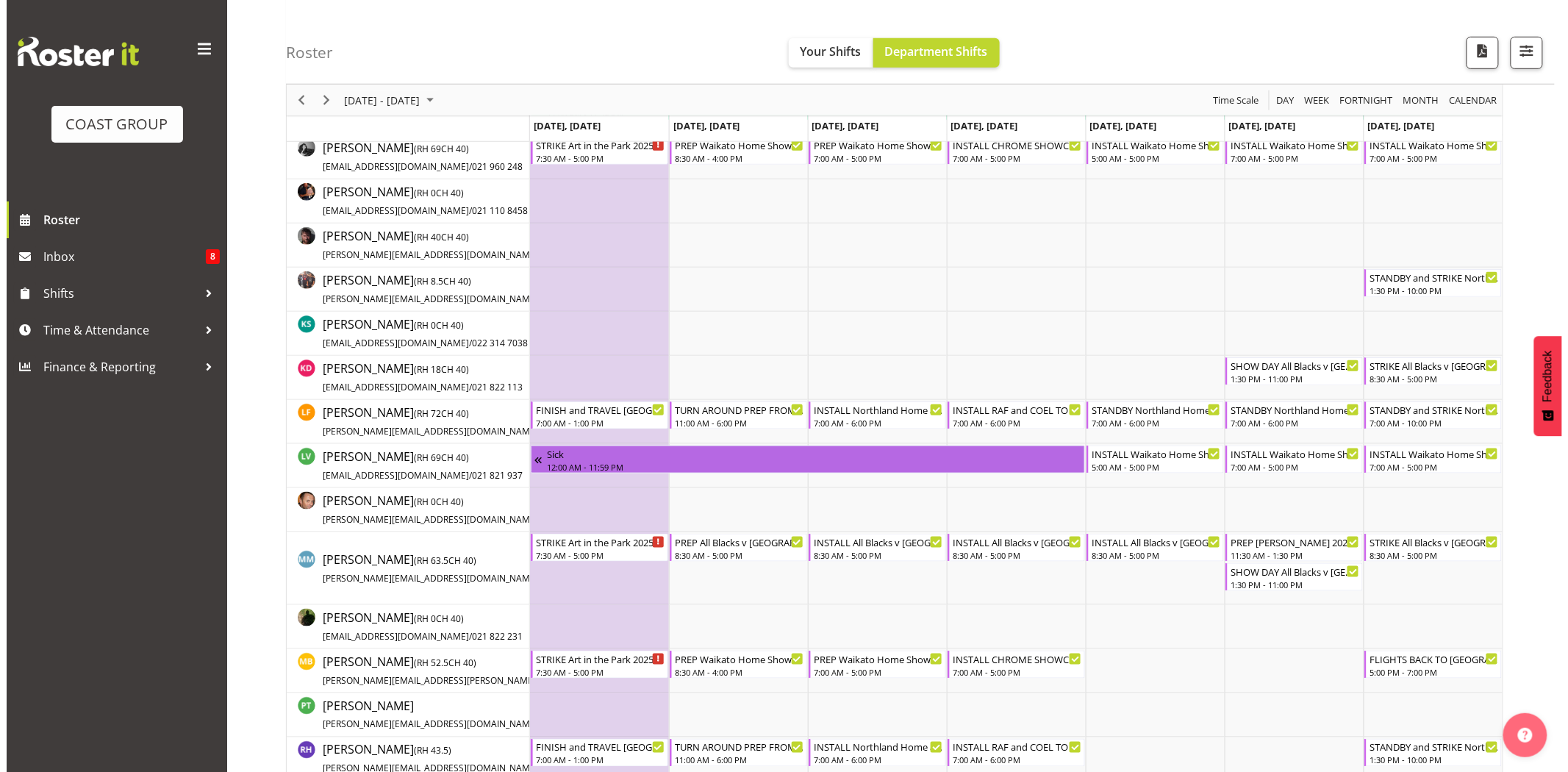
scroll to position [497, 0]
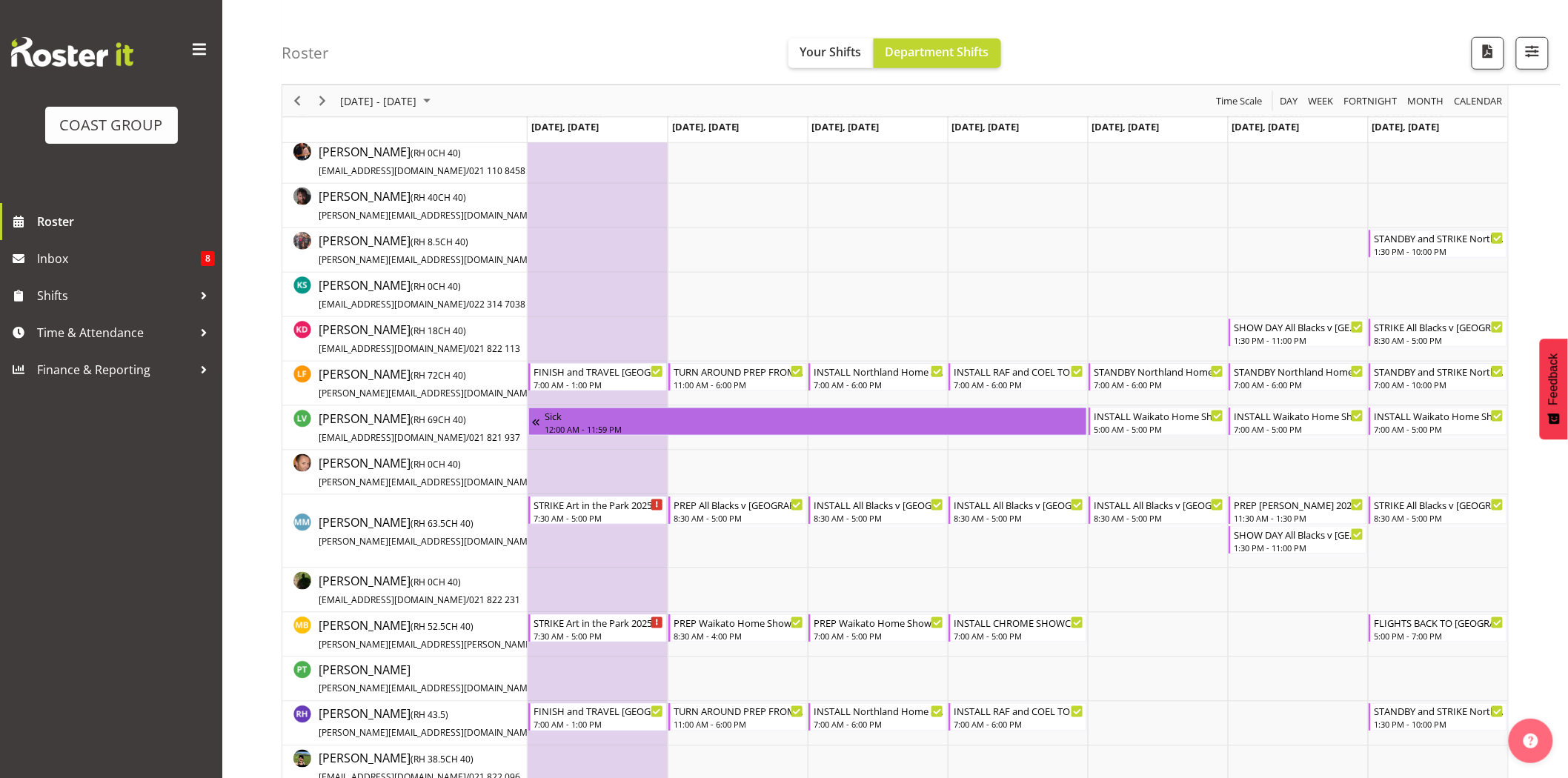
click at [1167, 435] on td "Timeline Week of September 24, 2025" at bounding box center [1158, 428] width 140 height 44
click at [1156, 424] on div "5:00 AM - 5:00 PM" at bounding box center [1159, 428] width 130 height 12
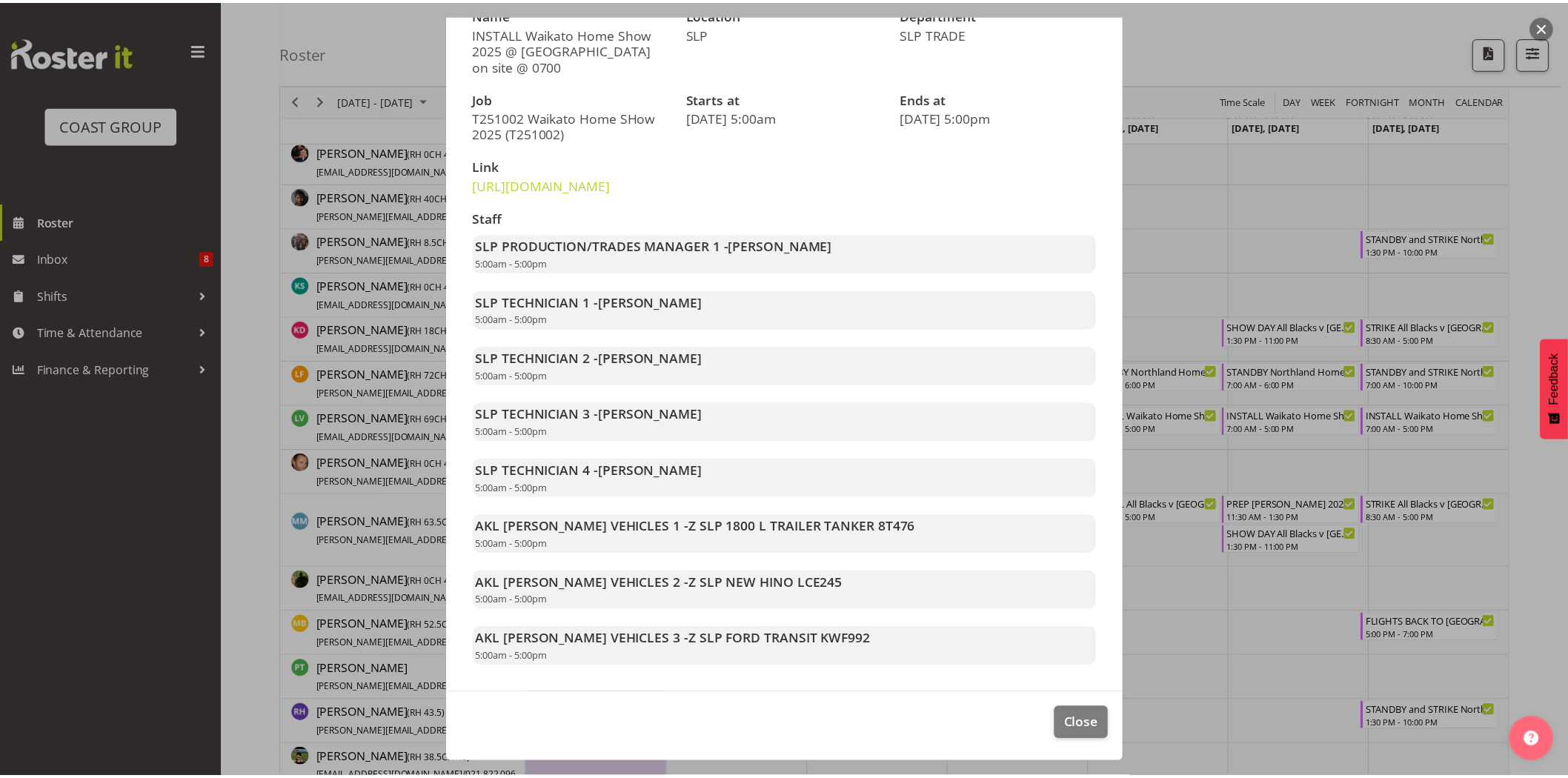
scroll to position [187, 0]
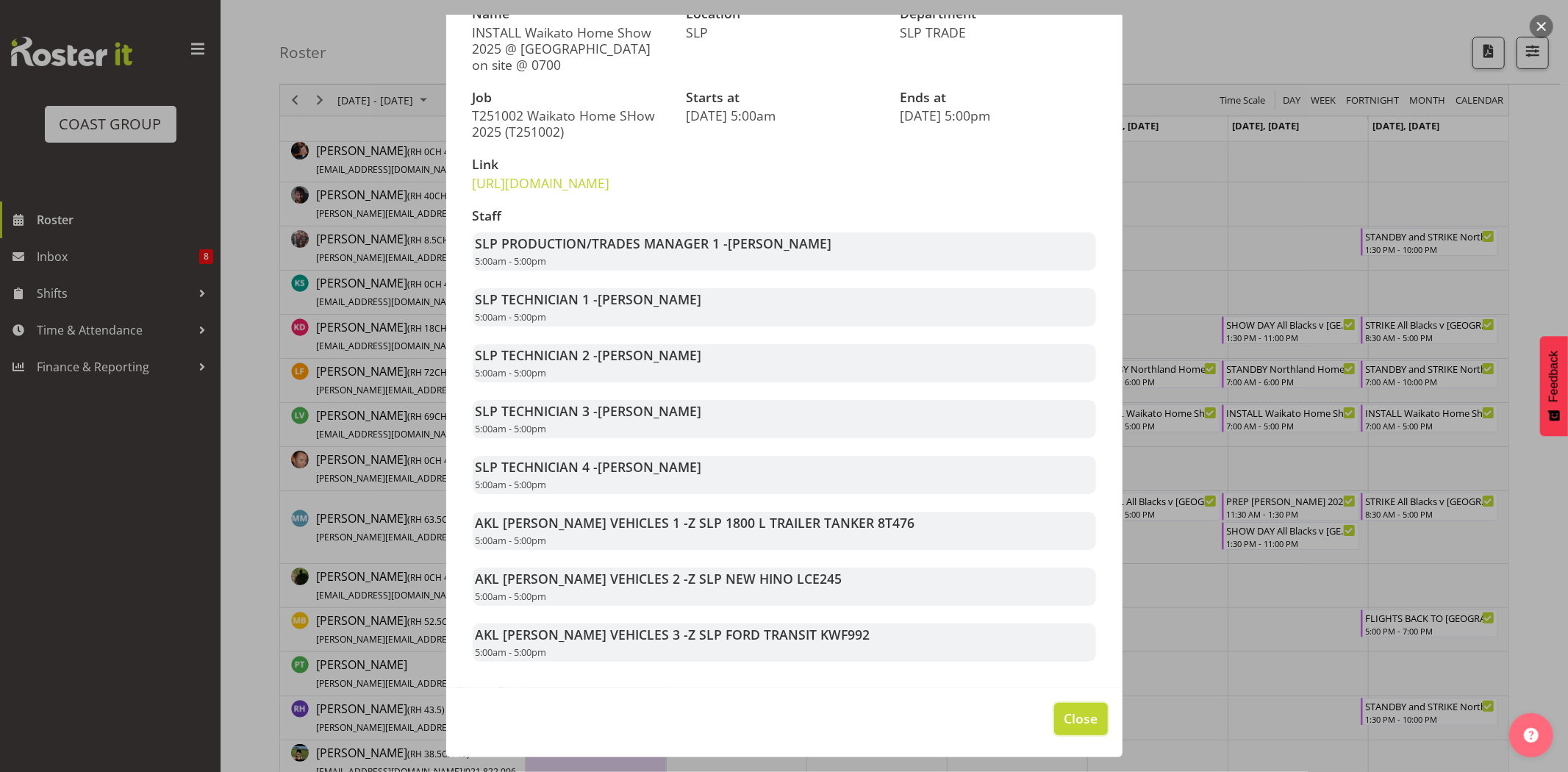
click at [1071, 715] on span "Close" at bounding box center [1080, 718] width 34 height 19
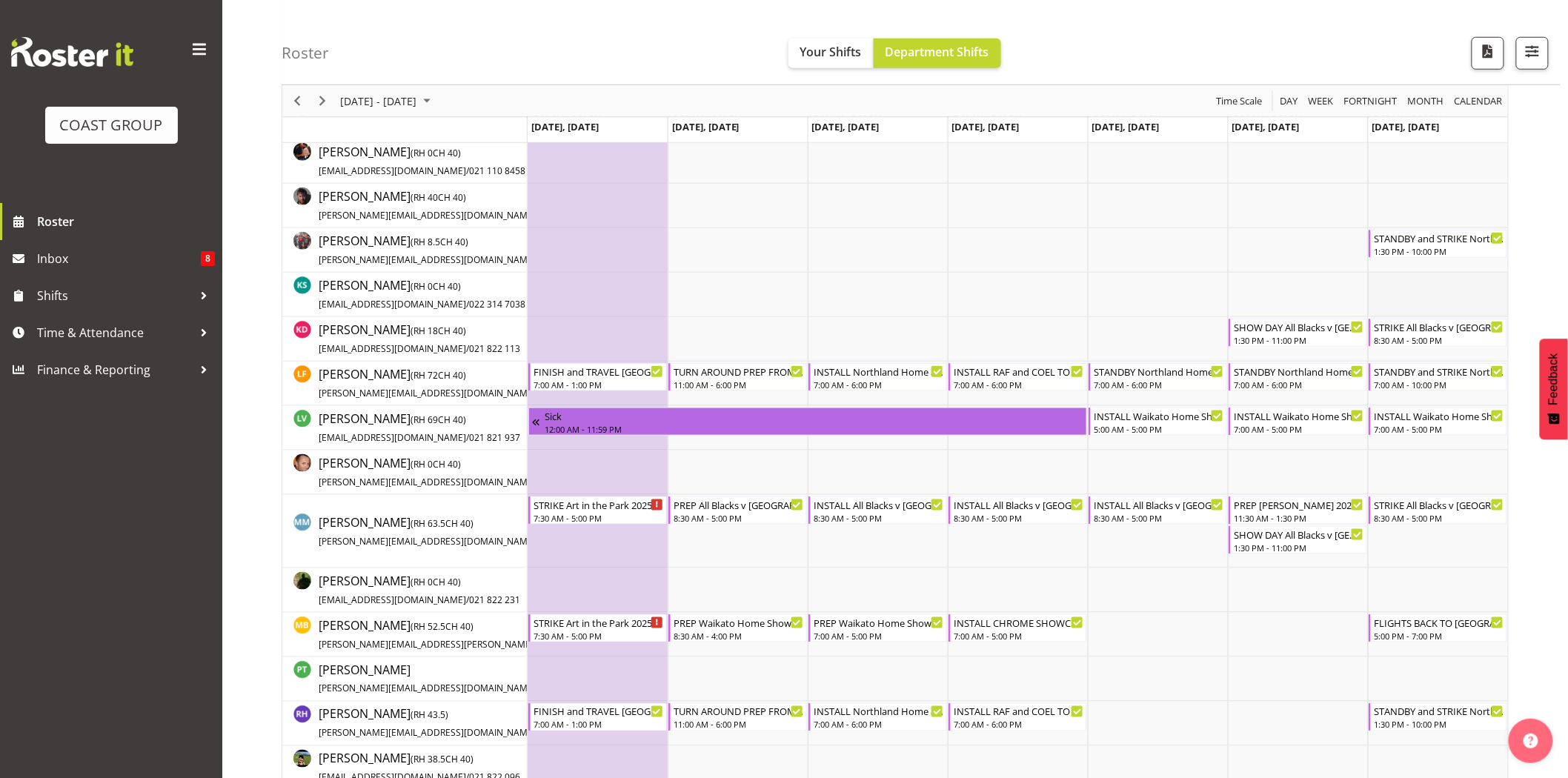
click at [1450, 306] on td "Timeline Week of September 24, 2025" at bounding box center [1438, 294] width 140 height 44
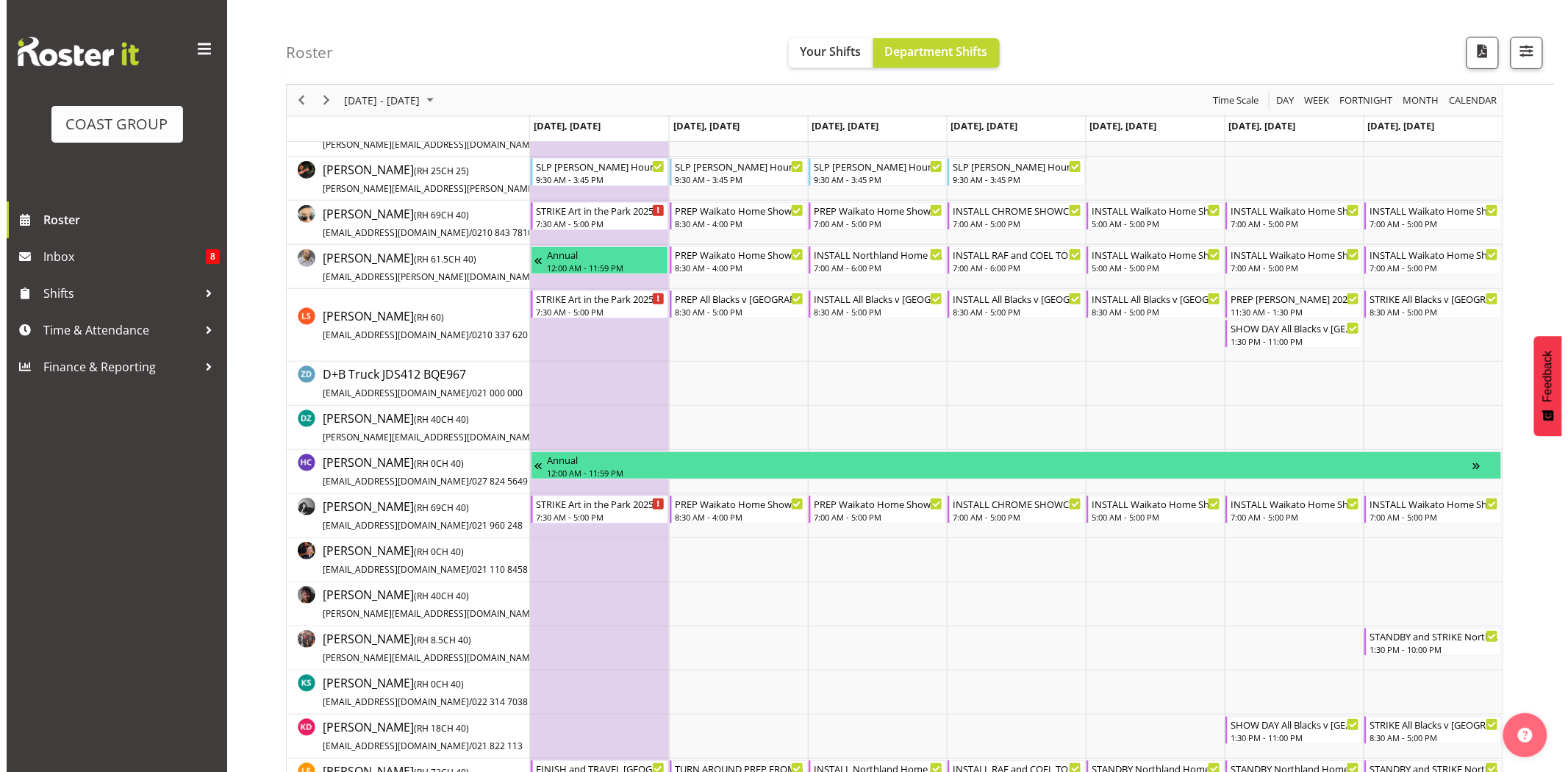
scroll to position [91, 0]
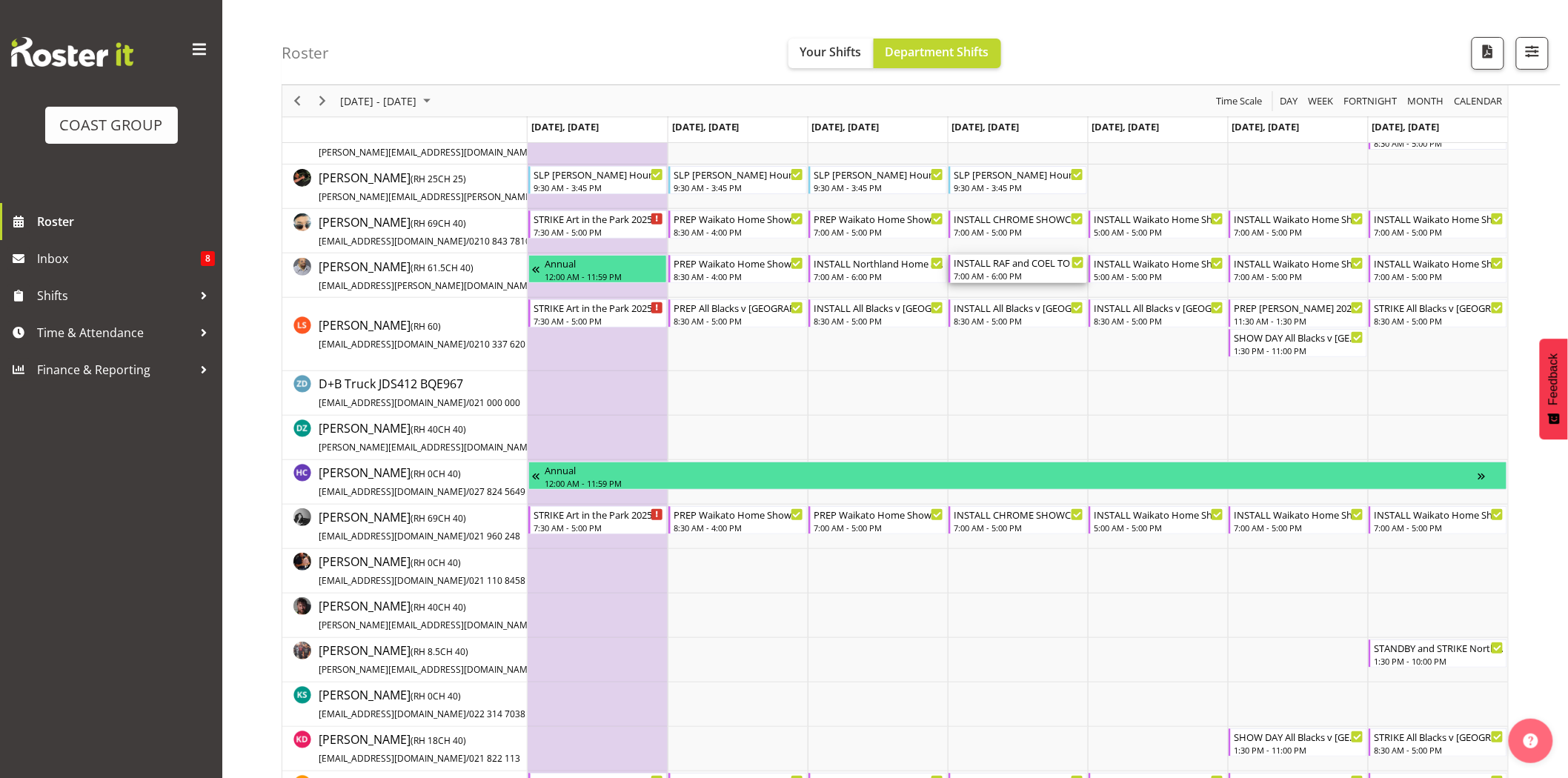
click at [1047, 263] on div "INSTALL RAF and COEL TO TRAVEL HOME AT END OF DAY Northland Home and Lifestyle …" at bounding box center [1019, 262] width 130 height 14
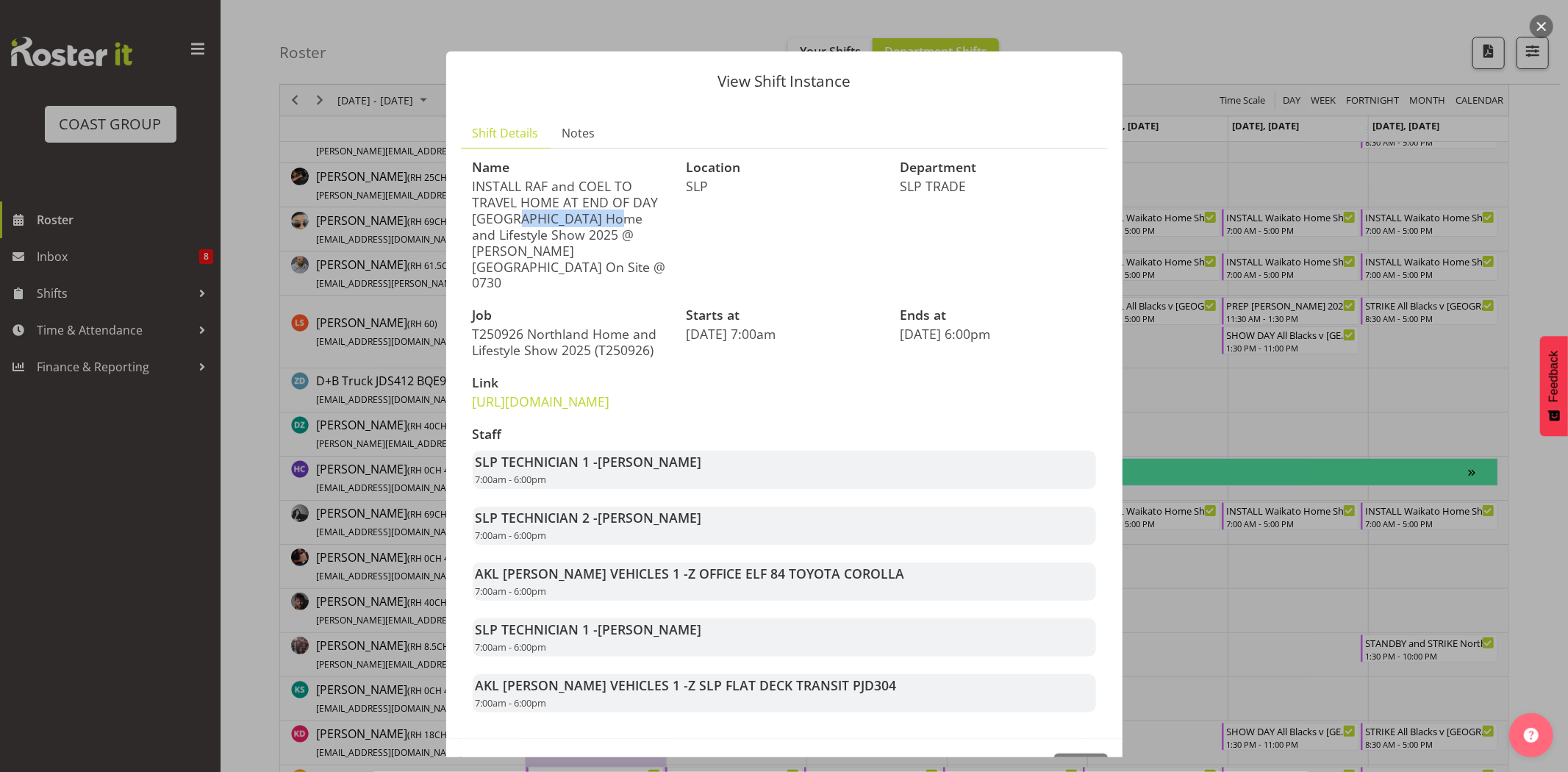
drag, startPoint x: 500, startPoint y: 197, endPoint x: 626, endPoint y: 204, distance: 126.2
click at [626, 204] on p "INSTALL RAF and COEL TO TRAVEL HOME AT END OF DAY Northland Home and Lifestyle …" at bounding box center [570, 235] width 196 height 113
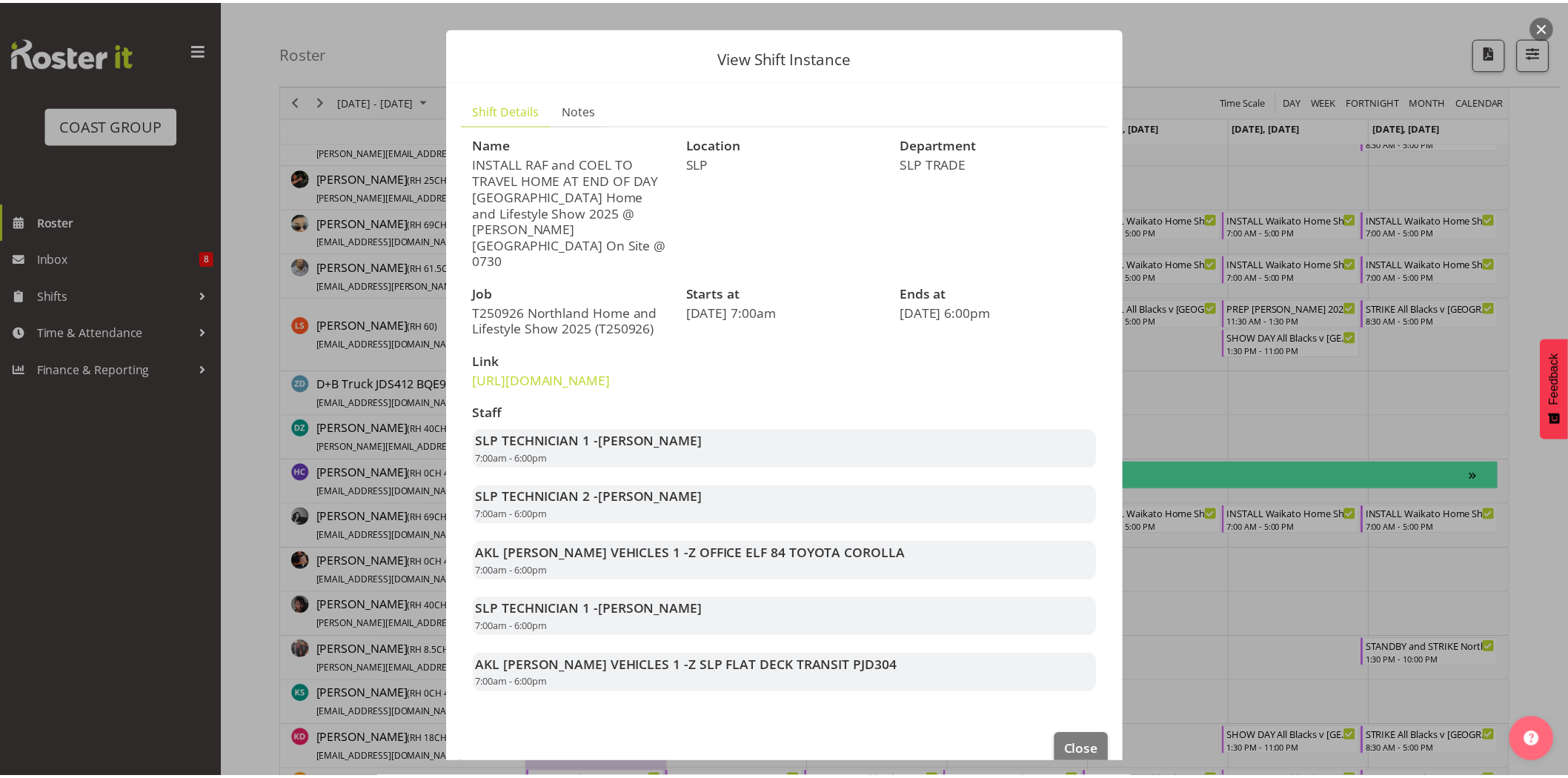
scroll to position [28, 0]
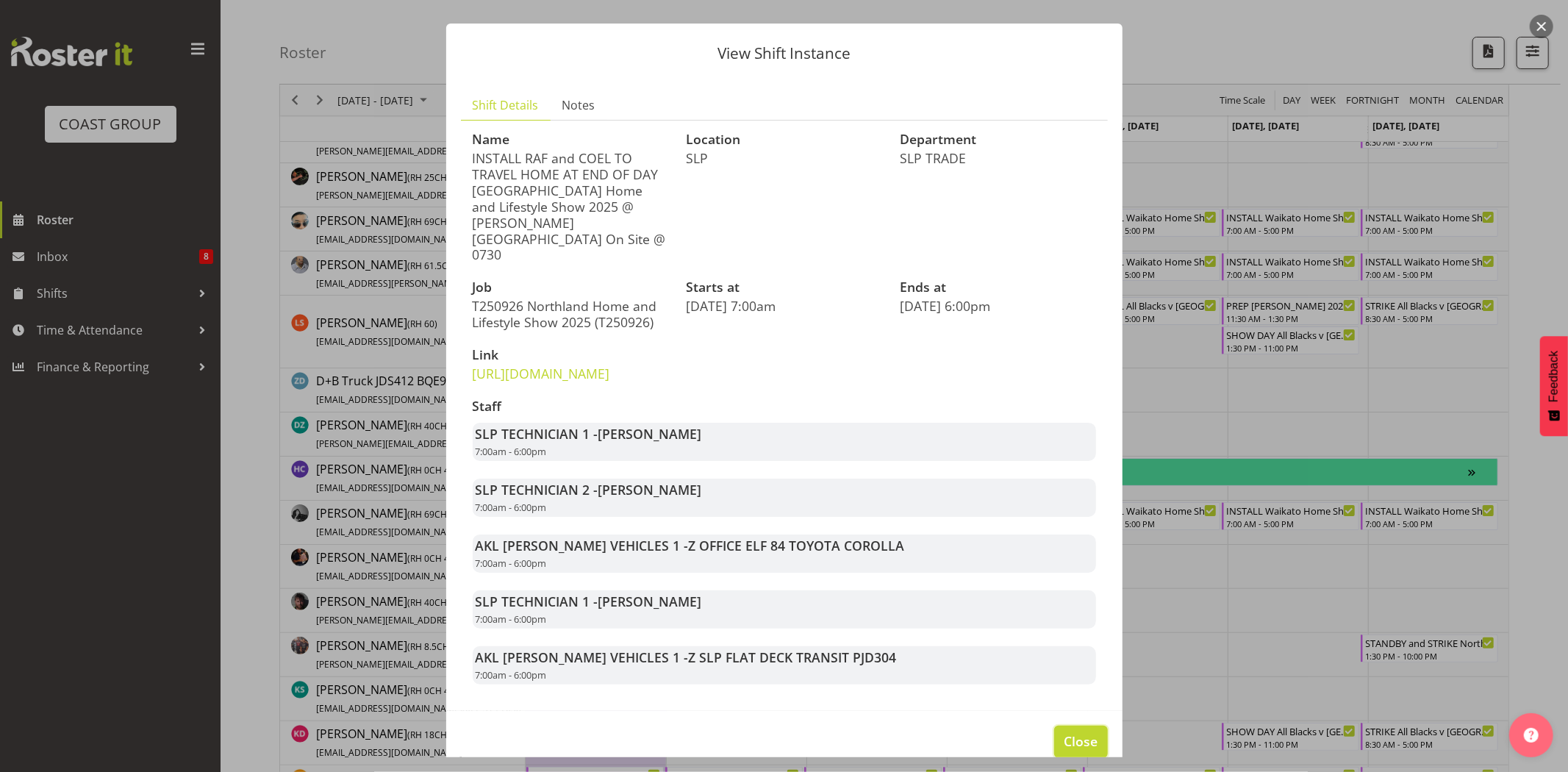
click at [1054, 740] on button "Close" at bounding box center [1081, 741] width 53 height 32
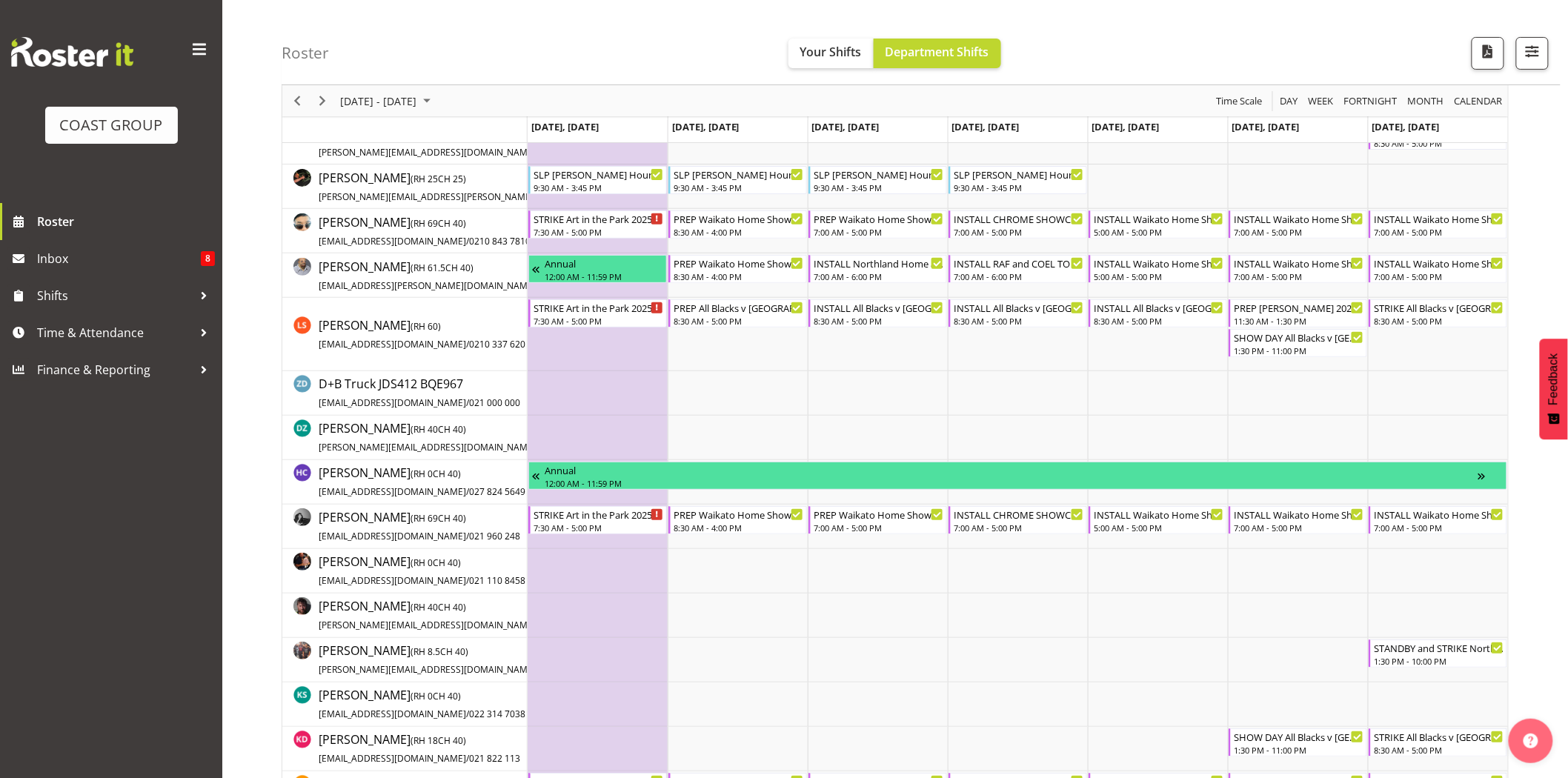
click at [932, 6] on div "Roster Your Shifts Department Shifts 1 Locations Clear CARLTON EVENTS Carlton H…" at bounding box center [921, 43] width 1279 height 85
drag, startPoint x: 322, startPoint y: 100, endPoint x: 784, endPoint y: 17, distance: 469.4
click at [323, 100] on span "Next" at bounding box center [322, 101] width 17 height 18
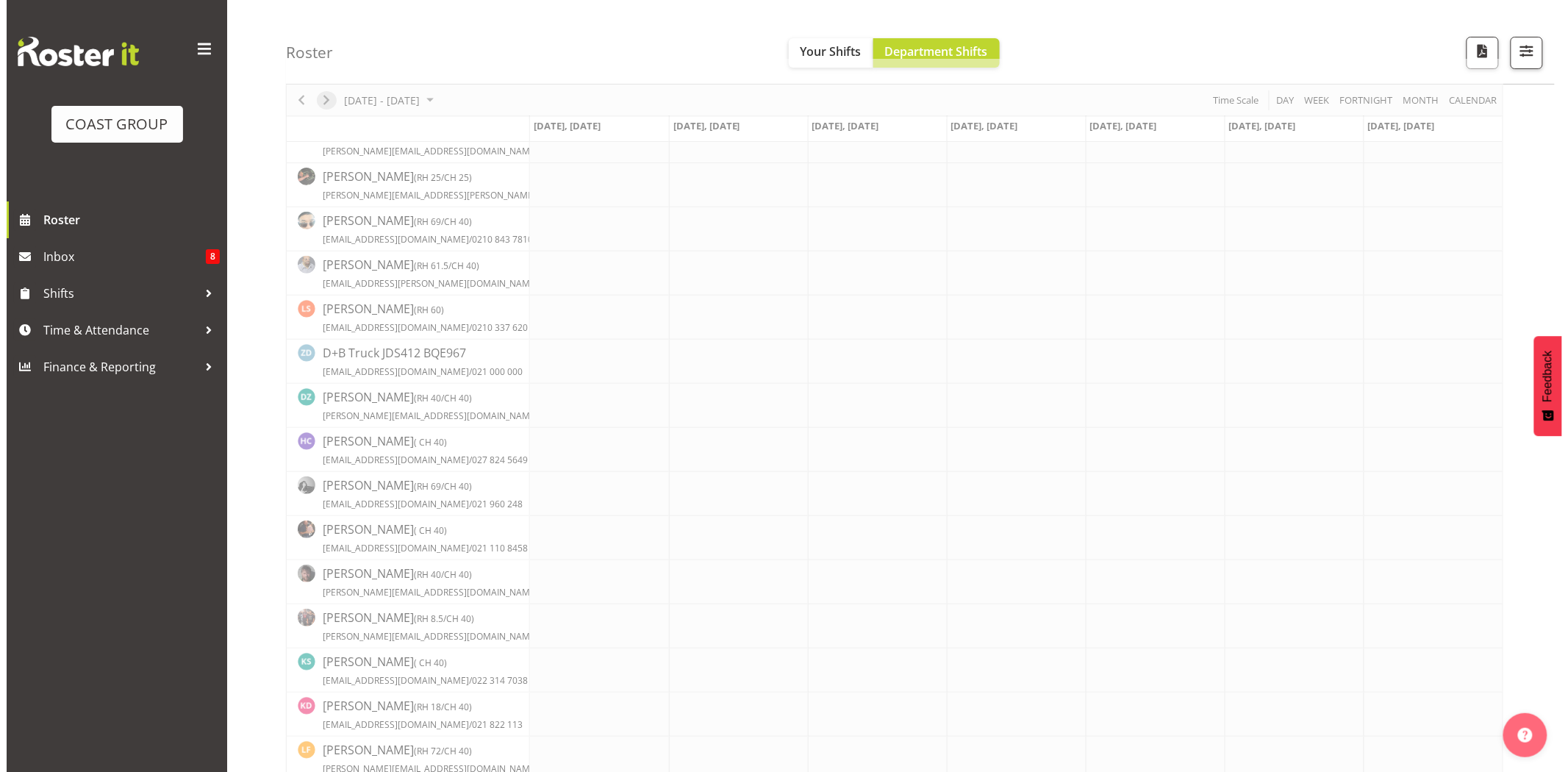
scroll to position [0, 0]
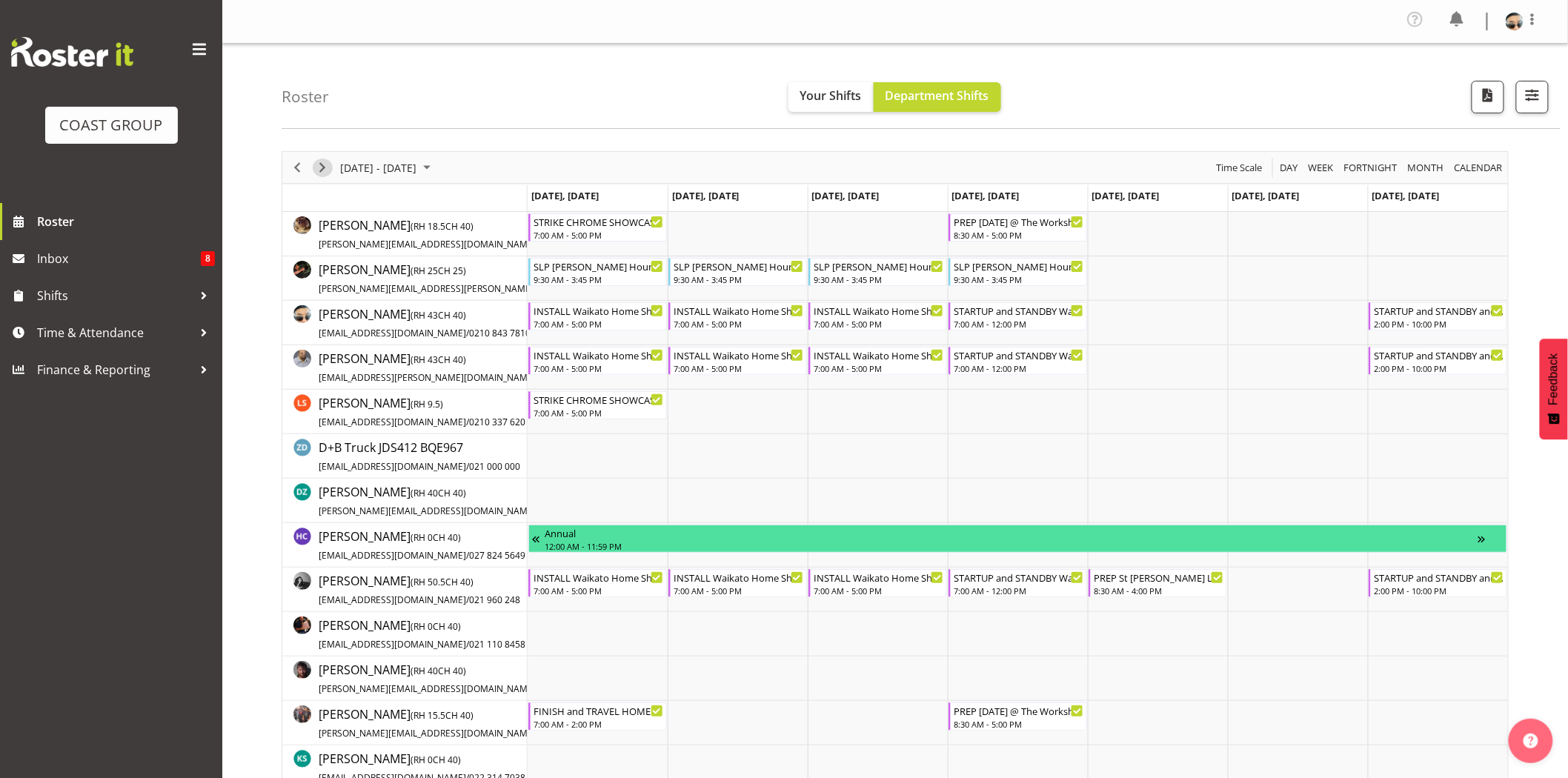
click at [327, 173] on span "Next" at bounding box center [322, 167] width 17 height 18
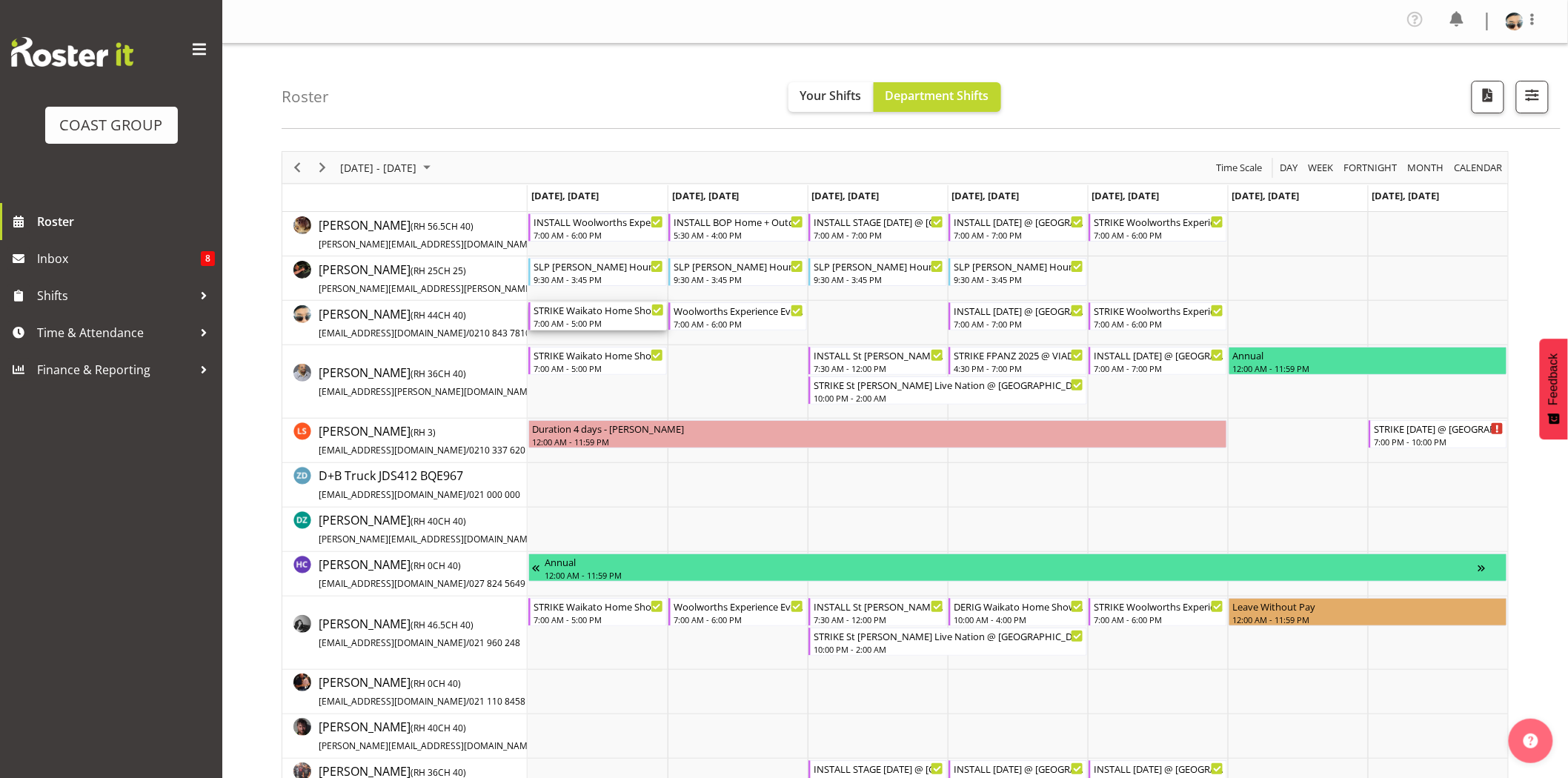
click at [552, 313] on div "STRIKE Waikato Home Show 2025 @ Claudelands" at bounding box center [598, 309] width 130 height 14
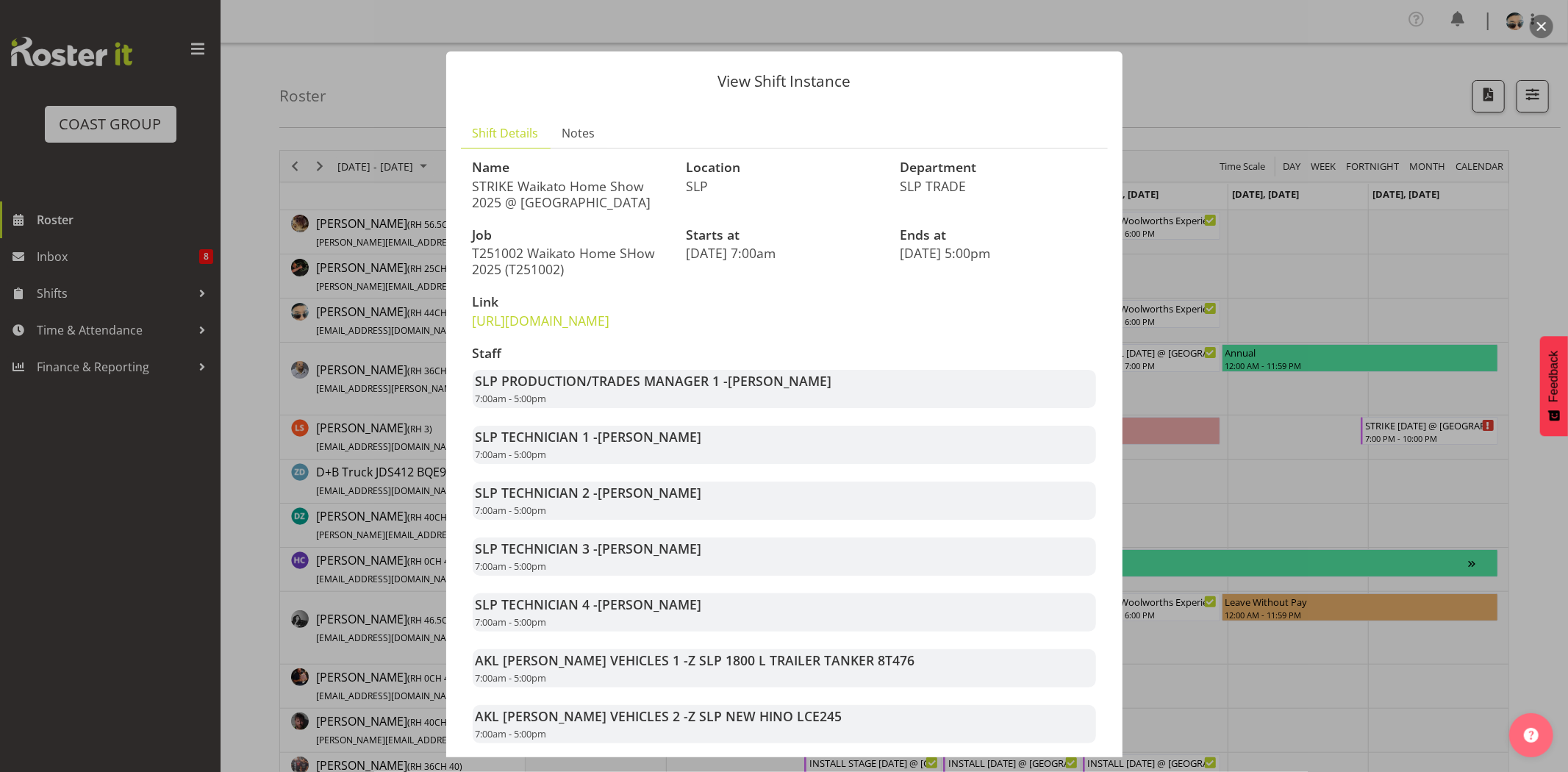
drag, startPoint x: 1137, startPoint y: 383, endPoint x: 1166, endPoint y: 558, distance: 177.4
click at [1166, 555] on div at bounding box center [784, 386] width 1568 height 772
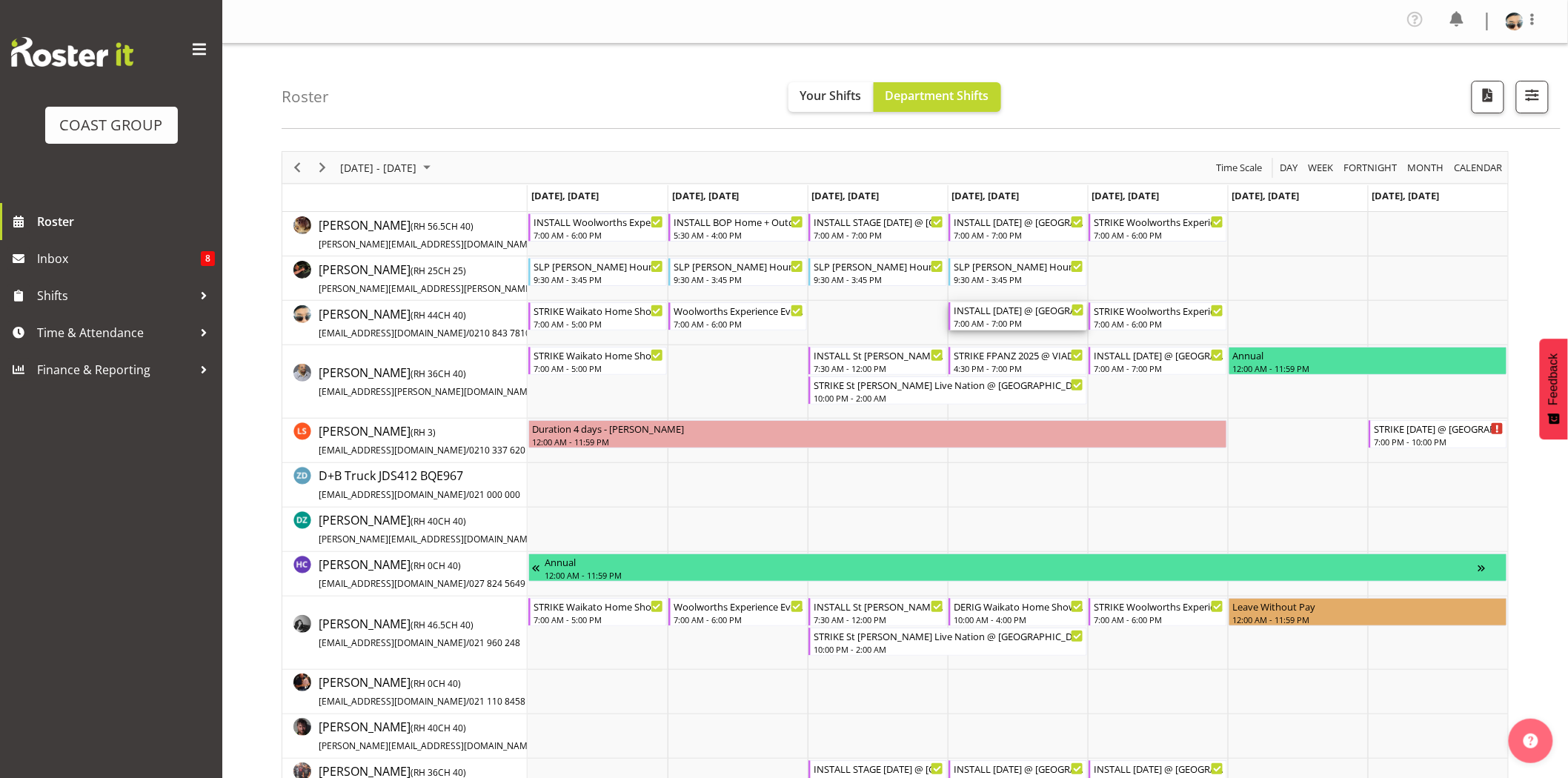
click at [993, 319] on div "7:00 AM - 7:00 PM" at bounding box center [1019, 323] width 130 height 12
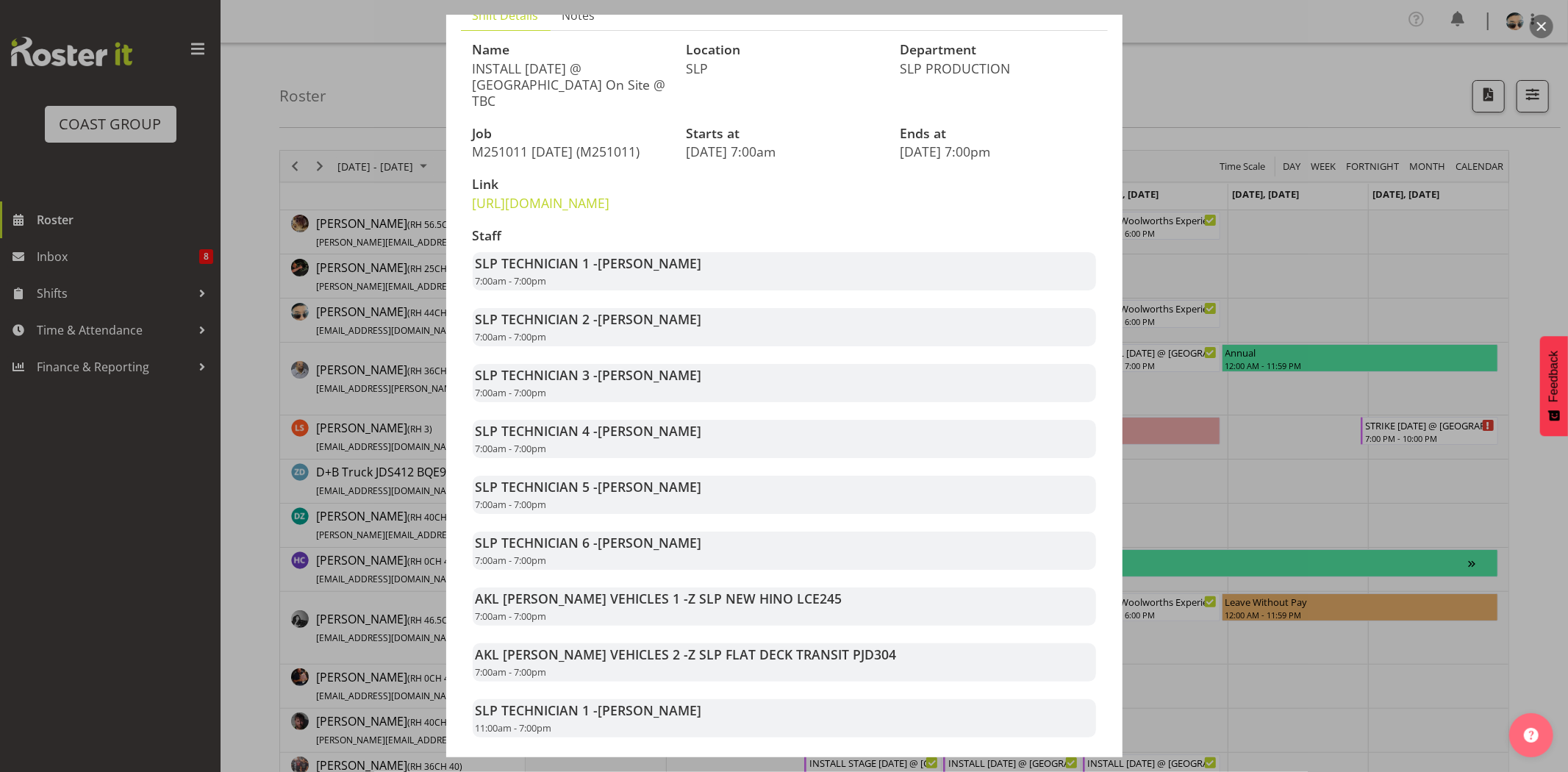
scroll to position [225, 0]
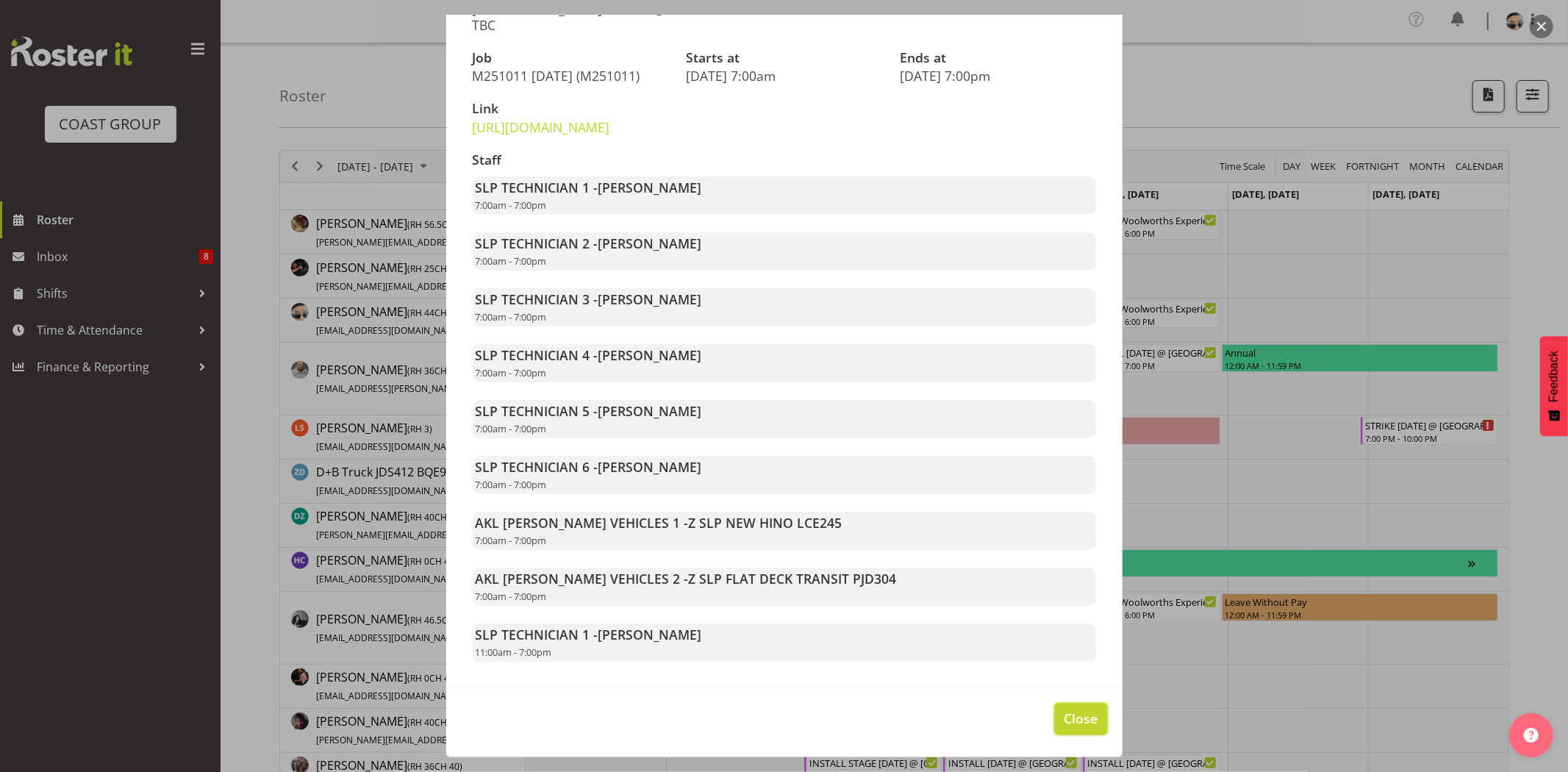
click at [1071, 726] on span "Close" at bounding box center [1080, 718] width 34 height 19
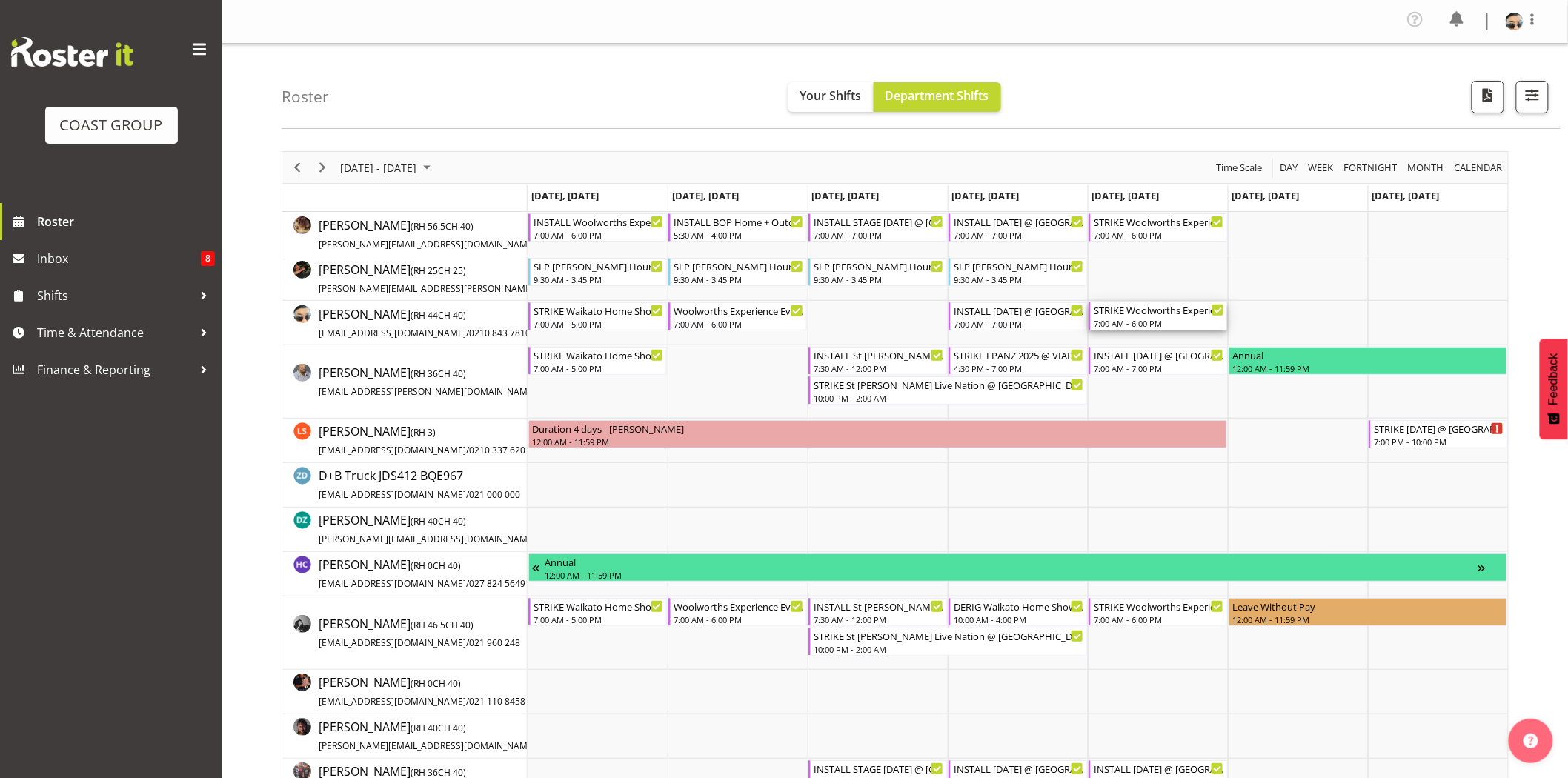
click at [1150, 311] on div "STRIKE Woolworths Experience Event 2025 @ Auckland Showgrounds" at bounding box center [1159, 309] width 130 height 14
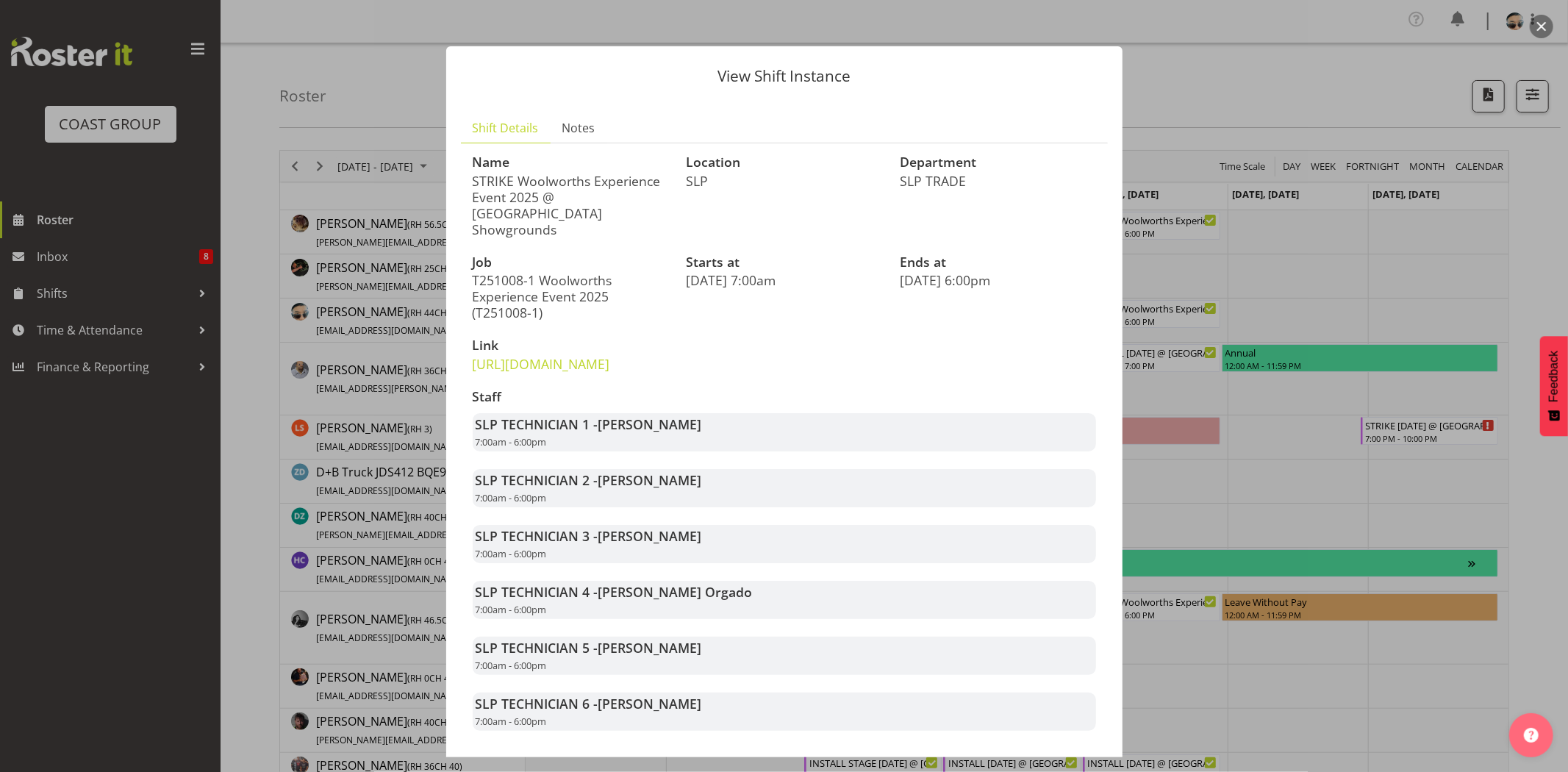
scroll to position [91, 0]
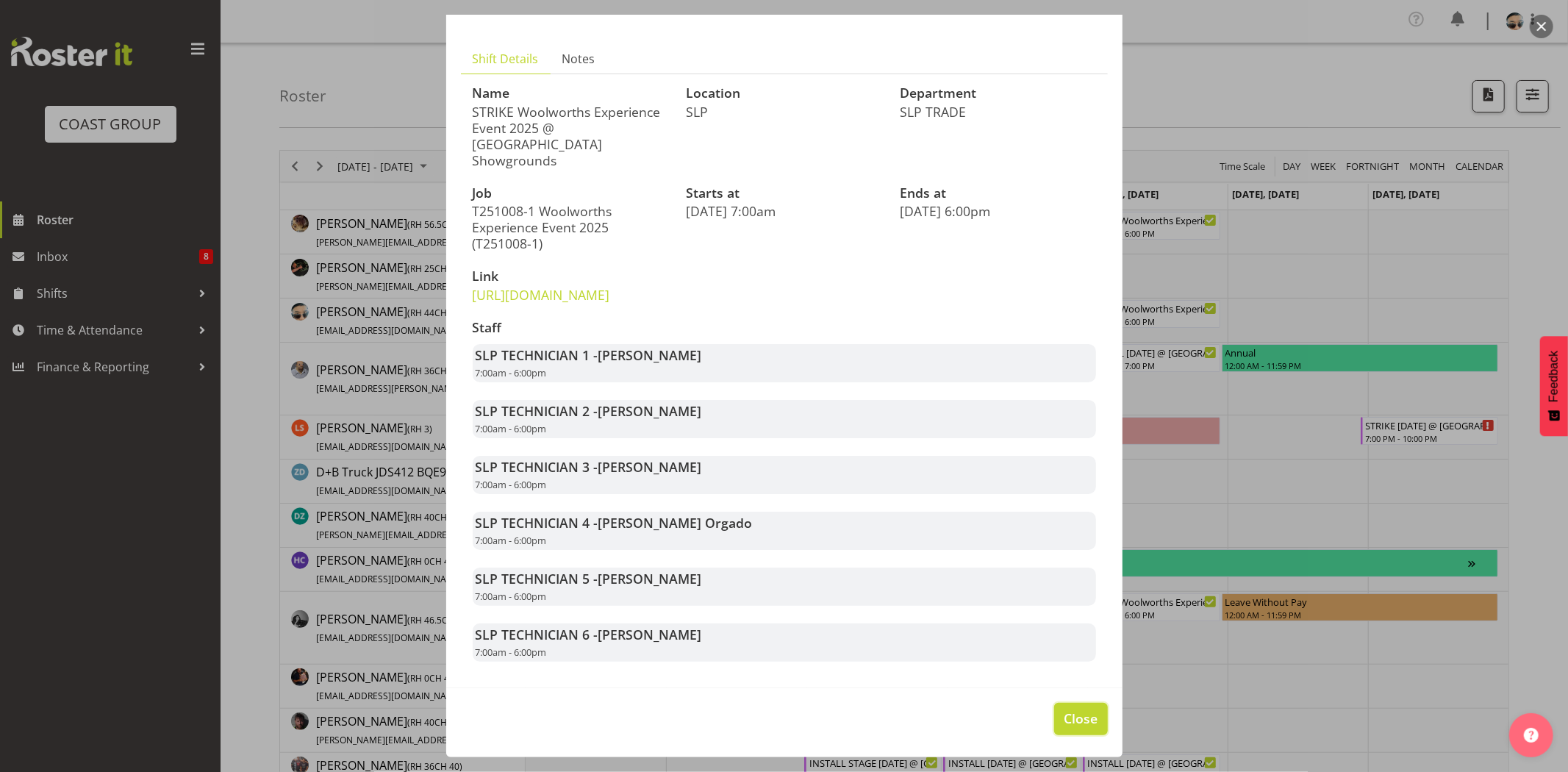
click at [1082, 716] on span "Close" at bounding box center [1080, 718] width 34 height 19
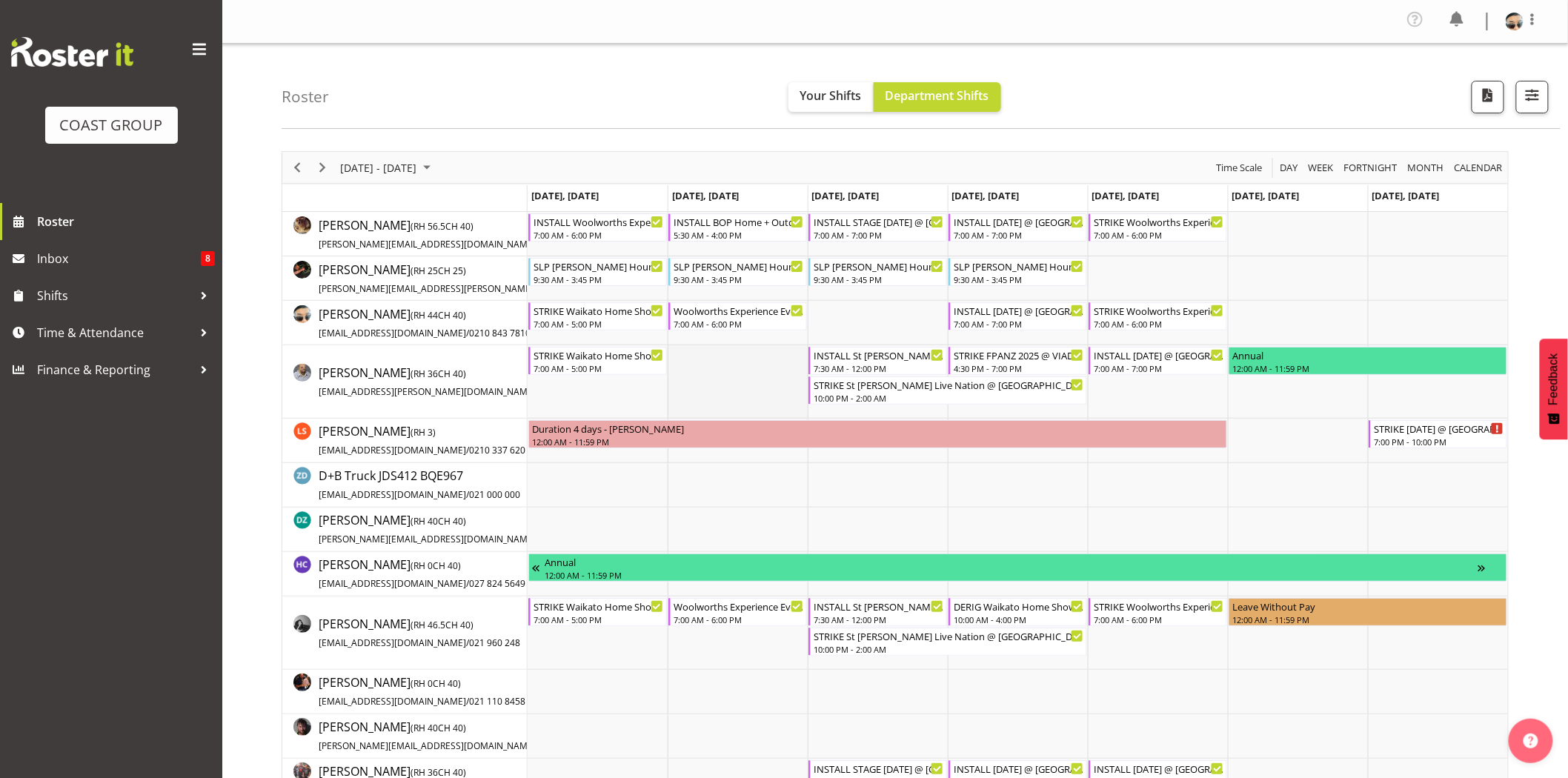
click at [746, 351] on td "Timeline Week of October 8, 2025" at bounding box center [738, 382] width 140 height 73
click at [999, 324] on div "7:00 AM - 7:00 PM" at bounding box center [1019, 323] width 130 height 12
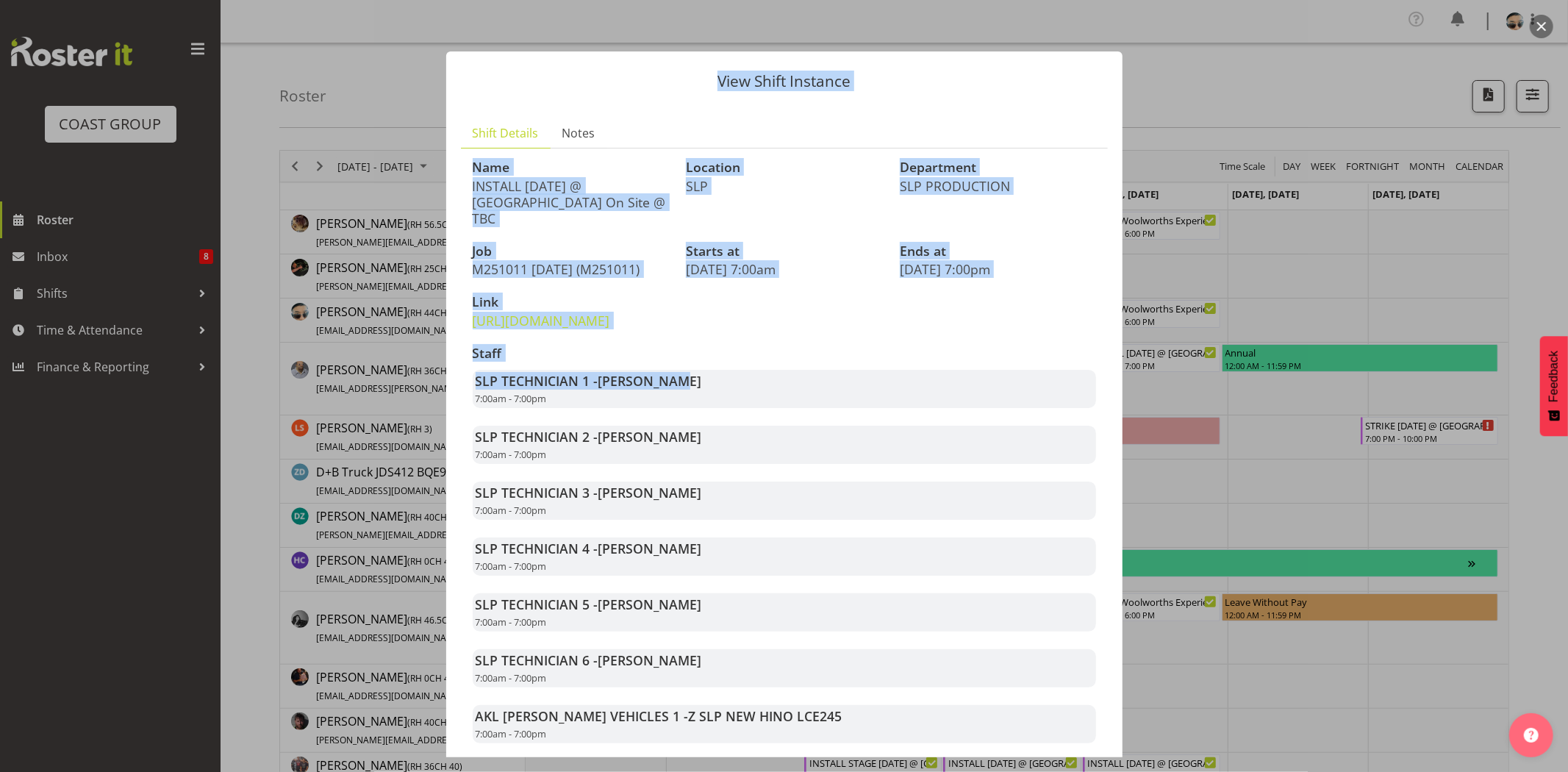
drag, startPoint x: 1133, startPoint y: 388, endPoint x: 1130, endPoint y: 406, distance: 18.2
click at [1132, 404] on div "View Shift Instance Shift Details Notes Name INSTALL Diwali 2025 @ Aotea Square…" at bounding box center [784, 386] width 1568 height 772
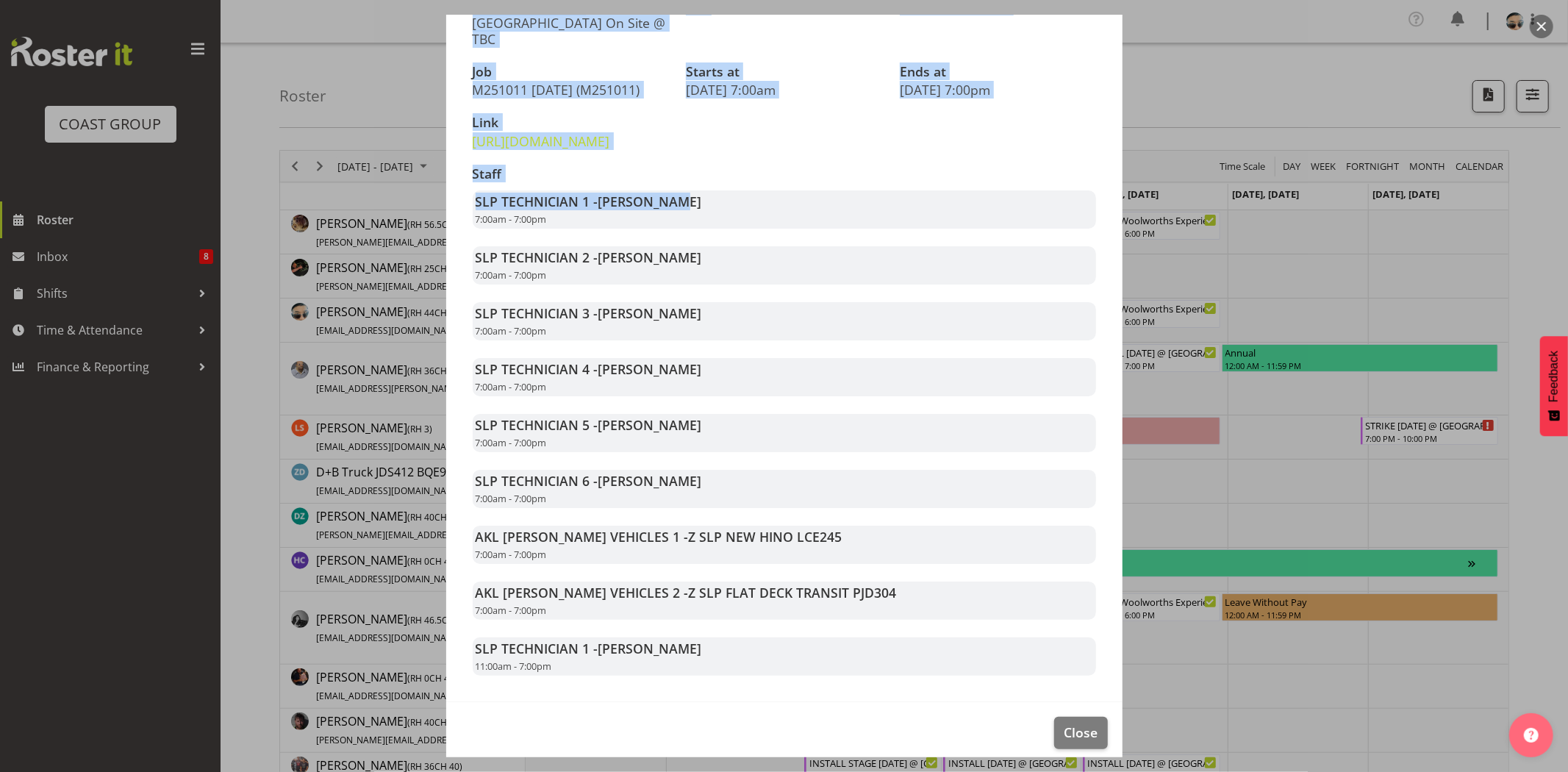
scroll to position [225, 0]
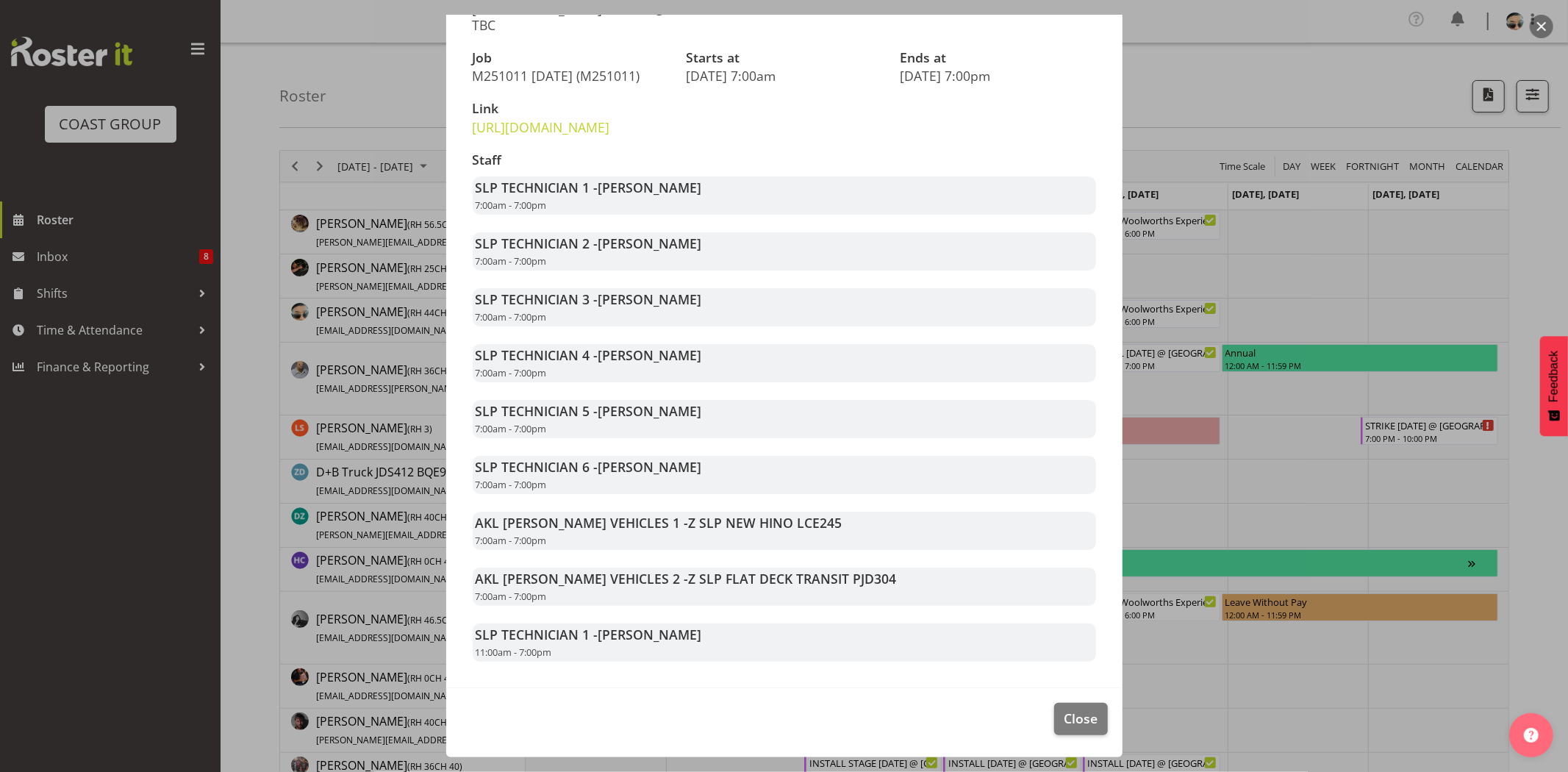
click at [1074, 546] on div "AKL RYMER VEHICLES 1 - Z SLP NEW HINO LCE245 7:00am - 7:00pm" at bounding box center [784, 531] width 623 height 38
click at [1054, 480] on div "SLP TECHNICIAN 6 - Raf Hannah 7:00am - 7:00pm" at bounding box center [784, 475] width 623 height 38
click at [1053, 601] on div "AKL RYMER VEHICLES 2 - Z SLP FLAT DECK TRANSIT PJD304 7:00am - 7:00pm" at bounding box center [784, 586] width 623 height 38
click at [1063, 709] on span "Close" at bounding box center [1080, 718] width 34 height 19
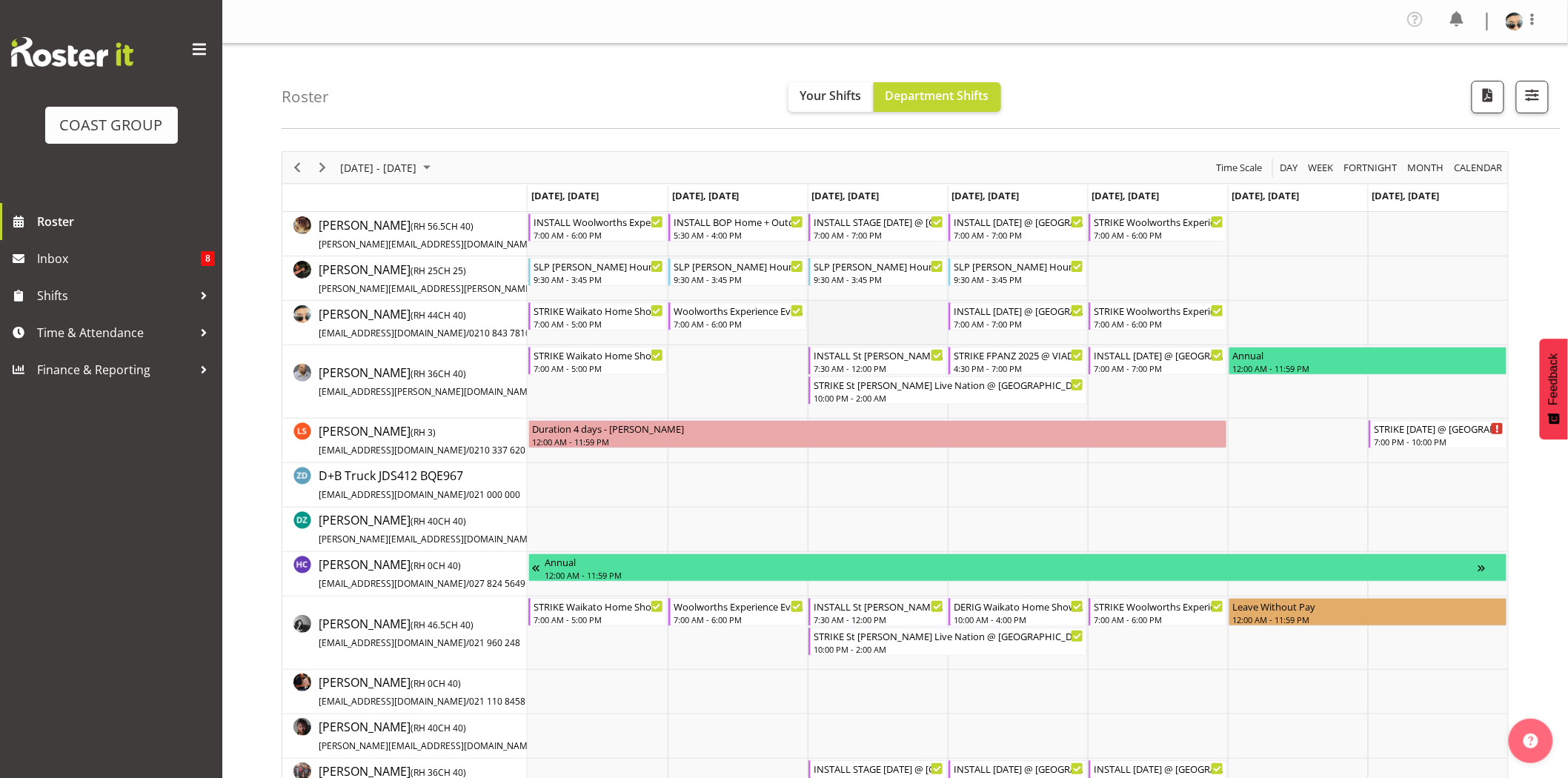
click at [864, 329] on td "Timeline Week of October 8, 2025" at bounding box center [878, 322] width 140 height 44
drag, startPoint x: 315, startPoint y: 170, endPoint x: 502, endPoint y: 3, distance: 250.7
click at [315, 170] on span "Next" at bounding box center [322, 167] width 17 height 18
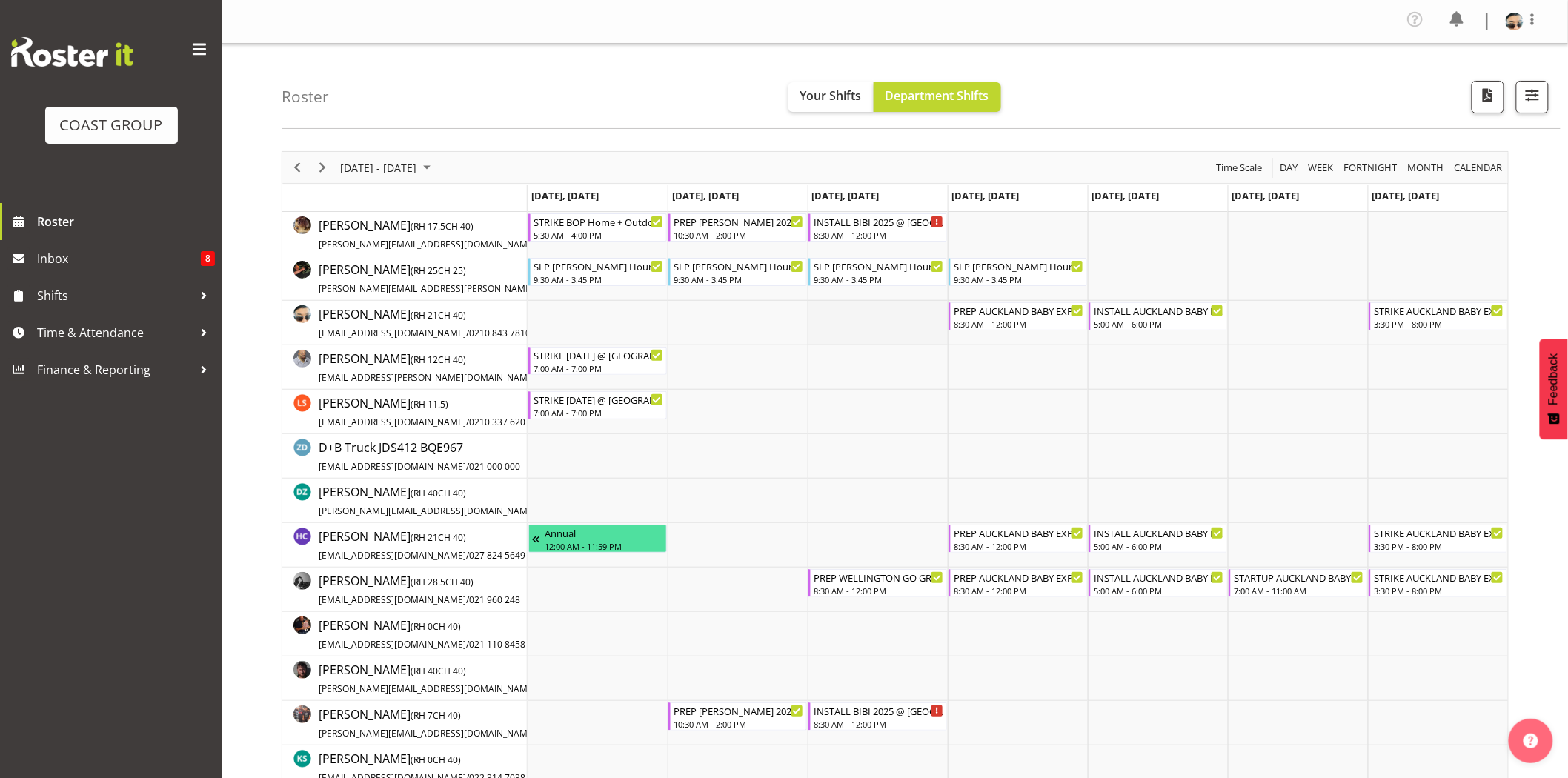
click at [920, 323] on td "Timeline Week of October 15, 2025" at bounding box center [878, 322] width 140 height 44
click at [779, 370] on td "Timeline Week of October 15, 2025" at bounding box center [738, 367] width 140 height 44
click at [1159, 92] on div "Roster Your Shifts Department Shifts 1 Locations Clear CARLTON EVENTS Carlton H…" at bounding box center [921, 86] width 1279 height 85
click at [1048, 306] on div "PREP AUCKLAND BABY EXPO 2025 @ The Workshop" at bounding box center [1019, 309] width 130 height 14
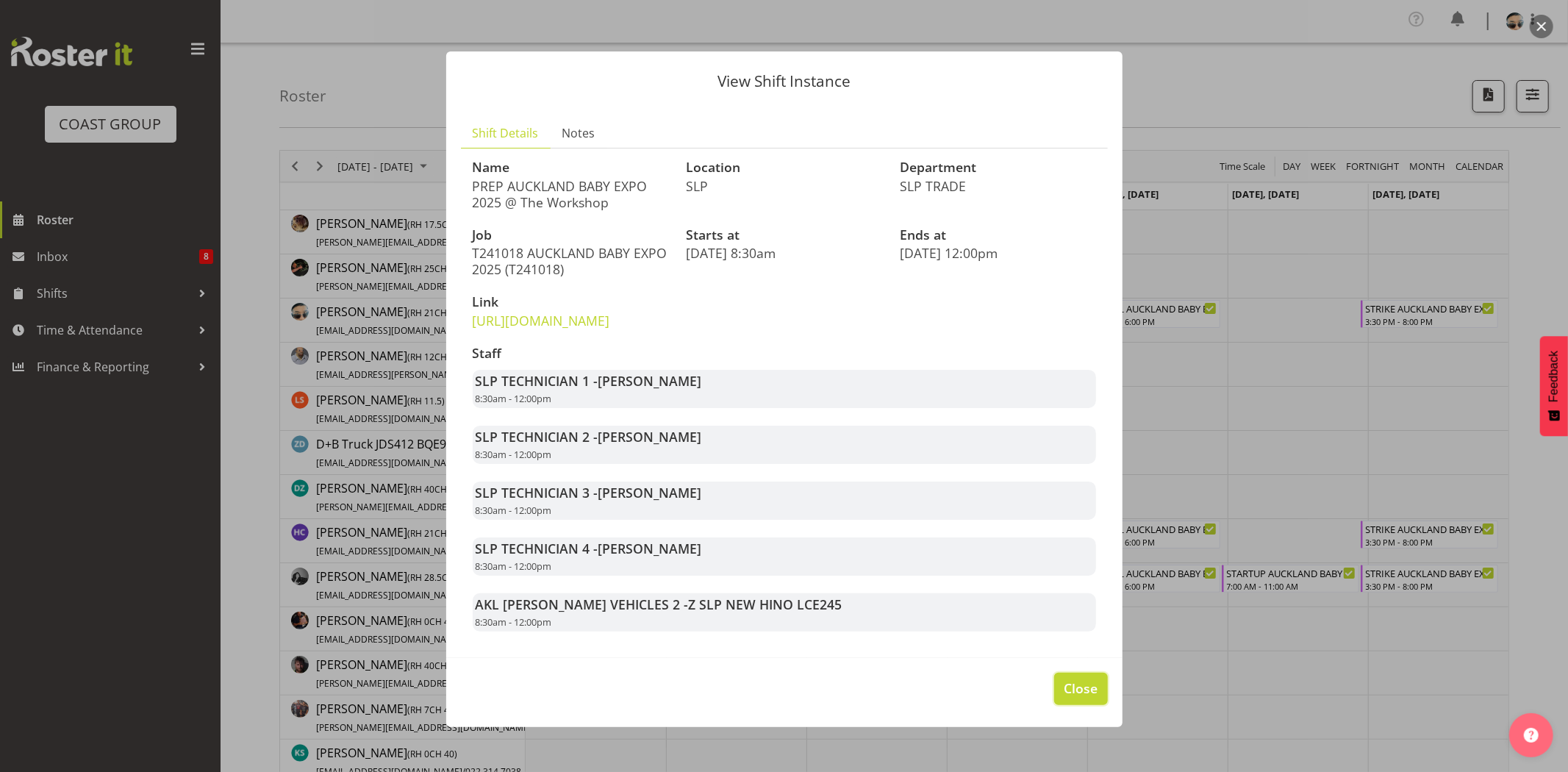
click at [1084, 697] on span "Close" at bounding box center [1080, 687] width 34 height 19
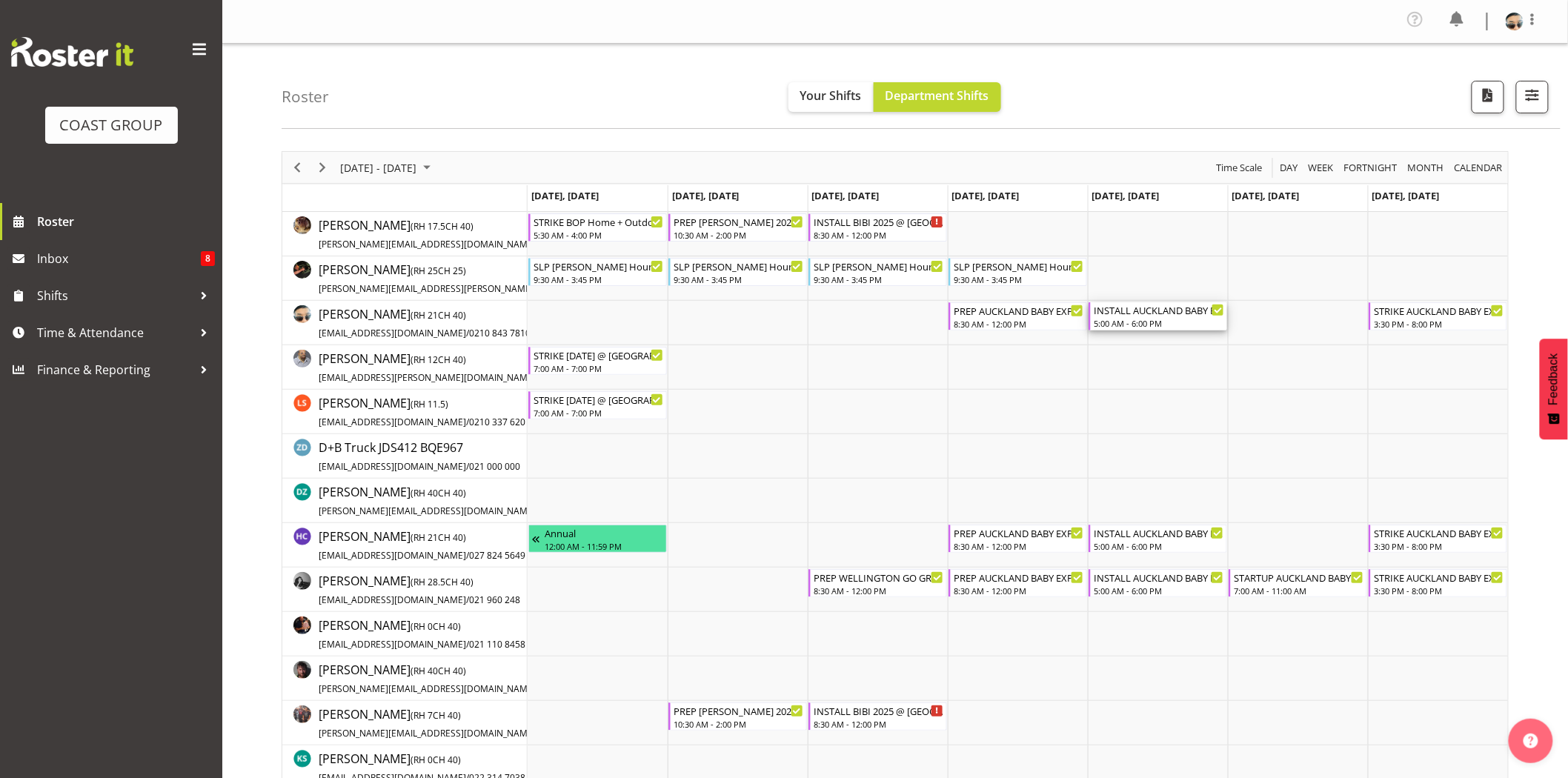
click at [1145, 327] on div "5:00 AM - 6:00 PM" at bounding box center [1159, 323] width 130 height 12
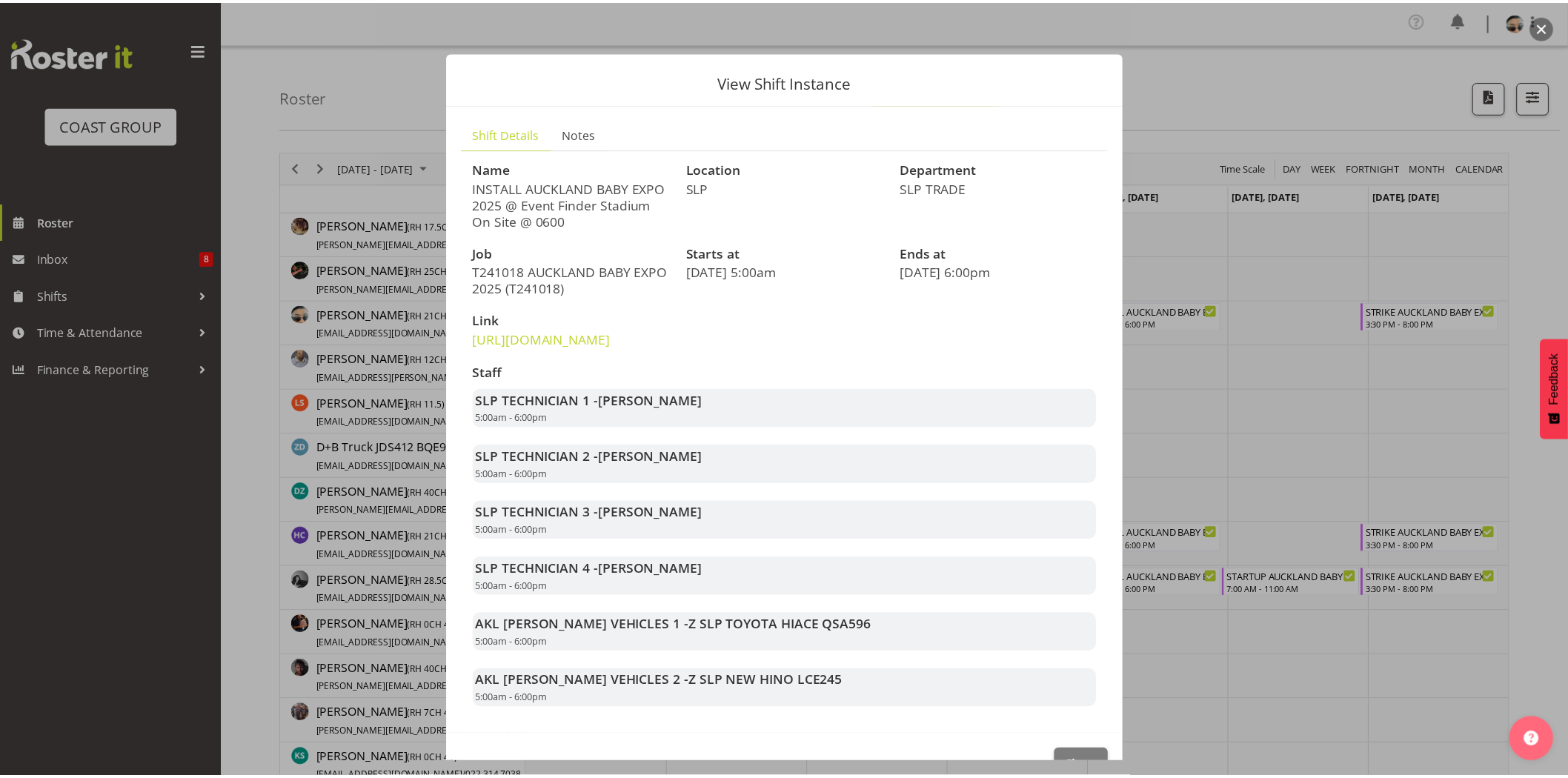
scroll to position [75, 0]
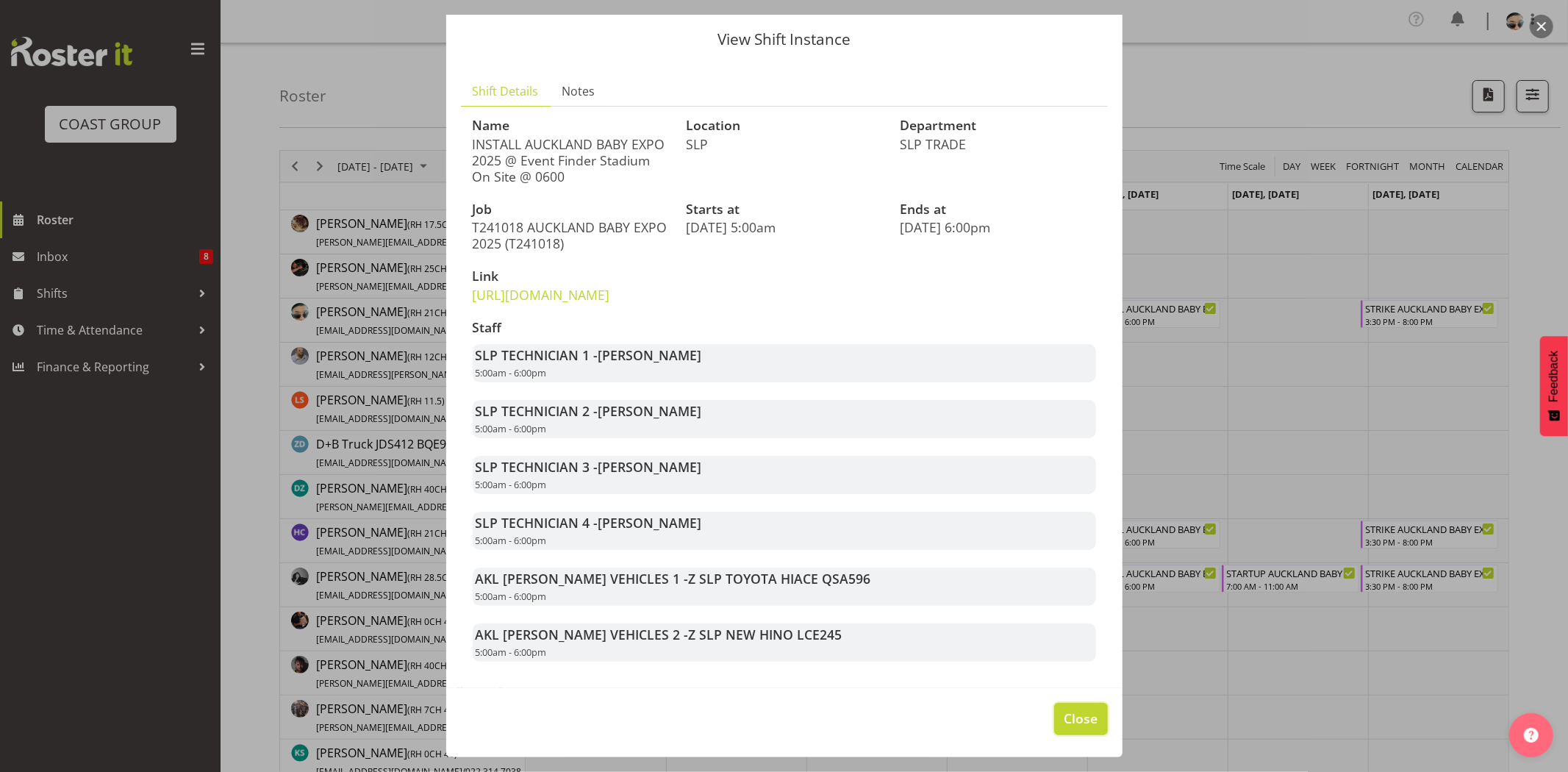
click at [1075, 716] on span "Close" at bounding box center [1080, 718] width 34 height 19
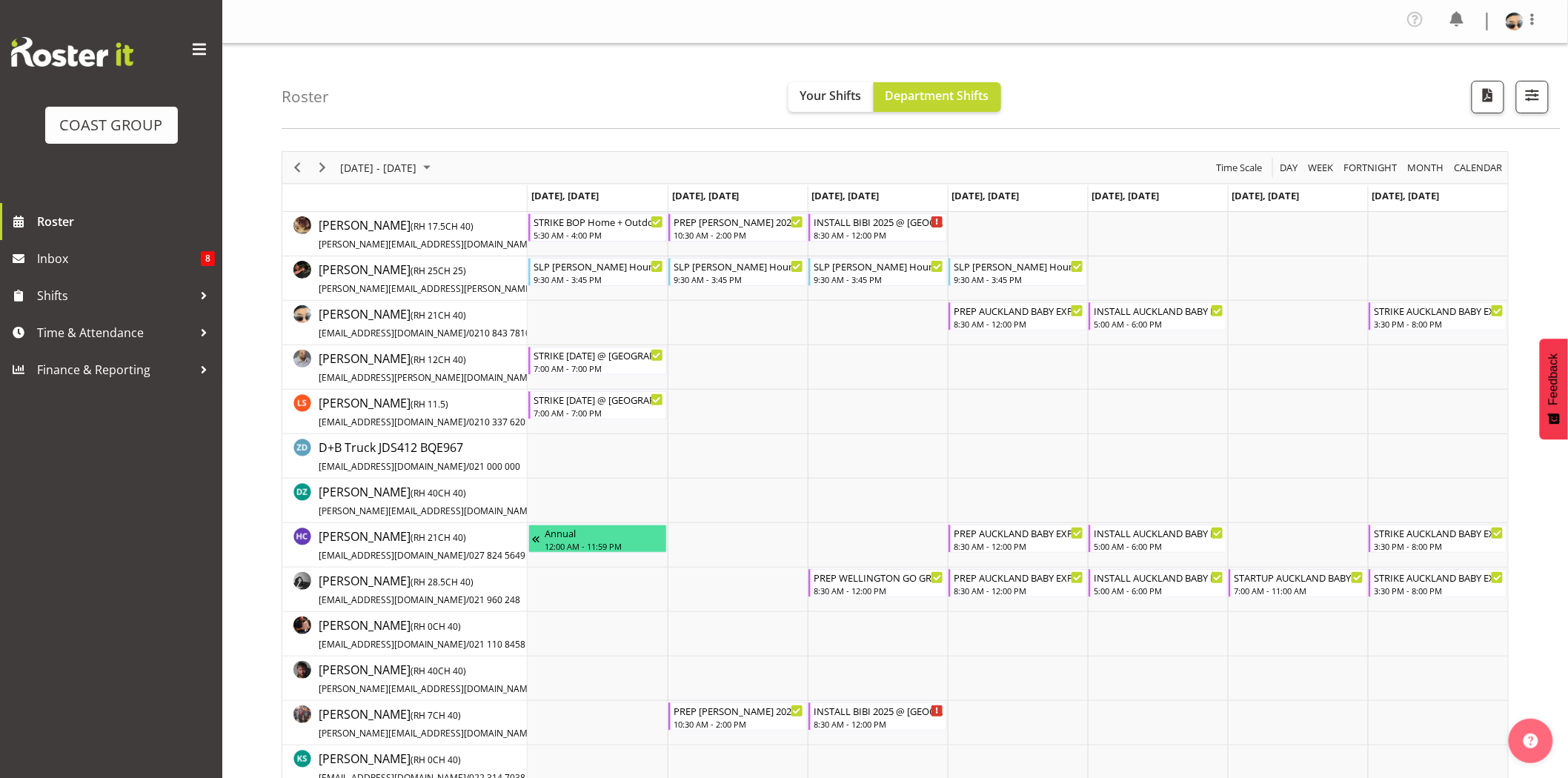
drag, startPoint x: 293, startPoint y: 170, endPoint x: 743, endPoint y: 5, distance: 479.3
click at [293, 171] on span "Previous" at bounding box center [297, 167] width 17 height 18
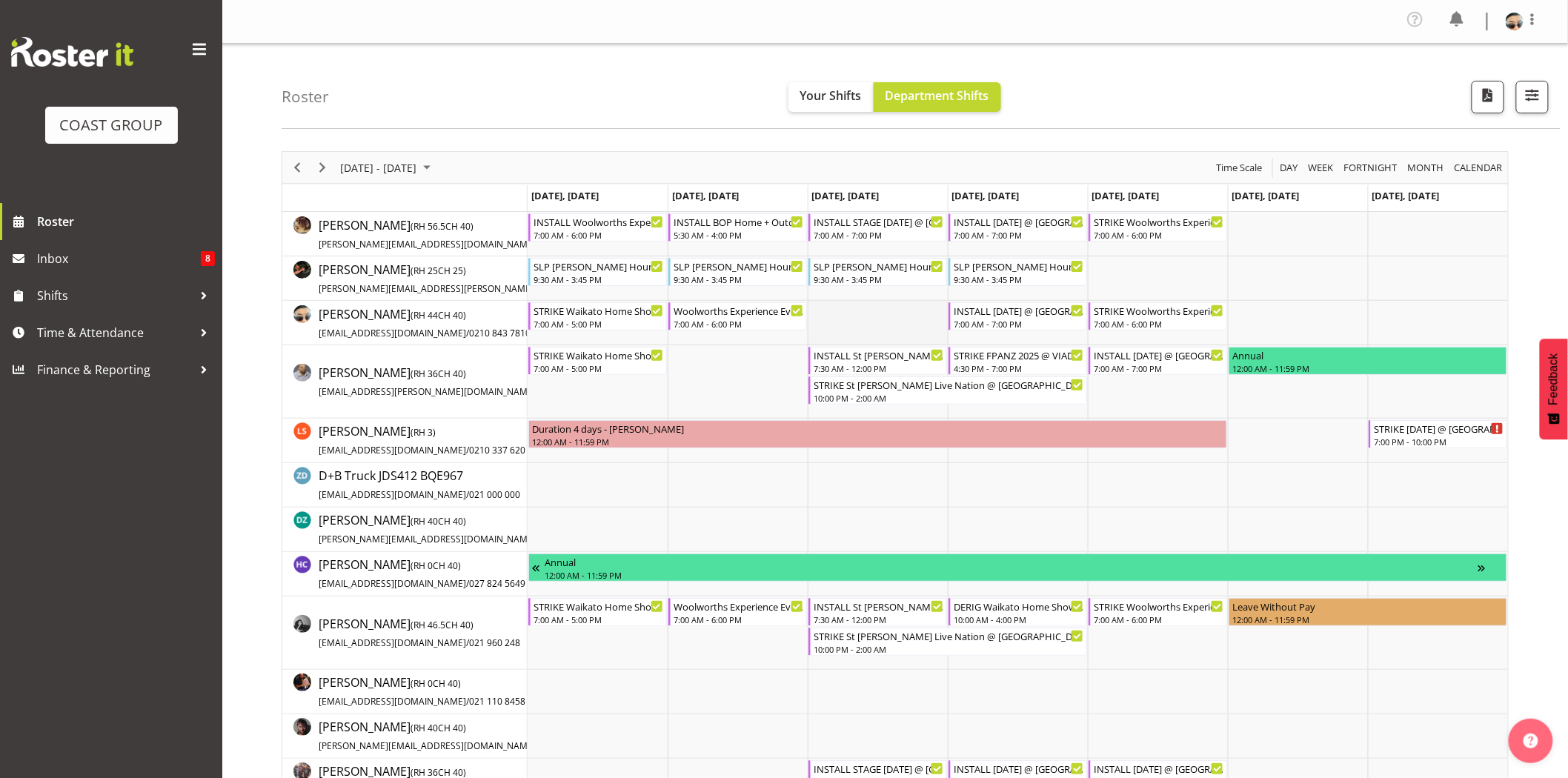
click at [861, 322] on td "Timeline Week of October 8, 2025" at bounding box center [878, 322] width 140 height 44
click at [825, 314] on td "Timeline Week of October 8, 2025" at bounding box center [878, 322] width 140 height 44
click at [868, 354] on div "INSTALL St Matthews Live Nation @ St Matthews On Site @ TBC" at bounding box center [879, 354] width 130 height 14
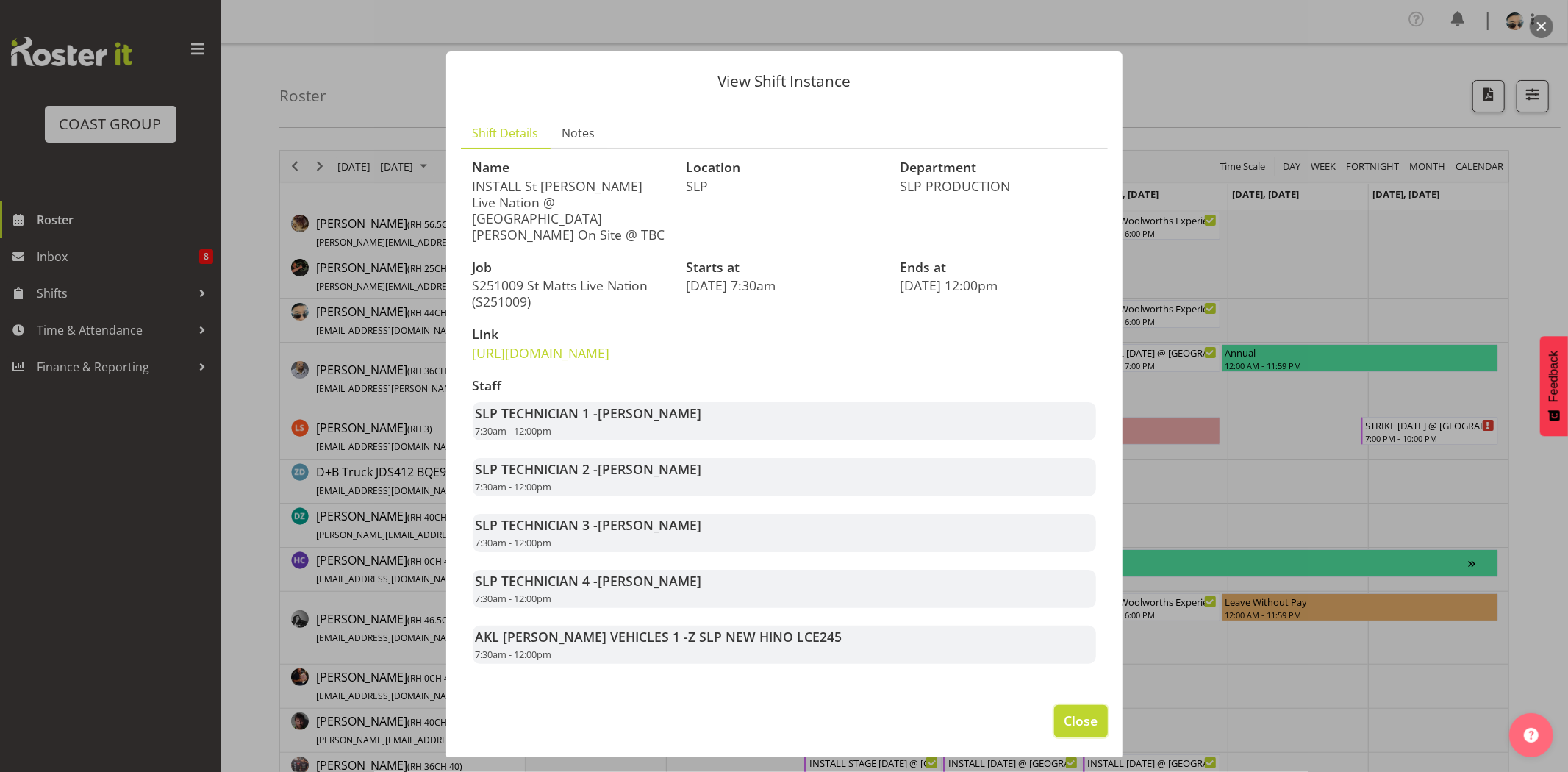
click at [1070, 730] on span "Close" at bounding box center [1080, 720] width 34 height 19
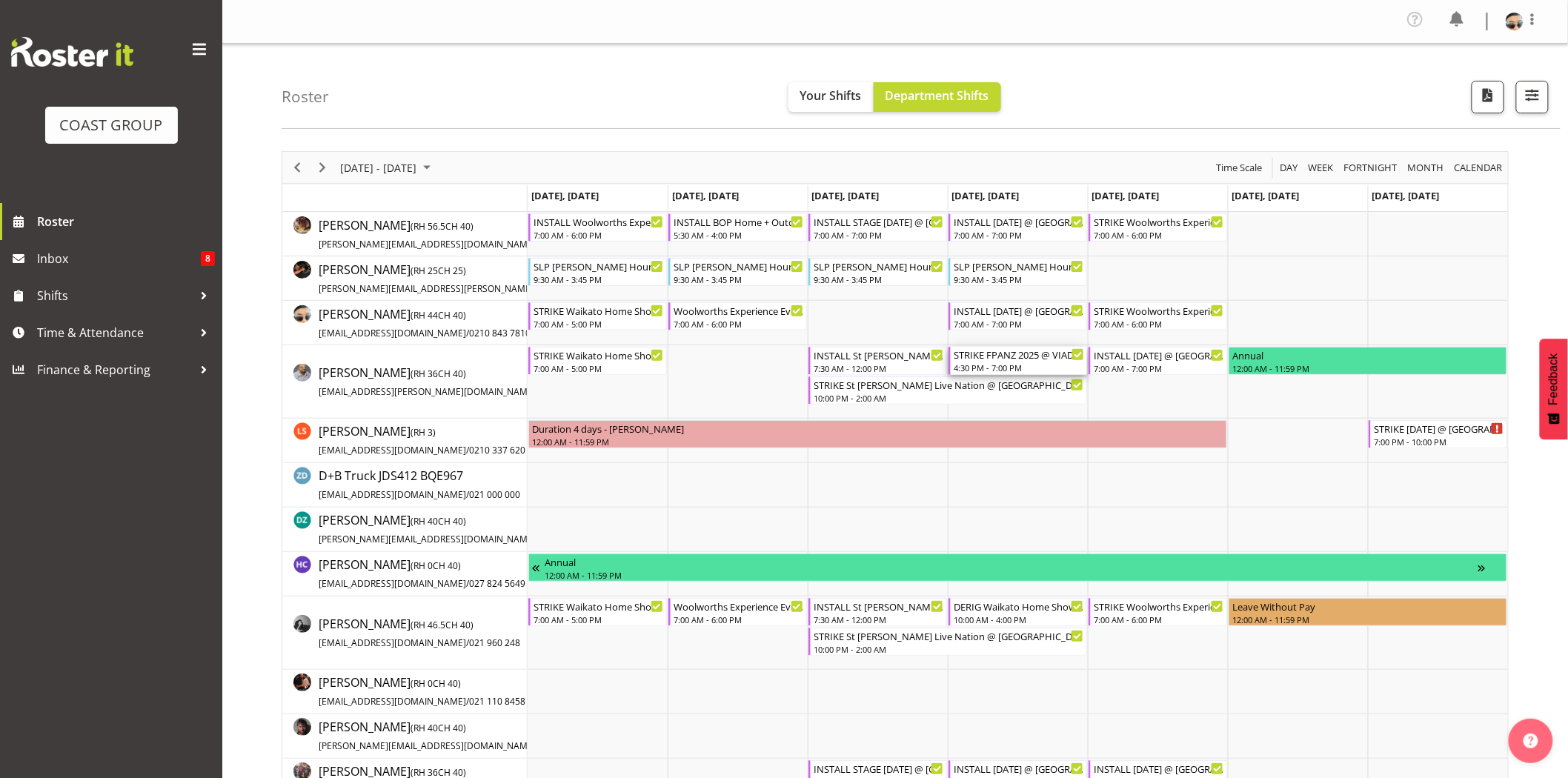
click at [988, 357] on div "STRIKE FPANZ 2025 @ VIADUCT EVENTS CENTRE On SIte @ 1700" at bounding box center [1019, 354] width 130 height 14
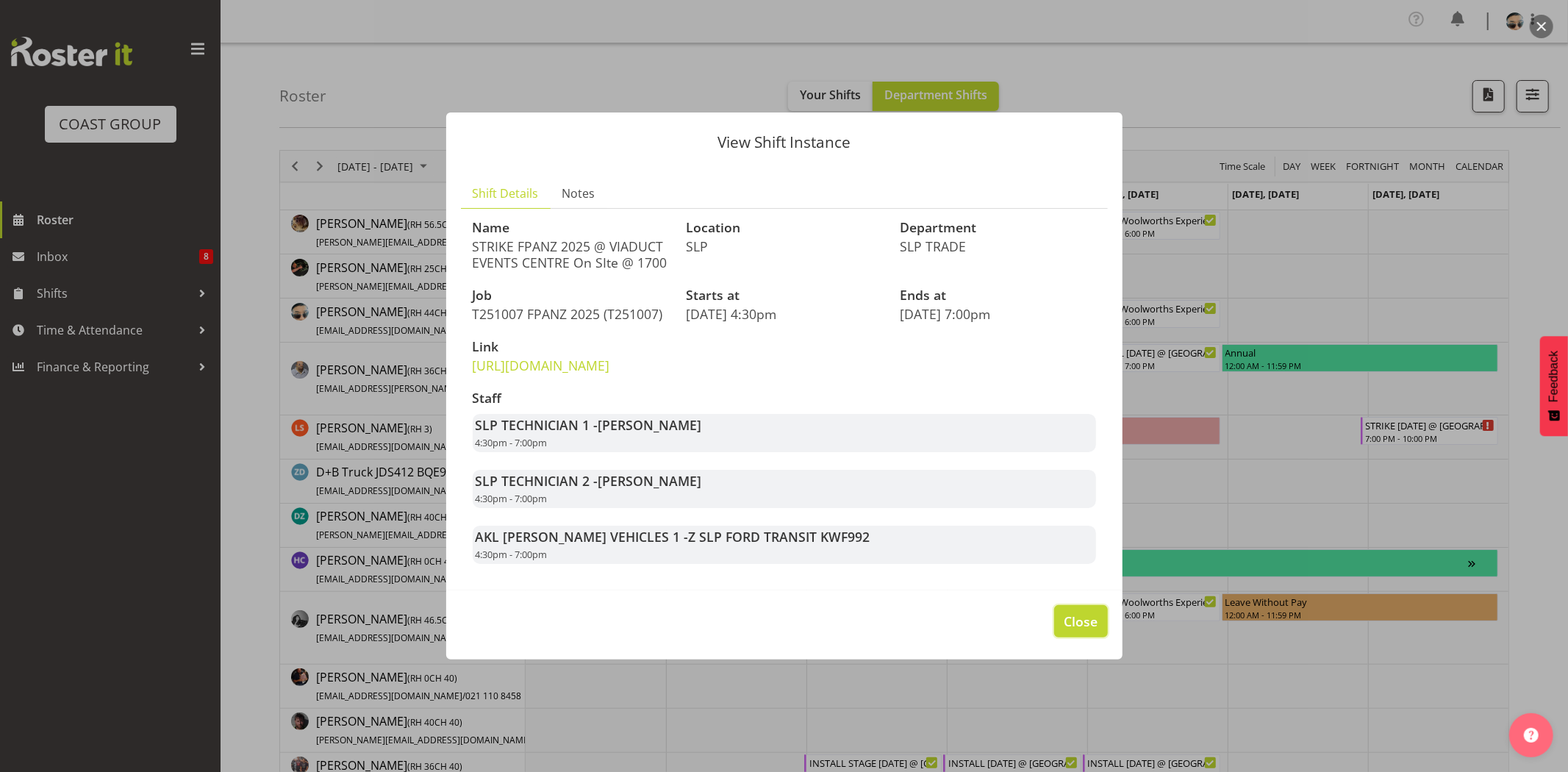
click at [1075, 631] on span "Close" at bounding box center [1080, 620] width 34 height 19
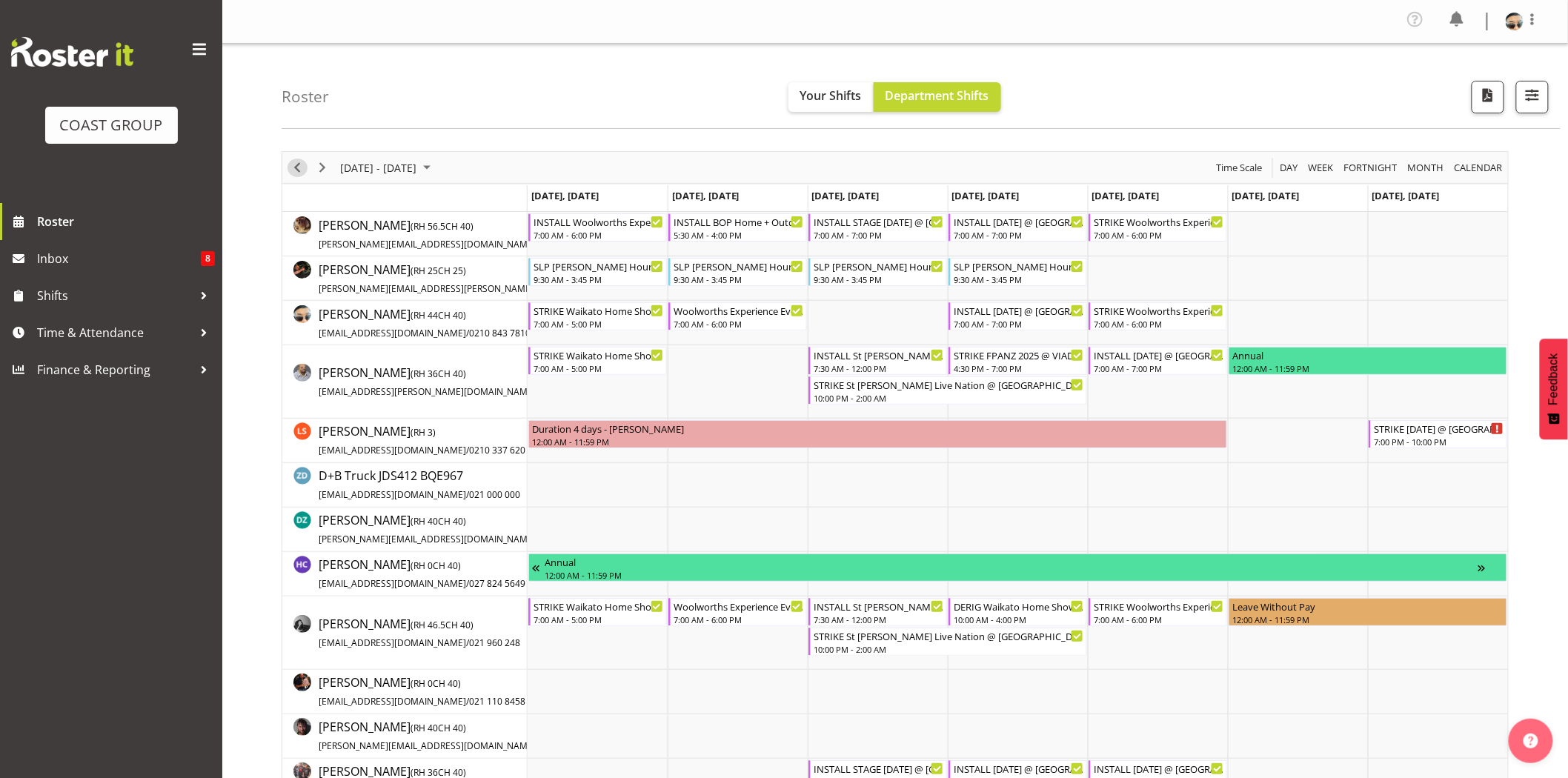
click at [304, 168] on span "Previous" at bounding box center [297, 167] width 17 height 18
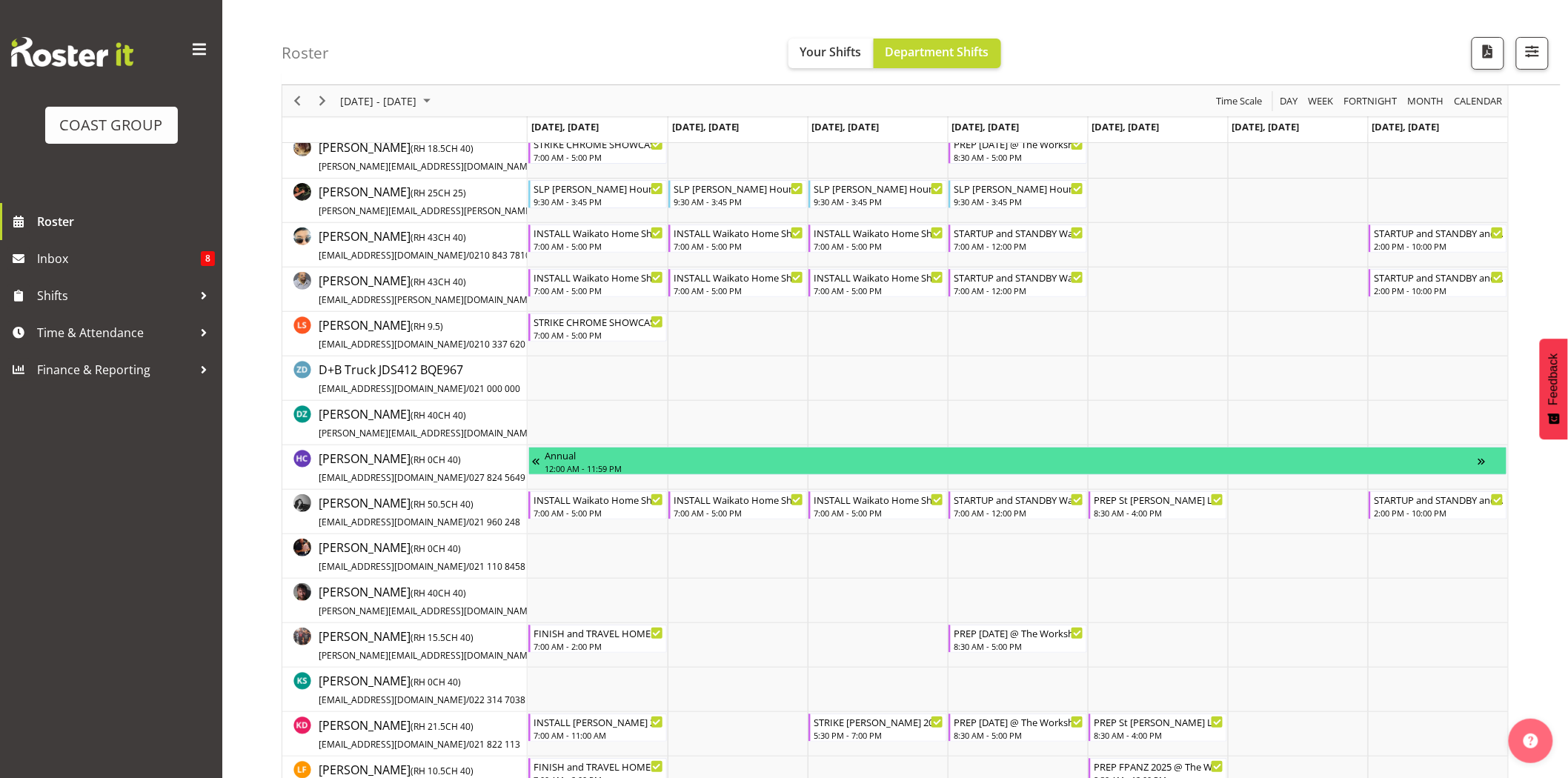
scroll to position [56, 0]
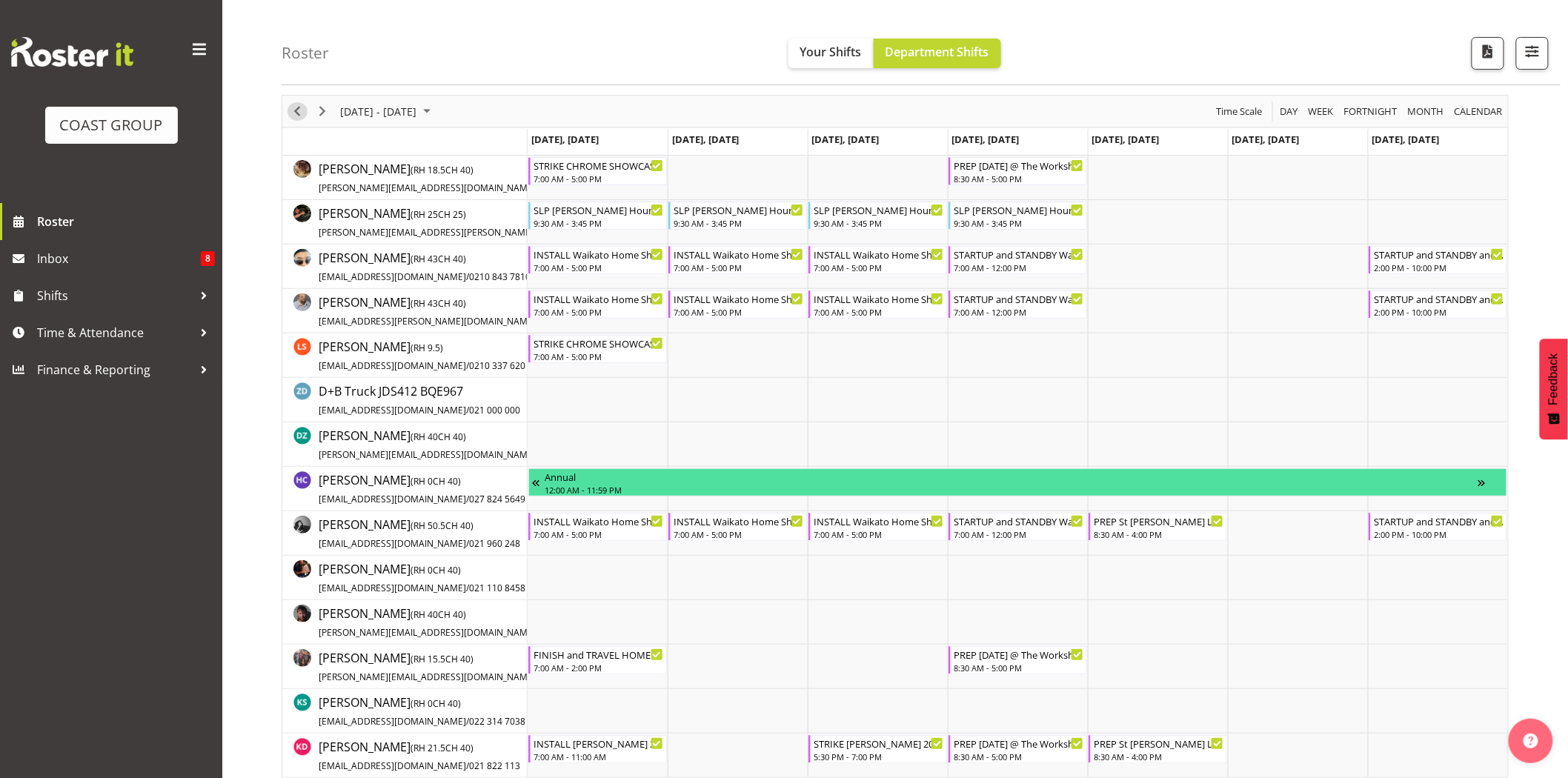
click at [300, 113] on span "Previous" at bounding box center [297, 111] width 17 height 18
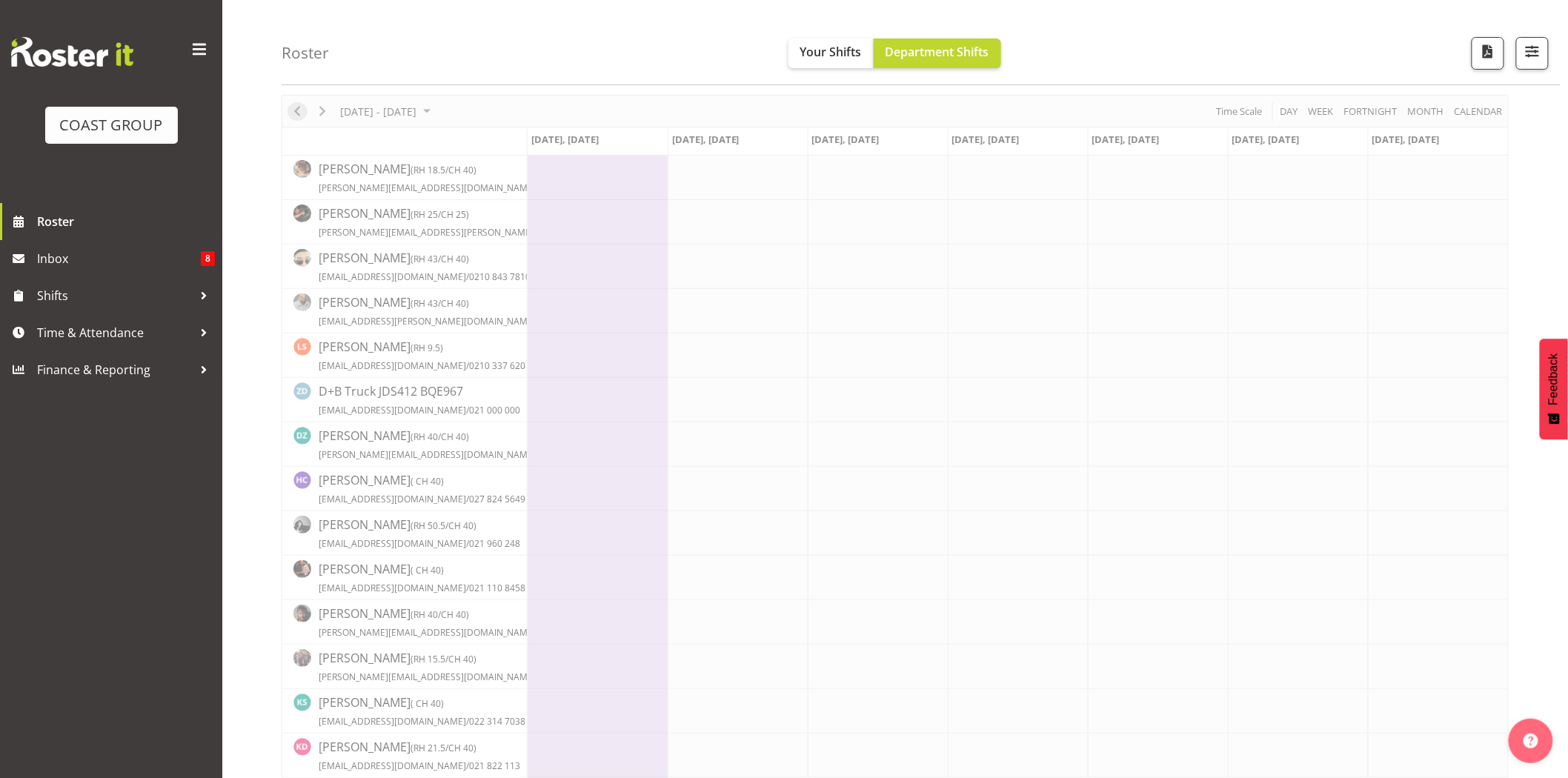
scroll to position [0, 0]
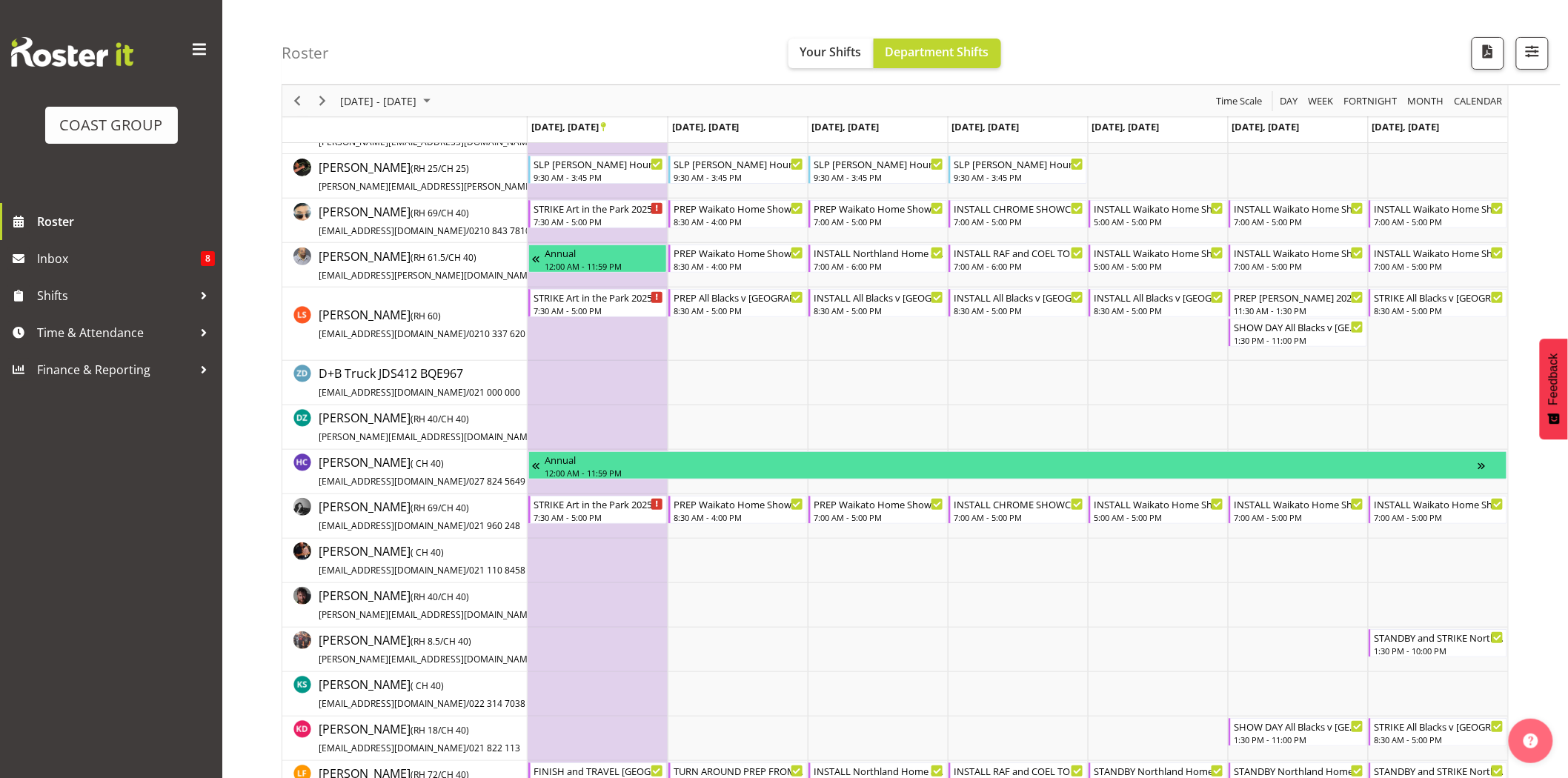
scroll to position [209, 0]
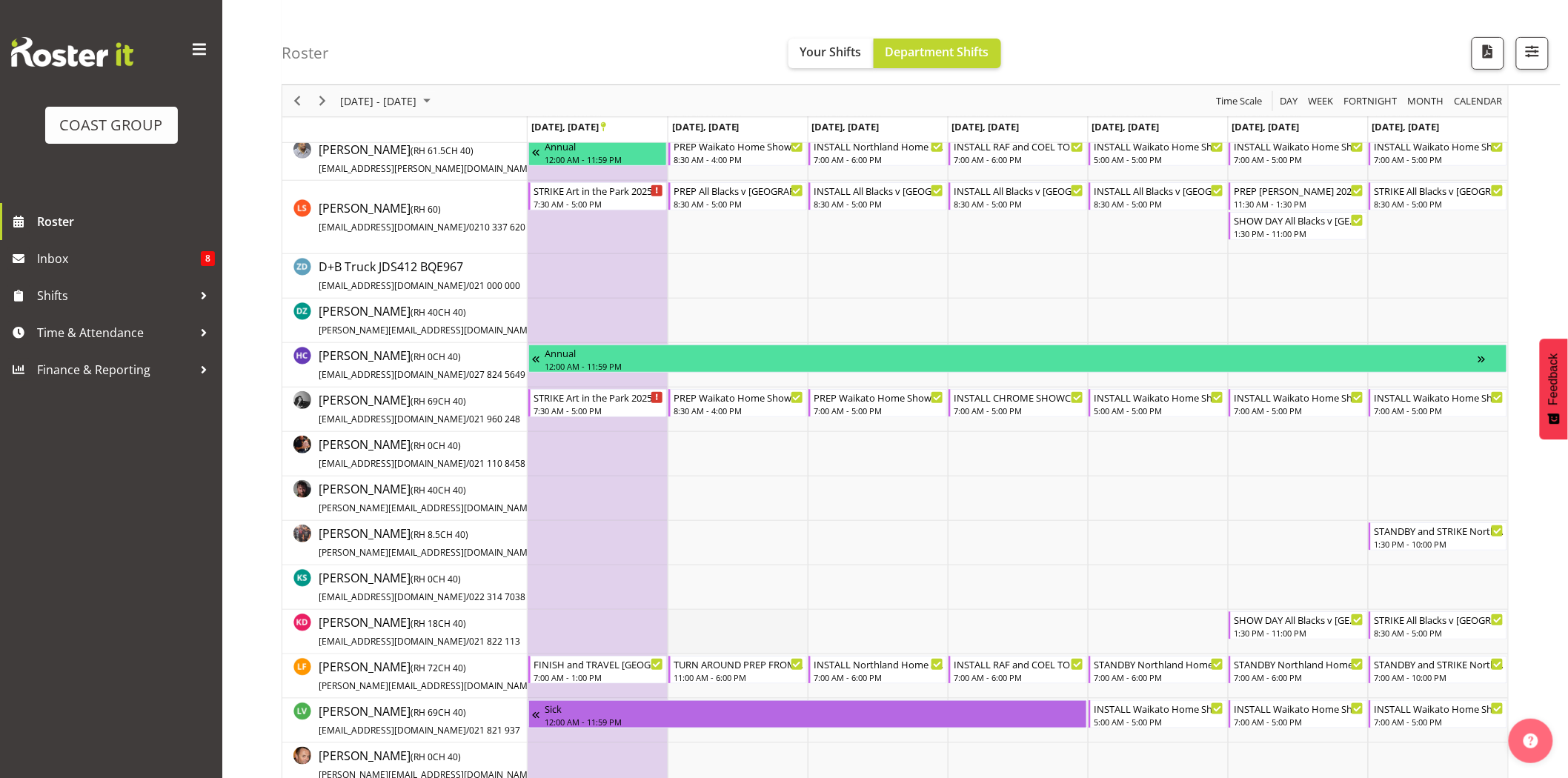
click at [753, 634] on td "Timeline Week of September 24, 2025" at bounding box center [738, 632] width 140 height 44
click at [603, 662] on div "FINISH and TRAVEL Tauranga WLE 2025 @ Baypark" at bounding box center [598, 662] width 130 height 14
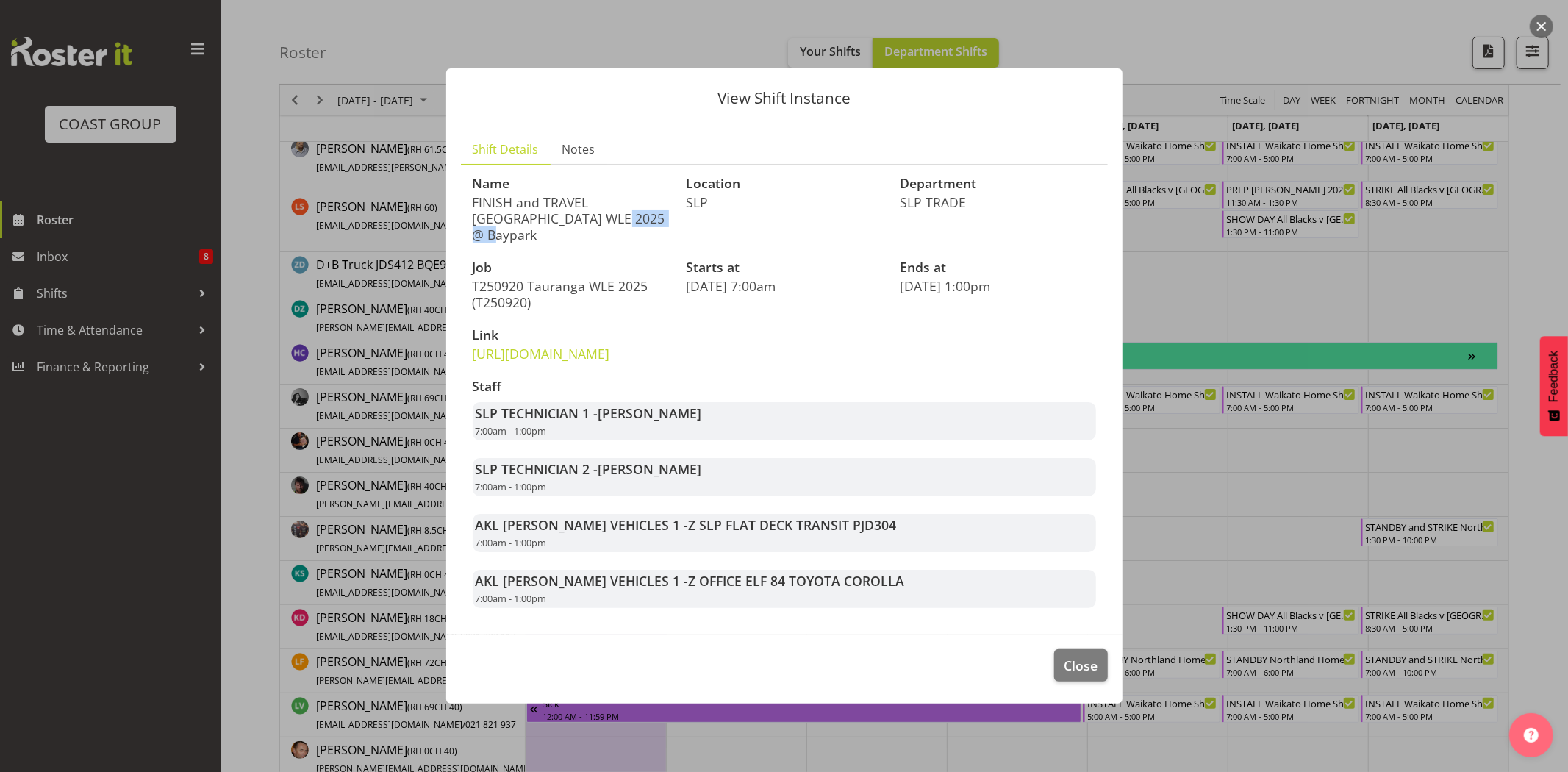
drag, startPoint x: 537, startPoint y: 194, endPoint x: 629, endPoint y: 189, distance: 92.1
click at [625, 194] on p "FINISH and TRAVEL Tauranga WLE 2025 @ Baypark" at bounding box center [570, 218] width 196 height 48
click at [629, 194] on p "FINISH and TRAVEL Tauranga WLE 2025 @ Baypark" at bounding box center [570, 218] width 196 height 48
drag, startPoint x: 555, startPoint y: 192, endPoint x: 604, endPoint y: 199, distance: 49.5
click at [599, 199] on p "FINISH and TRAVEL Tauranga WLE 2025 @ Baypark" at bounding box center [570, 218] width 196 height 48
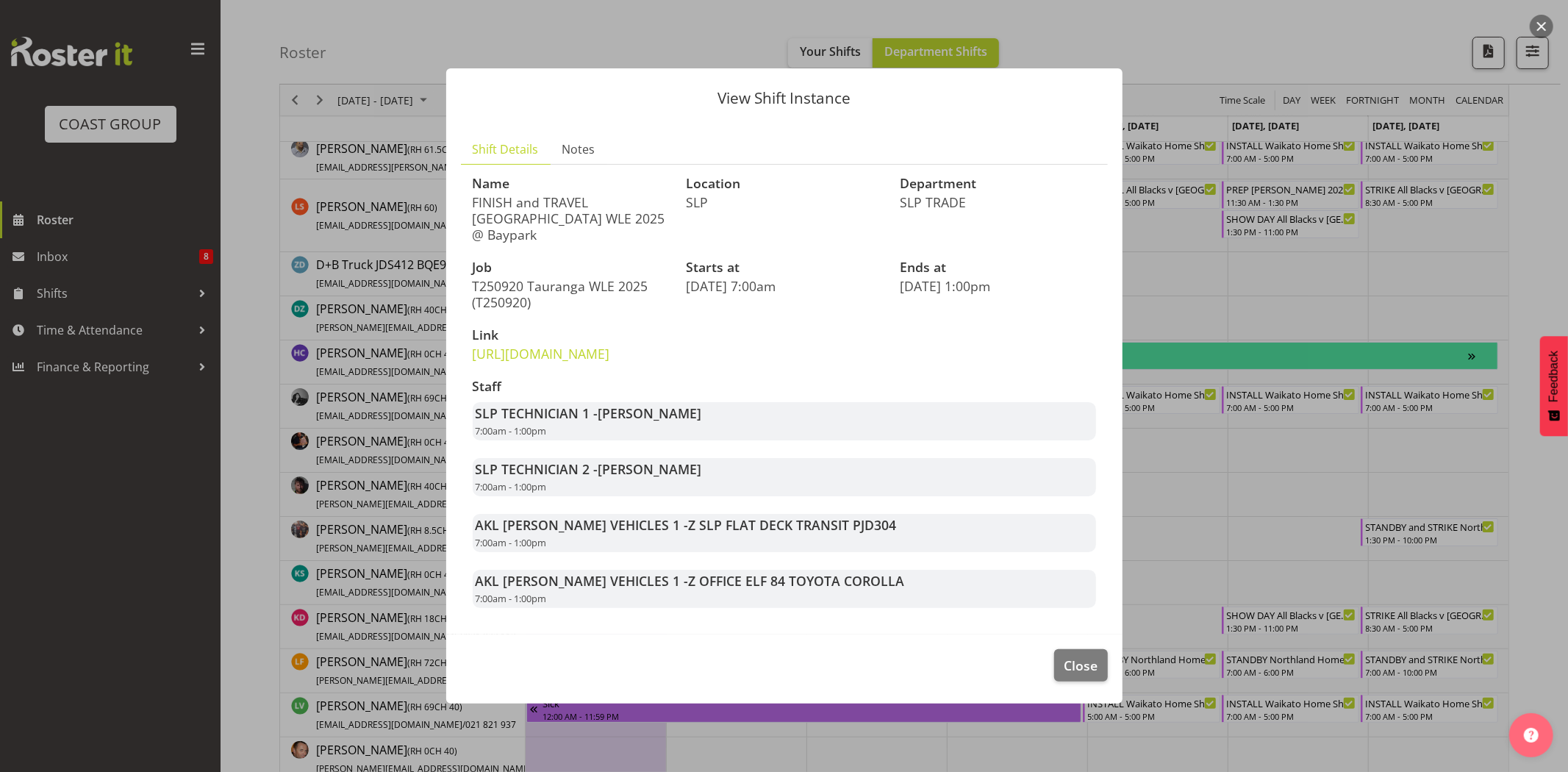
click at [606, 199] on p "FINISH and TRAVEL Tauranga WLE 2025 @ Baypark" at bounding box center [570, 218] width 196 height 48
click at [1077, 660] on button "Close" at bounding box center [1081, 665] width 53 height 32
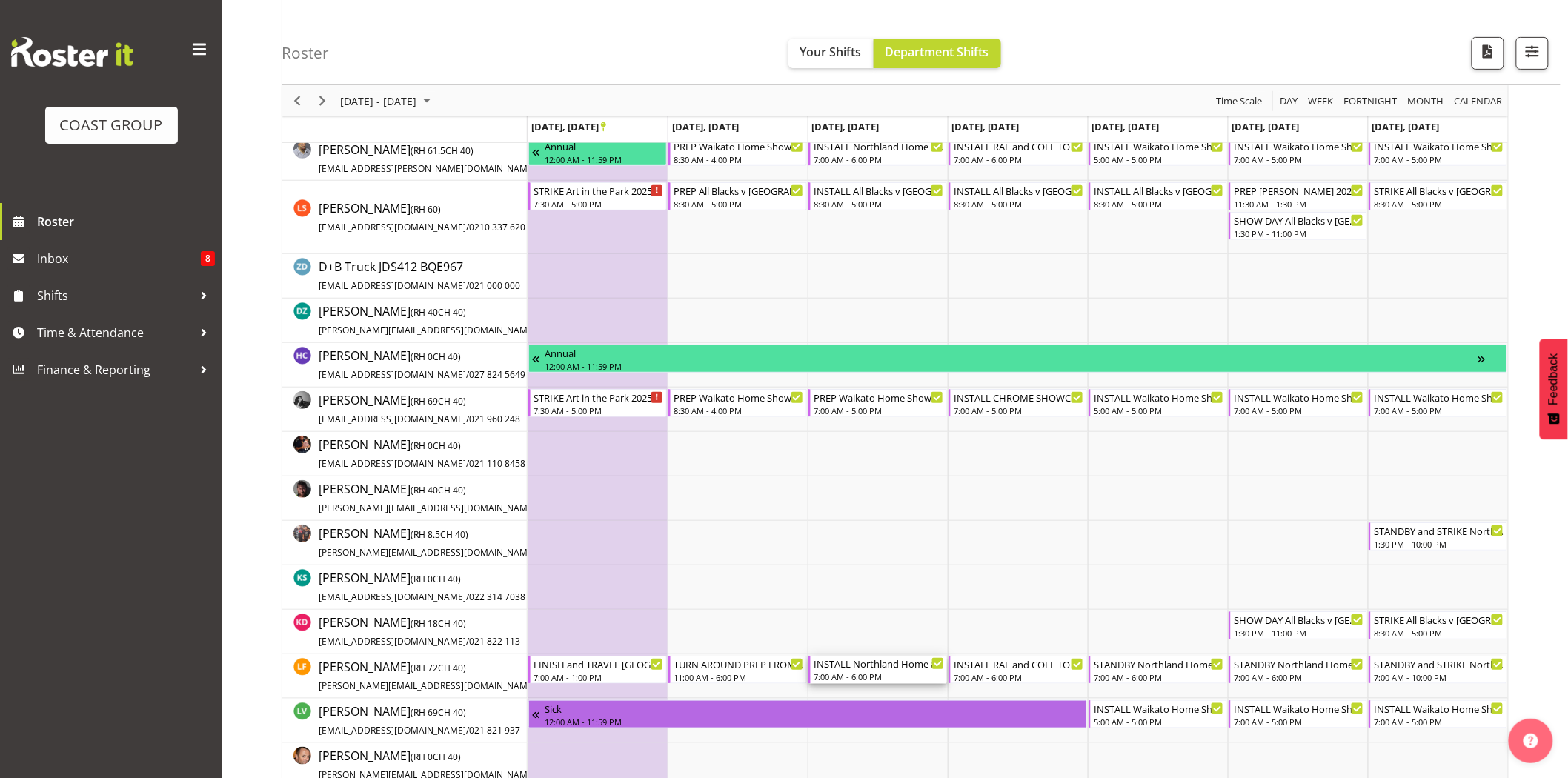
click at [862, 668] on div "INSTALL Northland Home and Lifestyle Show 2025 @ McKay Stadium On Site @ 0730" at bounding box center [879, 662] width 130 height 14
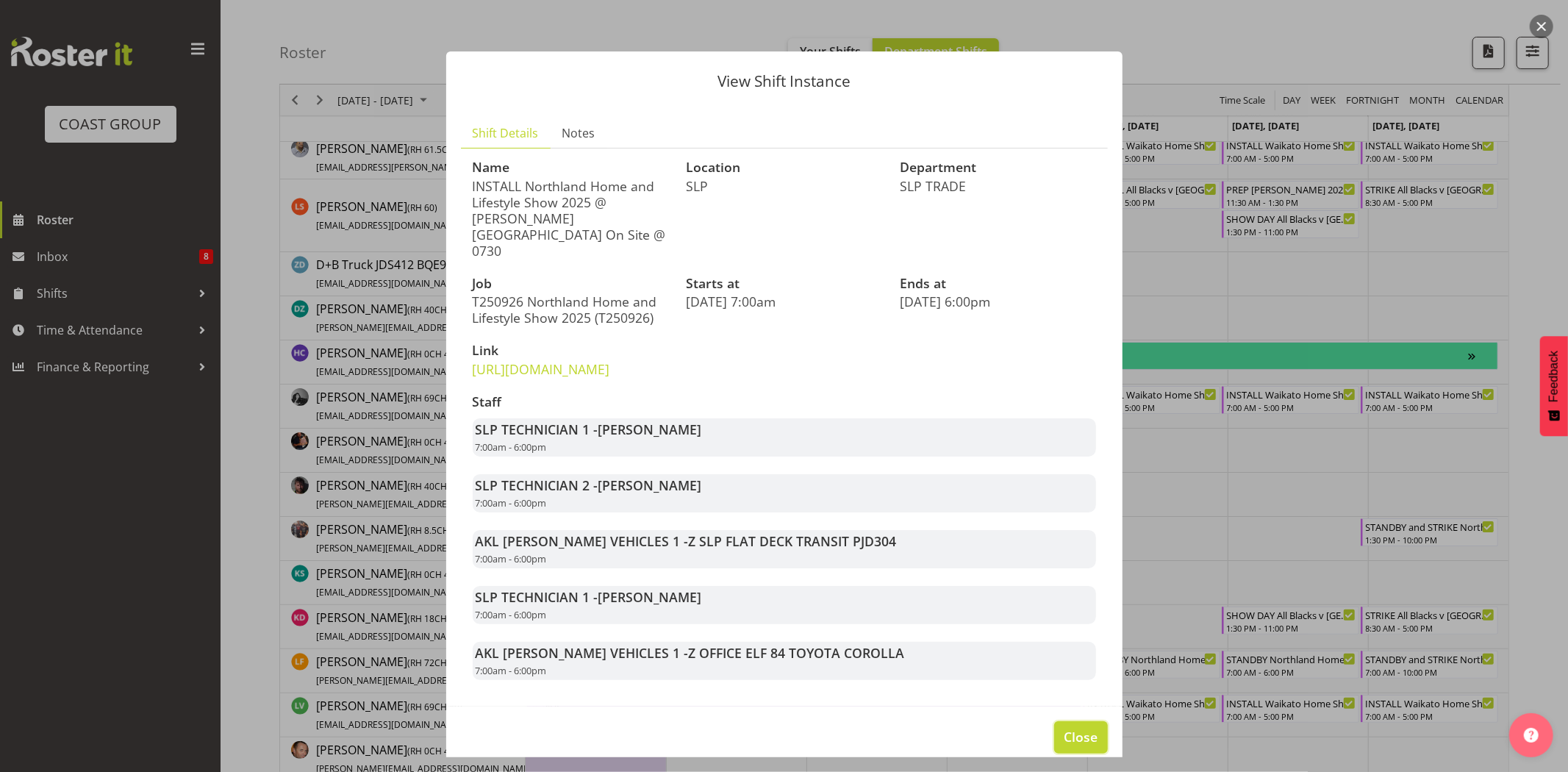
click at [1084, 733] on span "Close" at bounding box center [1080, 736] width 34 height 19
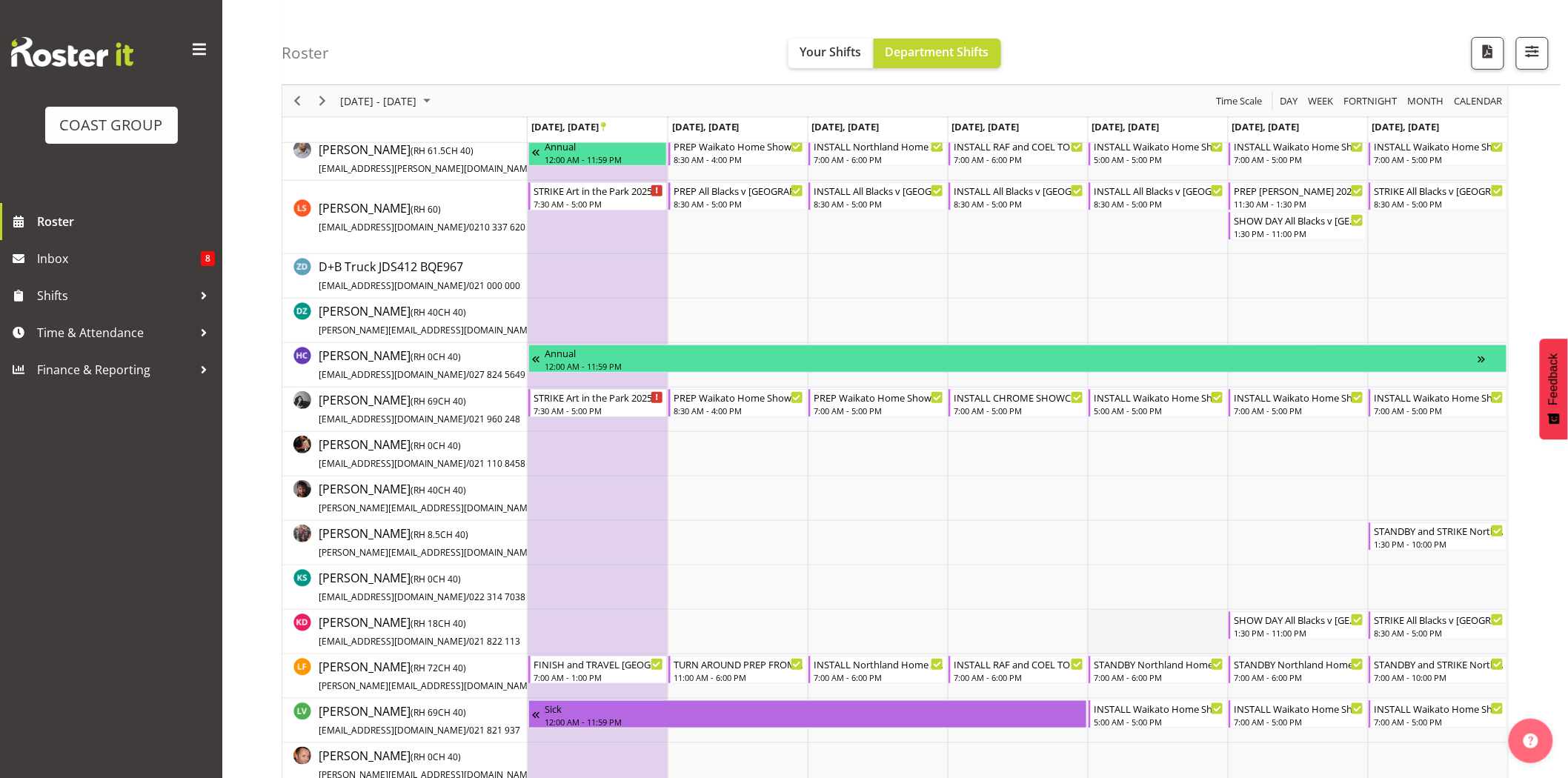
click at [1177, 617] on td "Timeline Week of September 24, 2025" at bounding box center [1158, 632] width 140 height 44
click at [1169, 665] on div "STANDBY Northland Home and Lifestyle Show 2025 @ McKay Stadium On Site @ 0730" at bounding box center [1159, 662] width 130 height 14
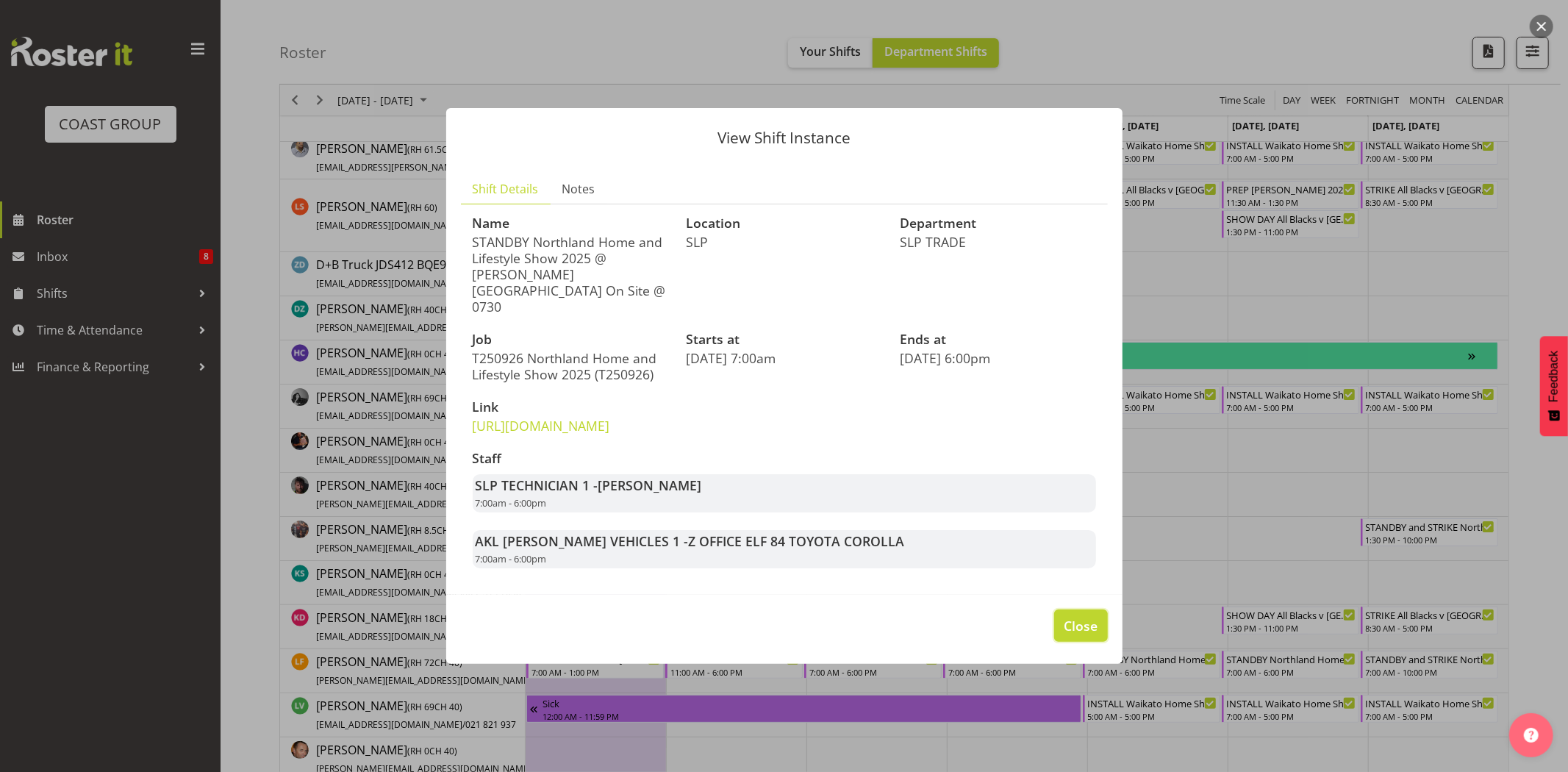
click at [1078, 630] on span "Close" at bounding box center [1080, 625] width 34 height 19
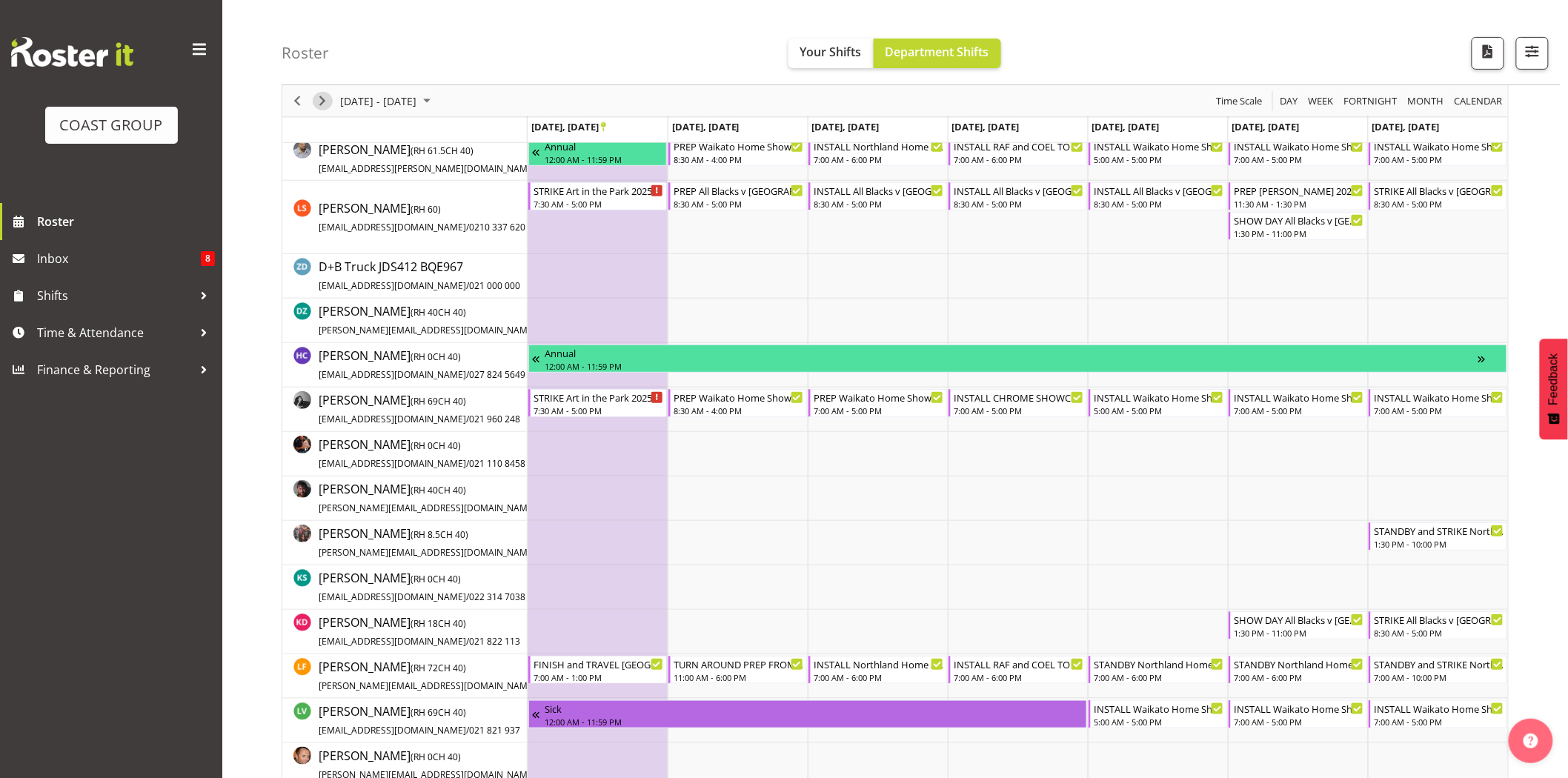
drag, startPoint x: 328, startPoint y: 104, endPoint x: 719, endPoint y: 2, distance: 404.1
click at [328, 104] on span "Next" at bounding box center [322, 101] width 17 height 18
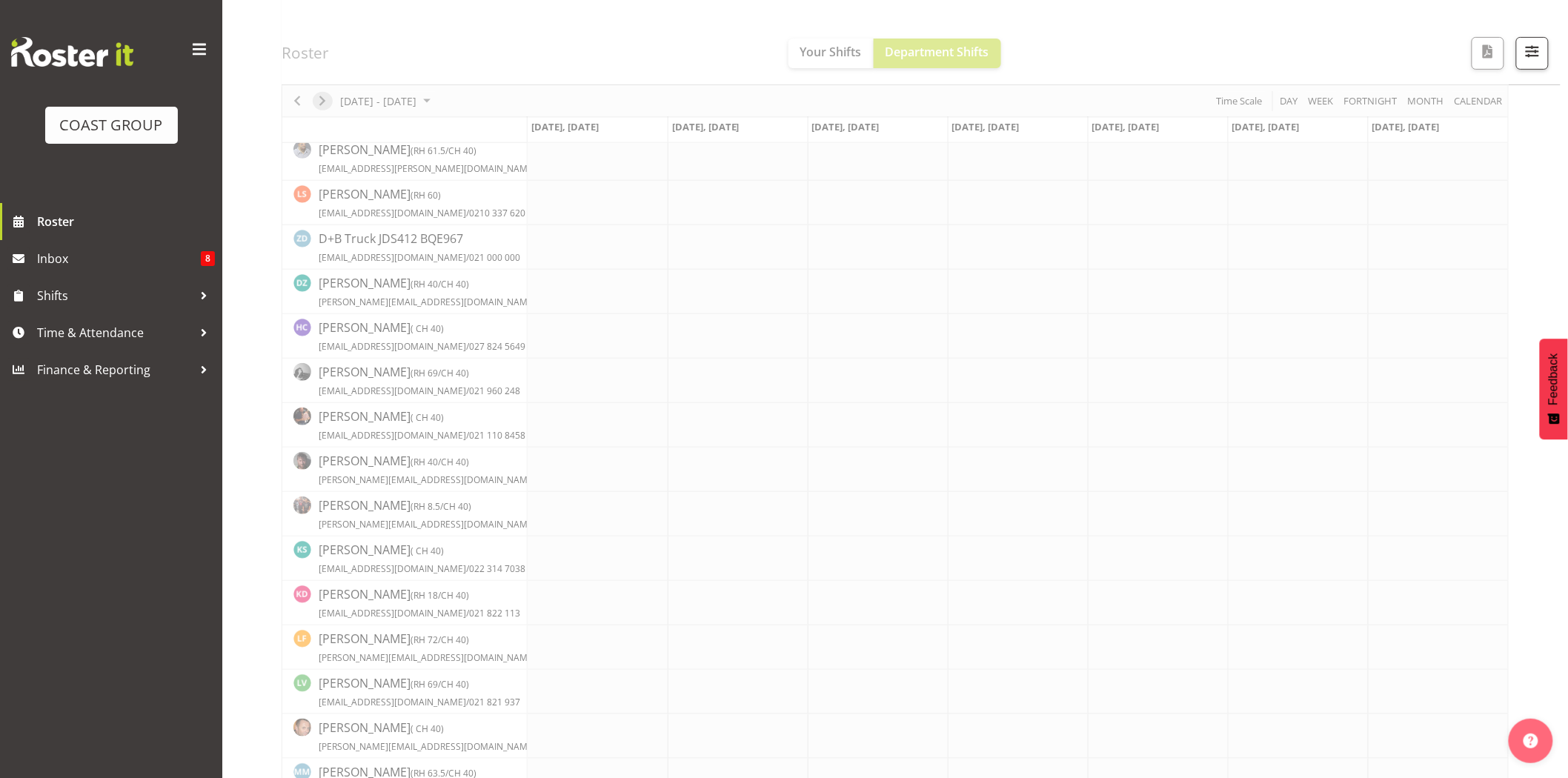
scroll to position [0, 0]
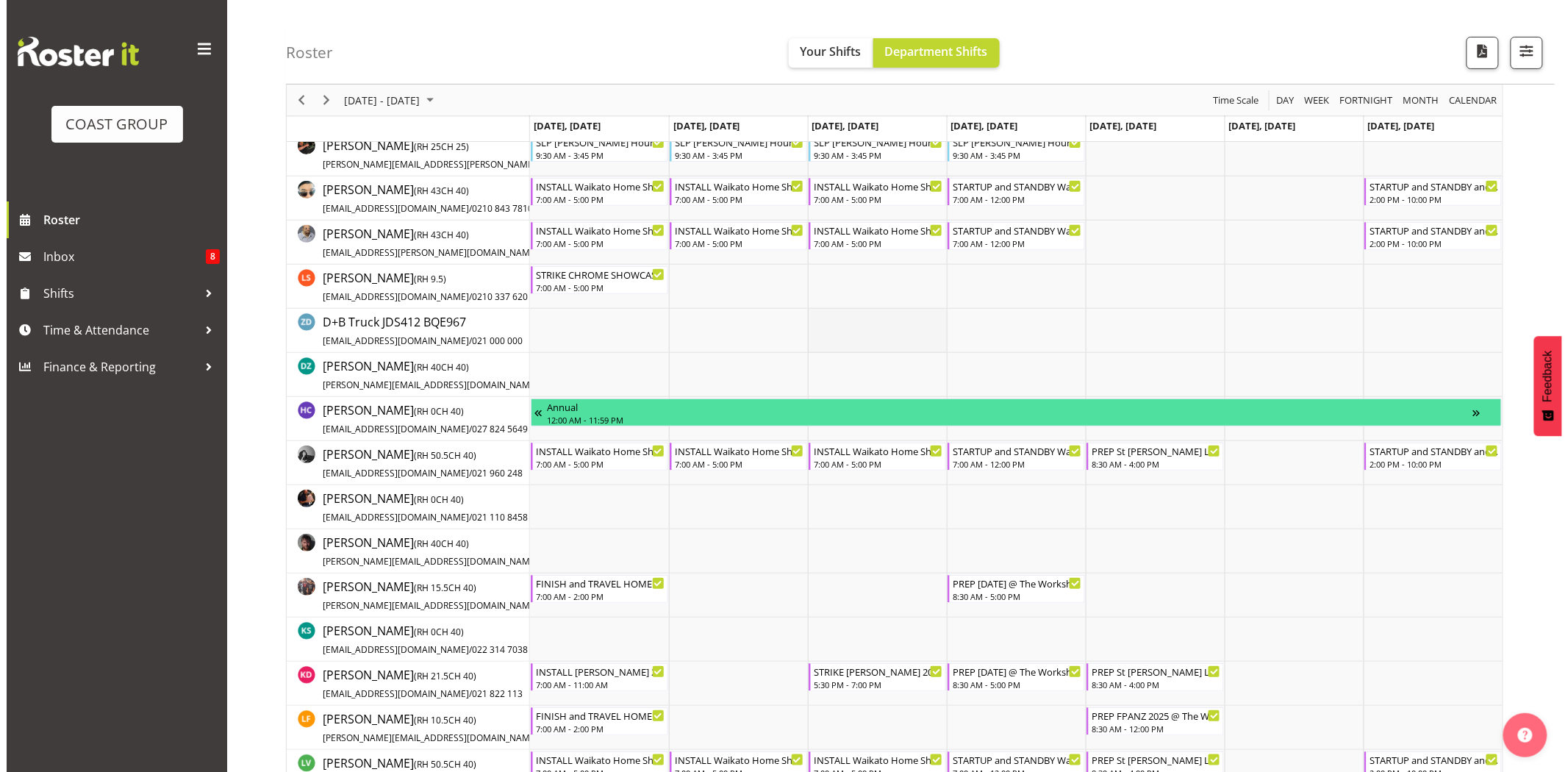
scroll to position [124, 0]
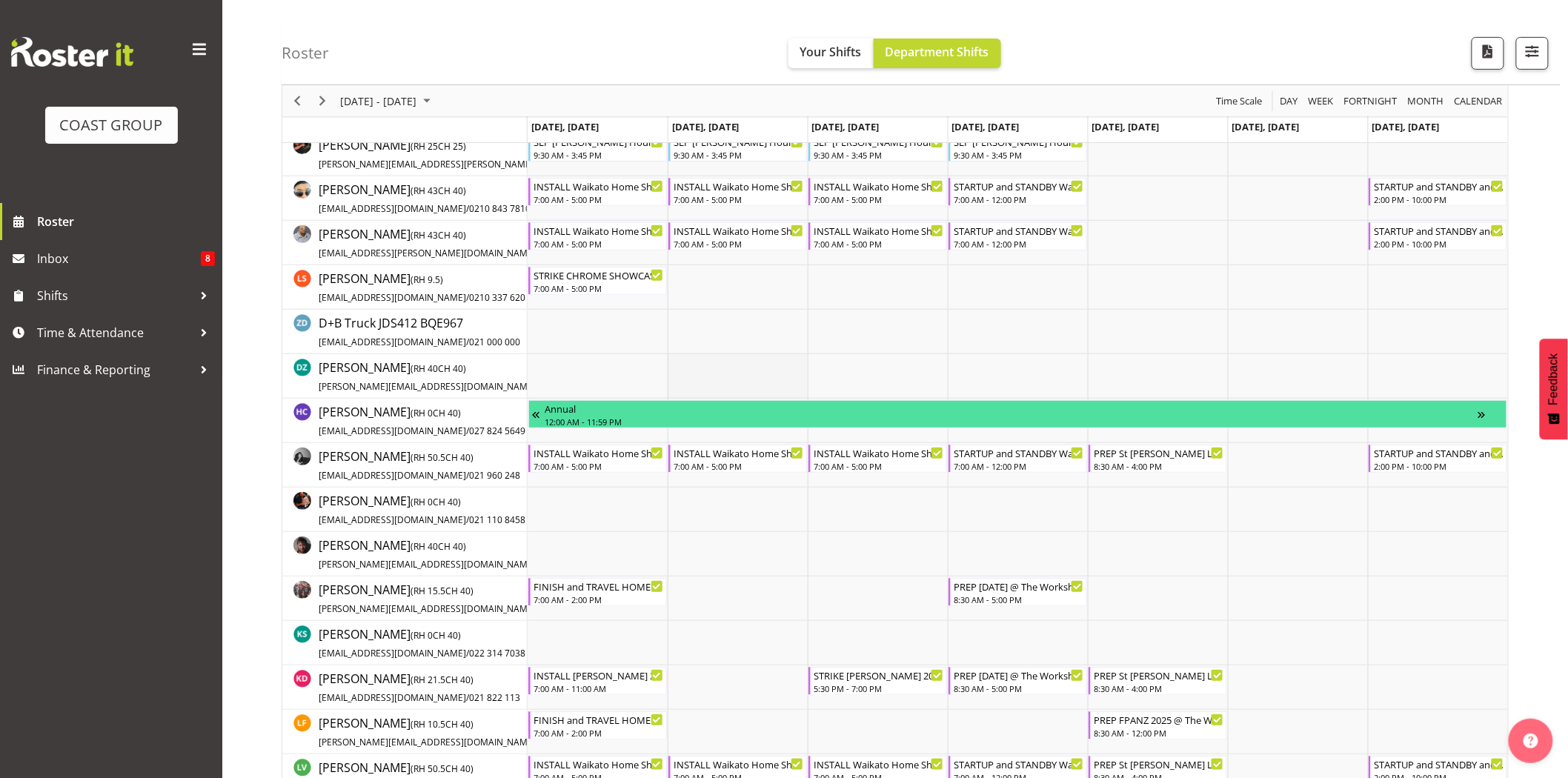
click at [719, 367] on td "Timeline Week of October 1, 2025" at bounding box center [738, 376] width 140 height 44
click at [964, 201] on div "7:00 AM - 12:00 PM" at bounding box center [1019, 198] width 130 height 12
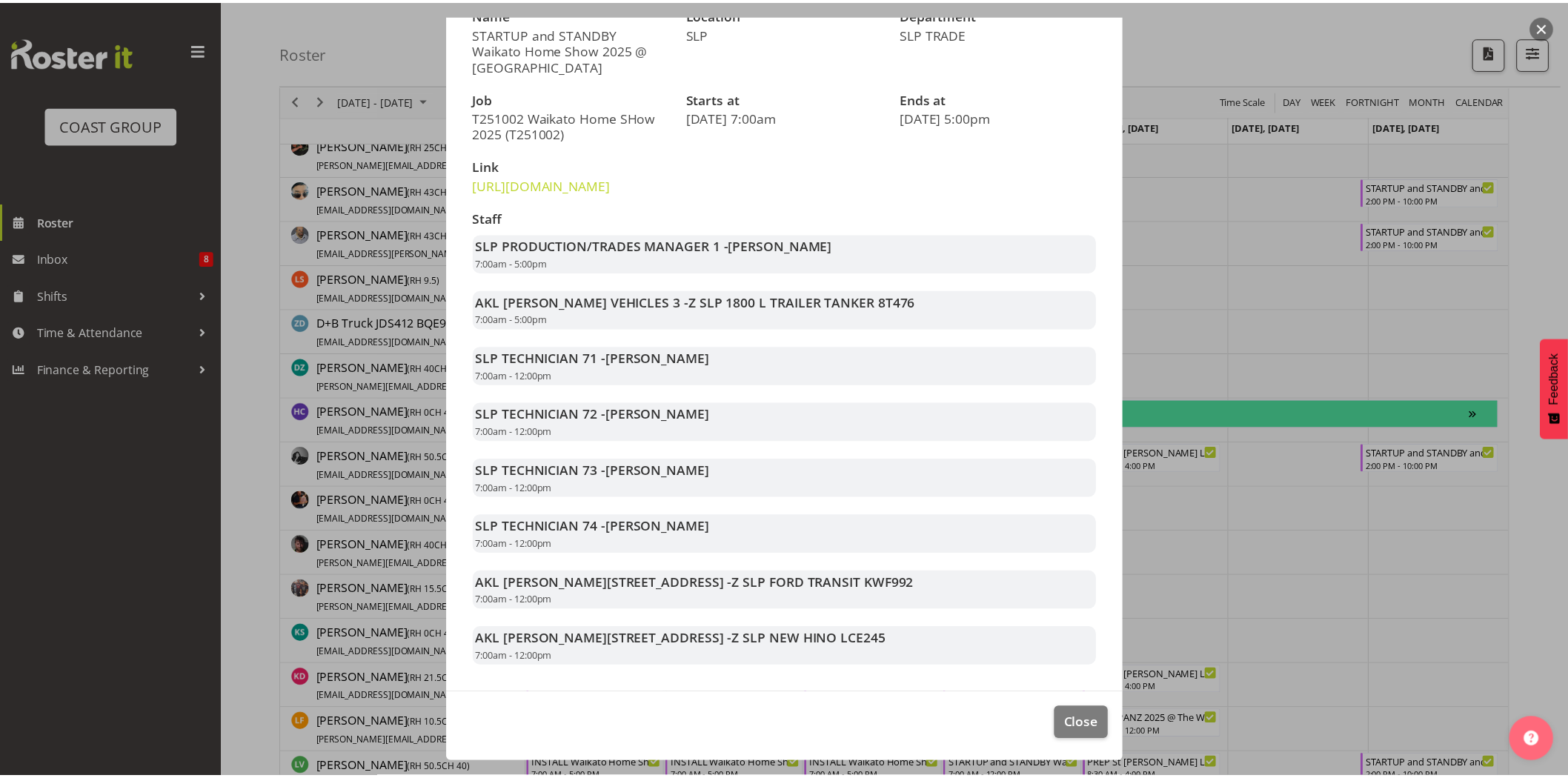
scroll to position [187, 0]
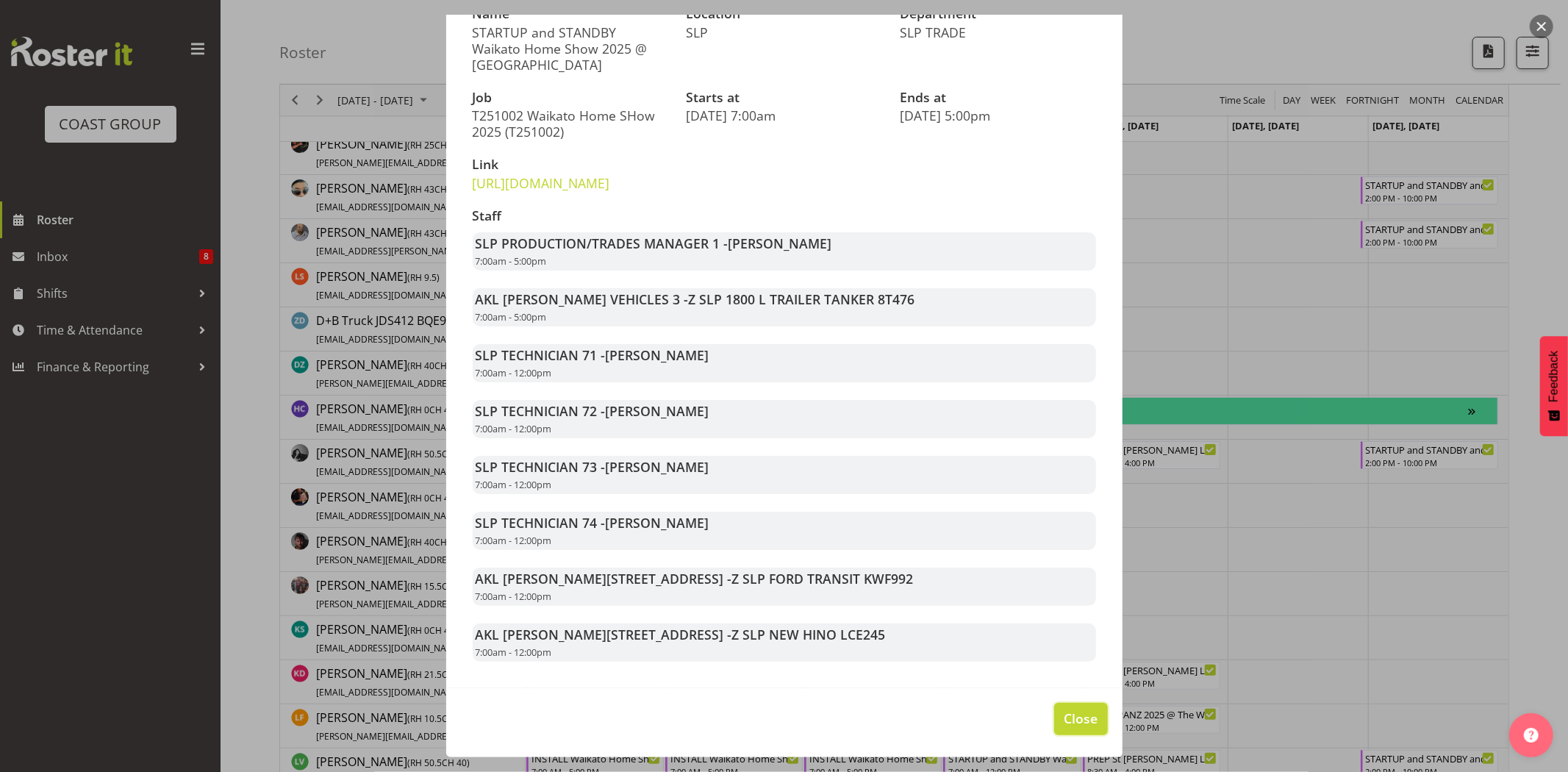
click at [1063, 717] on span "Close" at bounding box center [1080, 718] width 34 height 19
